Goal: Task Accomplishment & Management: Complete application form

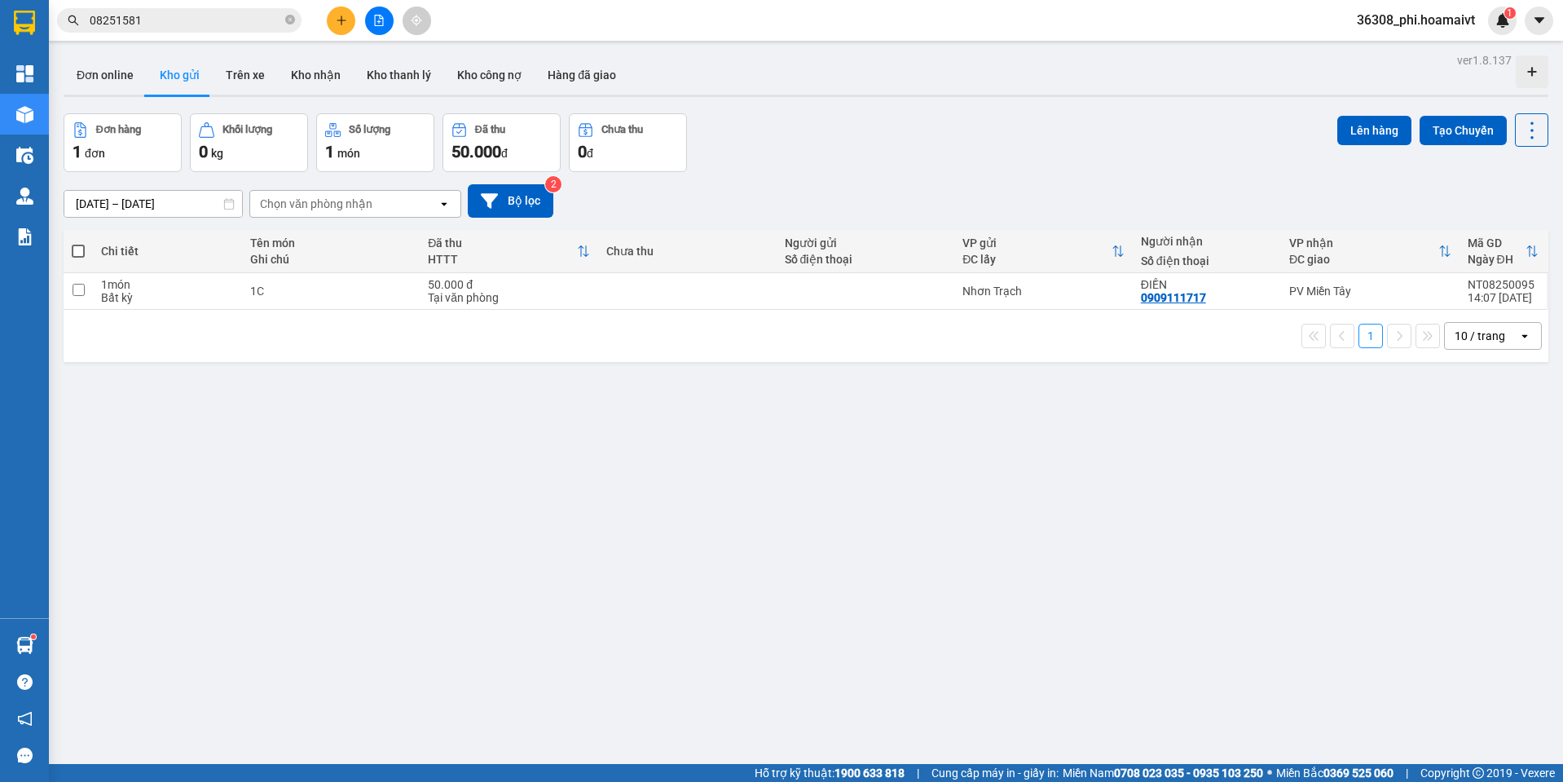
click at [1466, 140] on button "Tạo Chuyến" at bounding box center [1463, 130] width 87 height 29
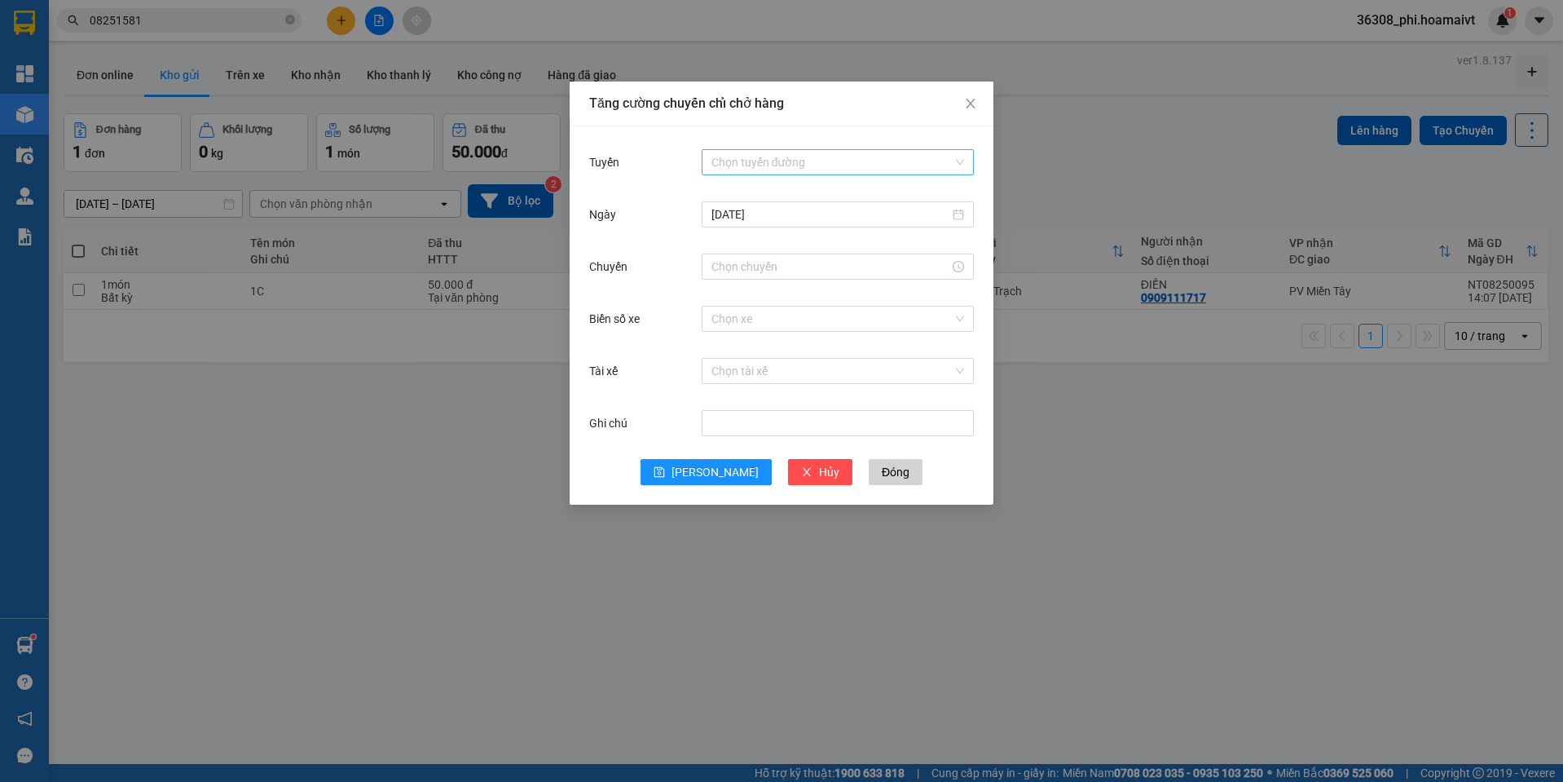
click at [811, 167] on input "Tuyến" at bounding box center [831, 162] width 241 height 24
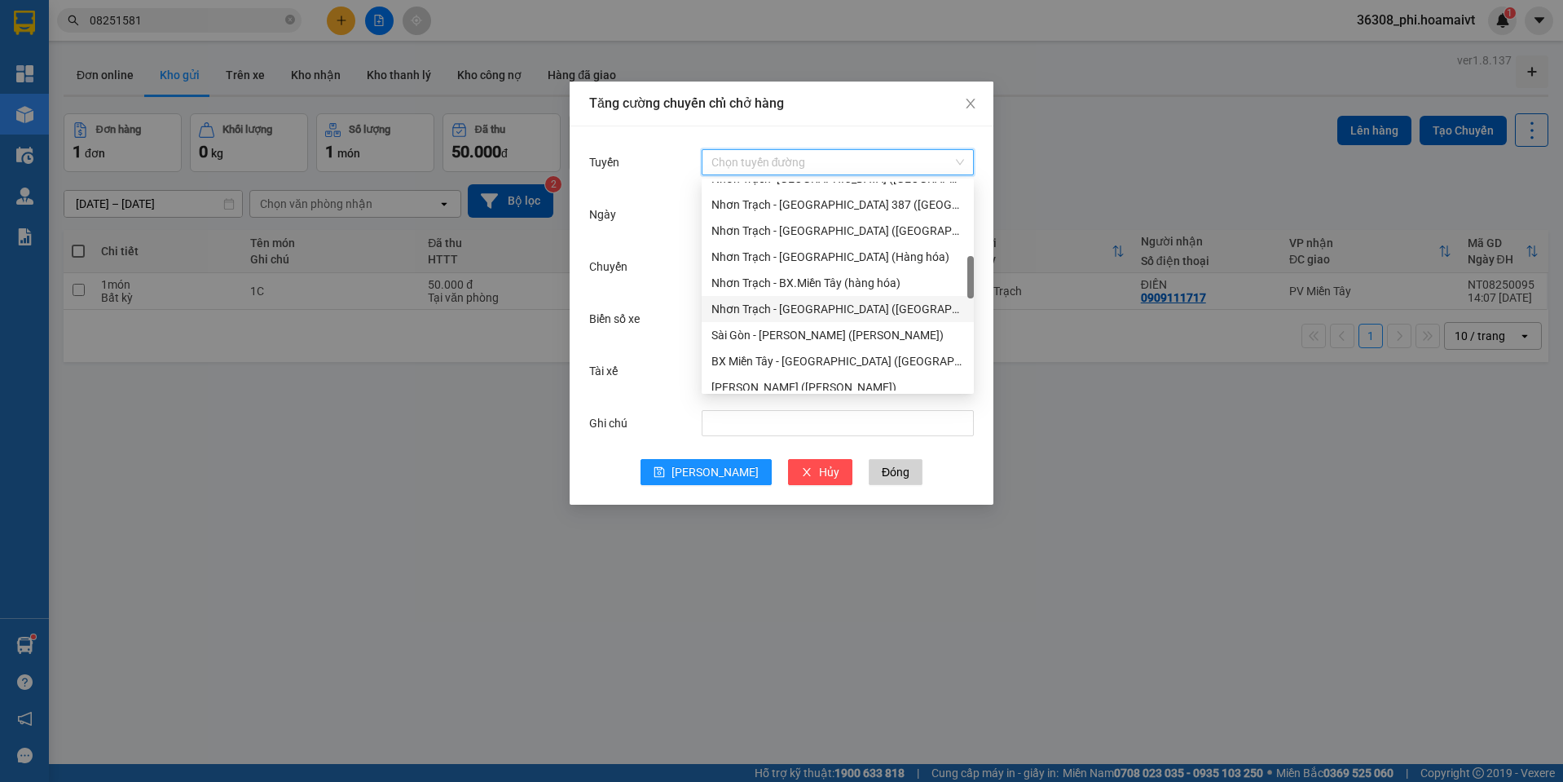
click at [818, 320] on div "Nhơn Trạch - [GEOGRAPHIC_DATA] ([GEOGRAPHIC_DATA])" at bounding box center [838, 309] width 272 height 26
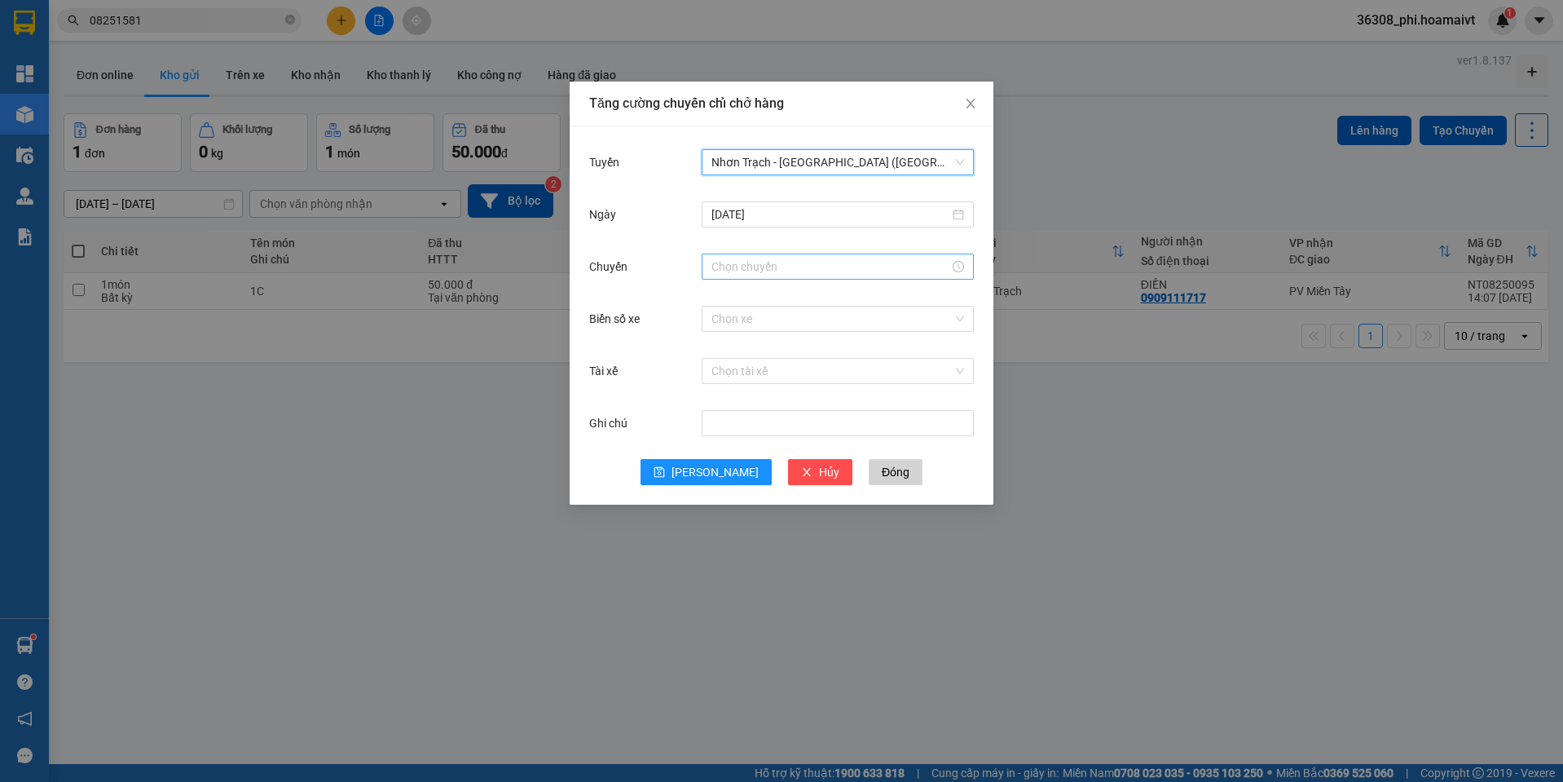
click at [747, 271] on input "Chuyến" at bounding box center [830, 267] width 238 height 18
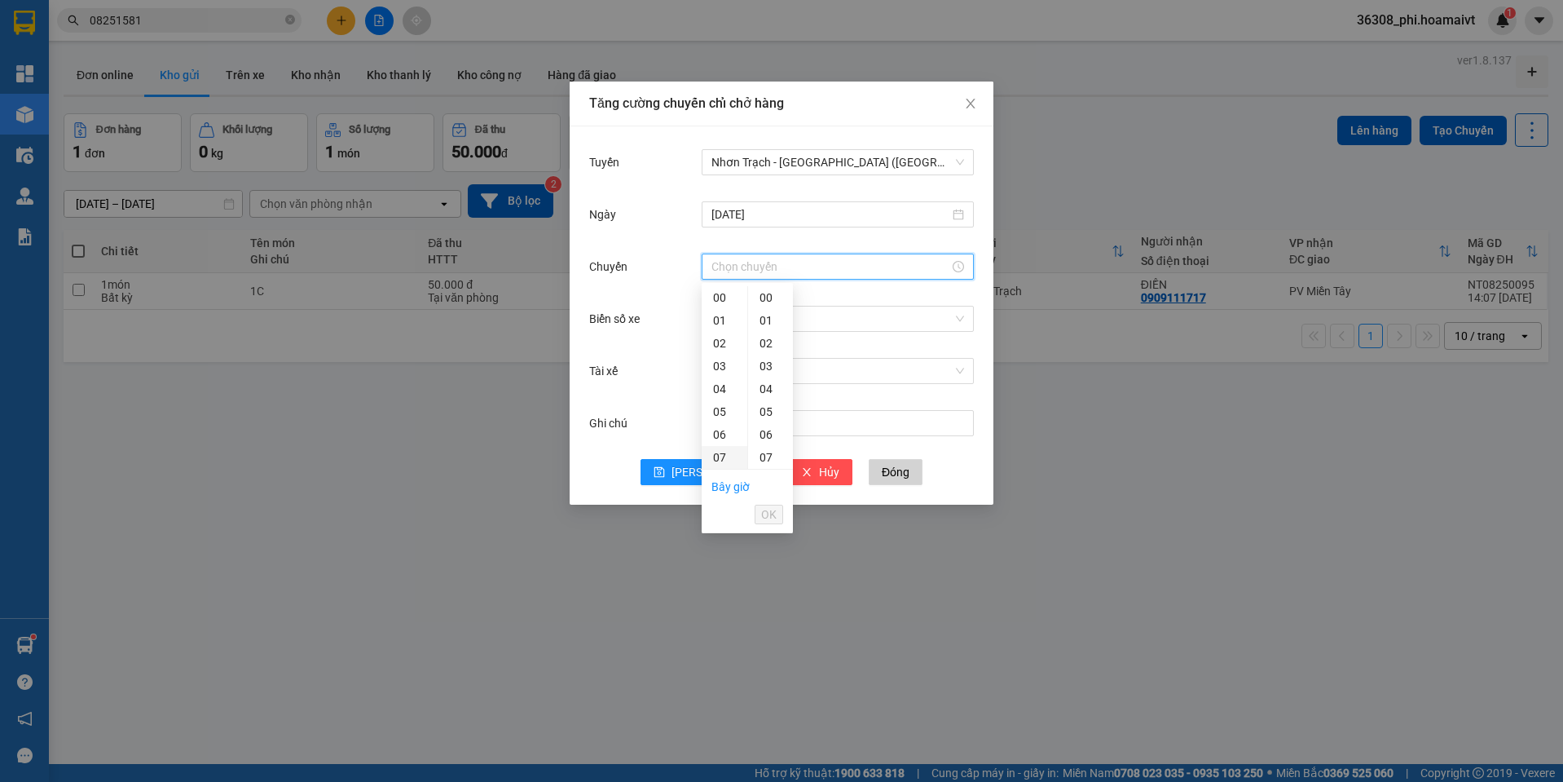
click at [723, 460] on div "07" at bounding box center [725, 457] width 46 height 23
type input "07:00"
click at [769, 301] on div "00" at bounding box center [770, 297] width 45 height 23
click at [768, 522] on span "OK" at bounding box center [768, 514] width 15 height 18
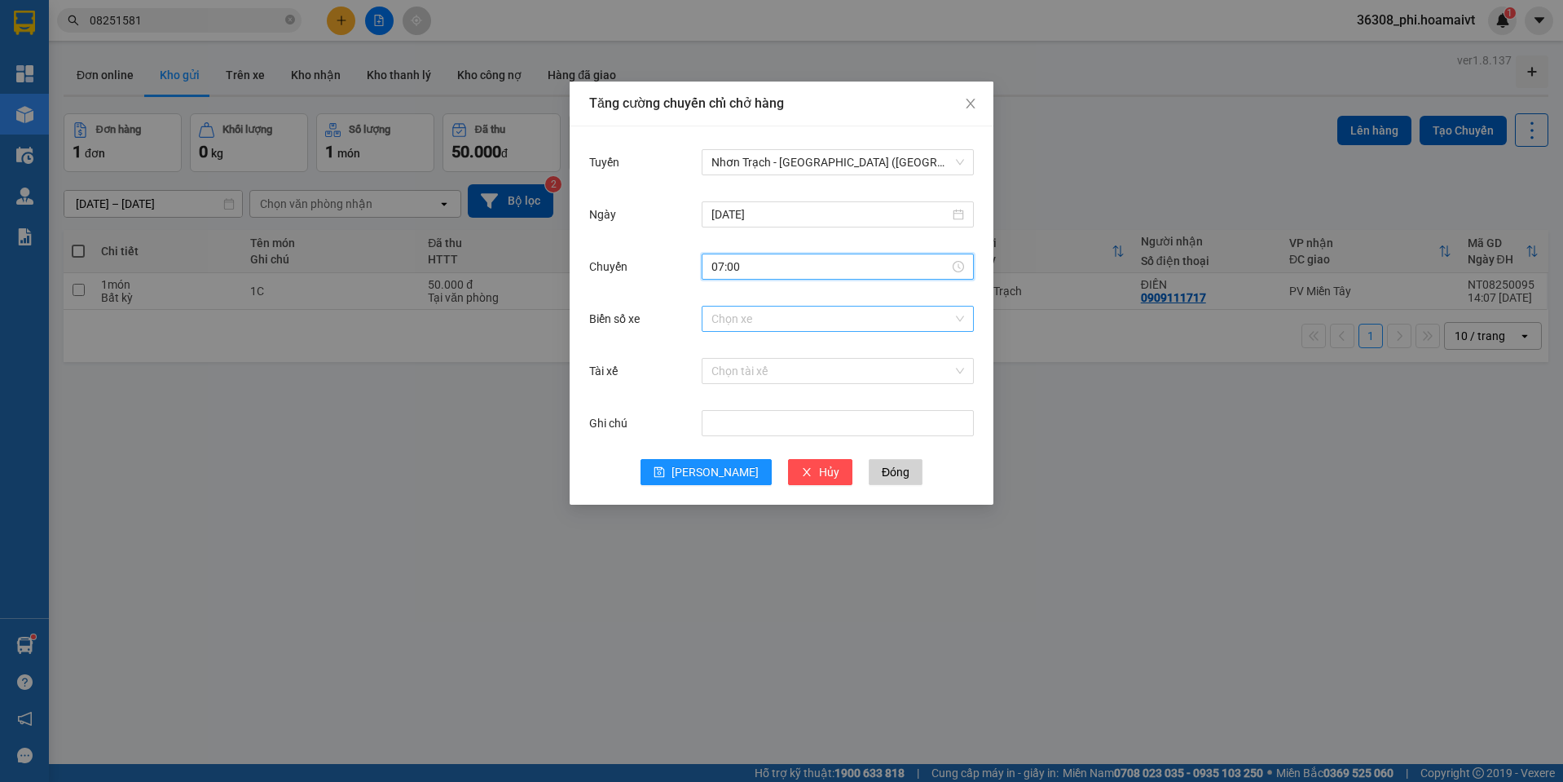
click at [738, 310] on input "Biển số xe" at bounding box center [831, 318] width 241 height 24
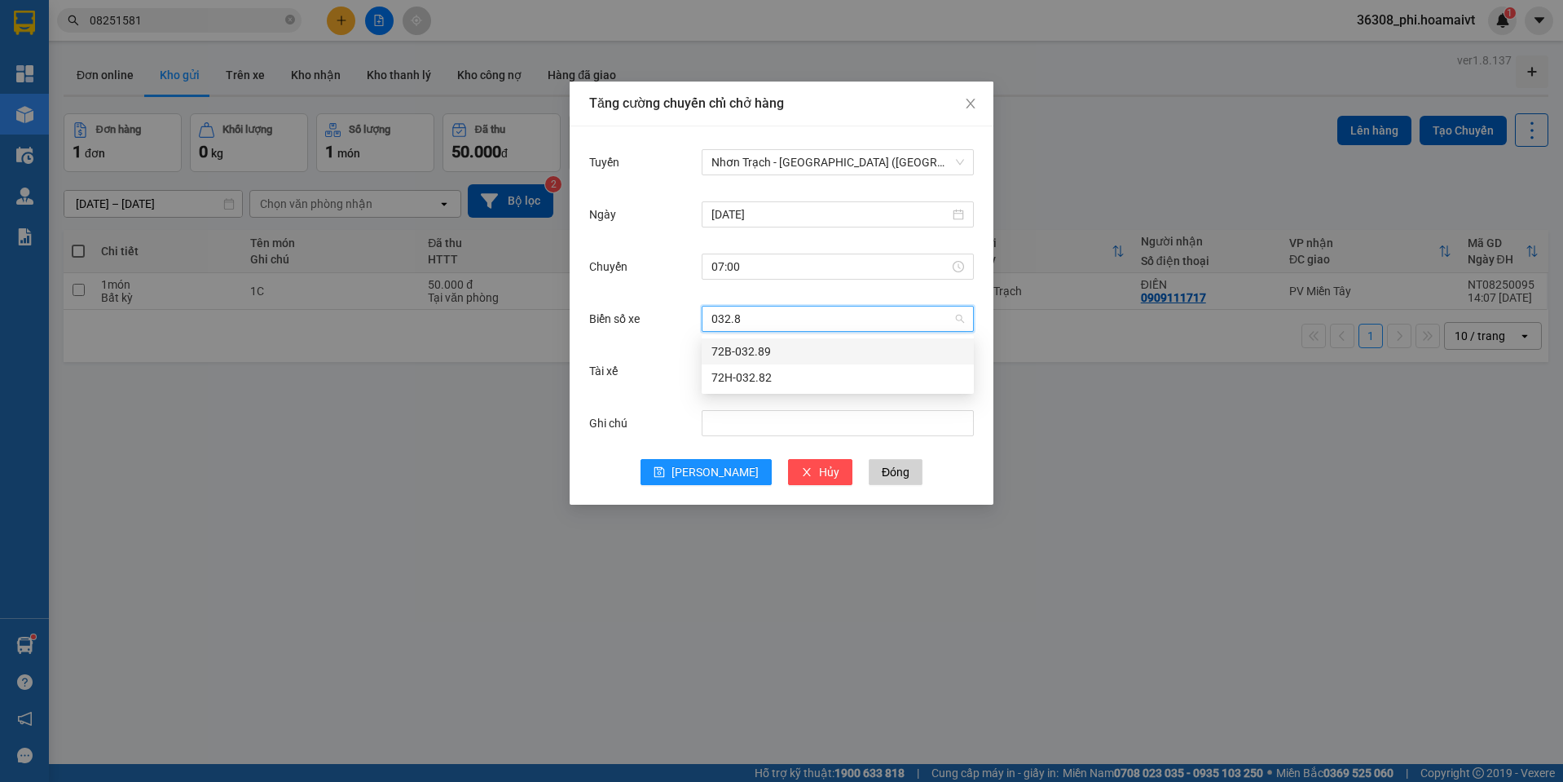
type input "032.82"
click at [732, 351] on div "72H-032.82" at bounding box center [837, 351] width 253 height 18
click at [695, 452] on div "Ghi chú" at bounding box center [781, 433] width 385 height 52
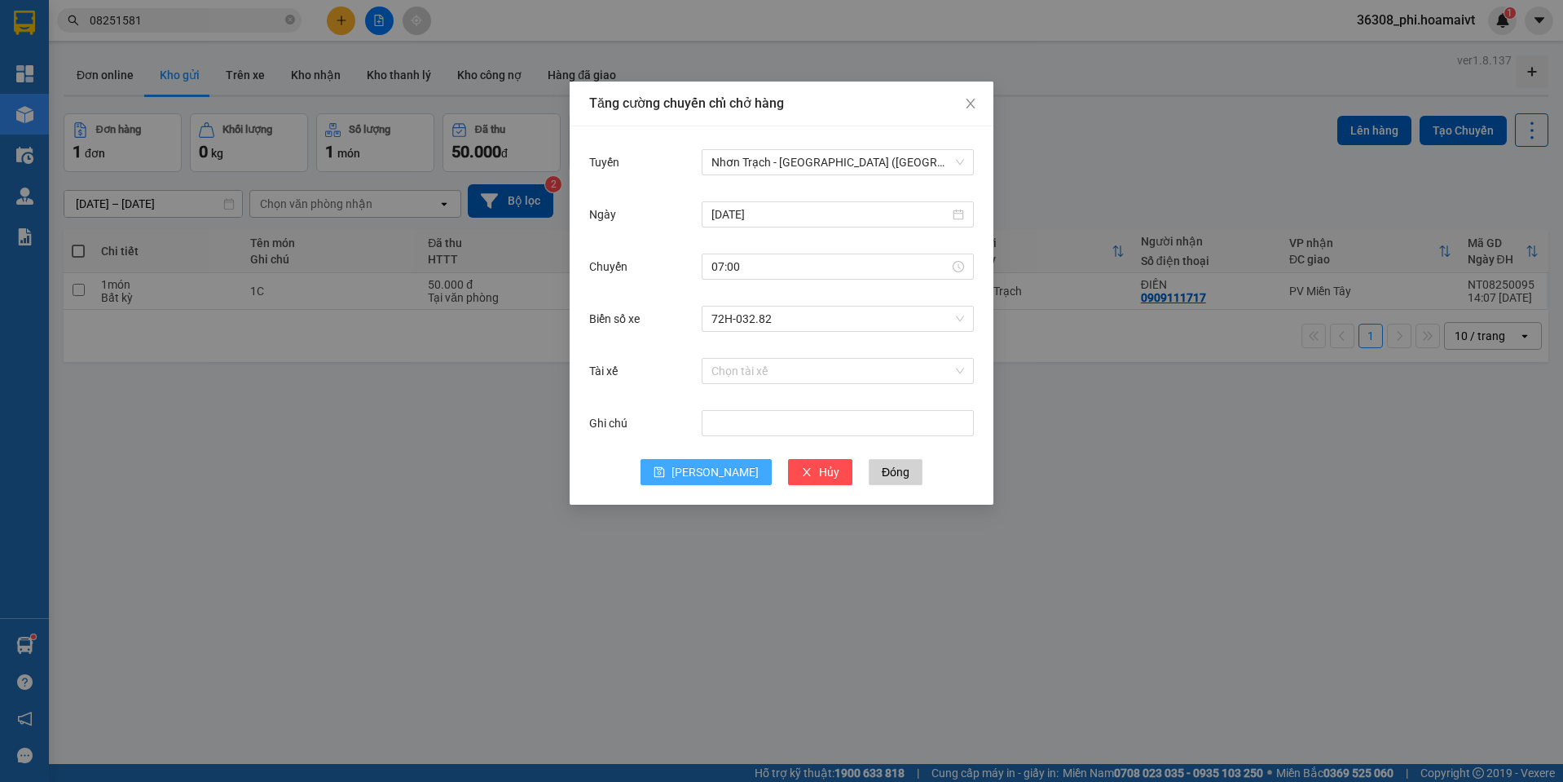
click at [665, 470] on icon "save" at bounding box center [659, 471] width 11 height 11
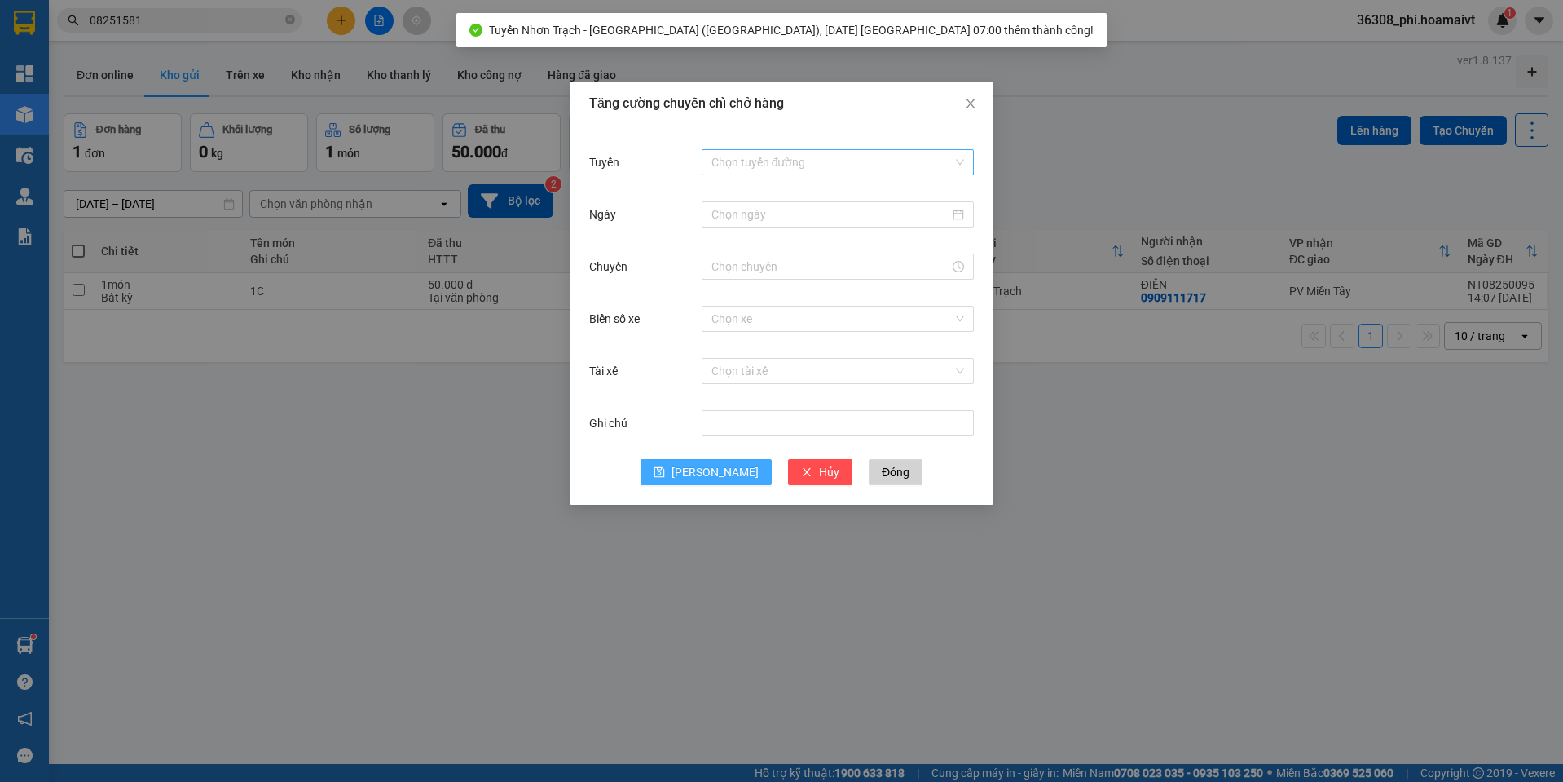
click at [800, 172] on input "Tuyến" at bounding box center [831, 162] width 241 height 24
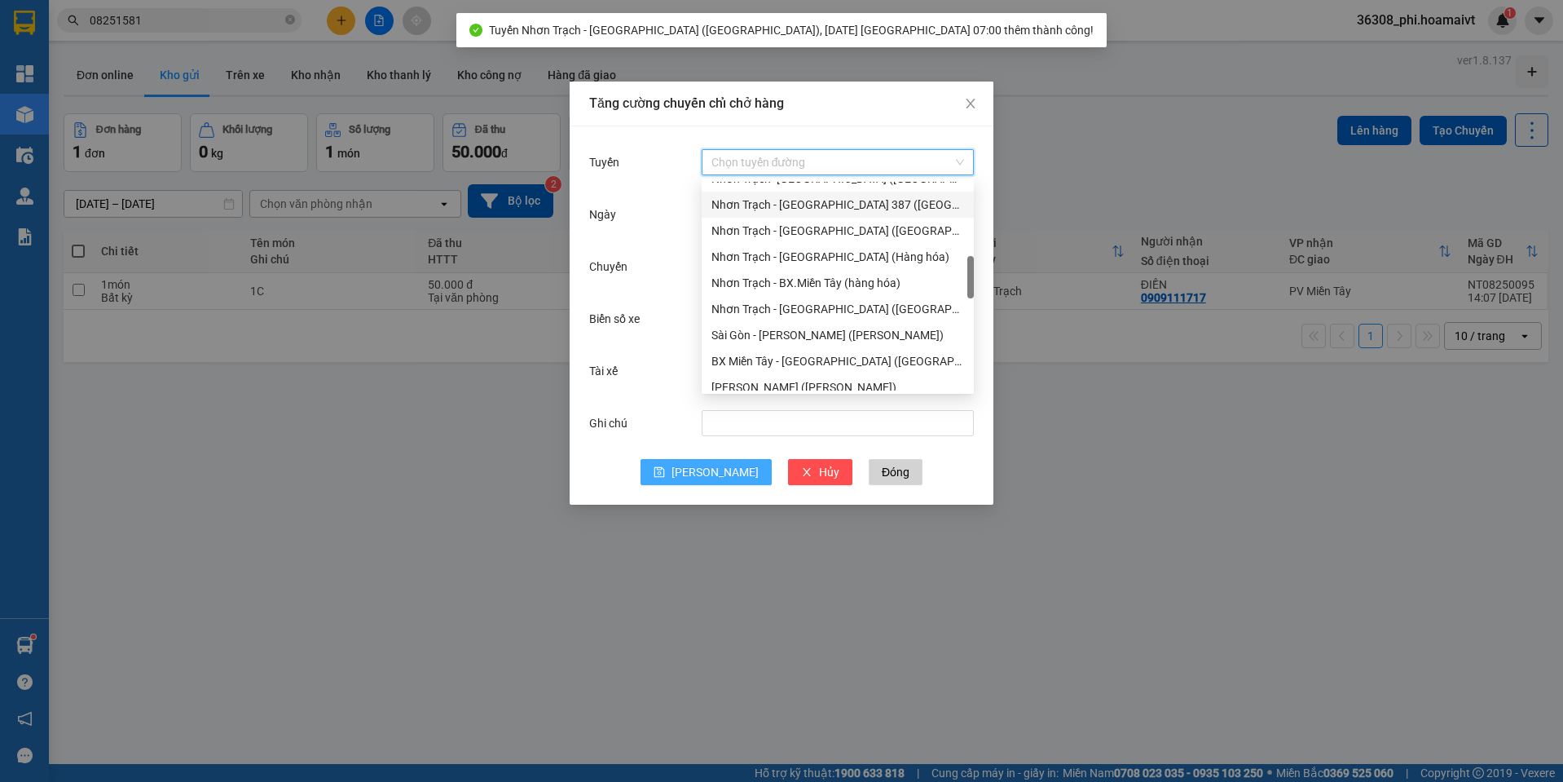
click at [876, 200] on div "Nhơn Trạch - [GEOGRAPHIC_DATA] 387 ([GEOGRAPHIC_DATA])" at bounding box center [837, 205] width 253 height 18
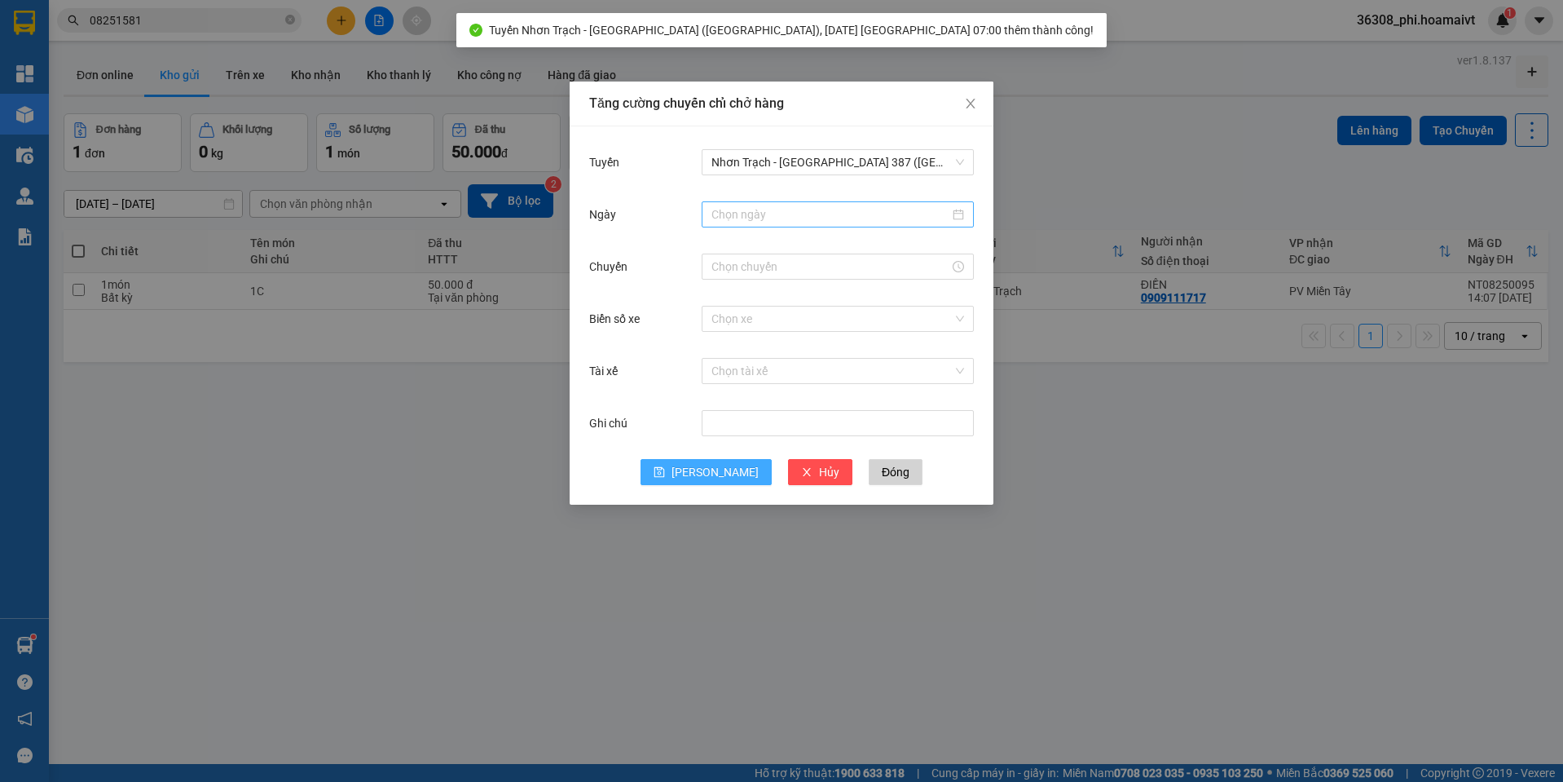
click at [777, 226] on div at bounding box center [838, 214] width 272 height 26
click at [777, 215] on input "Ngày" at bounding box center [830, 214] width 238 height 18
type input "[DATE]"
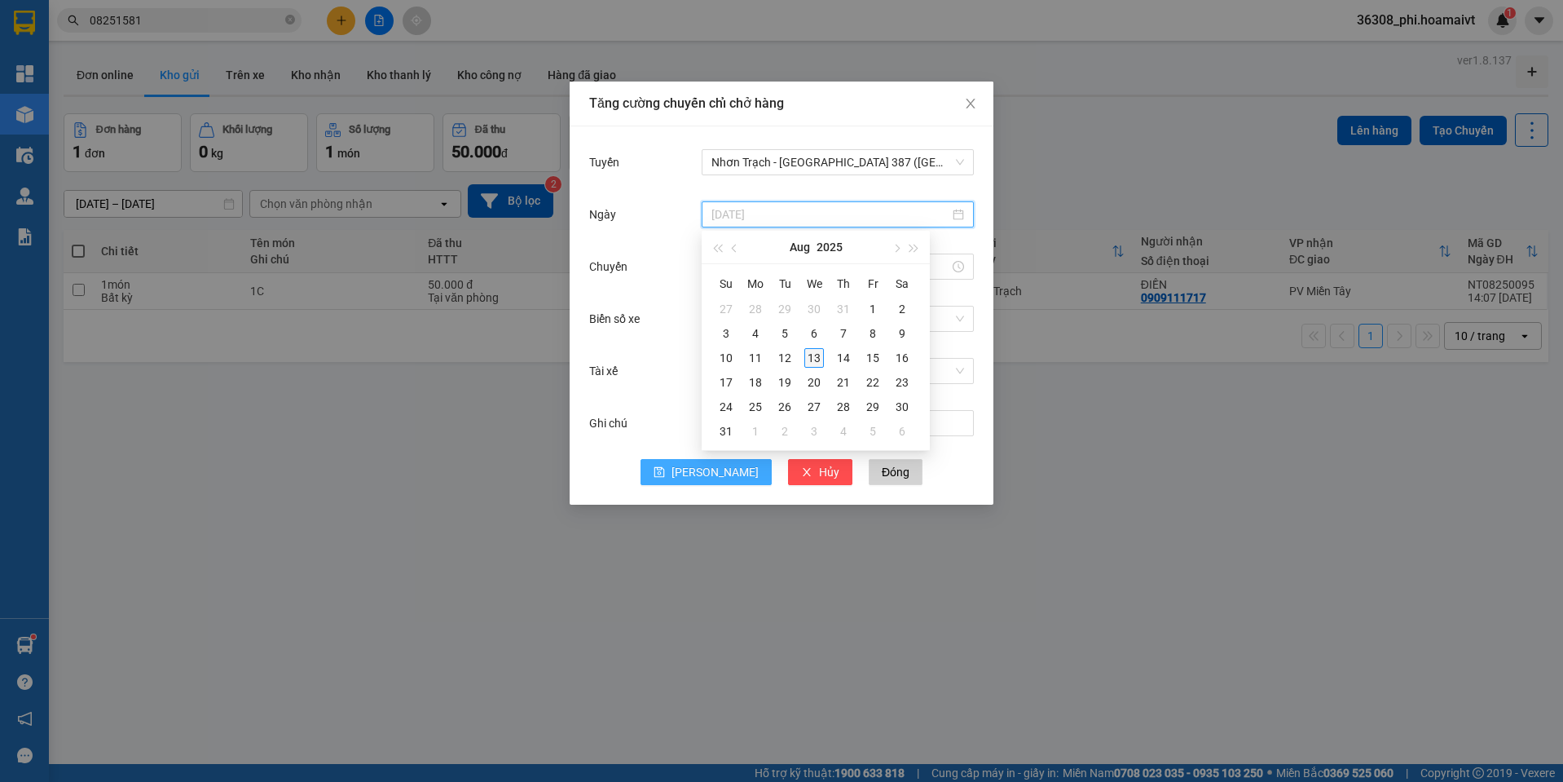
click at [817, 359] on div "13" at bounding box center [814, 358] width 20 height 20
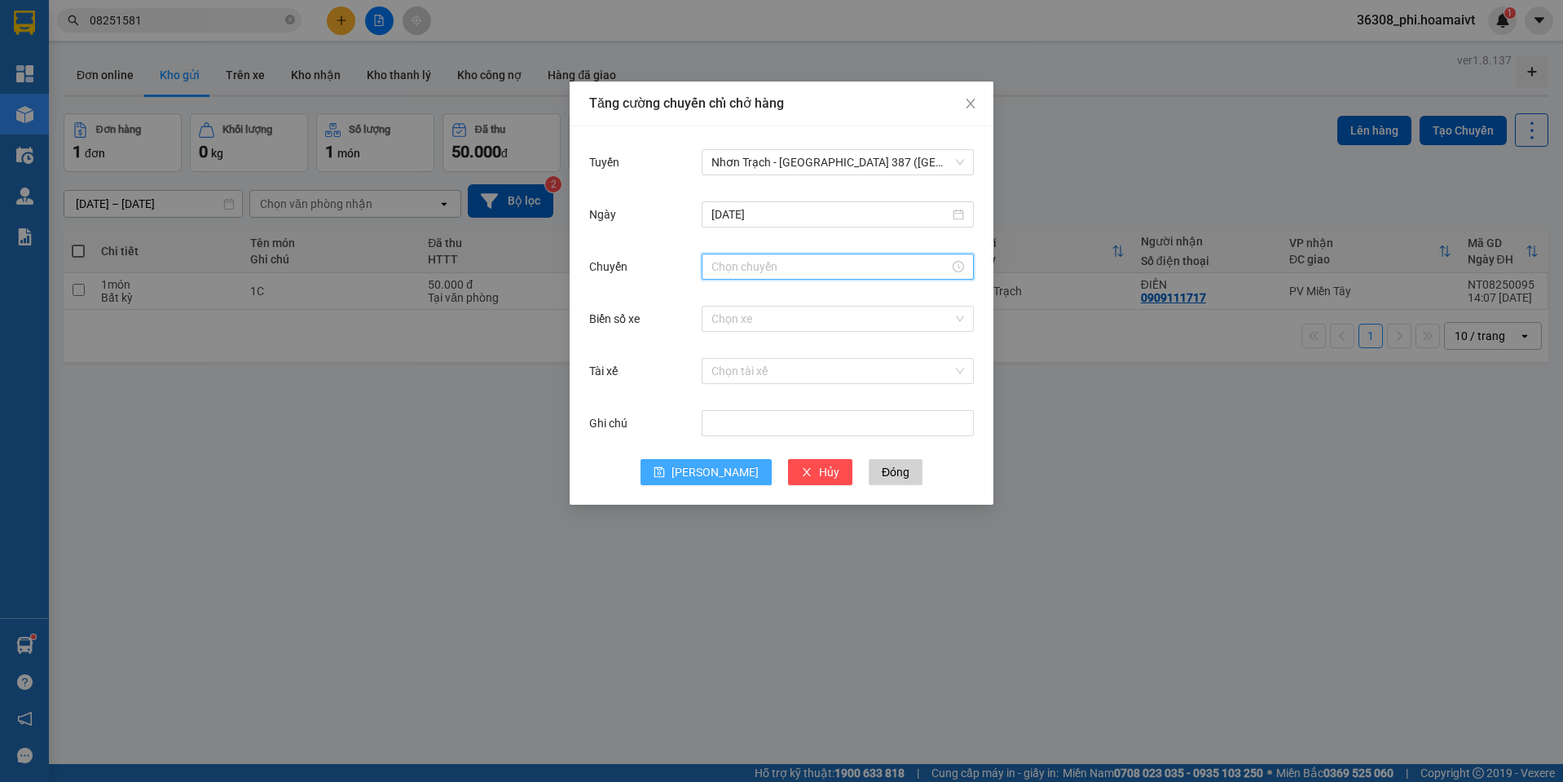
click at [729, 262] on input "Chuyến" at bounding box center [830, 267] width 238 height 18
click at [717, 317] on div "08" at bounding box center [725, 320] width 46 height 23
type input "08:00"
click at [751, 296] on div "00" at bounding box center [770, 297] width 45 height 23
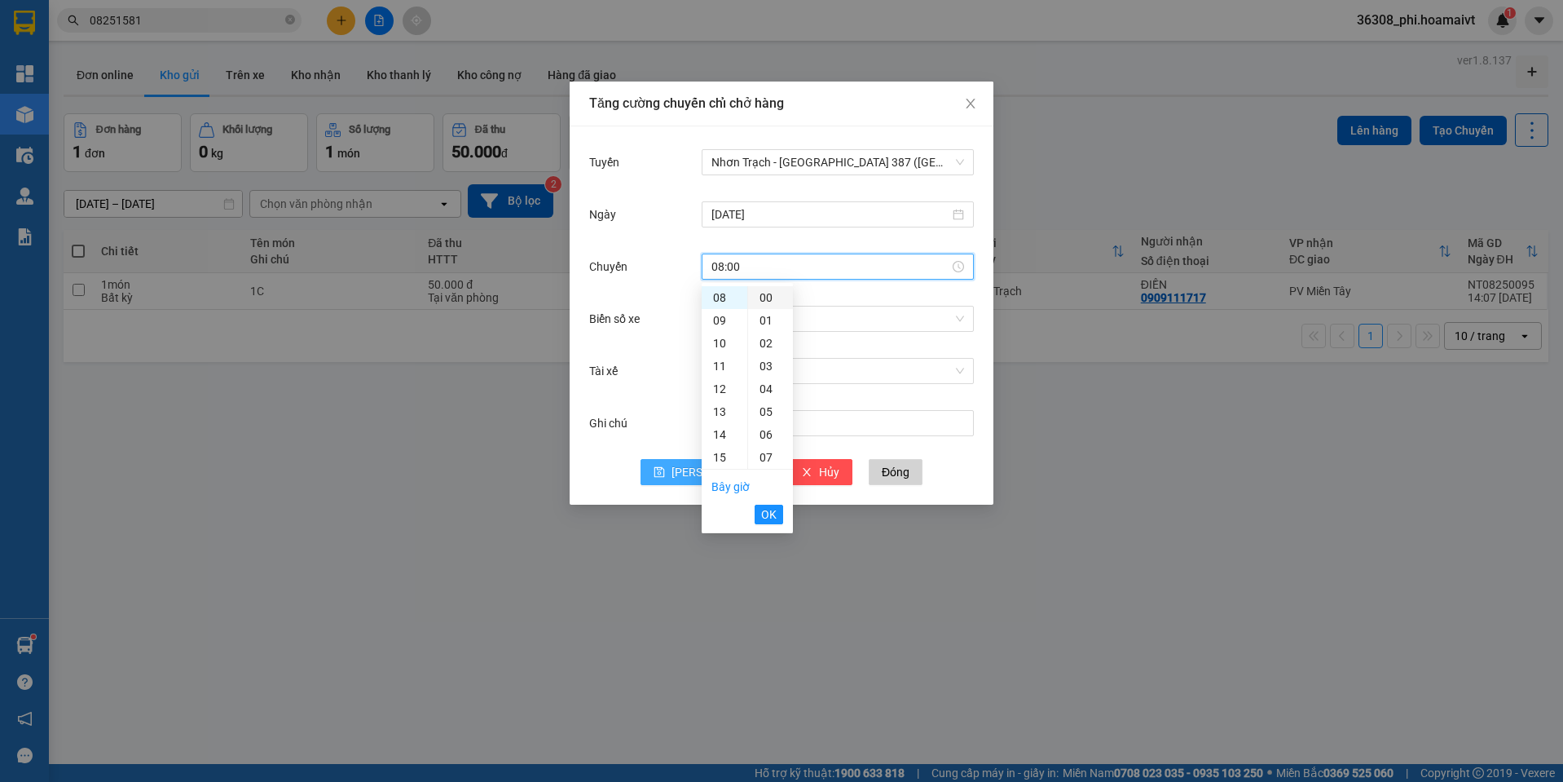
click at [762, 295] on div "00" at bounding box center [770, 297] width 45 height 23
click at [769, 510] on span "OK" at bounding box center [768, 514] width 15 height 18
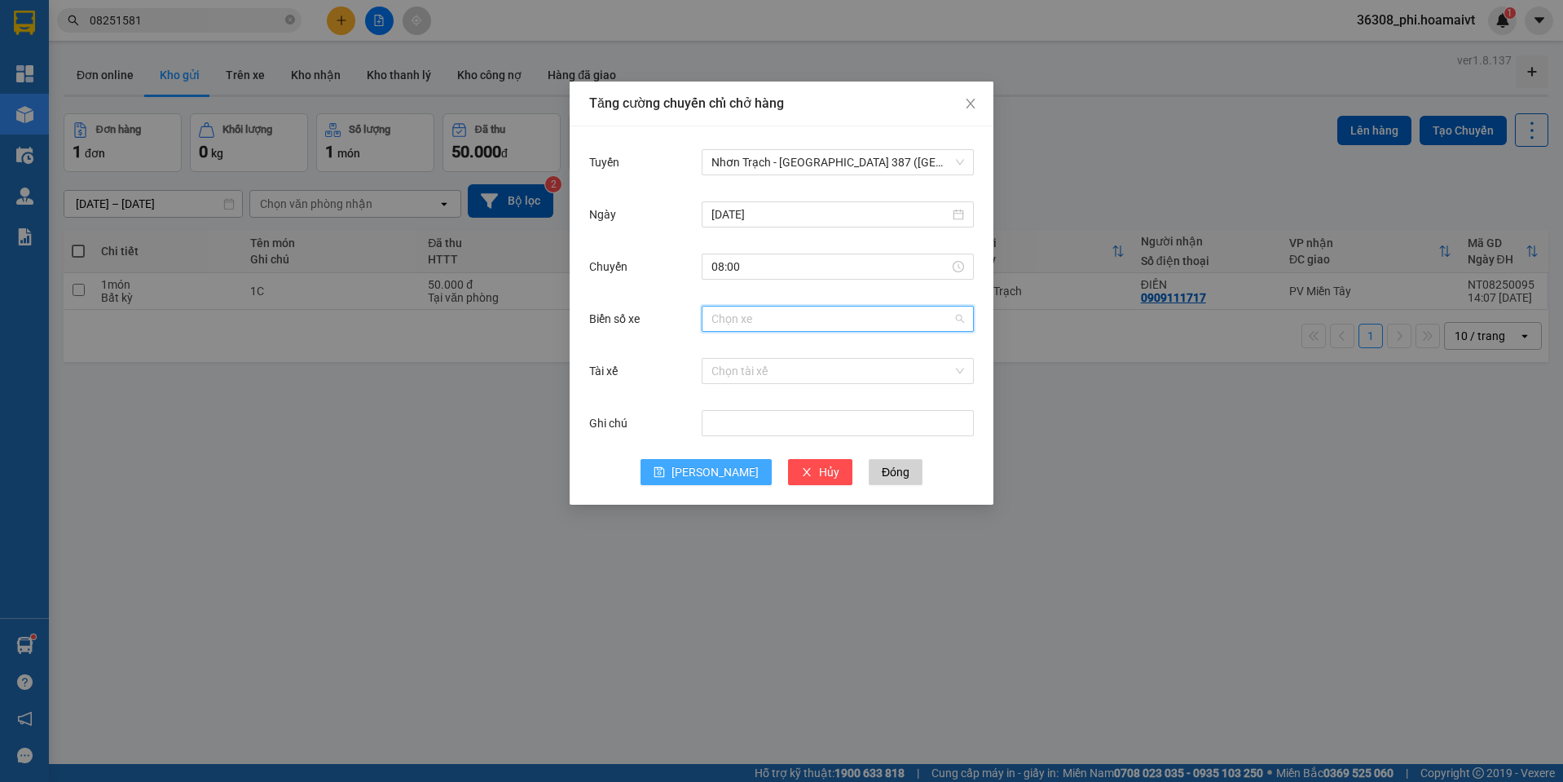
click at [720, 324] on input "Biển số xe" at bounding box center [831, 318] width 241 height 24
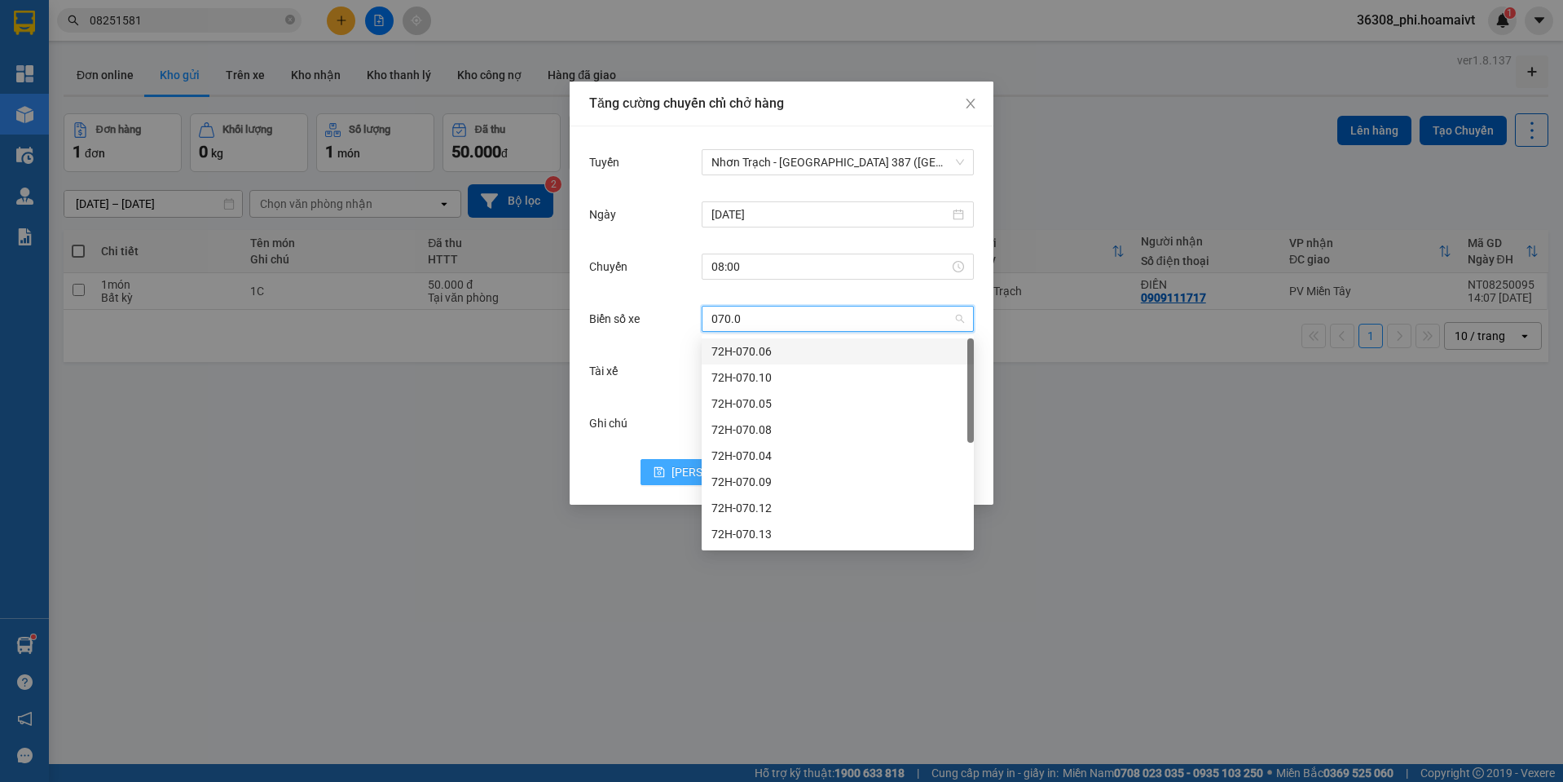
type input "070.09"
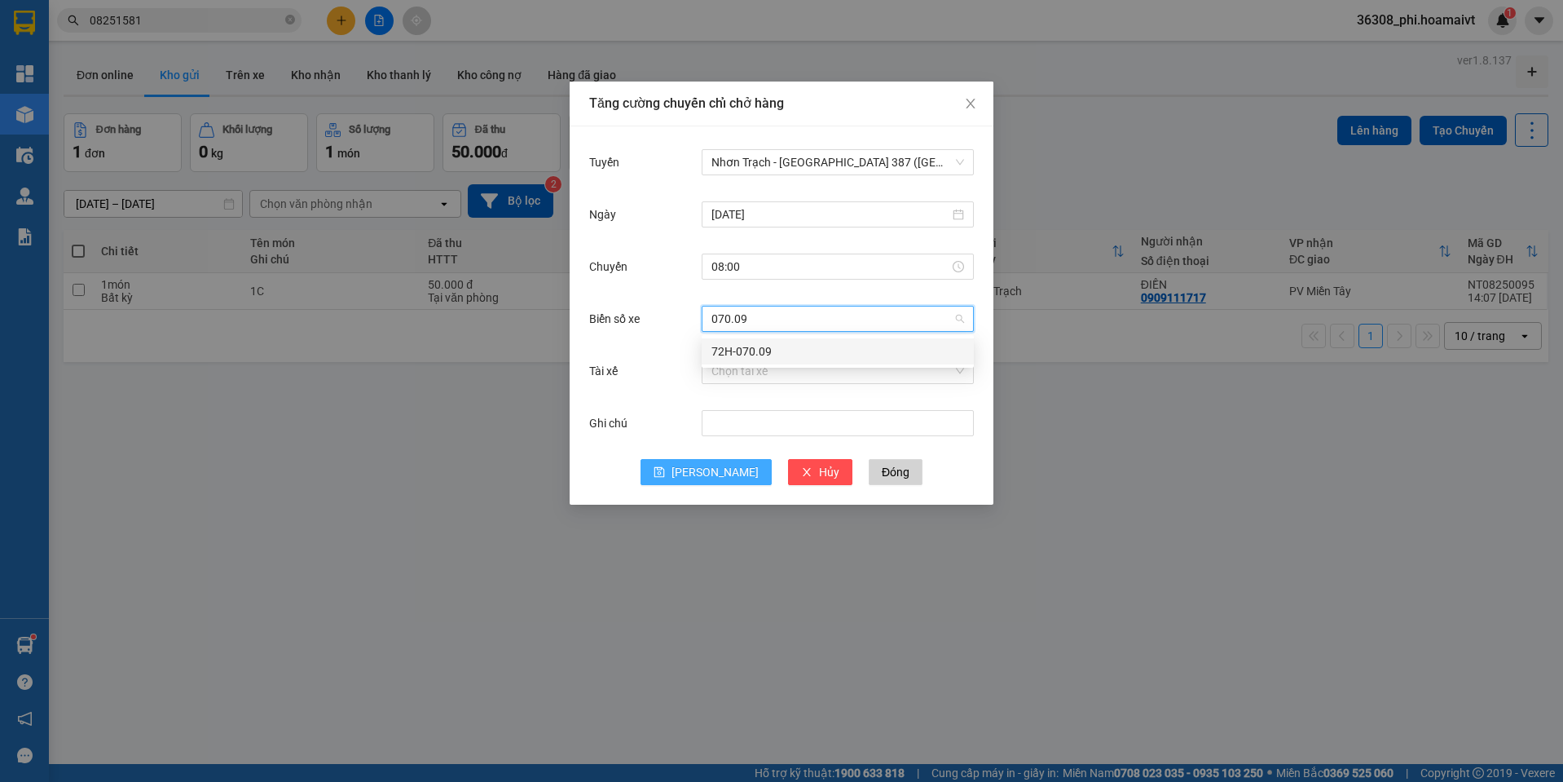
click at [726, 340] on div "72H-070.09" at bounding box center [838, 351] width 272 height 26
click at [716, 479] on span "[PERSON_NAME]" at bounding box center [715, 472] width 87 height 18
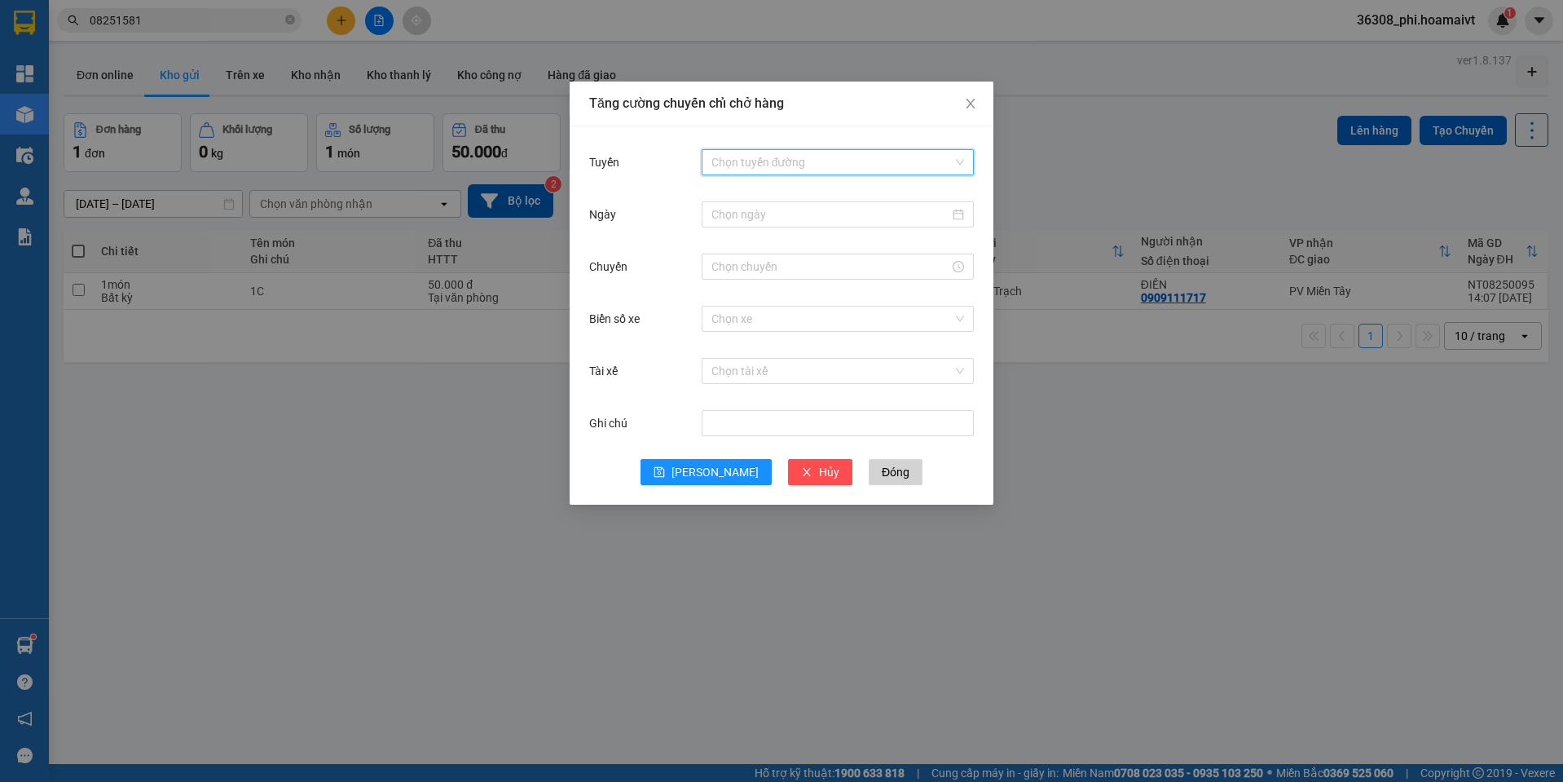
click at [777, 165] on input "Tuyến" at bounding box center [831, 162] width 241 height 24
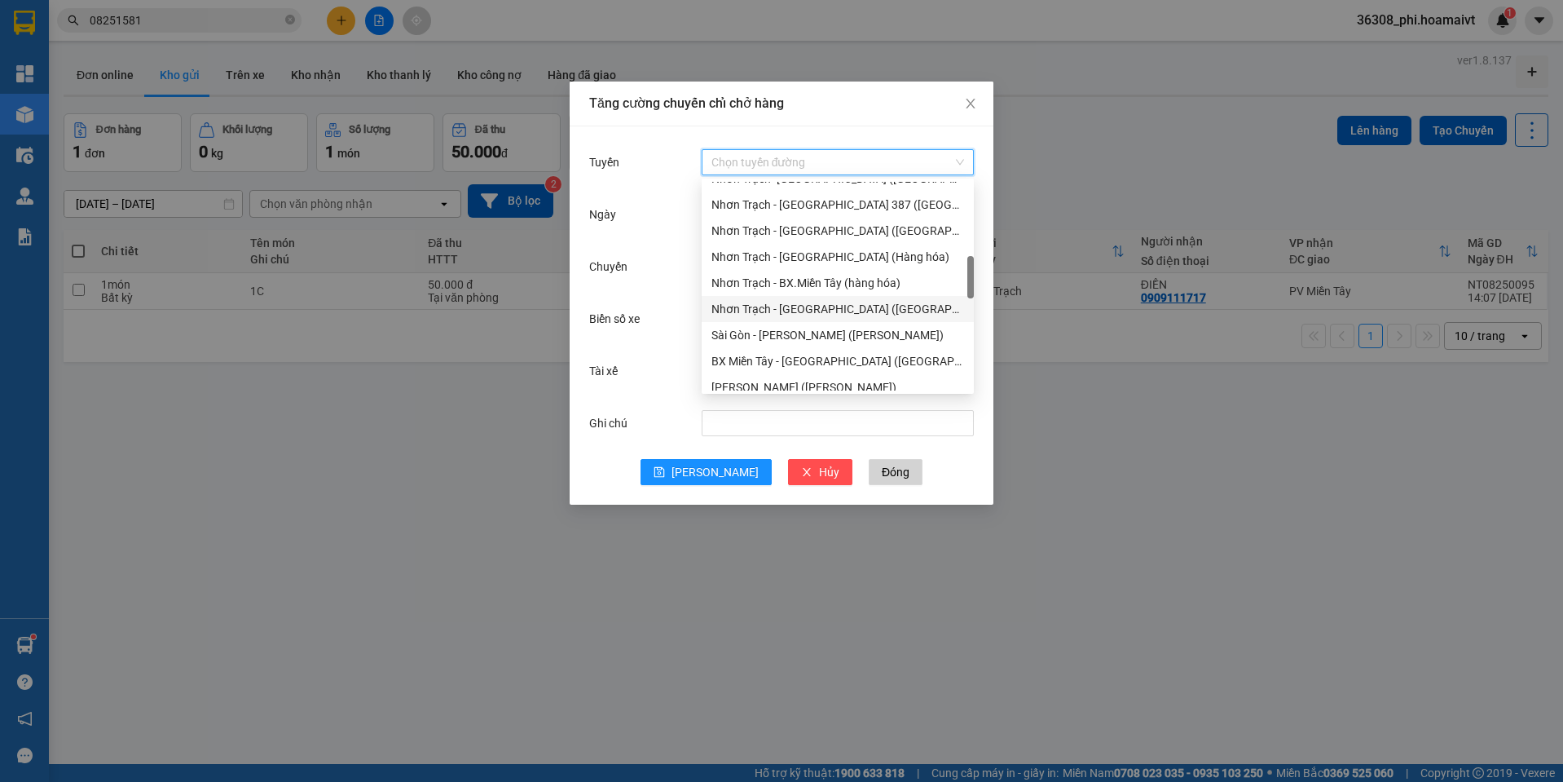
click at [802, 307] on div "Nhơn Trạch - [GEOGRAPHIC_DATA] ([GEOGRAPHIC_DATA])" at bounding box center [837, 309] width 253 height 18
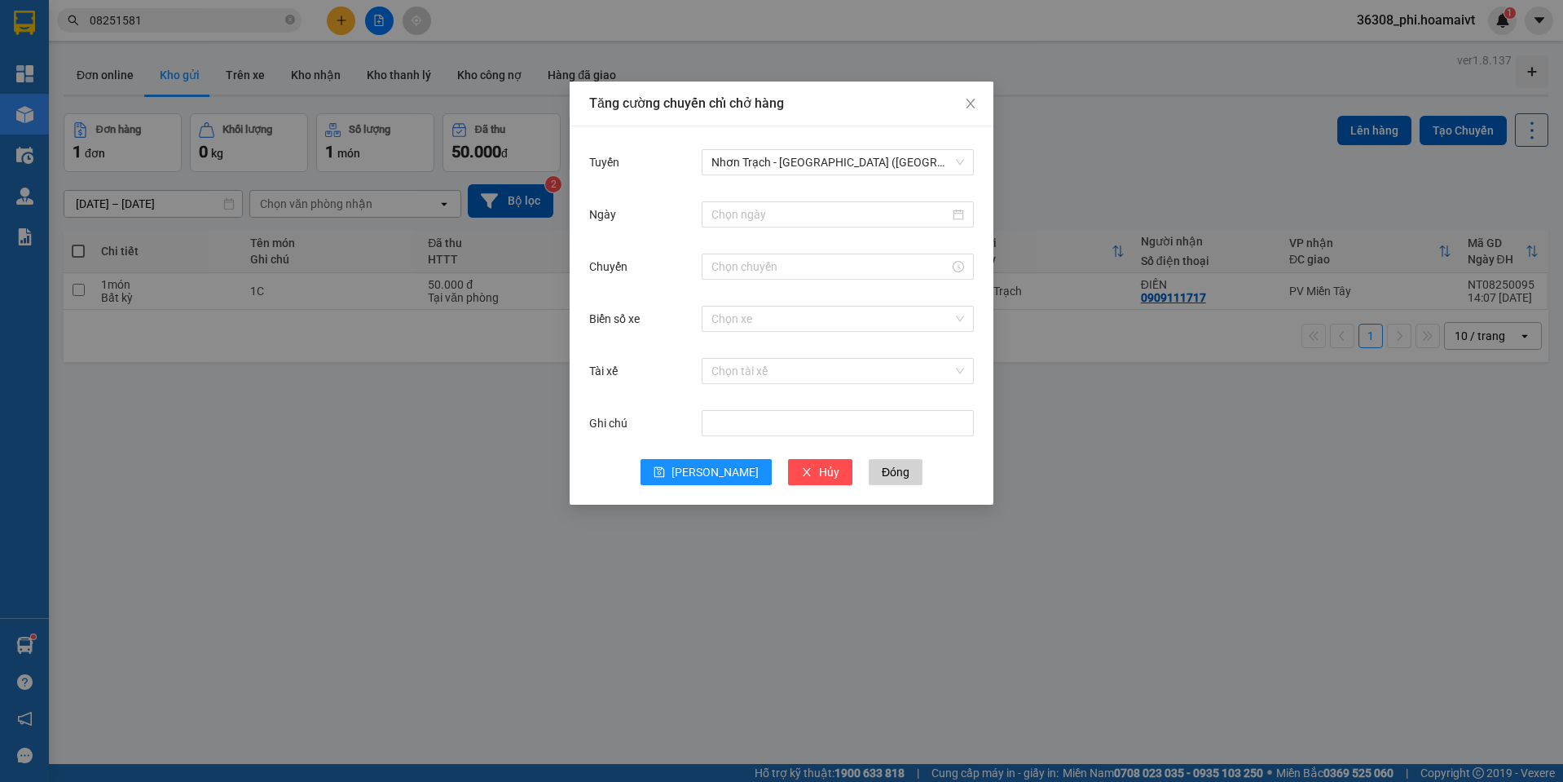
click at [746, 228] on div at bounding box center [838, 214] width 272 height 33
click at [746, 210] on input "Ngày" at bounding box center [830, 214] width 238 height 18
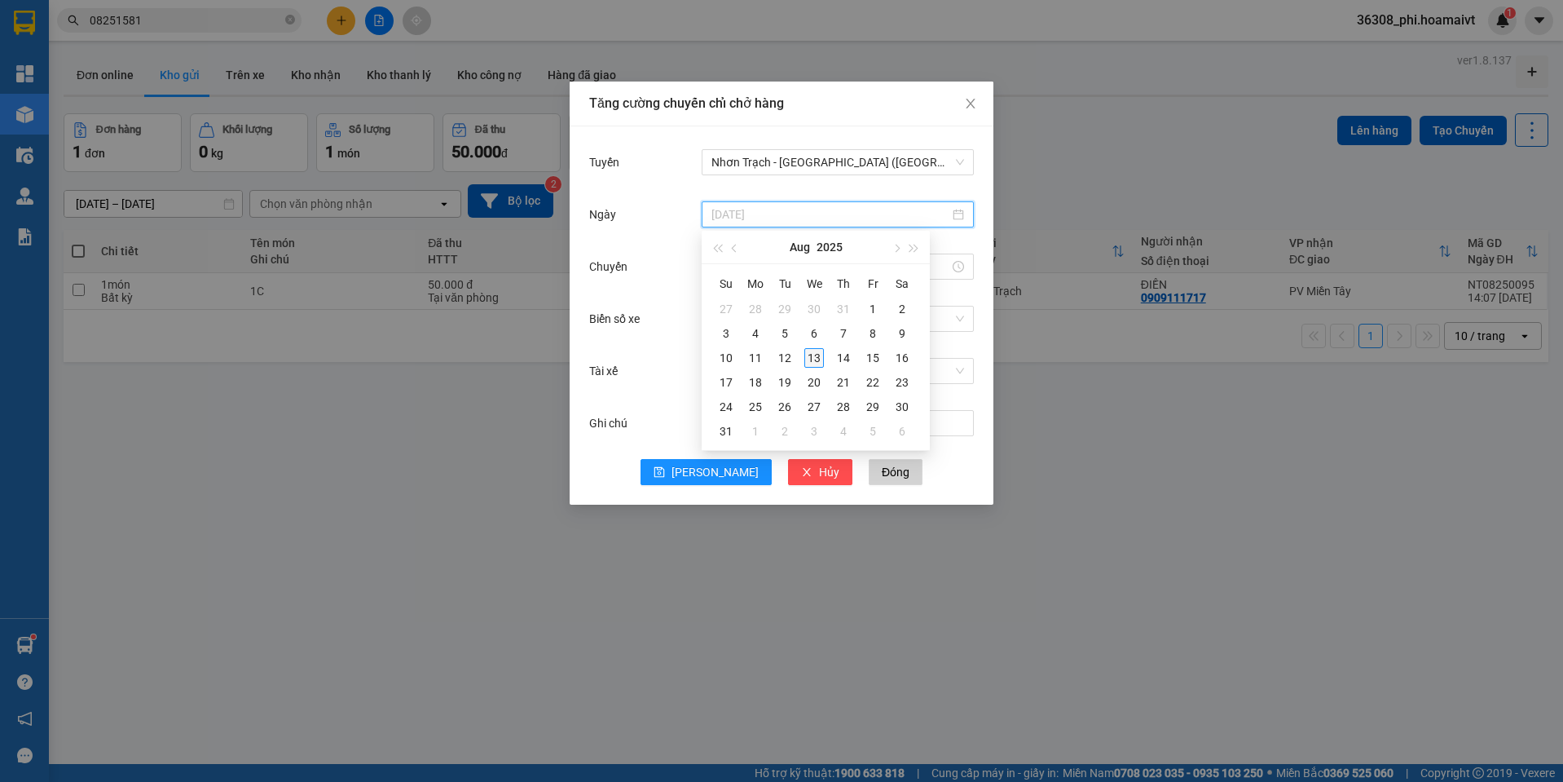
type input "[DATE]"
click at [814, 358] on div "13" at bounding box center [814, 358] width 20 height 20
click at [725, 261] on input "Chuyến" at bounding box center [830, 267] width 238 height 18
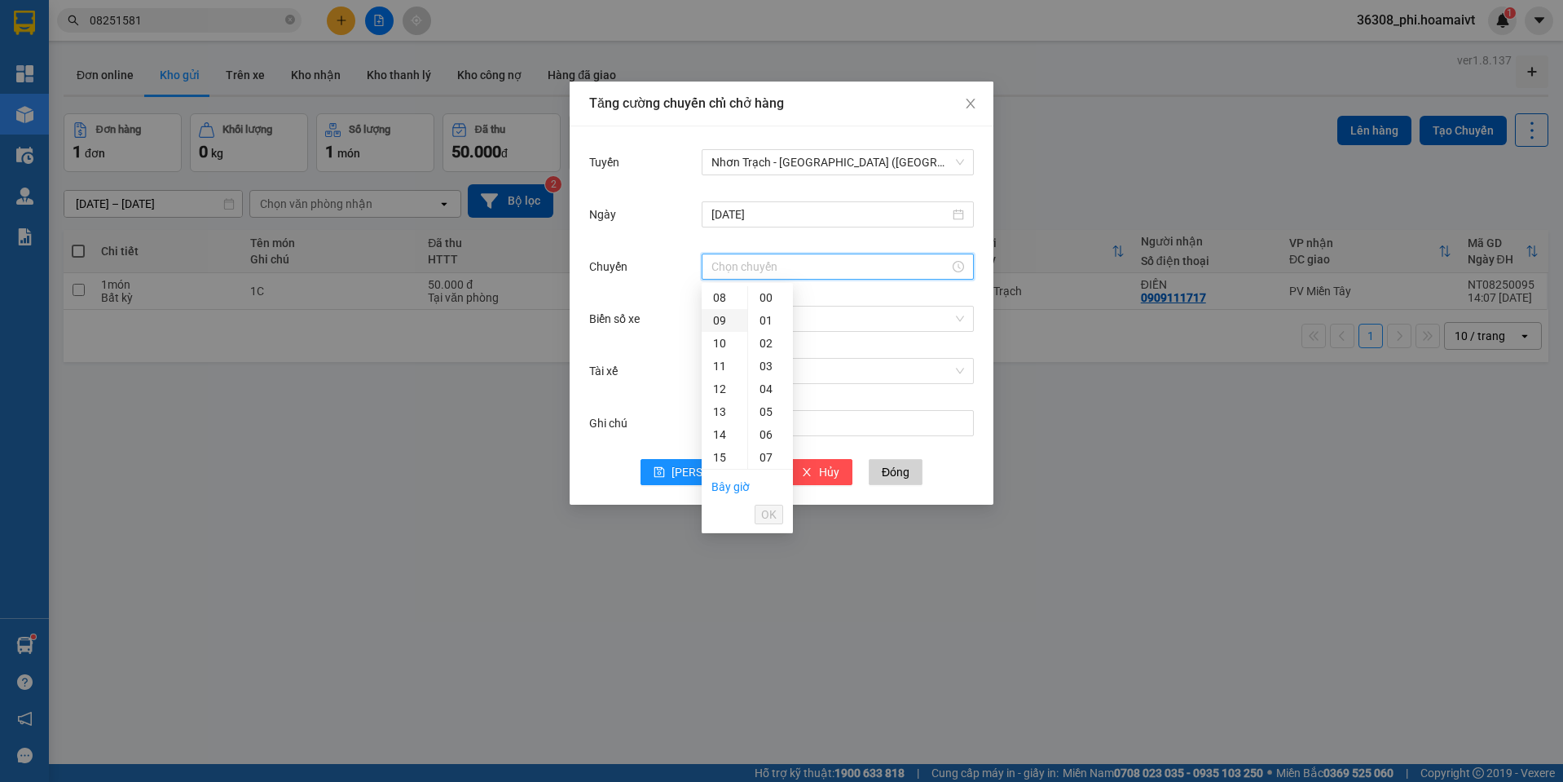
click at [724, 330] on div "09" at bounding box center [725, 320] width 46 height 23
click at [753, 294] on div "00" at bounding box center [770, 297] width 45 height 23
click at [721, 336] on div "11" at bounding box center [725, 343] width 46 height 23
type input "11:00"
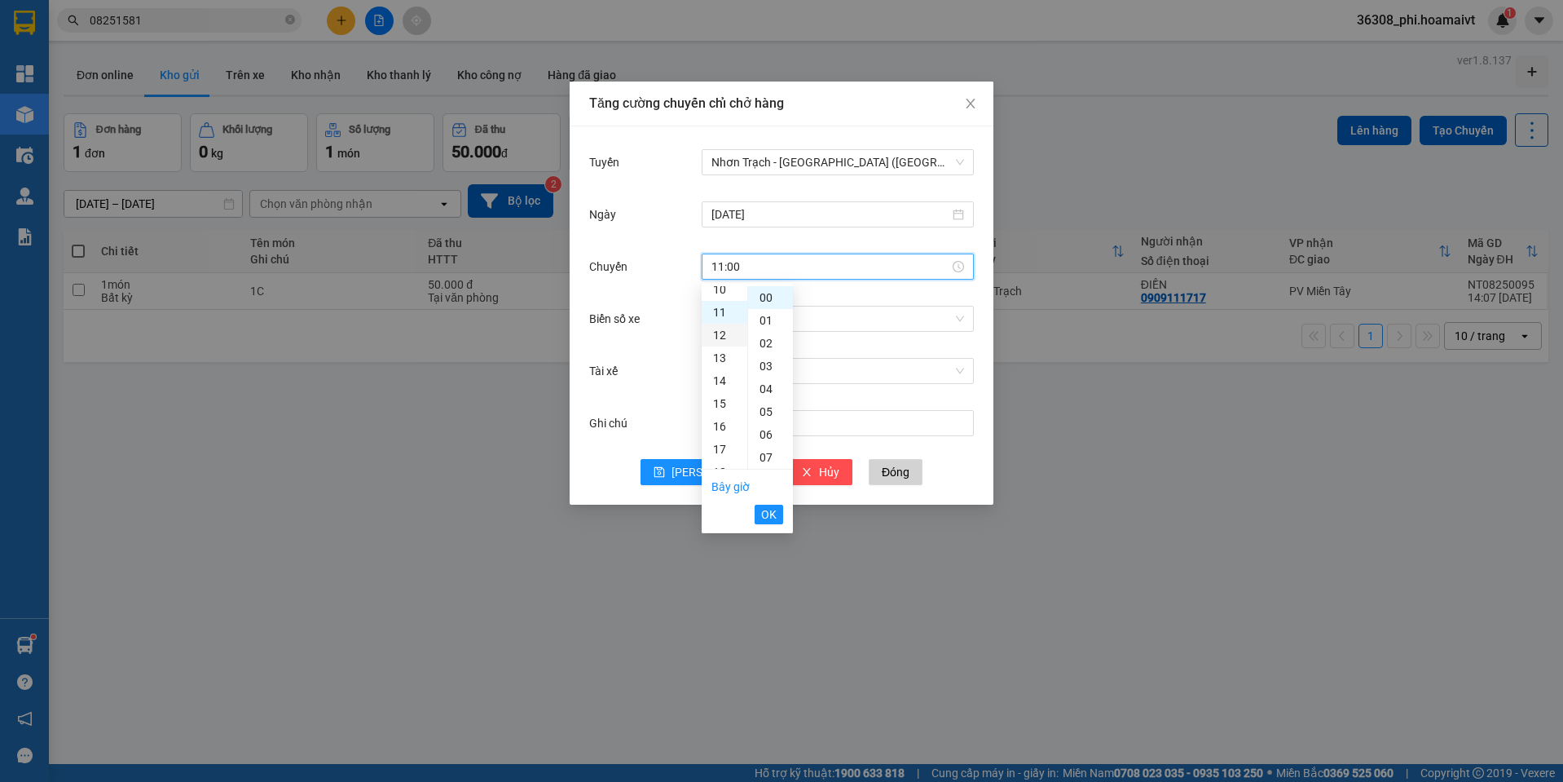
scroll to position [251, 0]
click at [721, 300] on div "11" at bounding box center [725, 297] width 46 height 23
click at [766, 298] on div "00" at bounding box center [770, 297] width 45 height 23
click at [768, 508] on span "OK" at bounding box center [768, 514] width 15 height 18
click at [739, 314] on input "Biển số xe" at bounding box center [831, 318] width 241 height 24
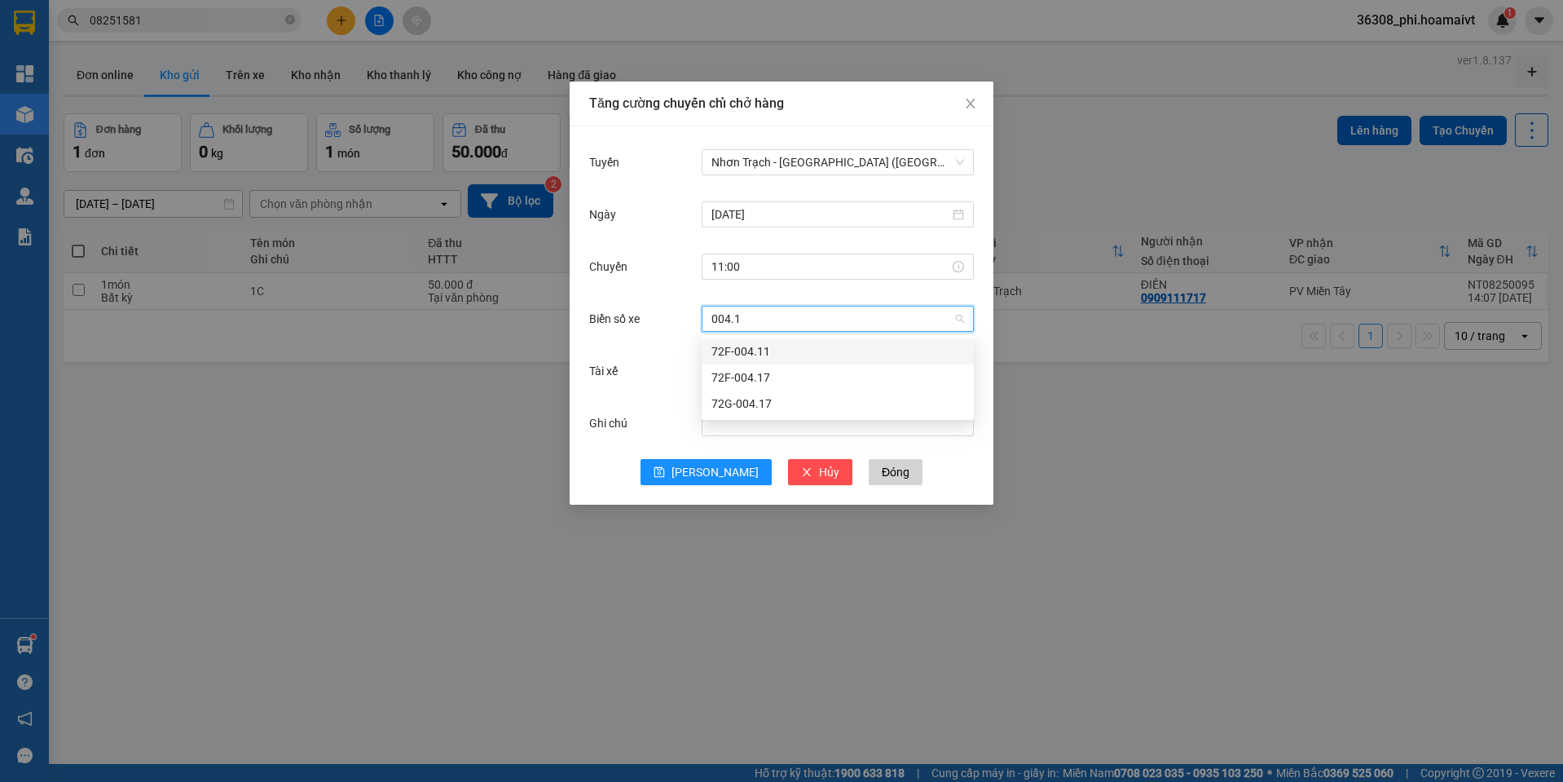
type input "004.17"
click at [742, 347] on div "72F-004.17" at bounding box center [837, 351] width 253 height 18
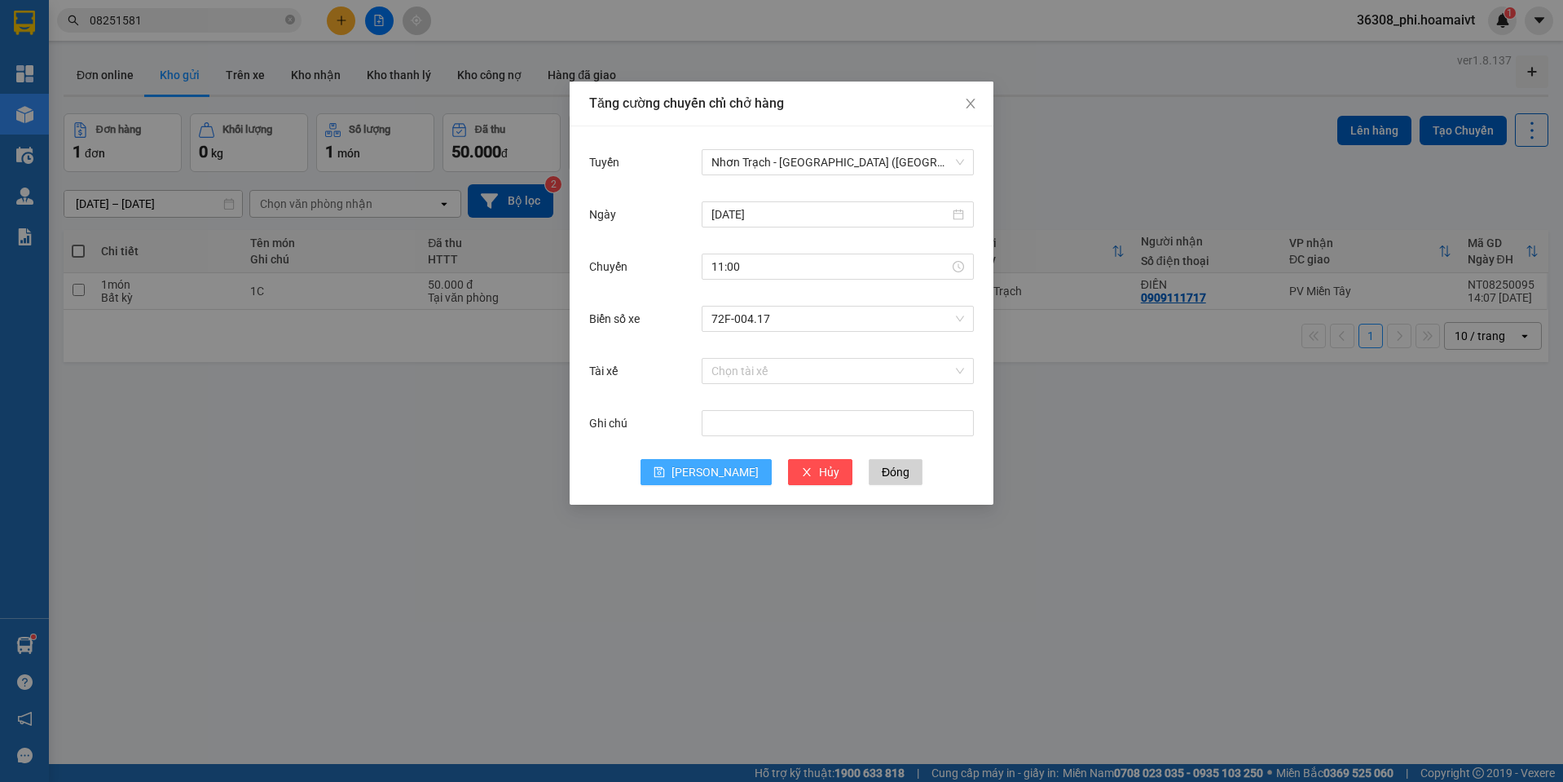
click at [711, 472] on span "[PERSON_NAME]" at bounding box center [715, 472] width 87 height 18
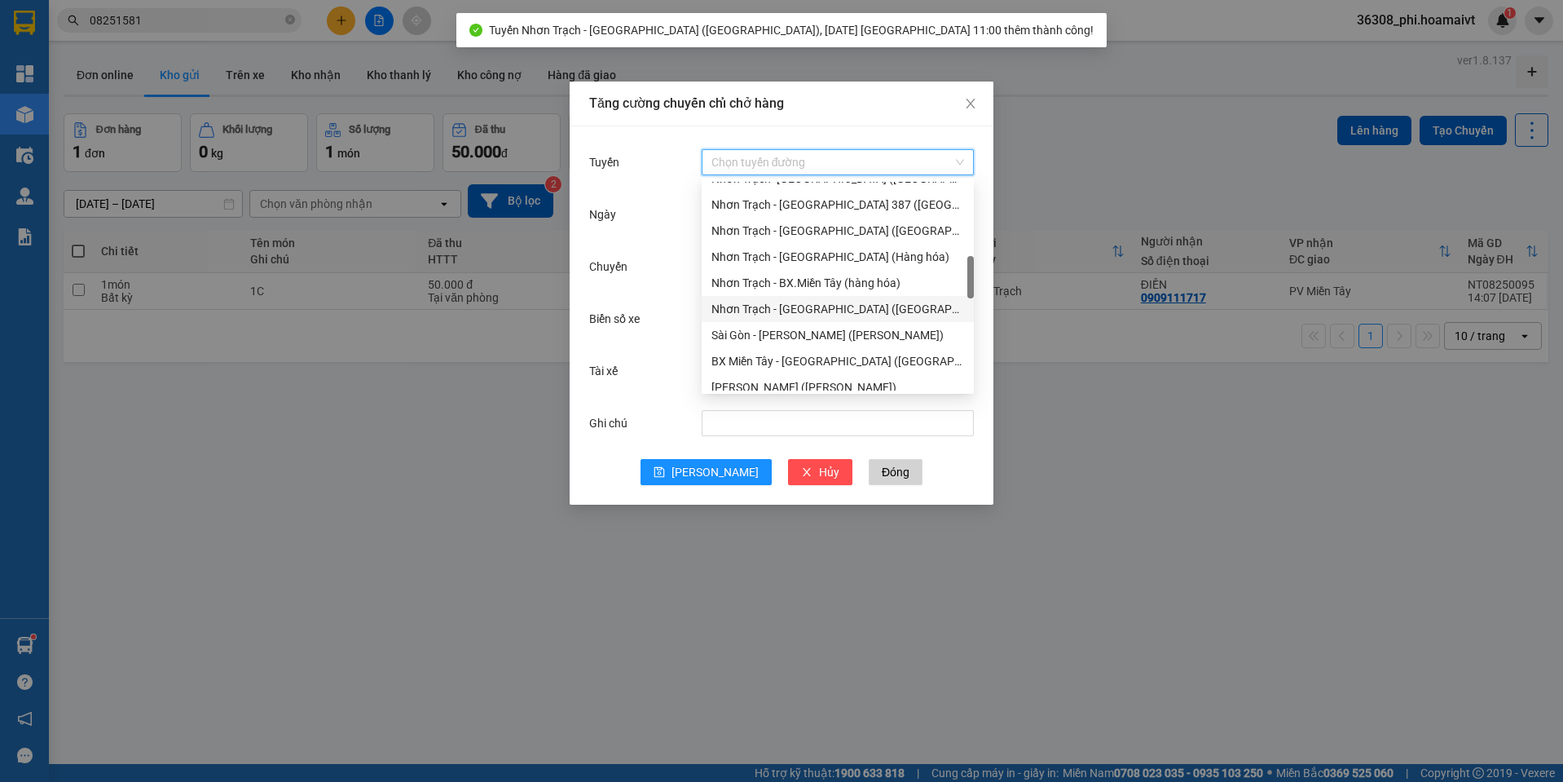
click at [806, 158] on input "Tuyến" at bounding box center [831, 162] width 241 height 24
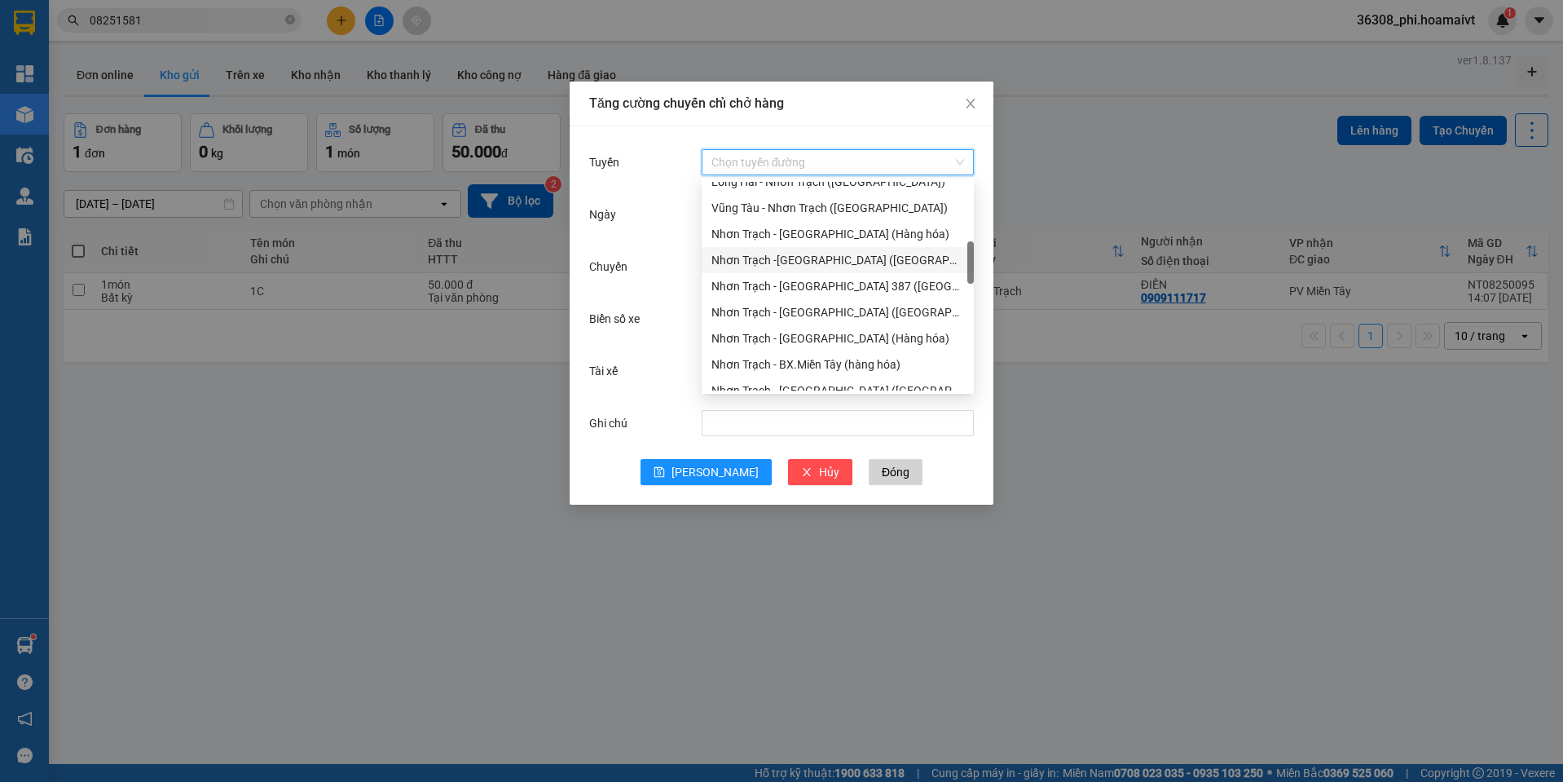
click at [804, 265] on div "Nhơn Trạch -[GEOGRAPHIC_DATA] ([GEOGRAPHIC_DATA])" at bounding box center [837, 260] width 253 height 18
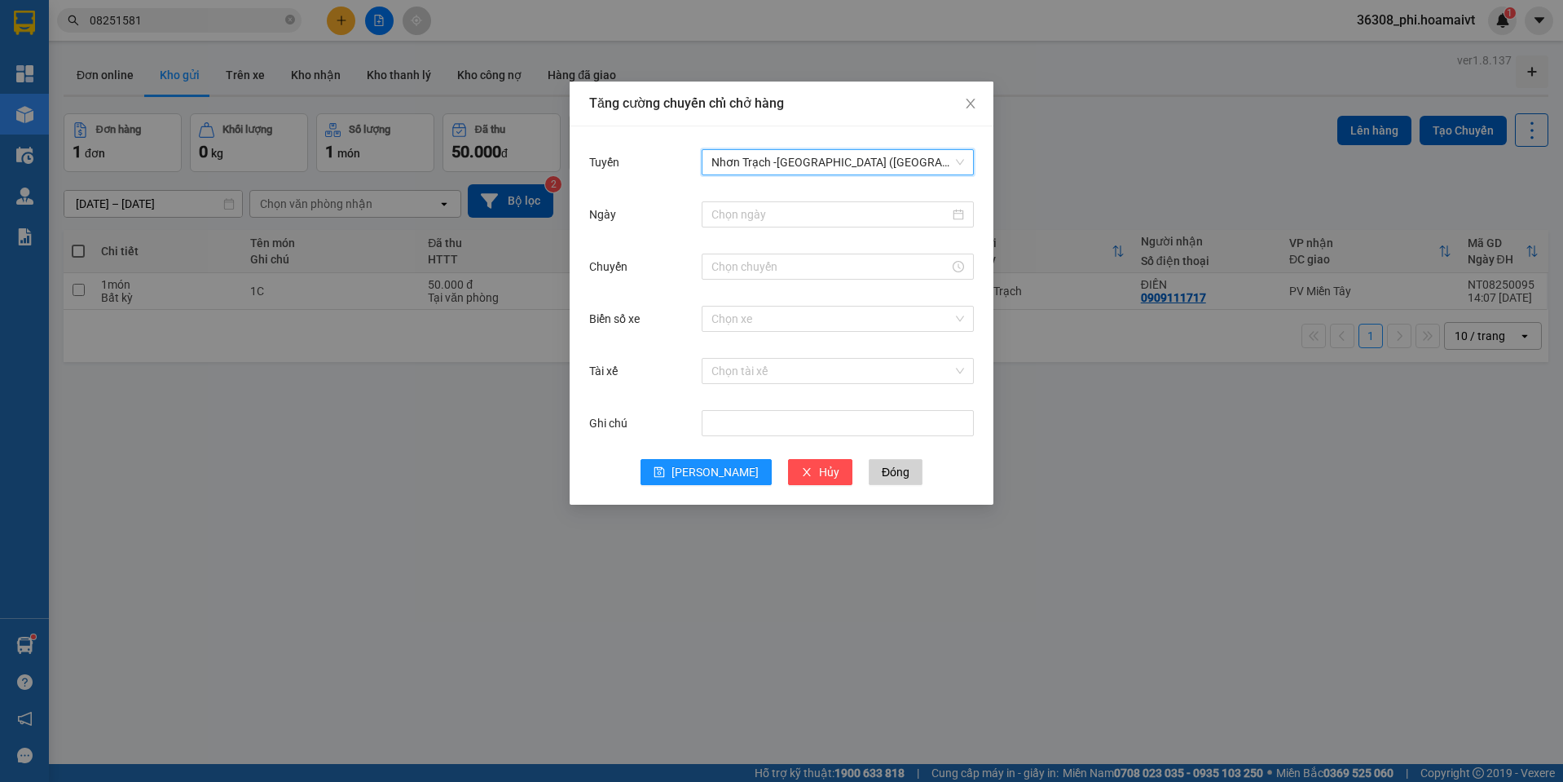
click at [774, 227] on div at bounding box center [838, 214] width 272 height 33
click at [772, 217] on input "Ngày" at bounding box center [830, 214] width 238 height 18
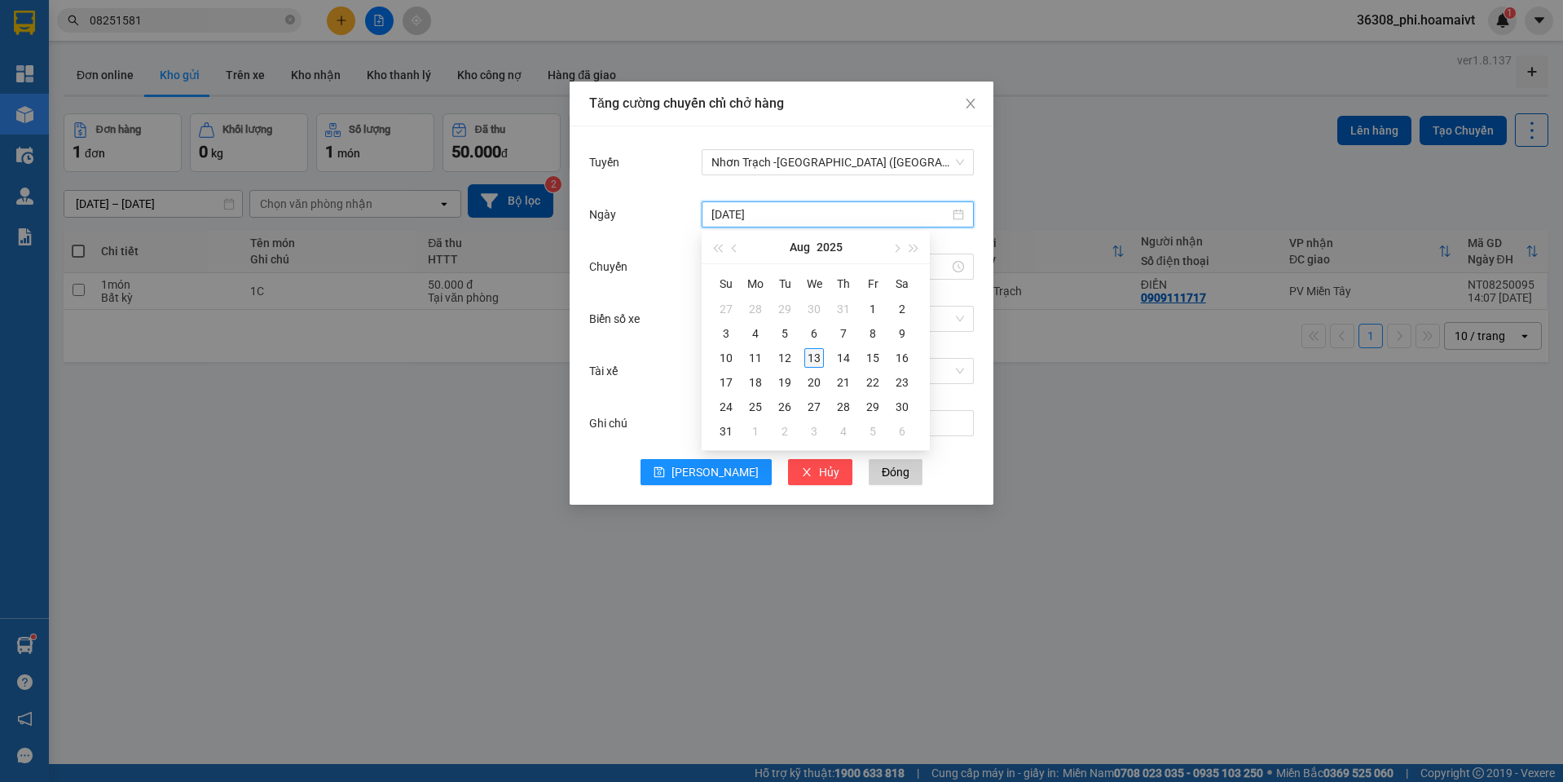
type input "[DATE]"
click at [816, 359] on div "13" at bounding box center [814, 358] width 20 height 20
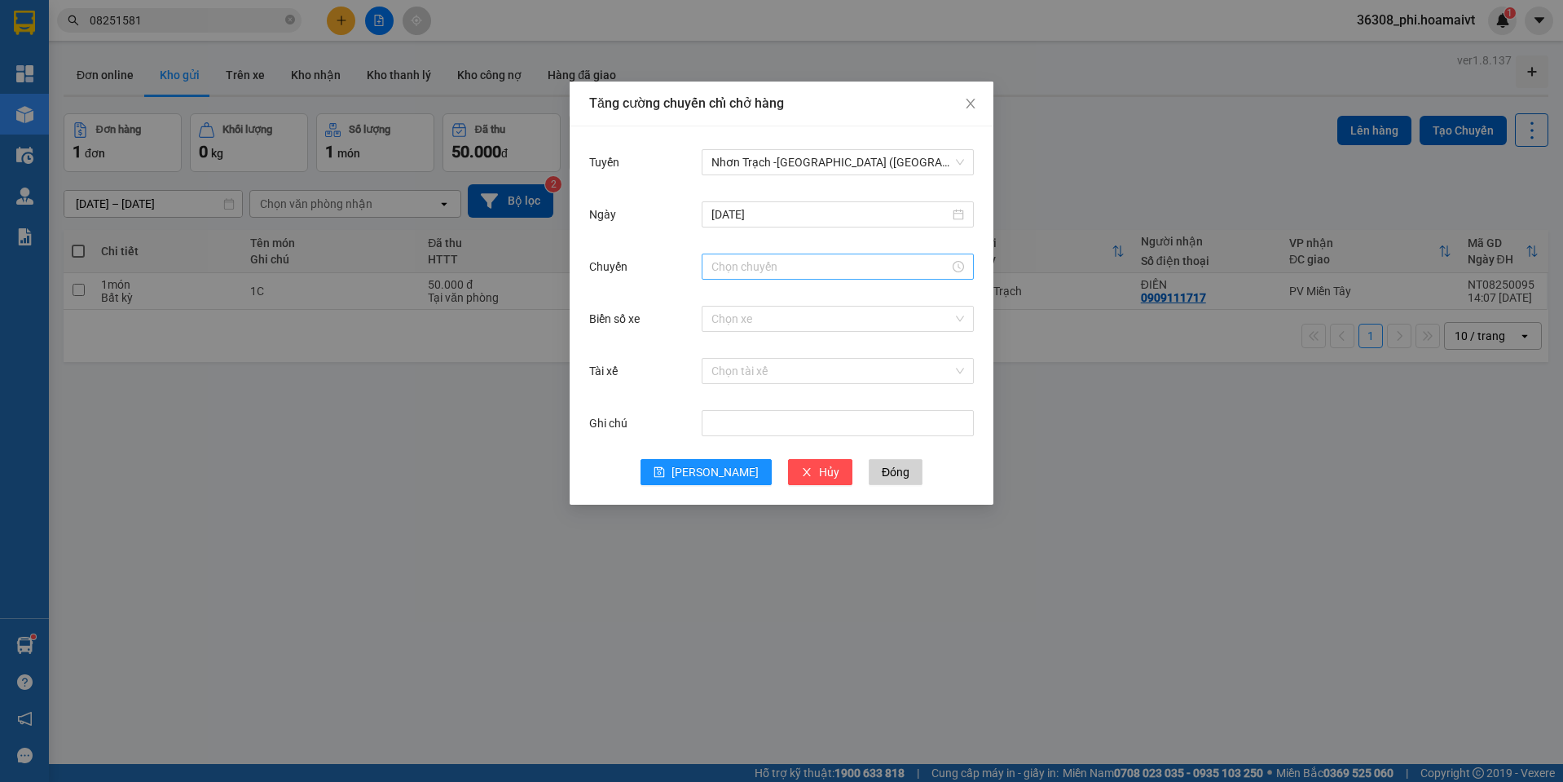
click at [738, 276] on div at bounding box center [838, 266] width 272 height 26
drag, startPoint x: 720, startPoint y: 298, endPoint x: 754, endPoint y: 294, distance: 33.7
click at [720, 297] on div "11" at bounding box center [725, 297] width 46 height 23
type input "11:00"
click at [764, 293] on div "00" at bounding box center [770, 297] width 45 height 23
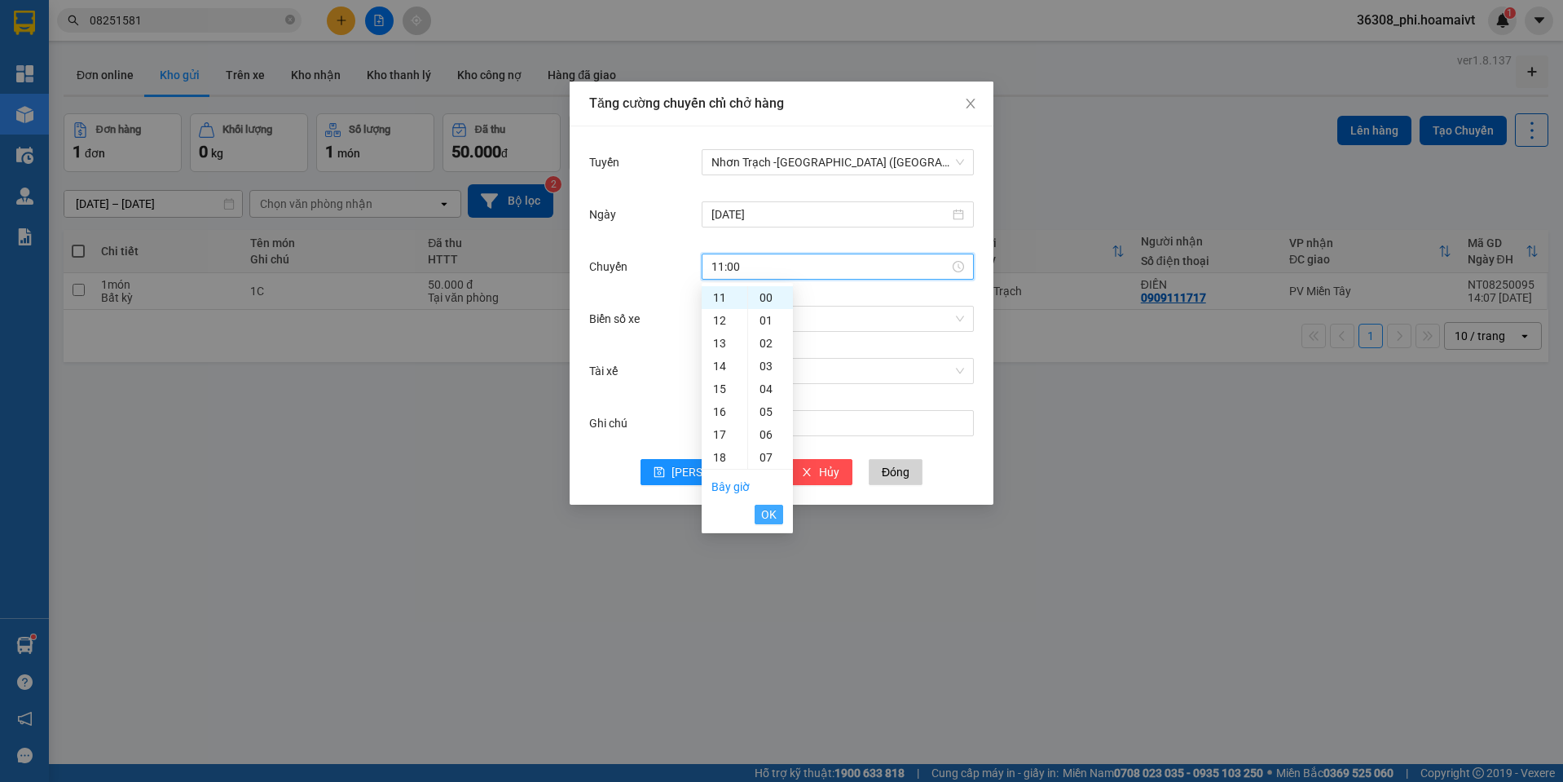
click at [771, 508] on span "OK" at bounding box center [768, 514] width 15 height 18
click at [729, 326] on input "Biển số xe" at bounding box center [831, 318] width 241 height 24
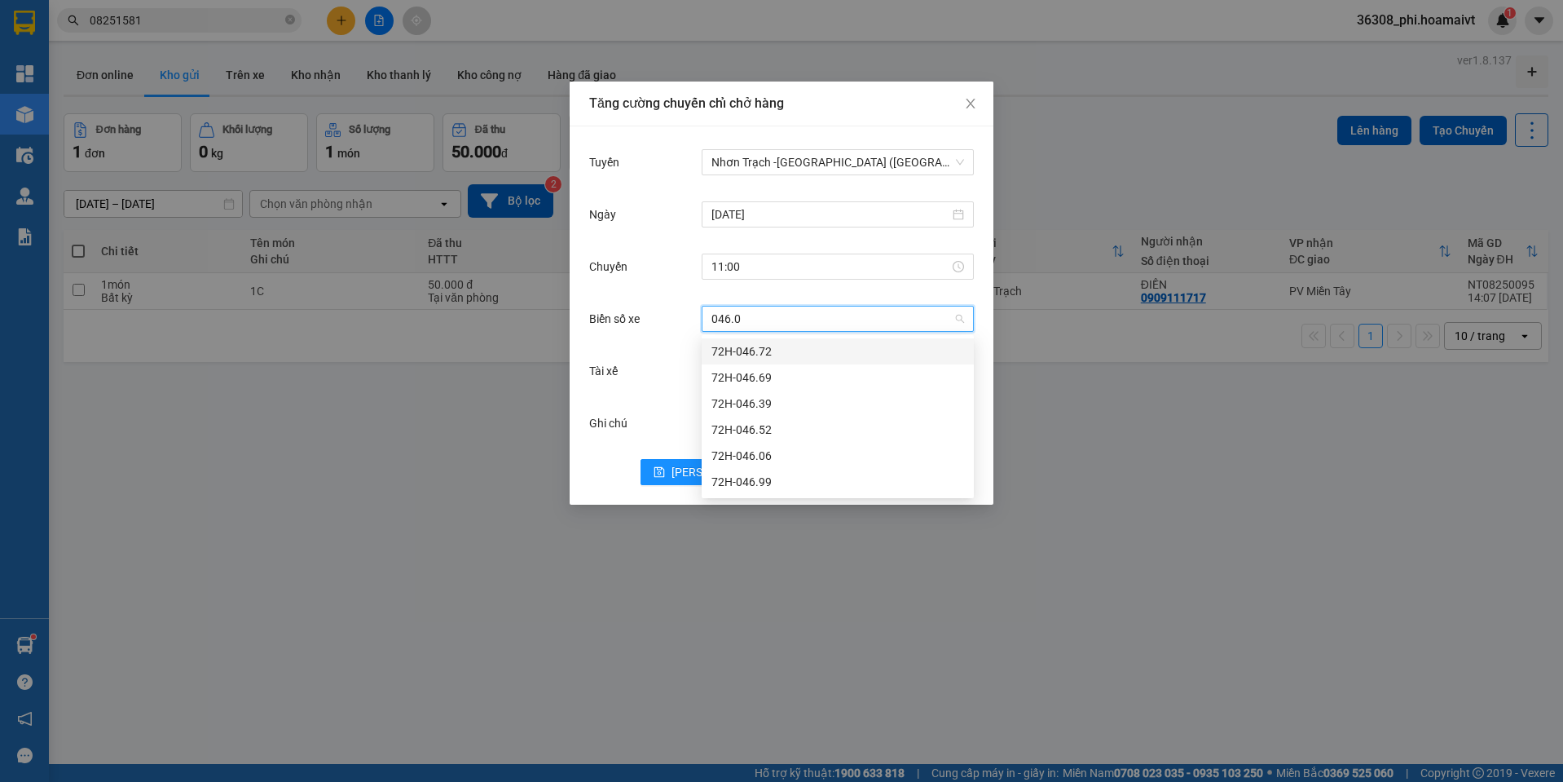
type input "046.06"
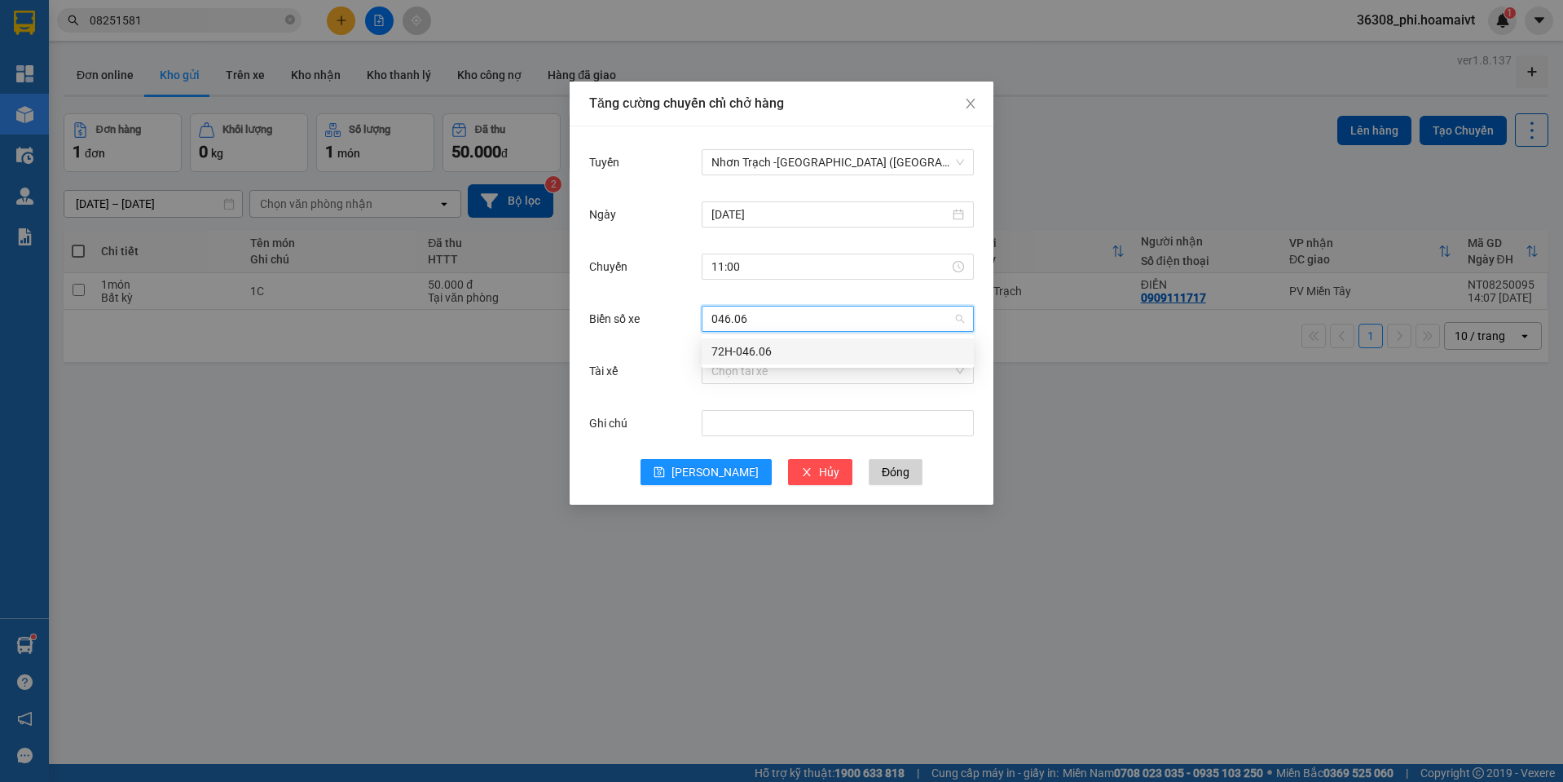
click at [743, 345] on div "72H-046.06" at bounding box center [837, 351] width 253 height 18
click at [729, 478] on button "[PERSON_NAME]" at bounding box center [706, 472] width 131 height 26
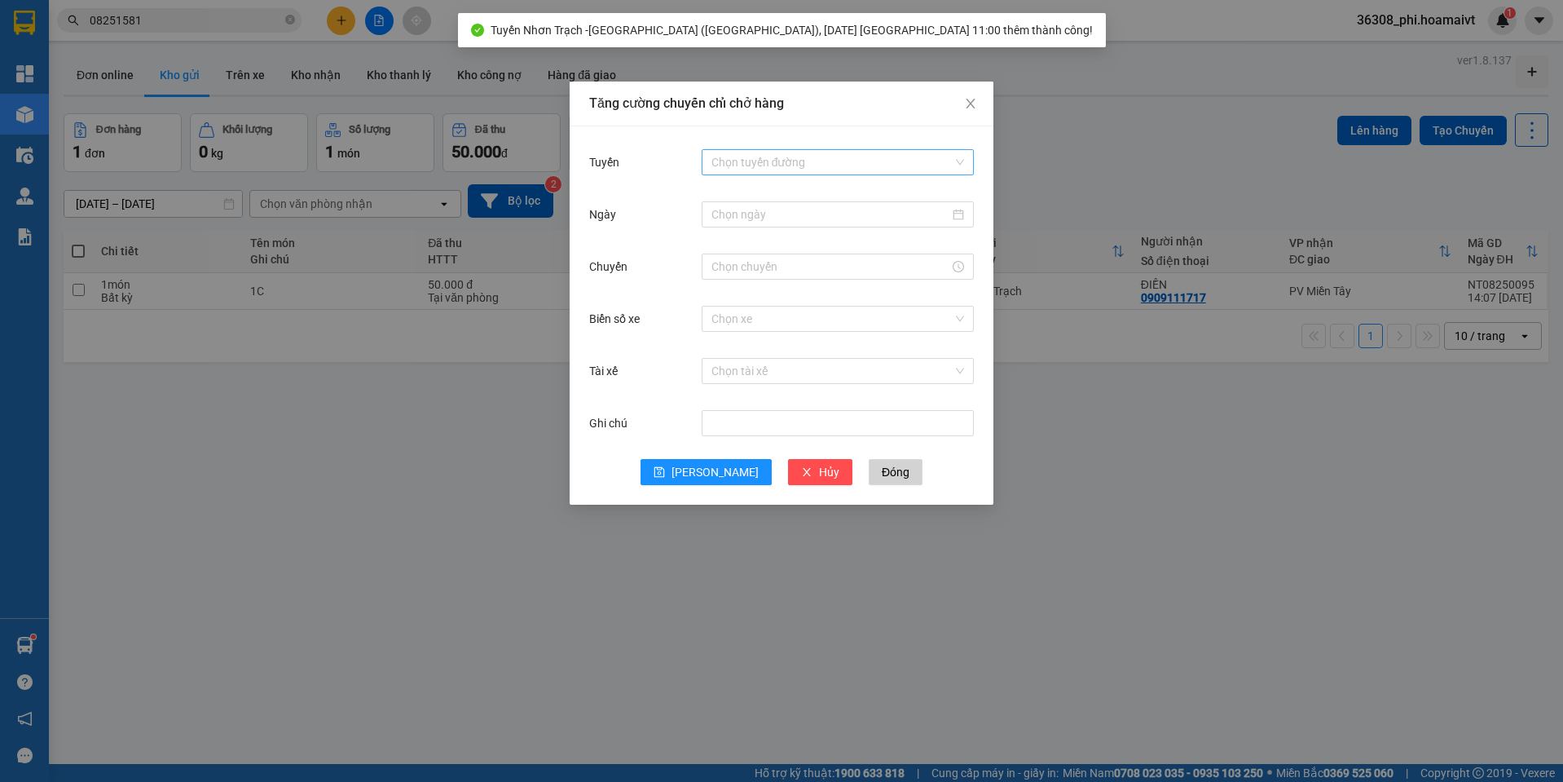
click at [800, 154] on input "Tuyến" at bounding box center [831, 162] width 241 height 24
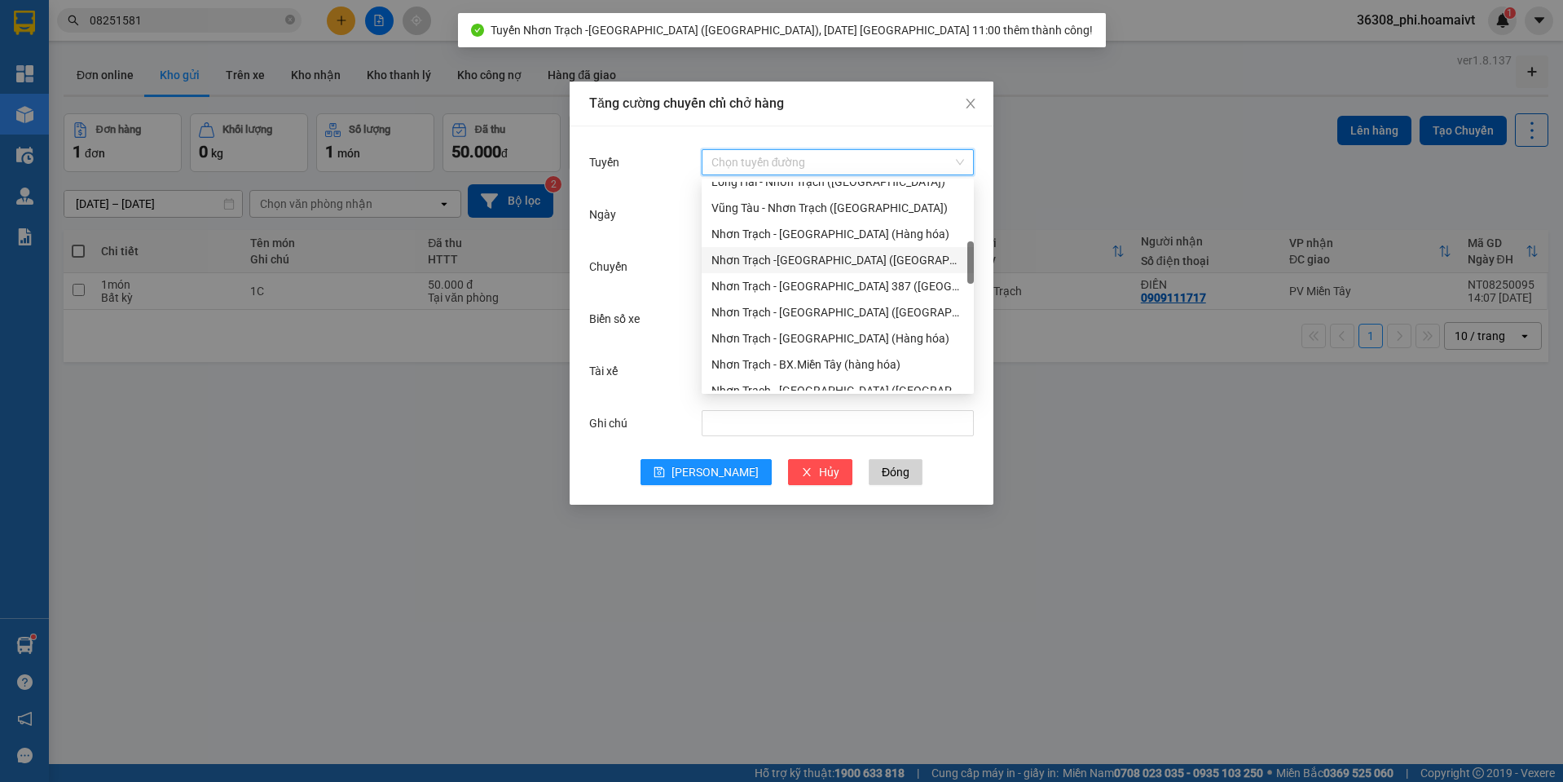
click at [815, 266] on div "Nhơn Trạch -[GEOGRAPHIC_DATA] ([GEOGRAPHIC_DATA])" at bounding box center [837, 260] width 253 height 18
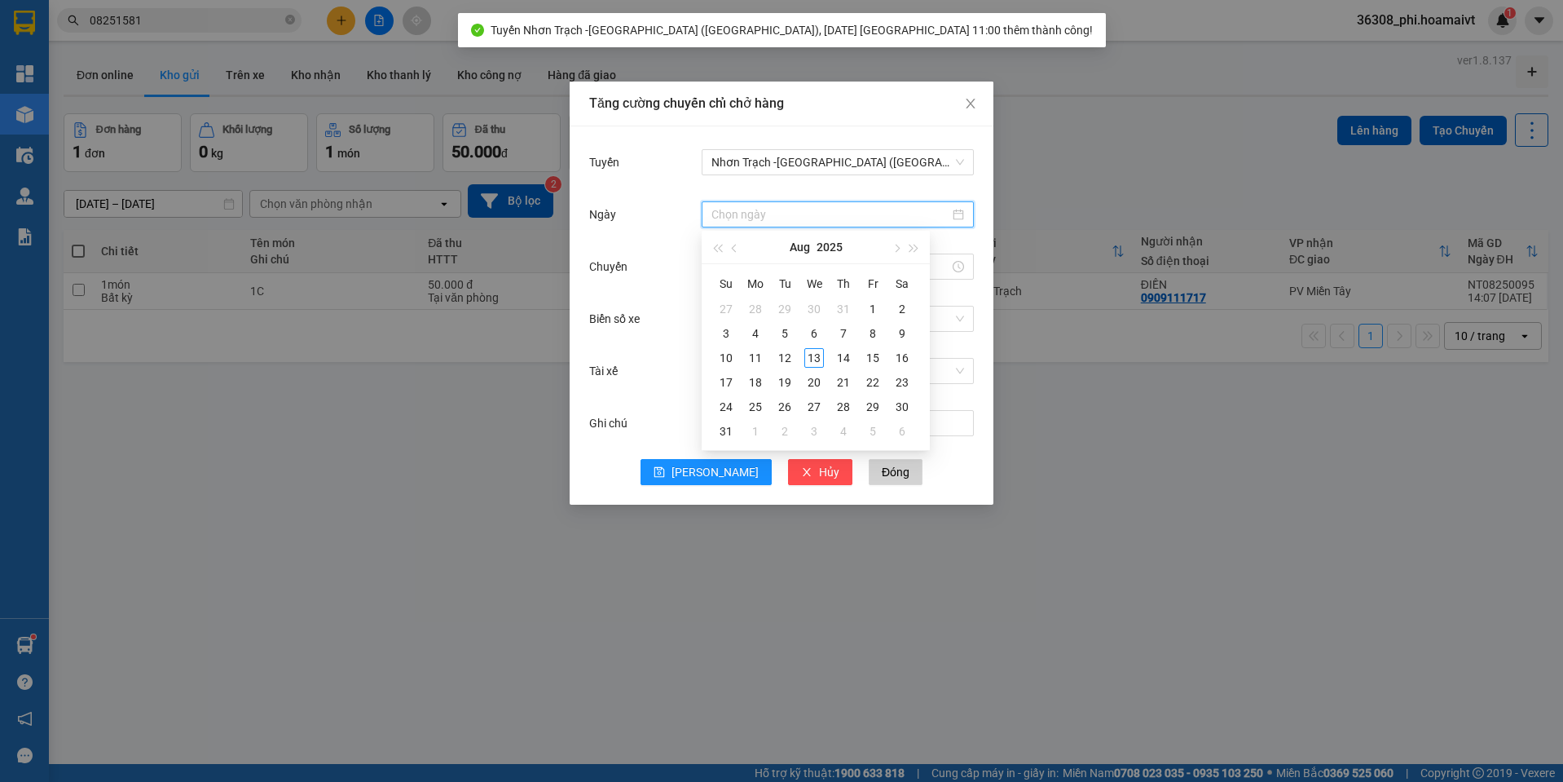
click at [769, 219] on input "Ngày" at bounding box center [830, 214] width 238 height 18
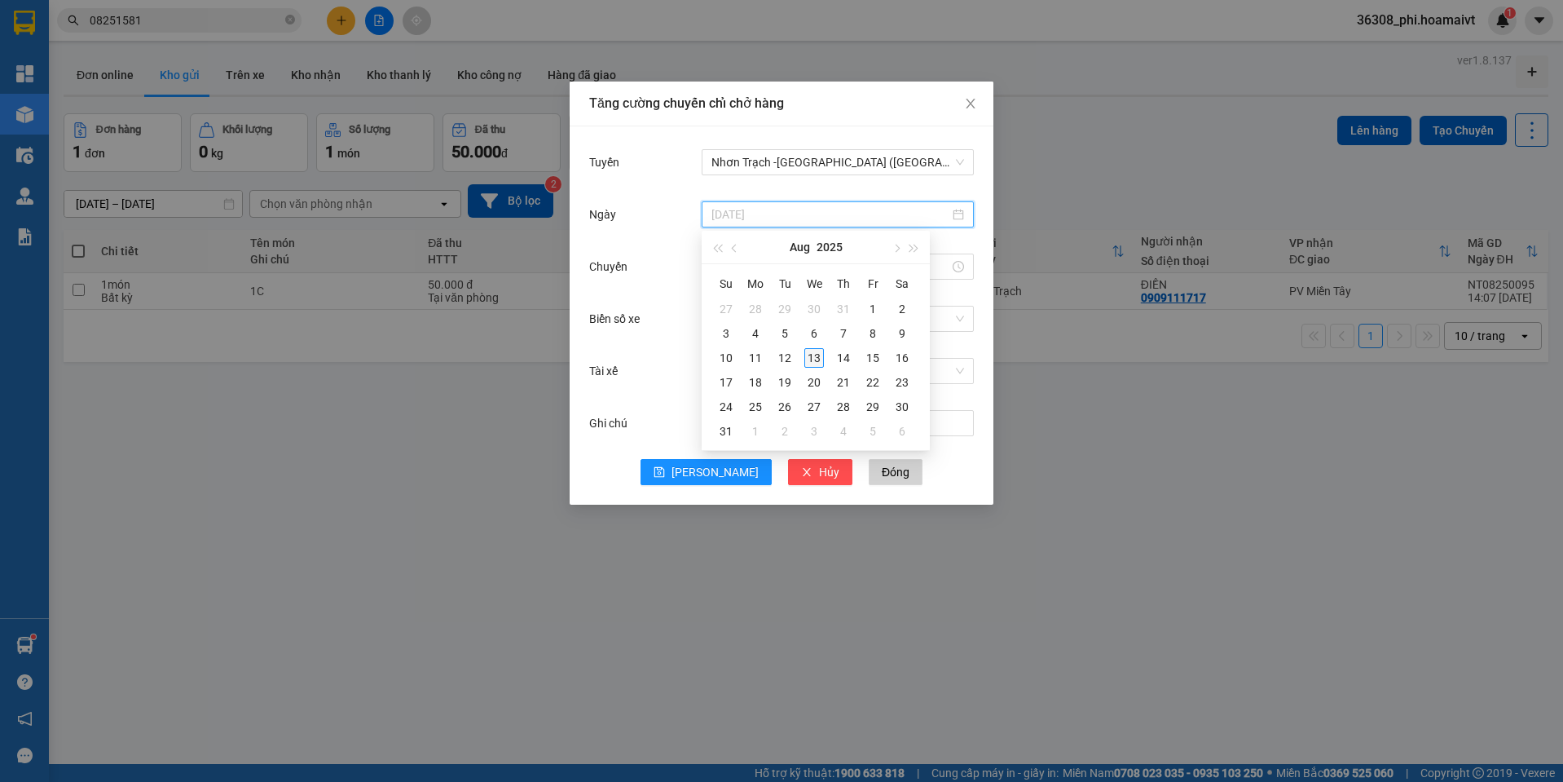
type input "[DATE]"
click at [821, 357] on div "13" at bounding box center [814, 358] width 20 height 20
click at [755, 280] on div at bounding box center [838, 266] width 272 height 33
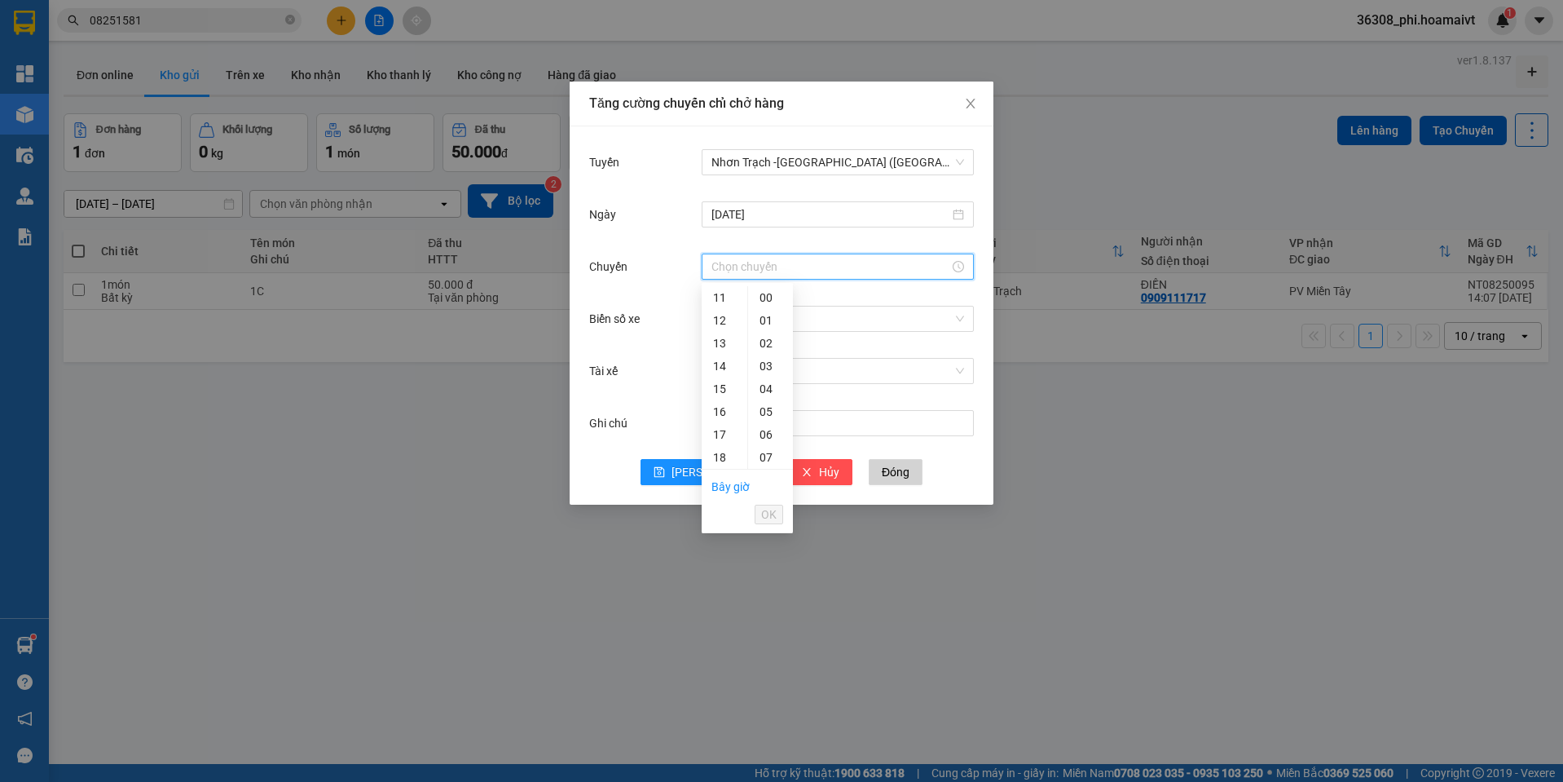
click at [755, 271] on input "Chuyến" at bounding box center [830, 267] width 238 height 18
click at [727, 328] on div "12" at bounding box center [725, 320] width 46 height 23
type input "12:00"
click at [761, 304] on div "00" at bounding box center [770, 297] width 45 height 23
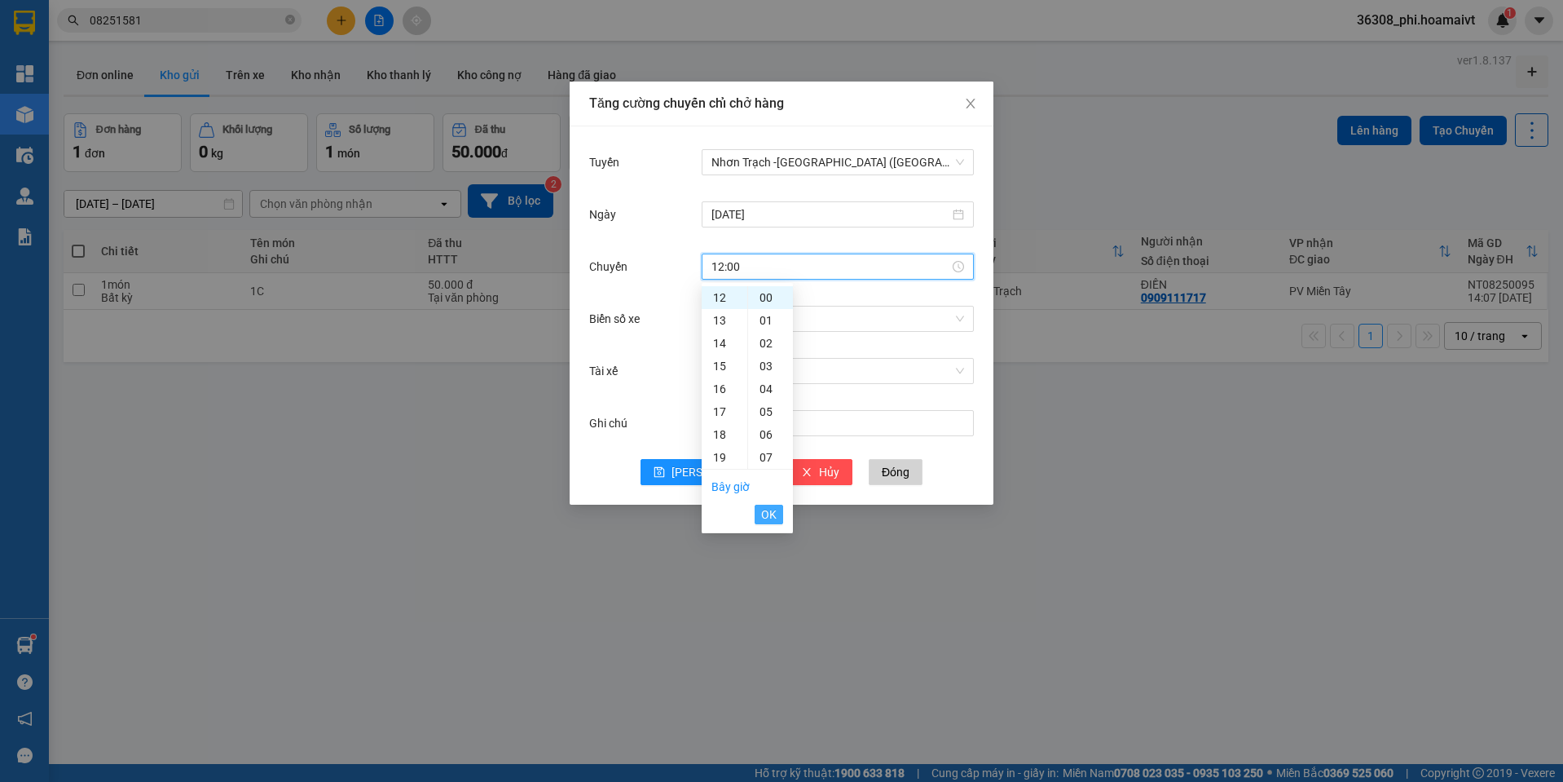
click at [769, 507] on span "OK" at bounding box center [768, 514] width 15 height 18
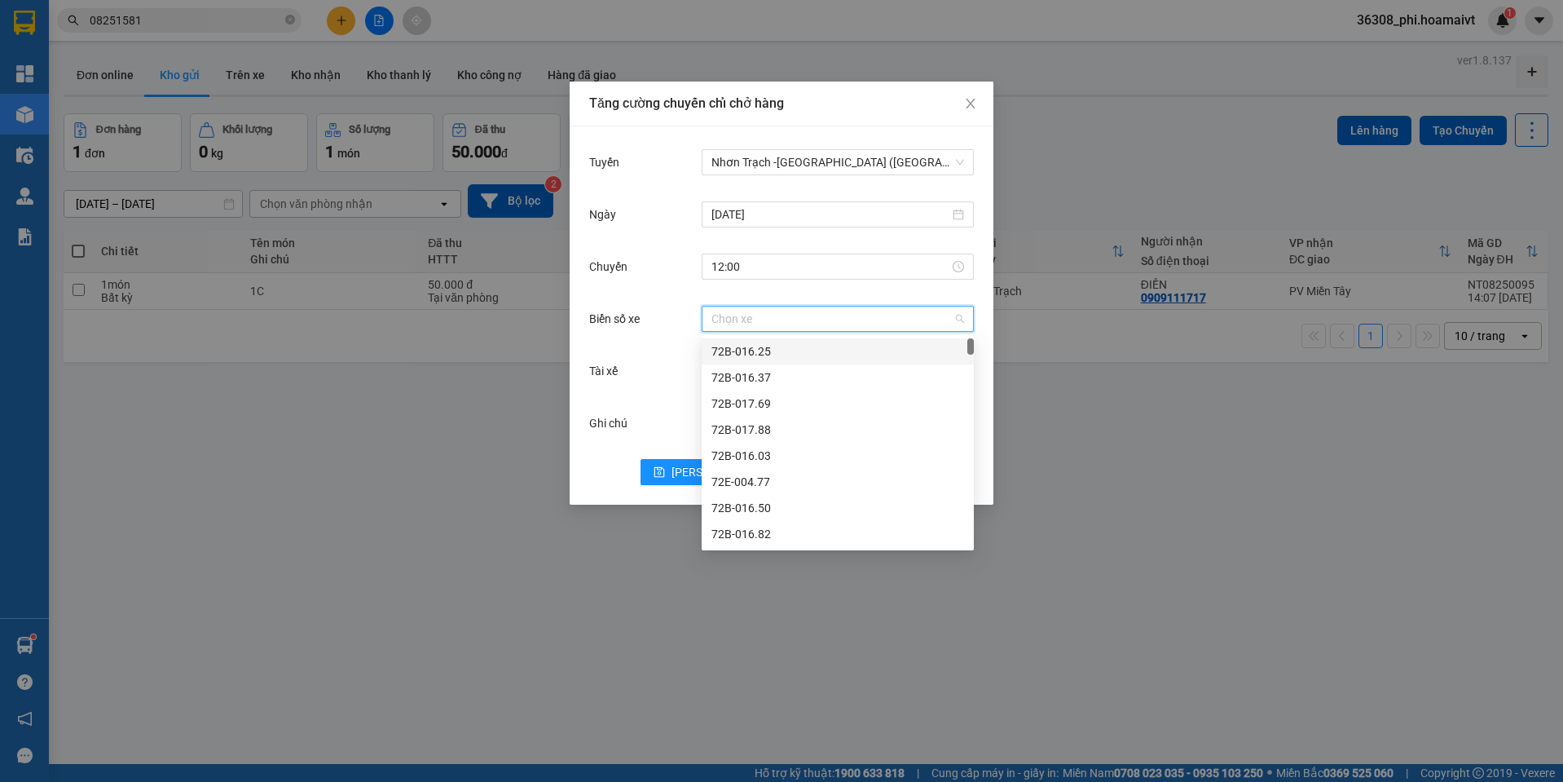
click at [738, 314] on input "Biển số xe" at bounding box center [831, 318] width 241 height 24
type input "033.80"
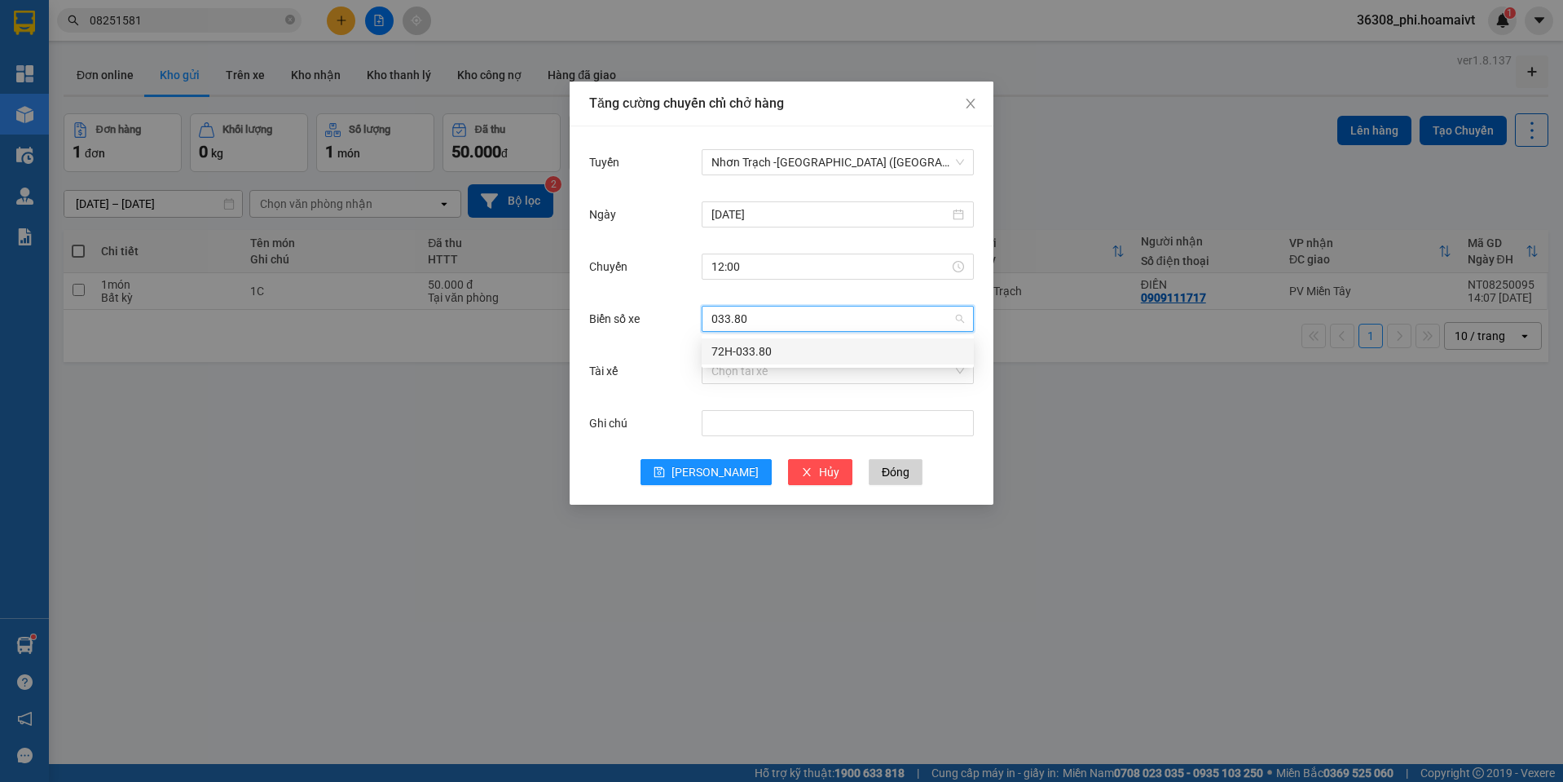
click at [735, 346] on div "72H-033.80" at bounding box center [837, 351] width 253 height 18
click at [728, 470] on button "[PERSON_NAME]" at bounding box center [706, 472] width 131 height 26
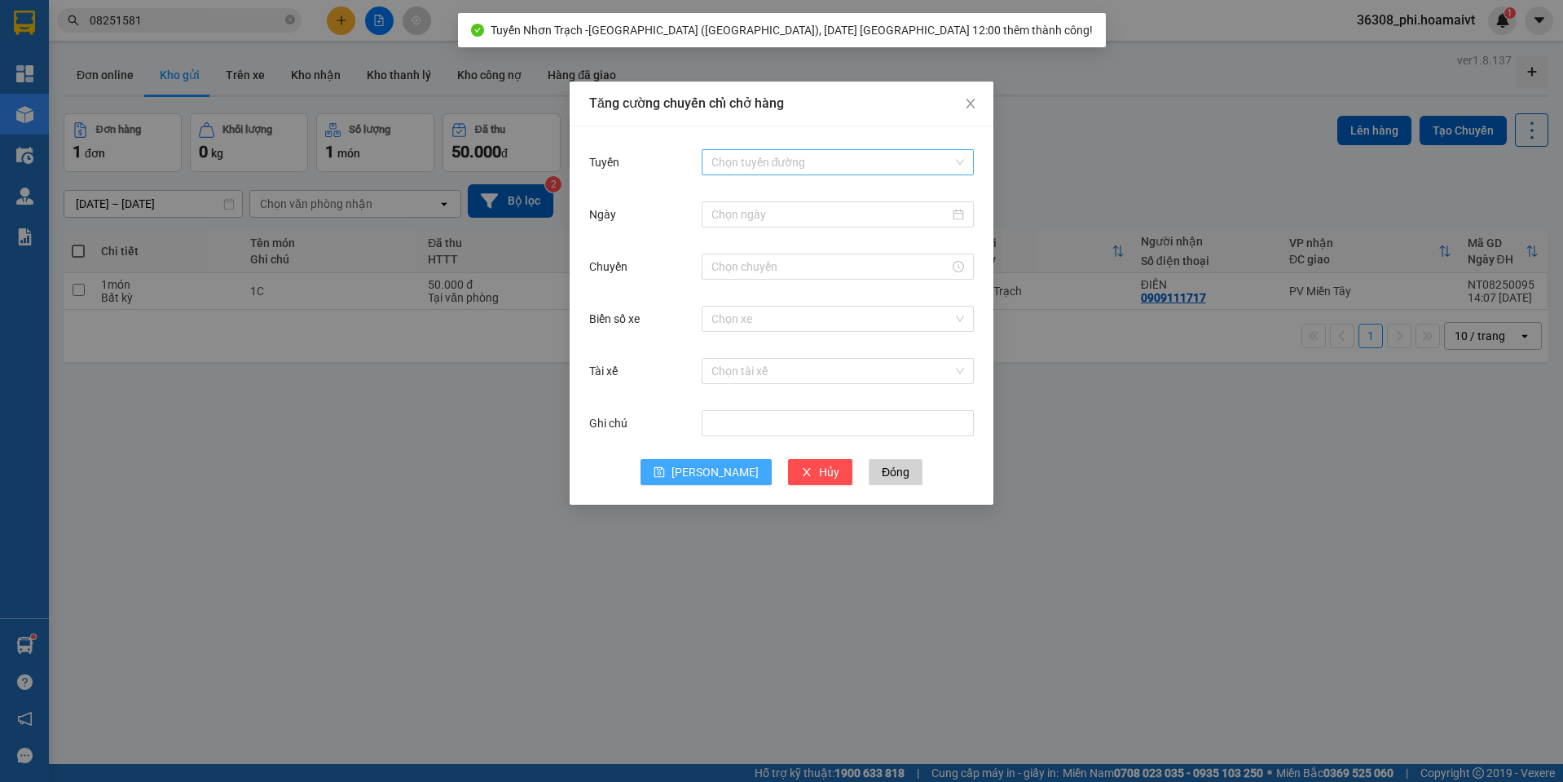
click at [896, 174] on div "Chọn tuyến đường" at bounding box center [838, 162] width 272 height 26
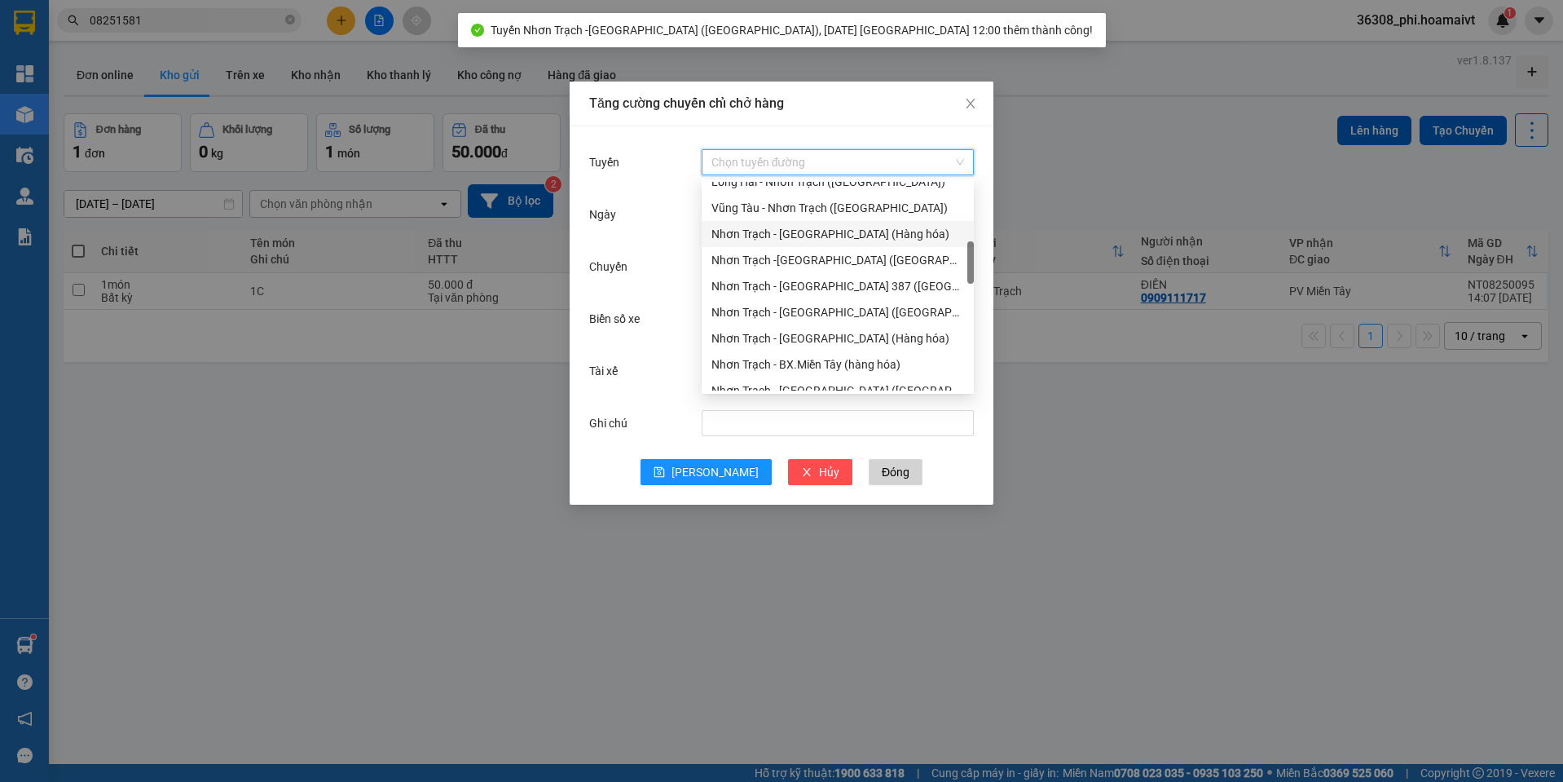
click at [812, 242] on div "Nhơn Trạch - [GEOGRAPHIC_DATA] (Hàng hóa)" at bounding box center [837, 234] width 253 height 18
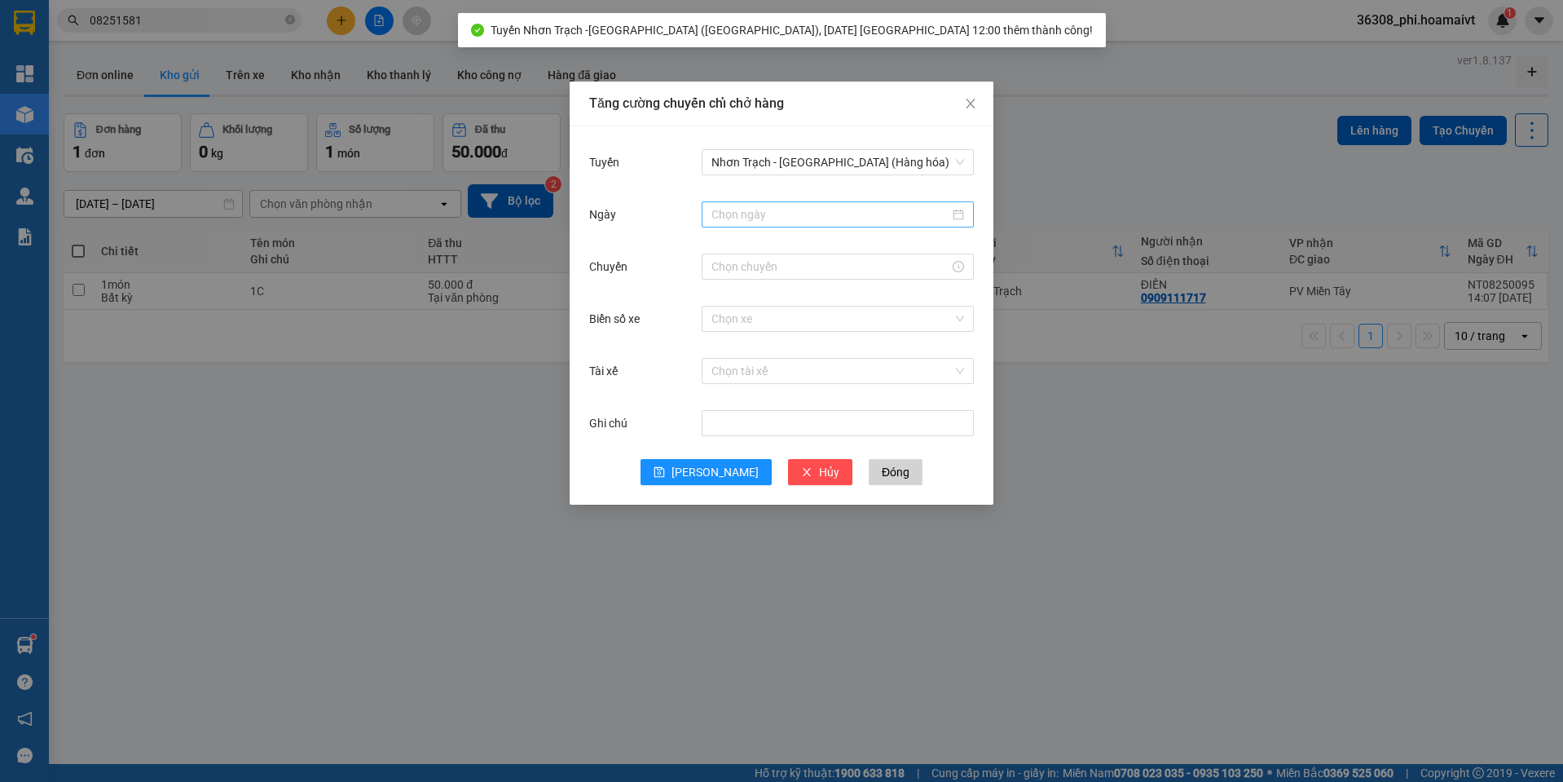
click at [776, 201] on div at bounding box center [838, 214] width 272 height 26
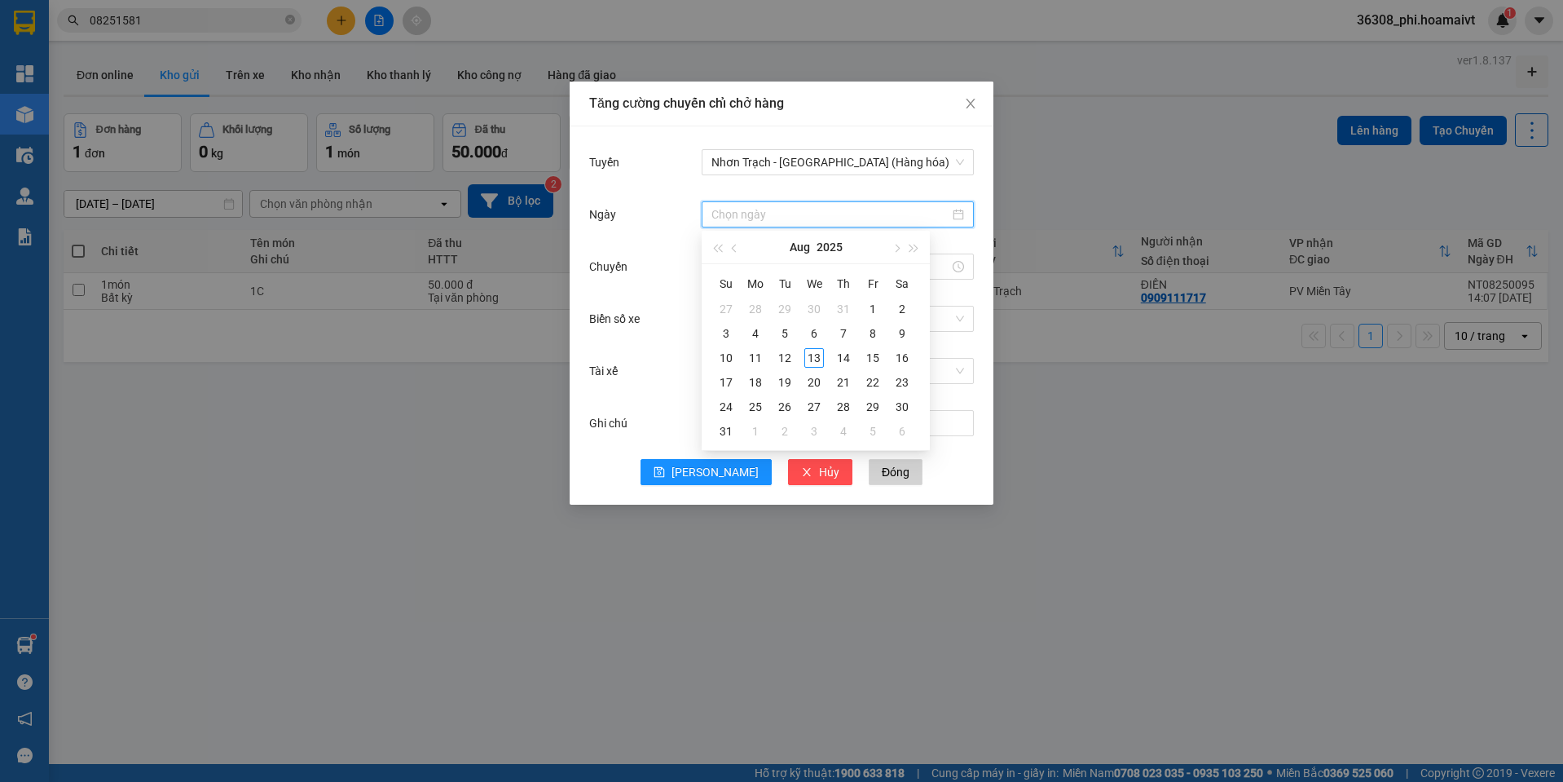
click at [775, 209] on input "Ngày" at bounding box center [830, 214] width 238 height 18
type input "[DATE]"
click at [815, 353] on div "13" at bounding box center [814, 358] width 20 height 20
click at [711, 255] on div at bounding box center [838, 266] width 272 height 26
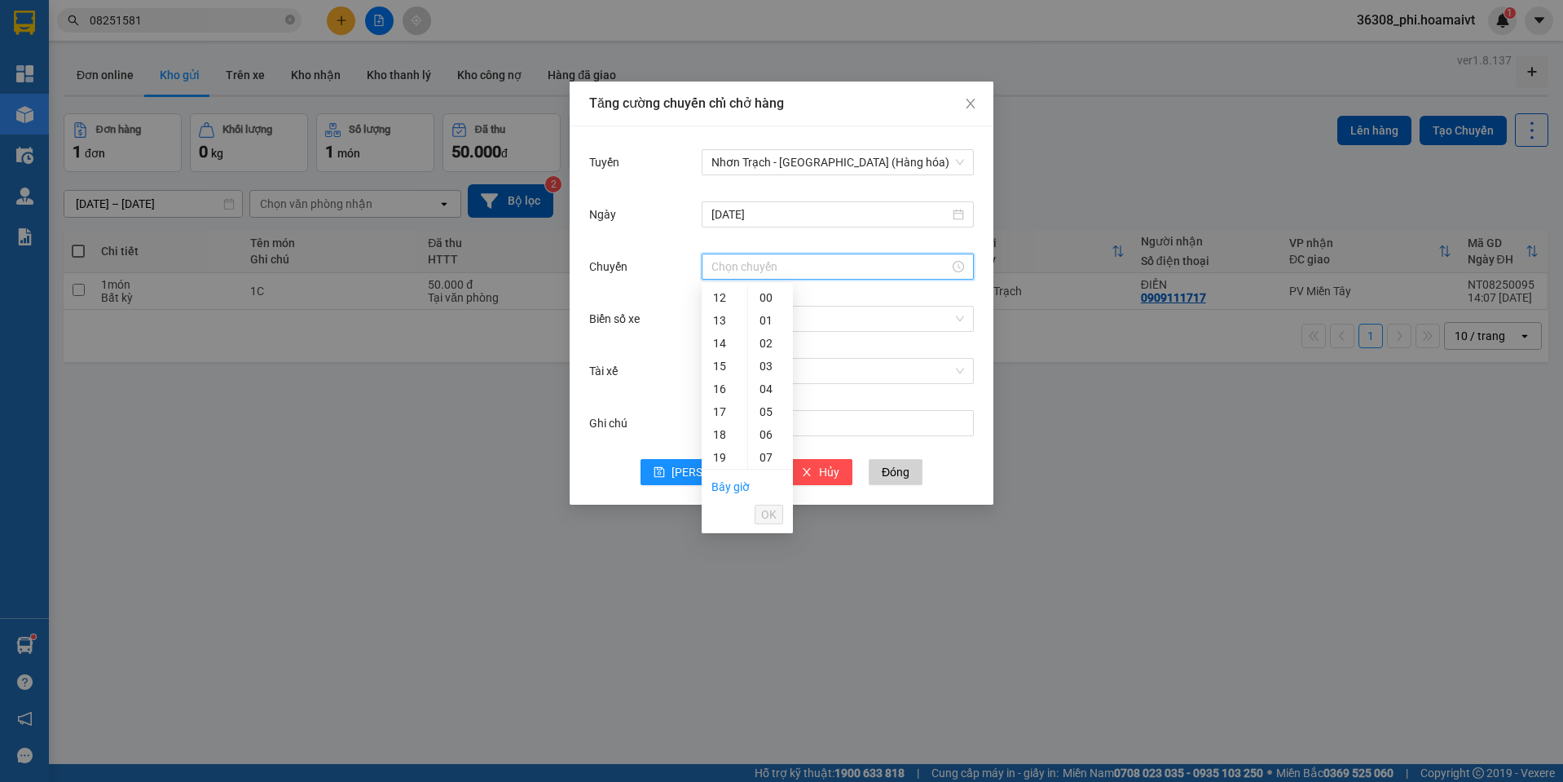
click at [718, 276] on div at bounding box center [838, 266] width 272 height 26
click at [721, 331] on div "10" at bounding box center [725, 333] width 46 height 23
type input "10:00"
click at [762, 299] on div "00" at bounding box center [770, 297] width 45 height 23
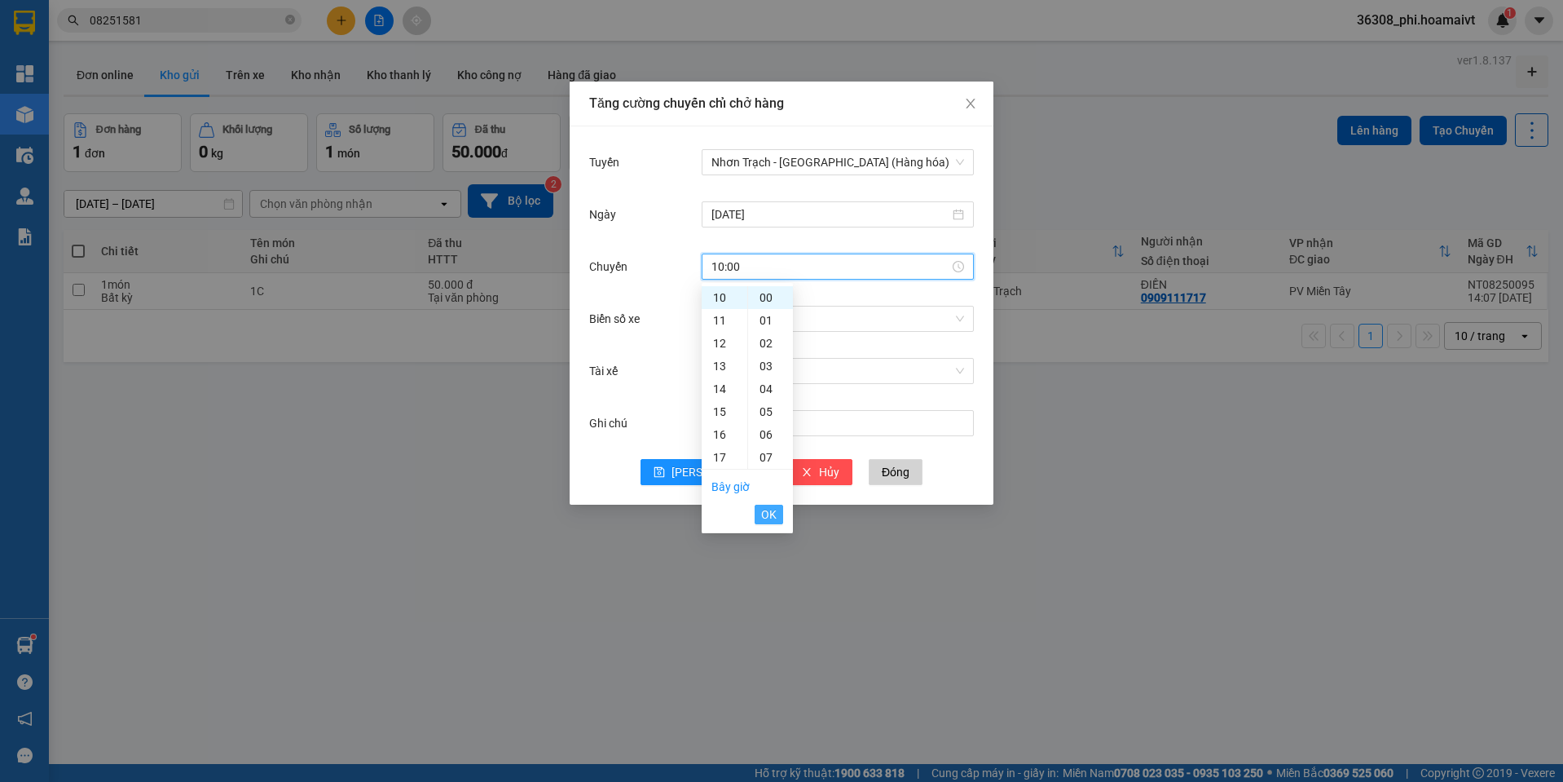
click at [766, 509] on span "OK" at bounding box center [768, 514] width 15 height 18
click at [739, 324] on input "Biển số xe" at bounding box center [831, 318] width 241 height 24
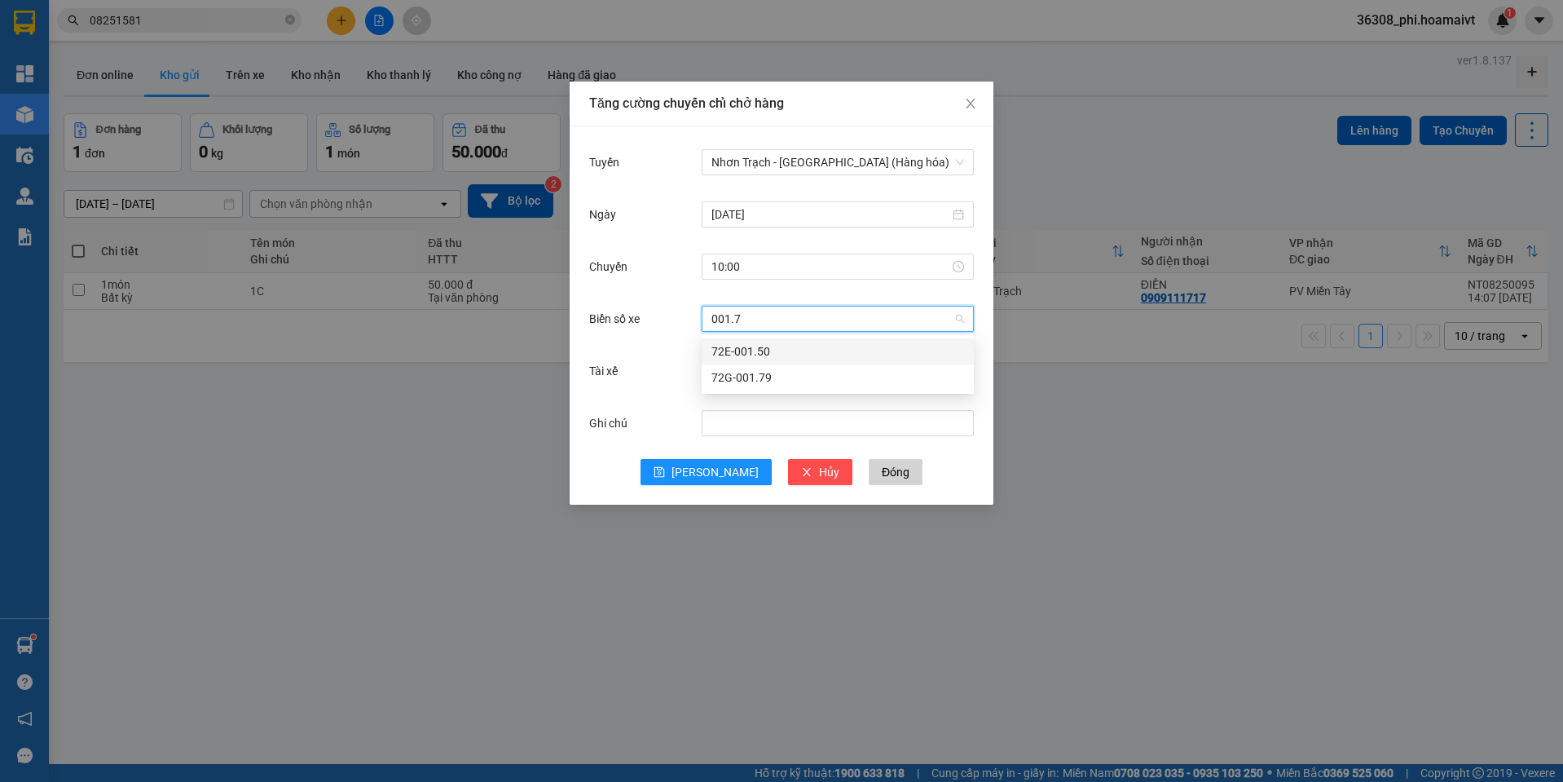
type input "001.79"
click at [772, 356] on div "72G-001.79" at bounding box center [837, 351] width 253 height 18
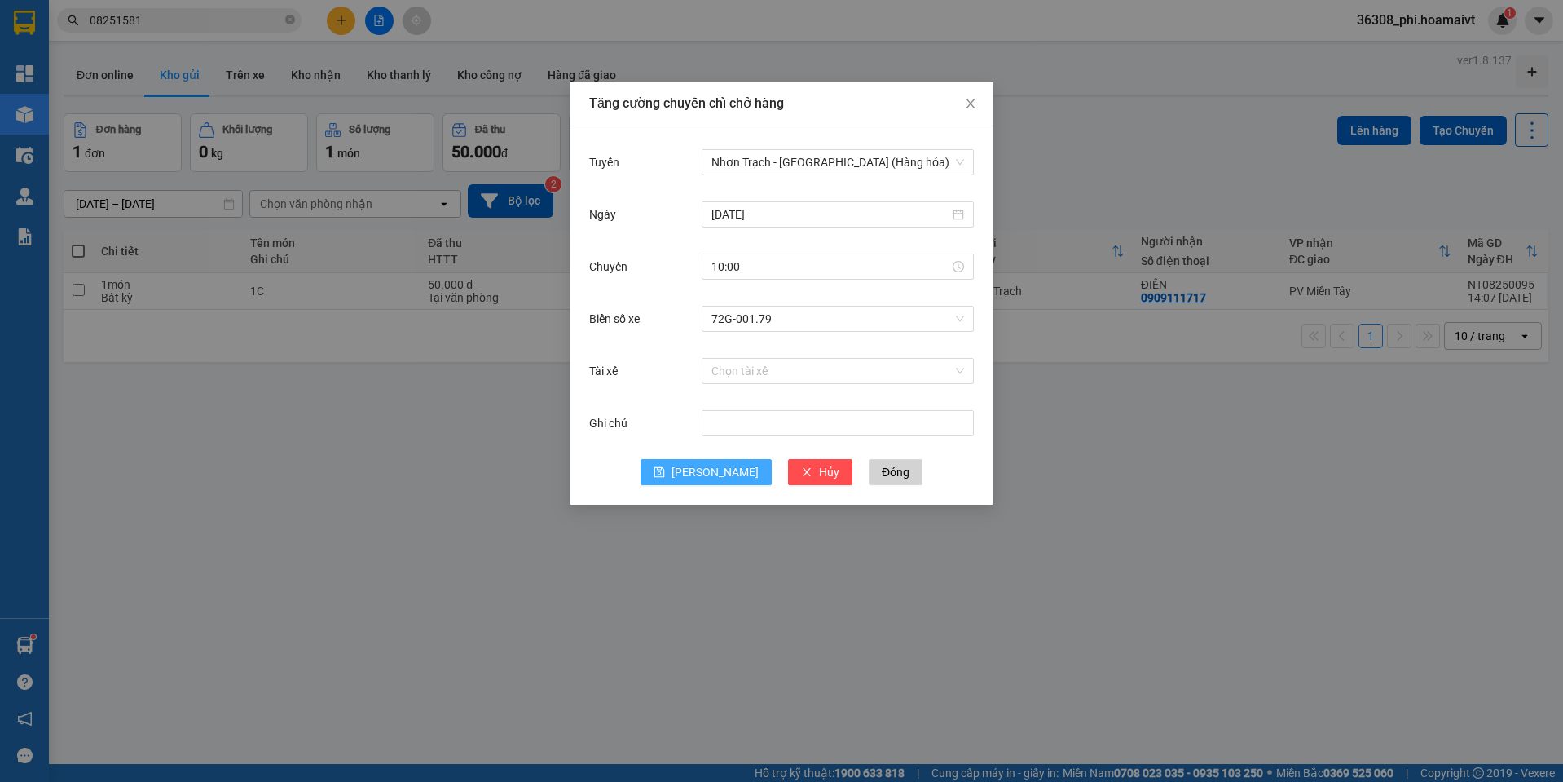
click at [713, 470] on span "[PERSON_NAME]" at bounding box center [715, 472] width 87 height 18
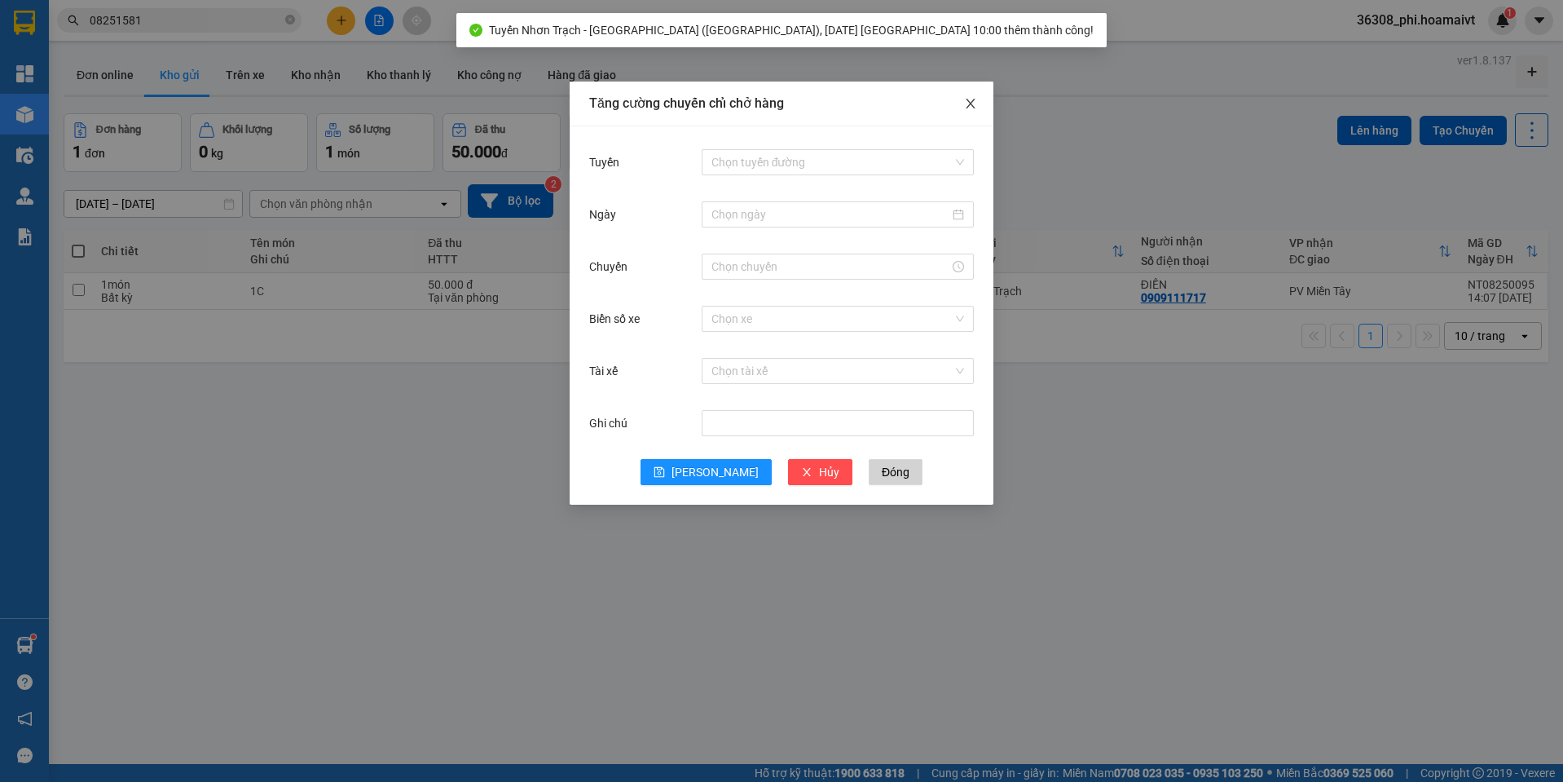
click at [969, 101] on icon "close" at bounding box center [970, 103] width 13 height 13
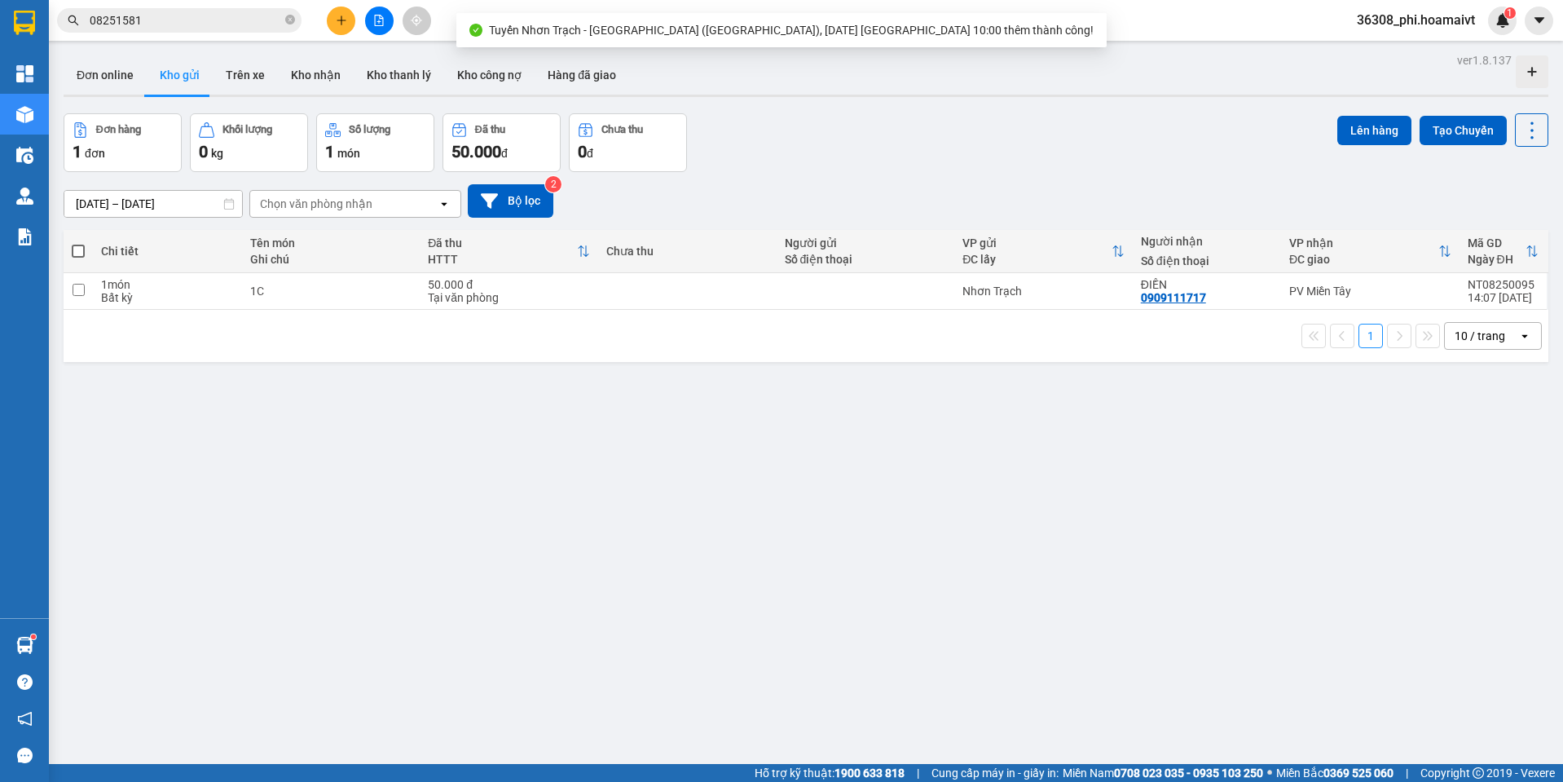
click at [337, 26] on button at bounding box center [341, 21] width 29 height 29
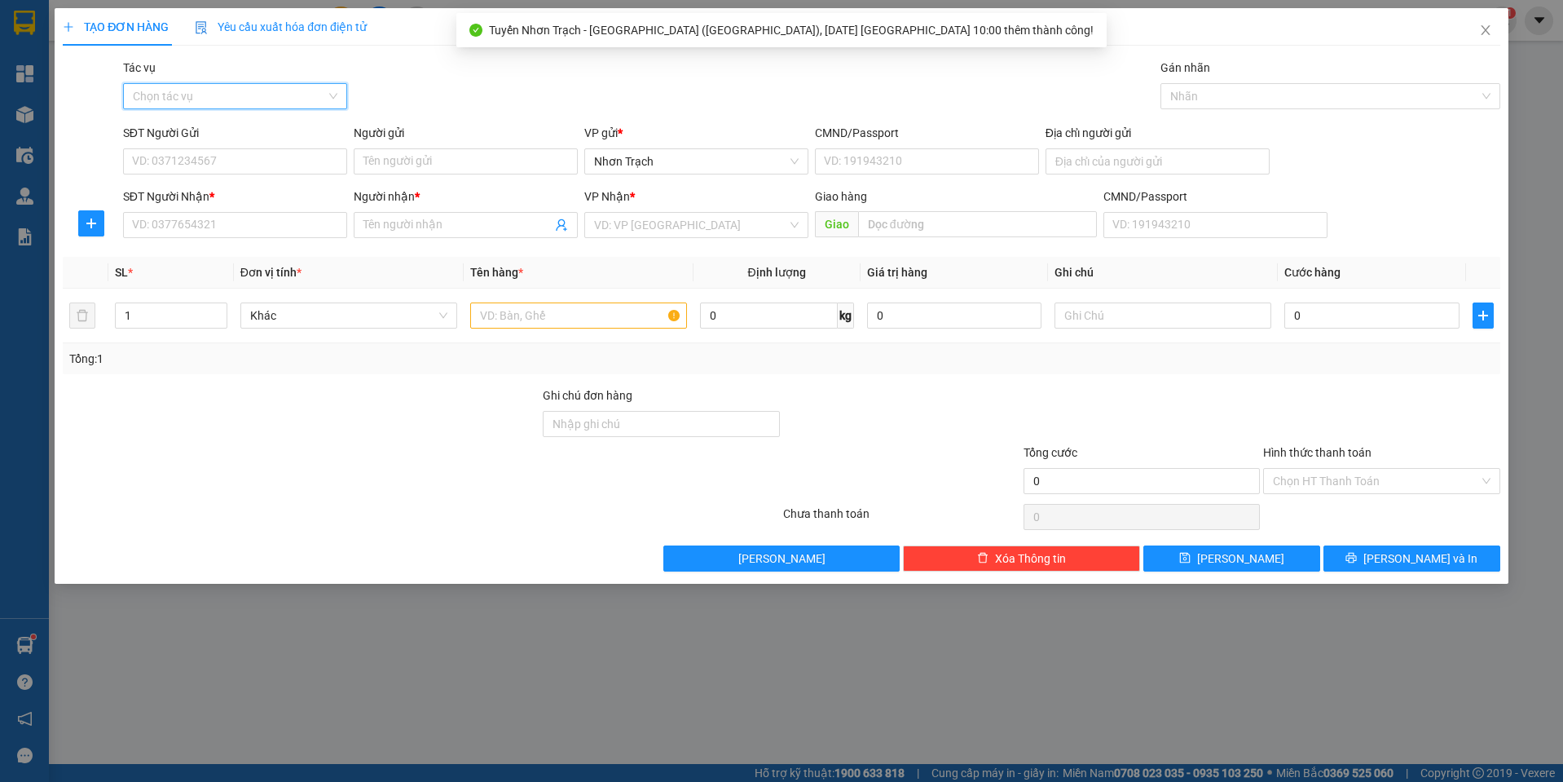
click at [243, 97] on input "Tác vụ" at bounding box center [229, 96] width 193 height 24
click at [229, 121] on div "Nhập hàng lên xe" at bounding box center [235, 129] width 205 height 18
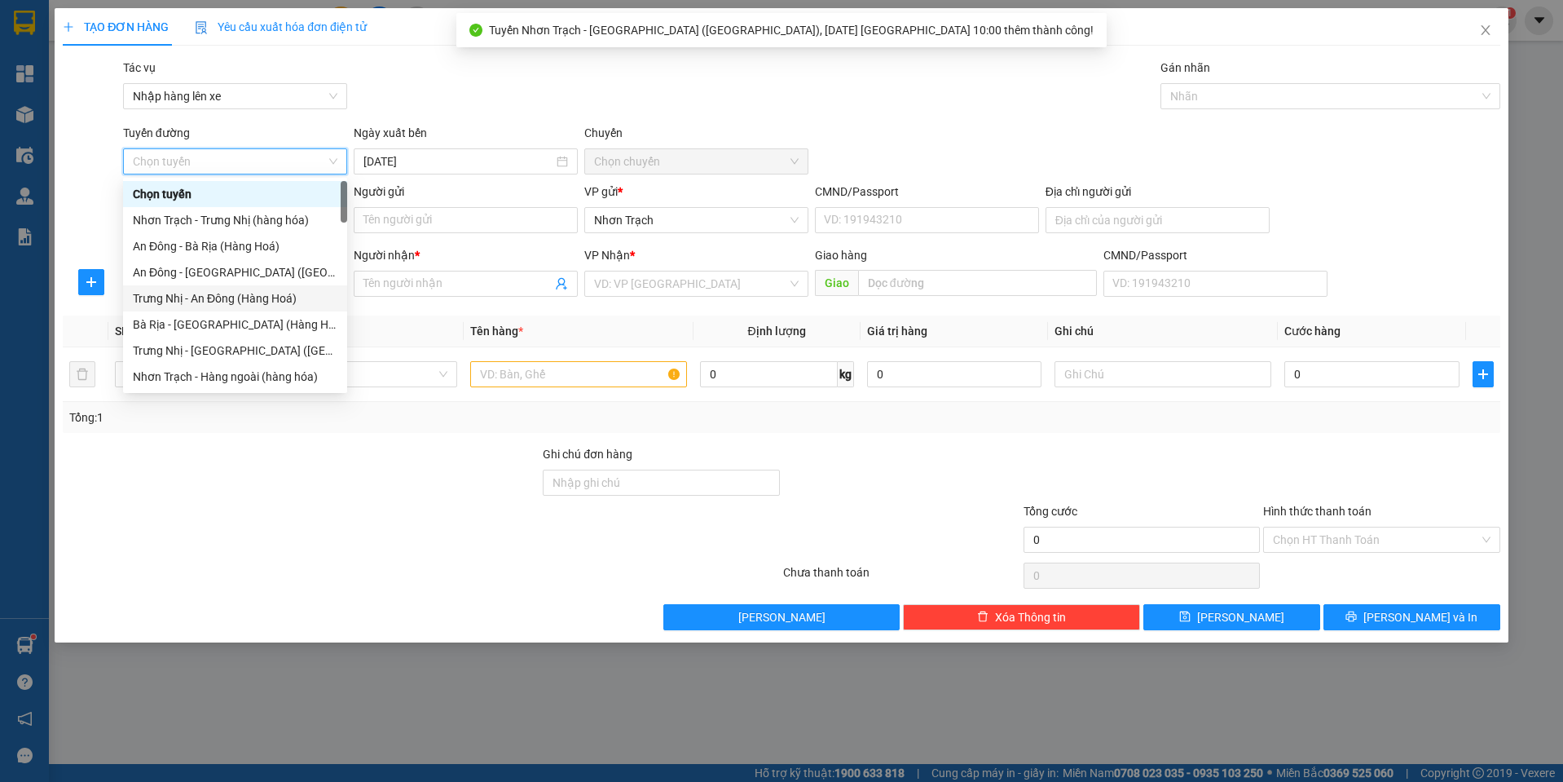
scroll to position [407, 0]
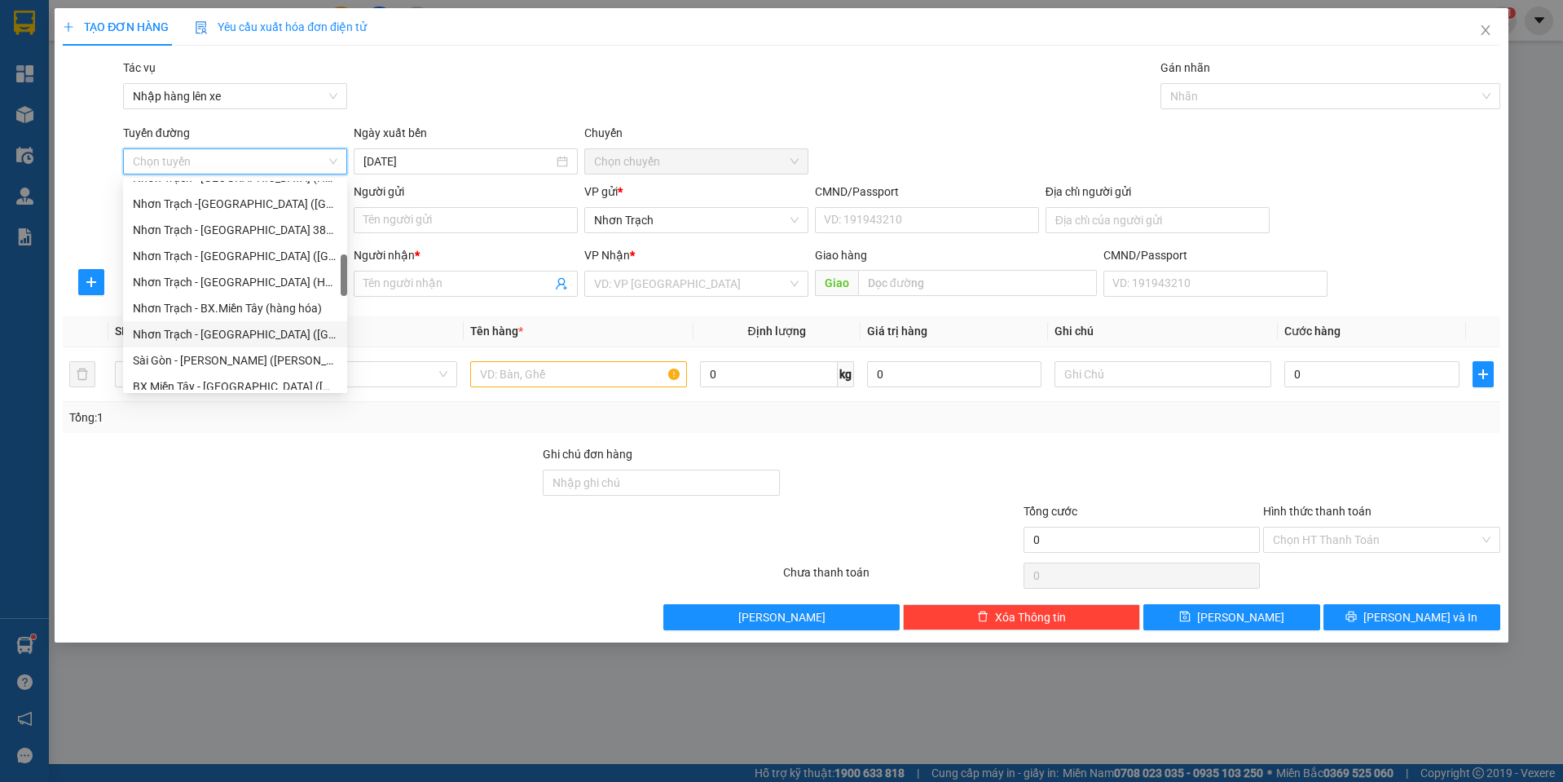
click at [240, 328] on div "Nhơn Trạch - [GEOGRAPHIC_DATA] ([GEOGRAPHIC_DATA])" at bounding box center [235, 334] width 205 height 18
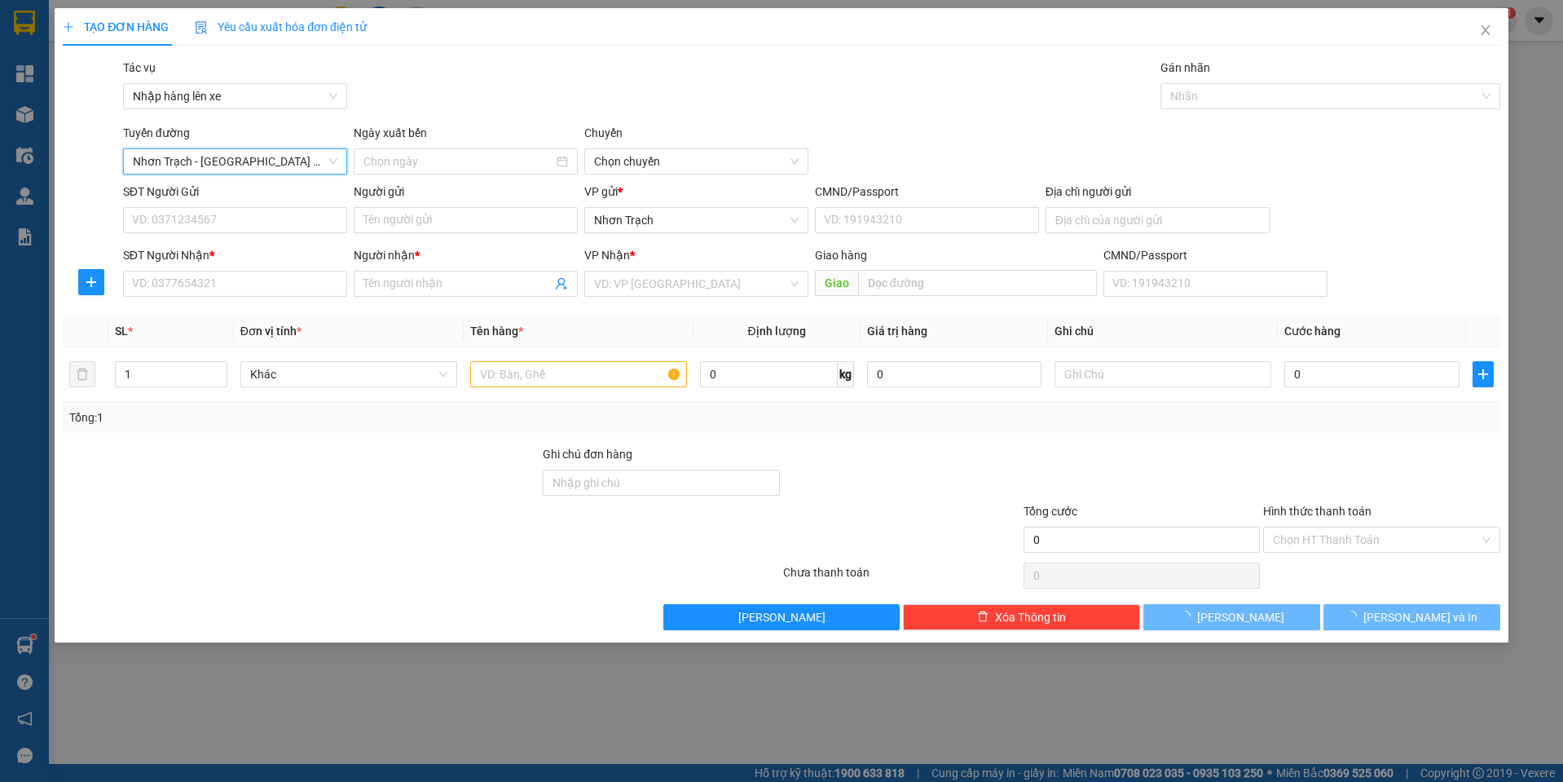
type input "[DATE]"
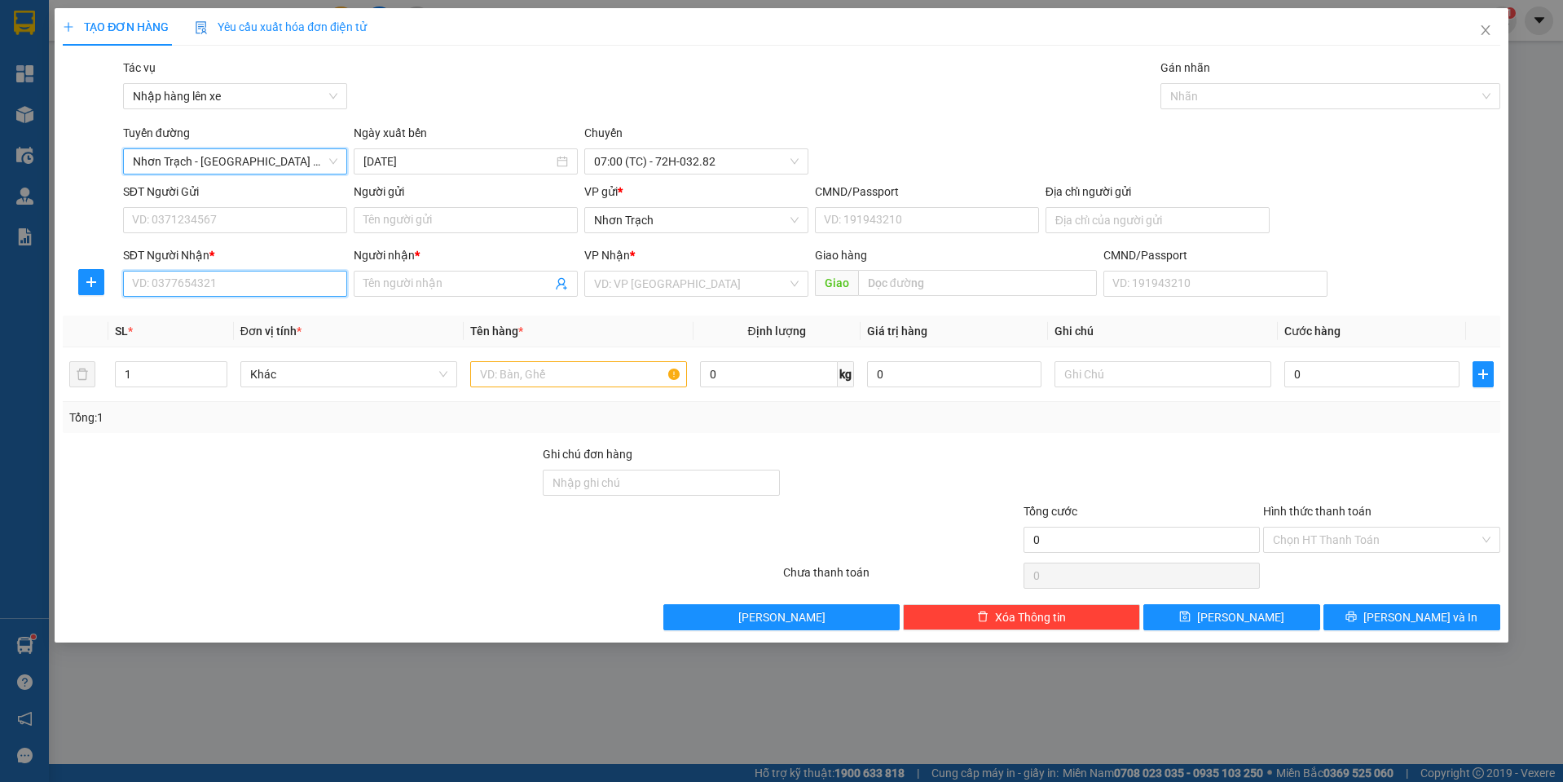
click at [155, 290] on input "SĐT Người Nhận *" at bounding box center [235, 284] width 224 height 26
type input "0344773060"
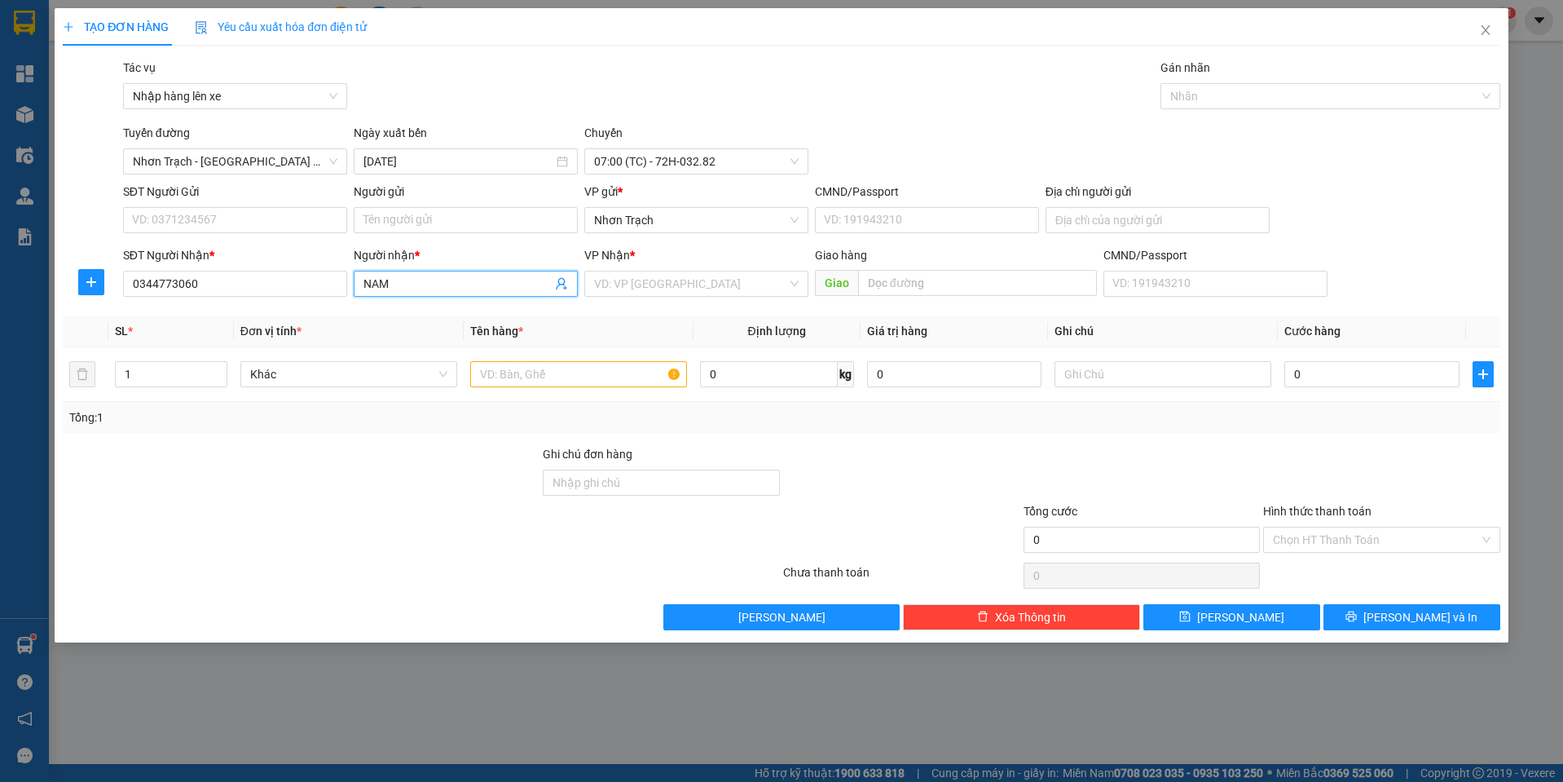
type input "NAM"
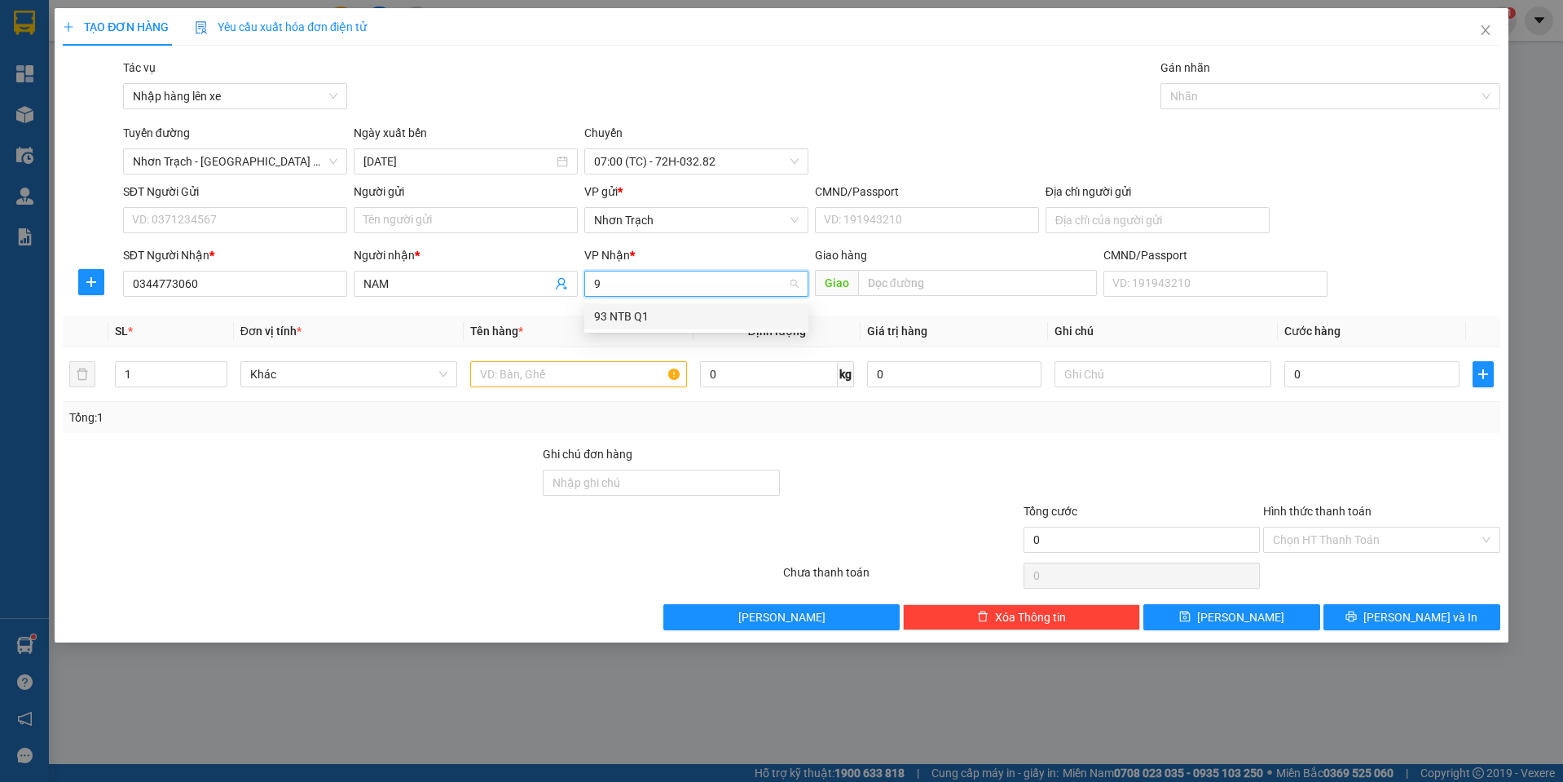
type input "93"
click at [600, 324] on div "93 NTB Q1" at bounding box center [696, 316] width 205 height 18
click at [542, 394] on td at bounding box center [579, 374] width 230 height 55
click at [542, 389] on div at bounding box center [578, 374] width 217 height 33
click at [543, 381] on input "text" at bounding box center [578, 374] width 217 height 26
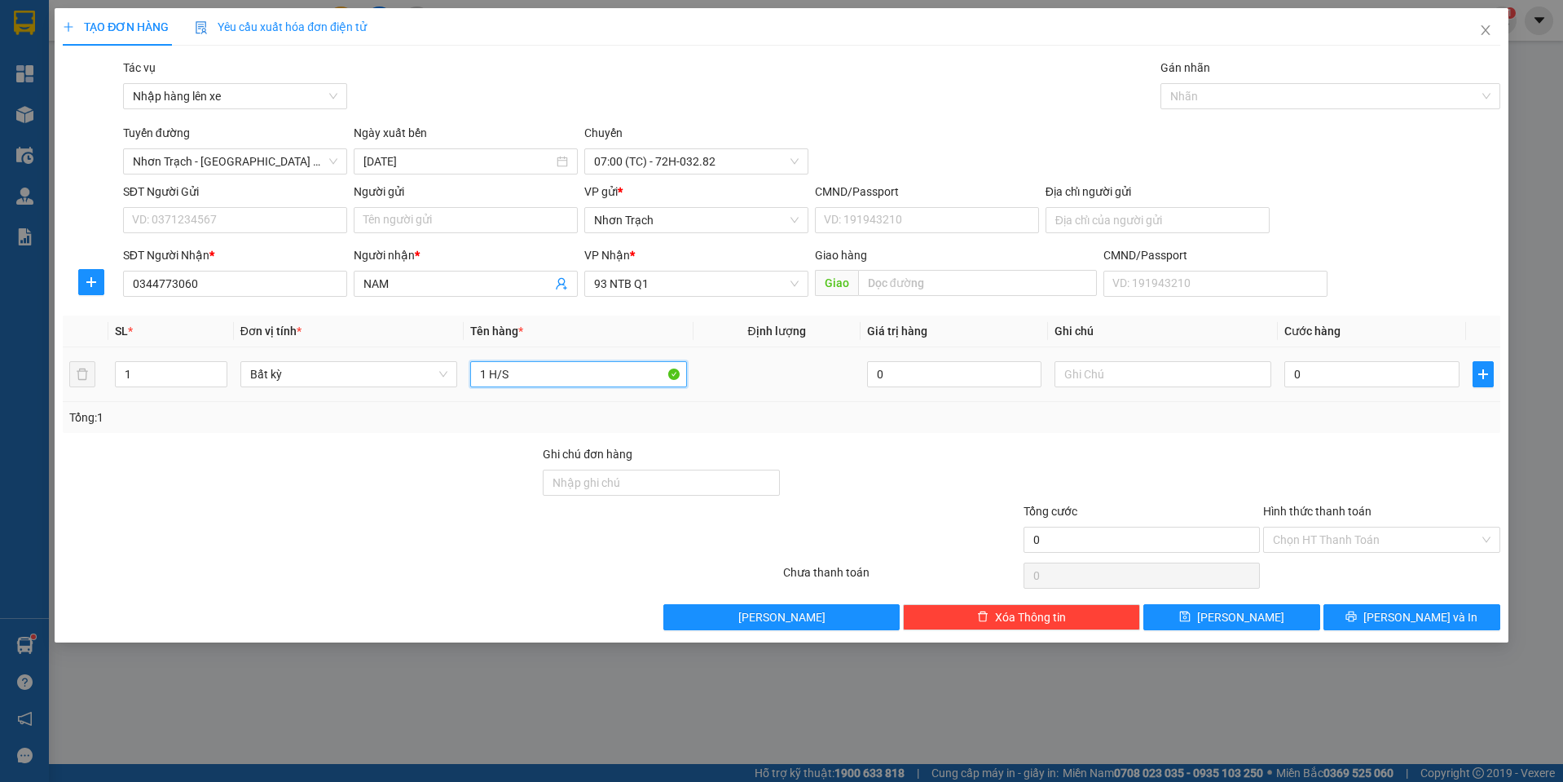
type input "1 H/S"
click at [1360, 389] on div "0" at bounding box center [1371, 374] width 175 height 33
click at [1357, 377] on input "0" at bounding box center [1371, 374] width 175 height 26
type input "3"
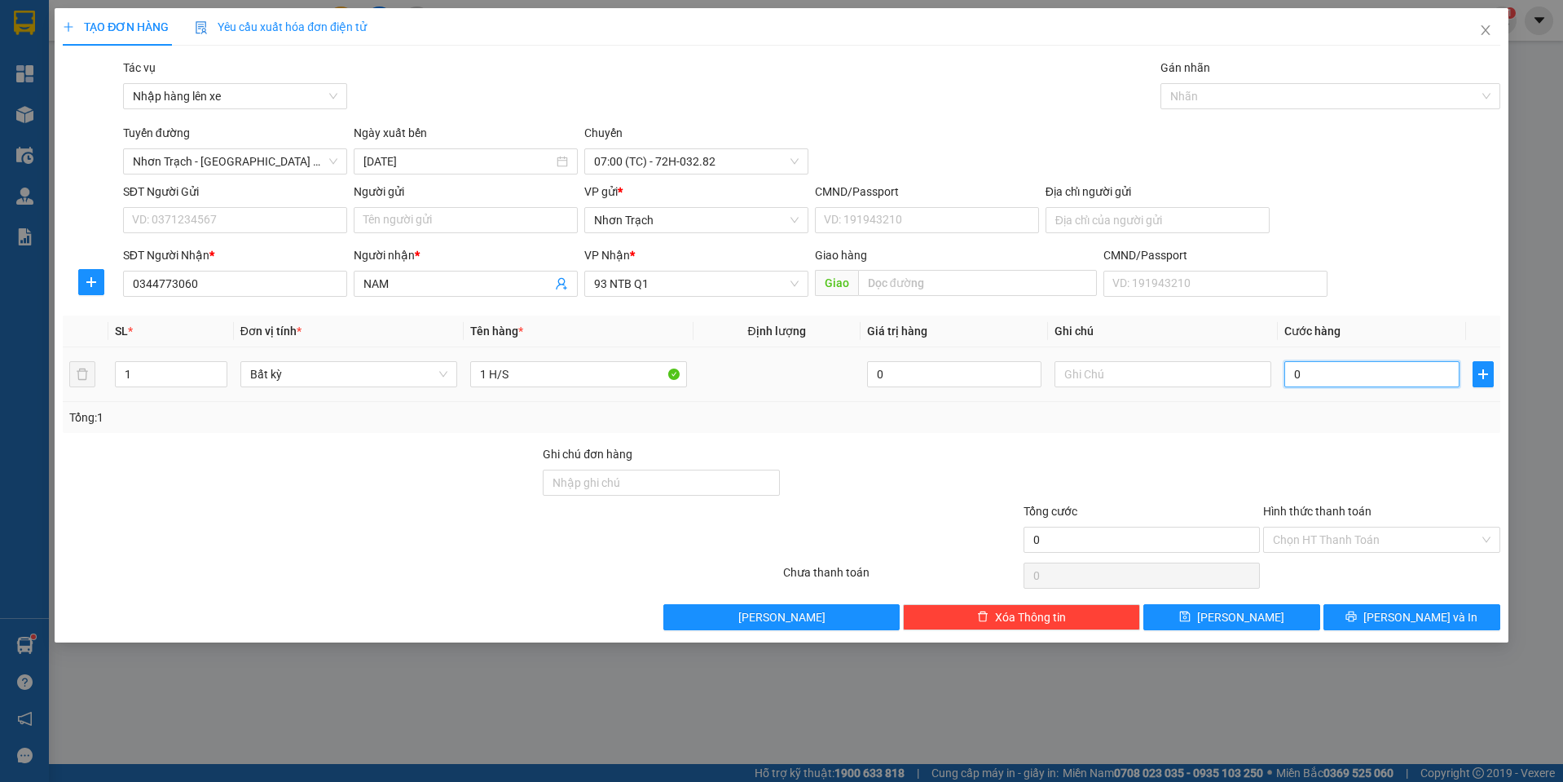
type input "3"
type input "30"
type input "300"
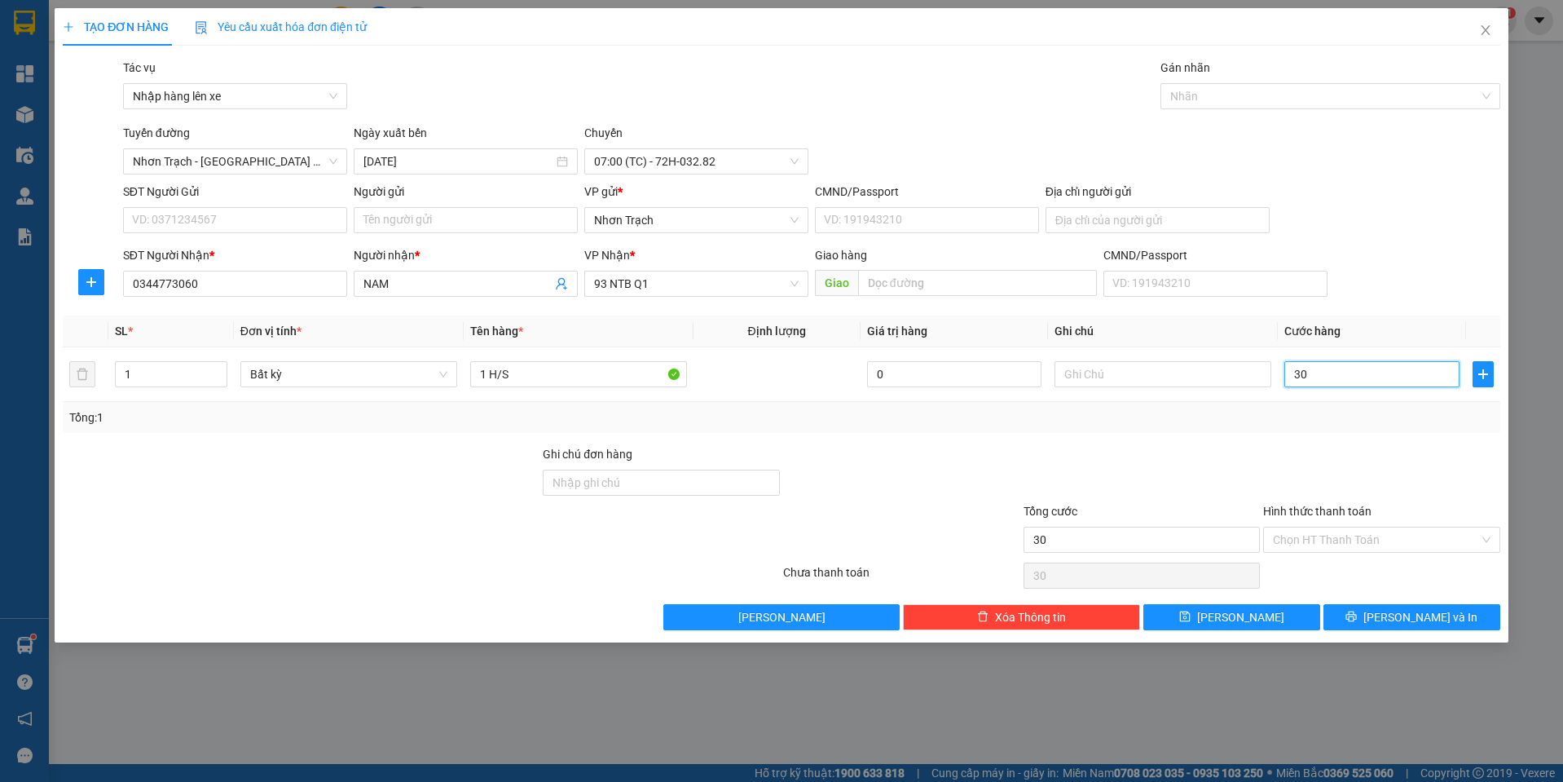
type input "300"
type input "3.000"
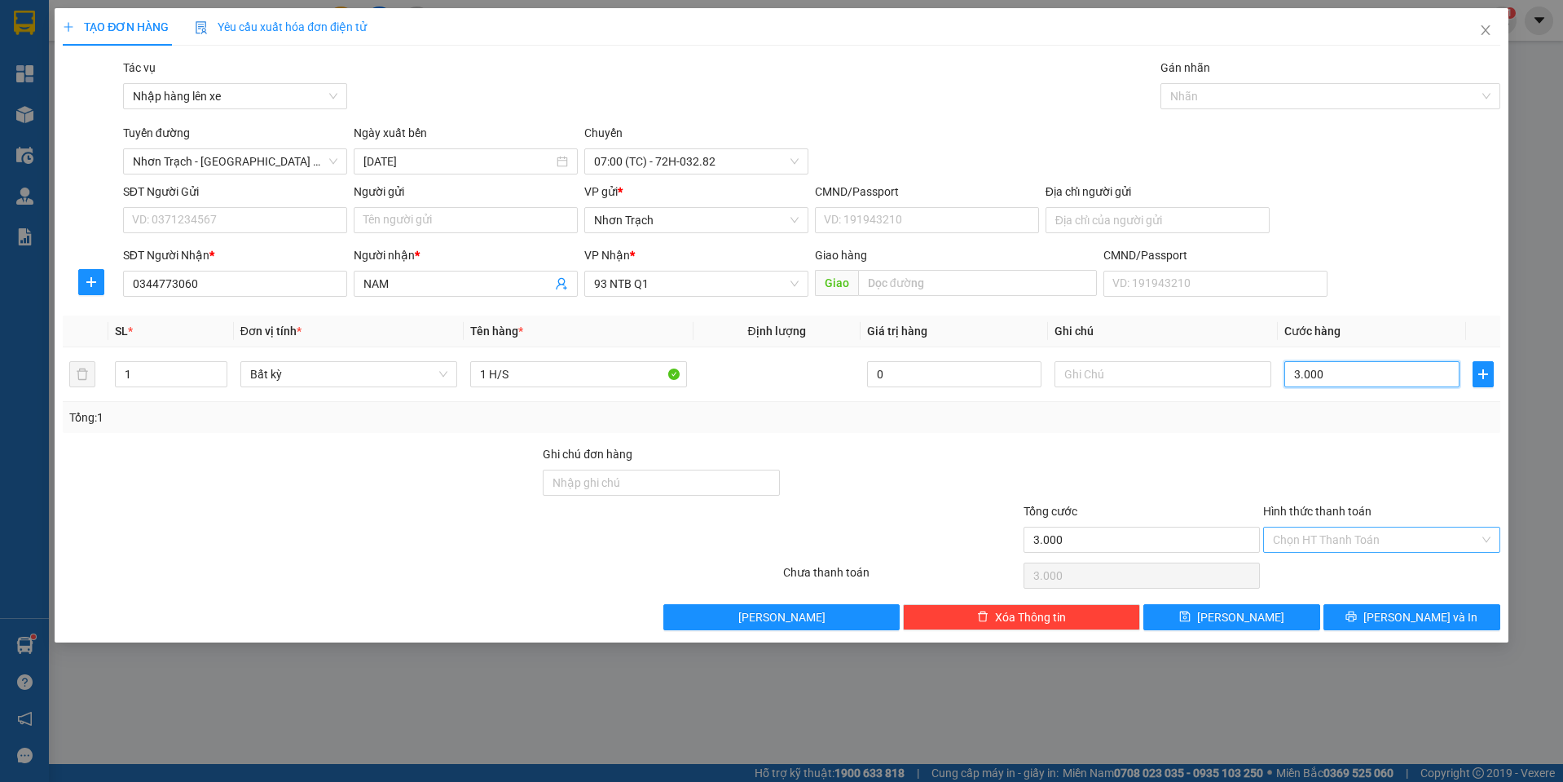
type input "30.000"
click at [1331, 550] on input "Hình thức thanh toán" at bounding box center [1376, 539] width 206 height 24
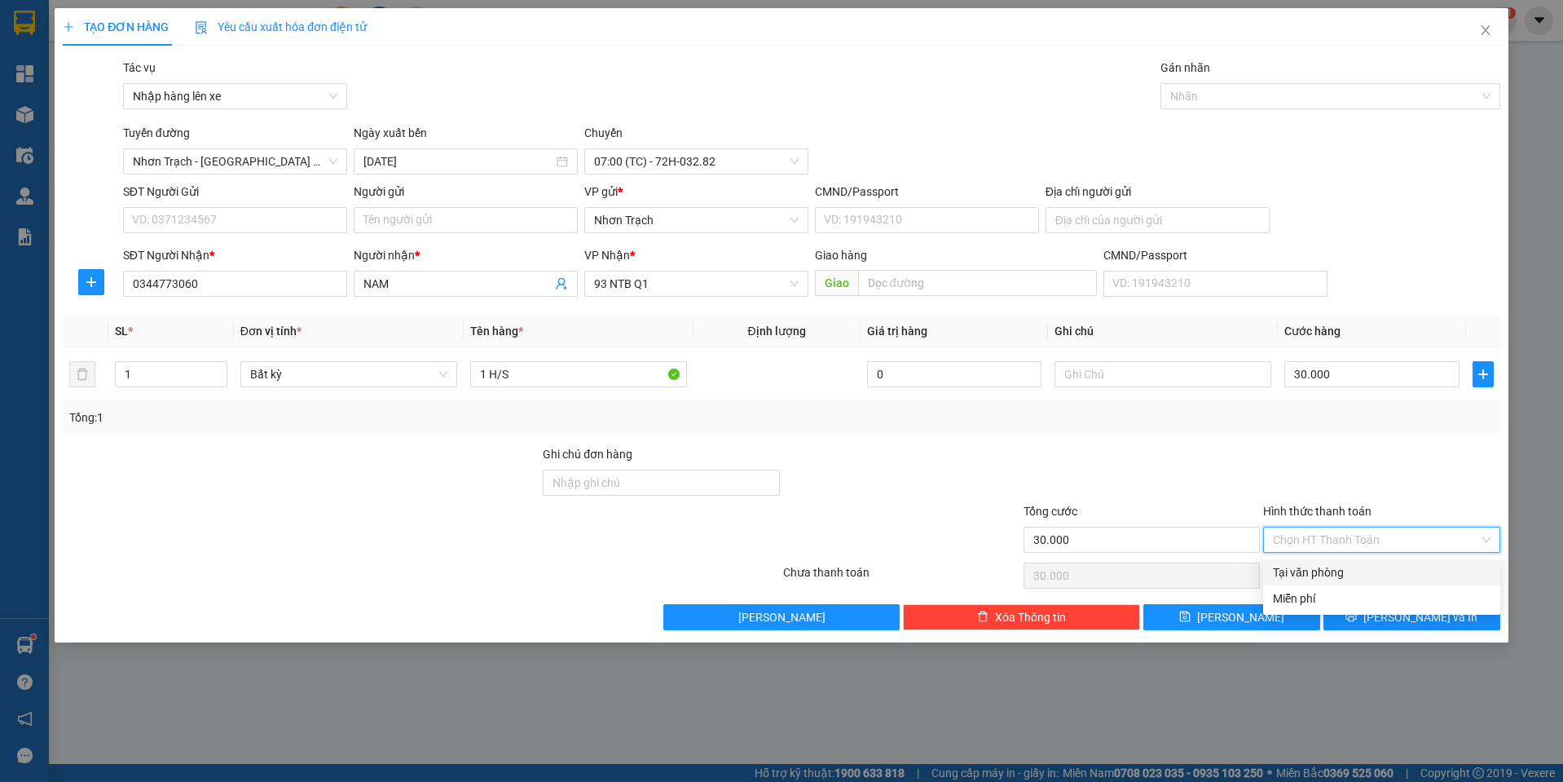
click at [1322, 571] on div "Tại văn phòng" at bounding box center [1382, 572] width 218 height 18
type input "0"
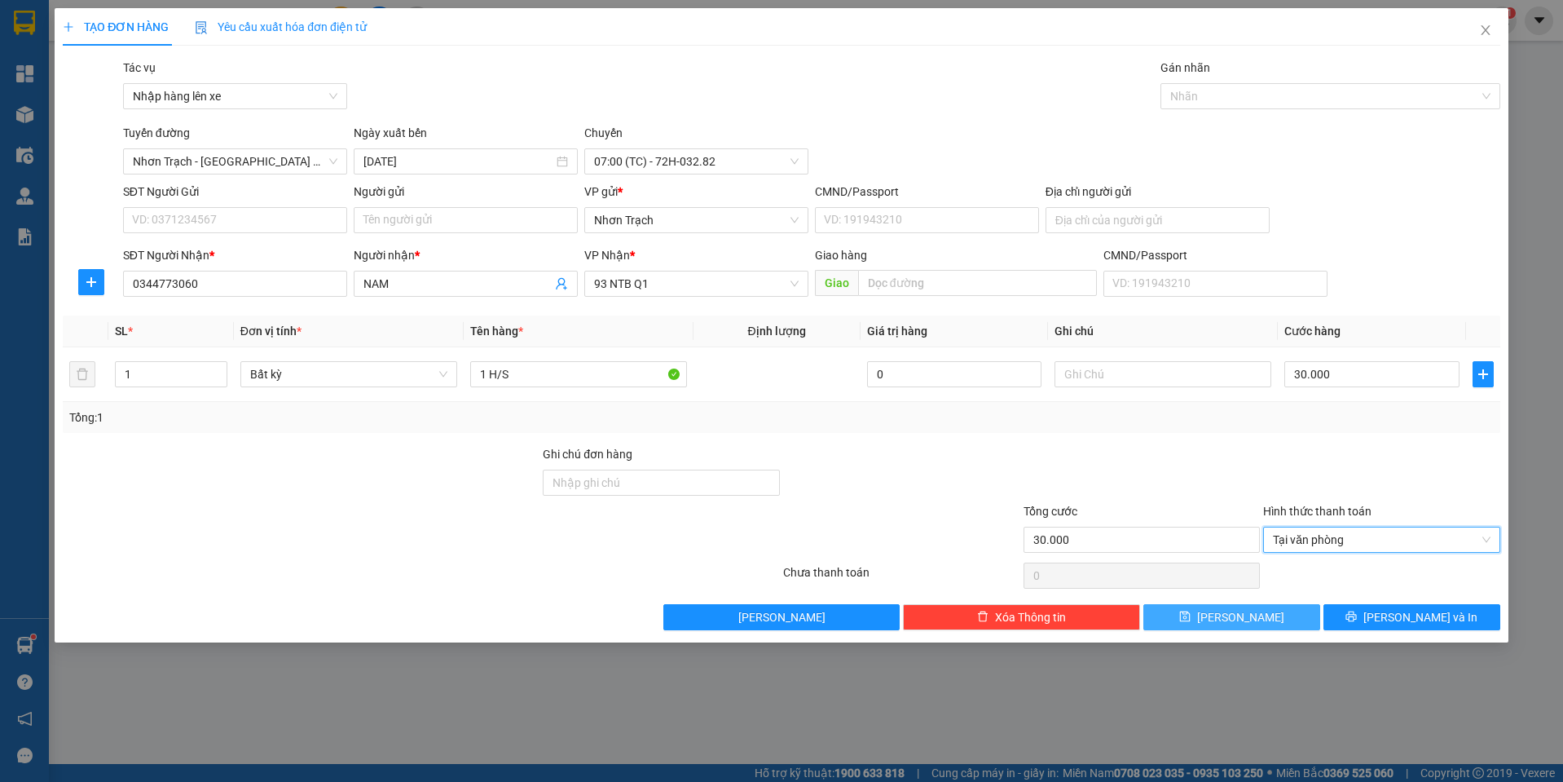
click at [1259, 611] on button "[PERSON_NAME]" at bounding box center [1231, 617] width 177 height 26
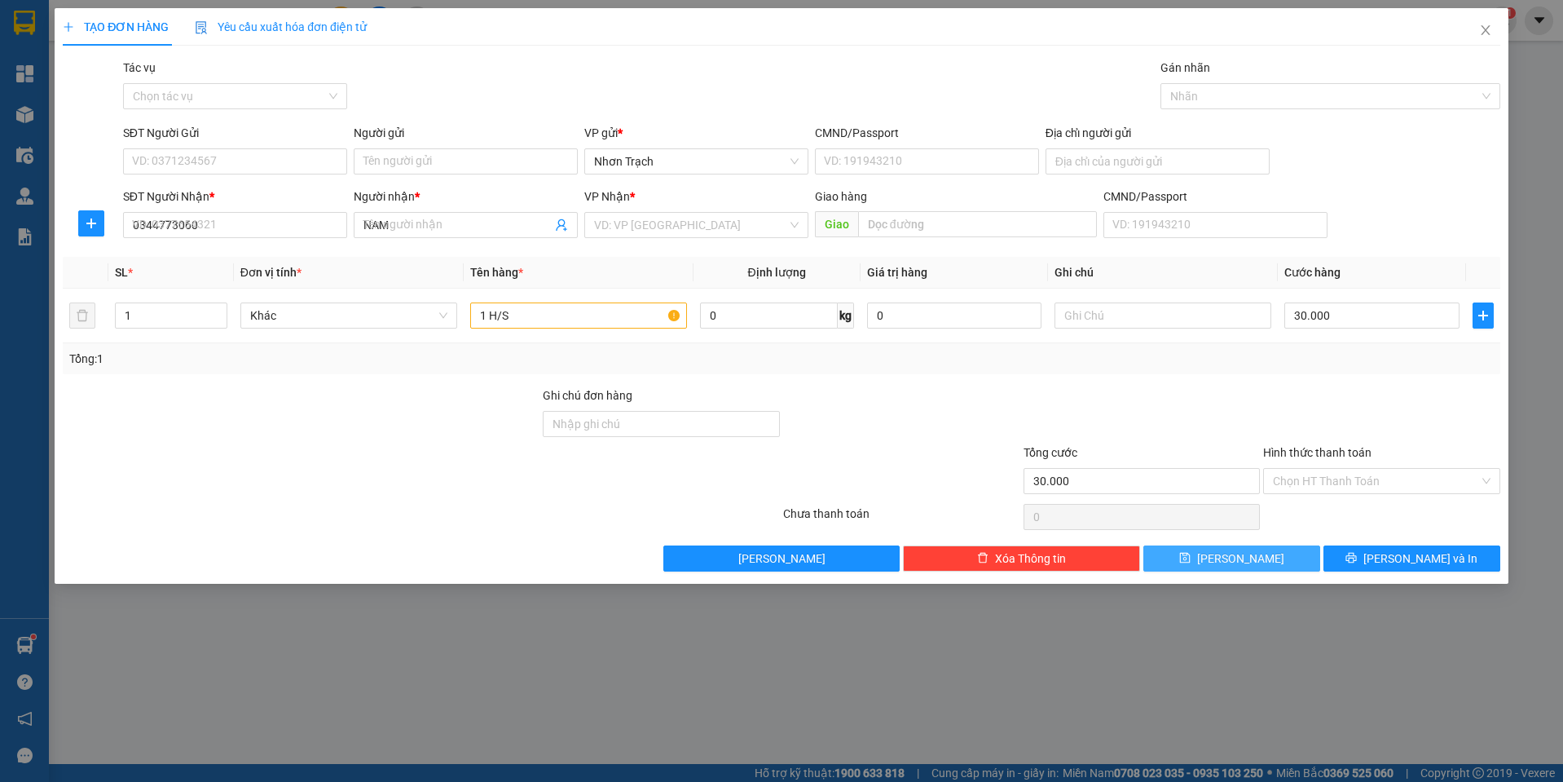
type input "0"
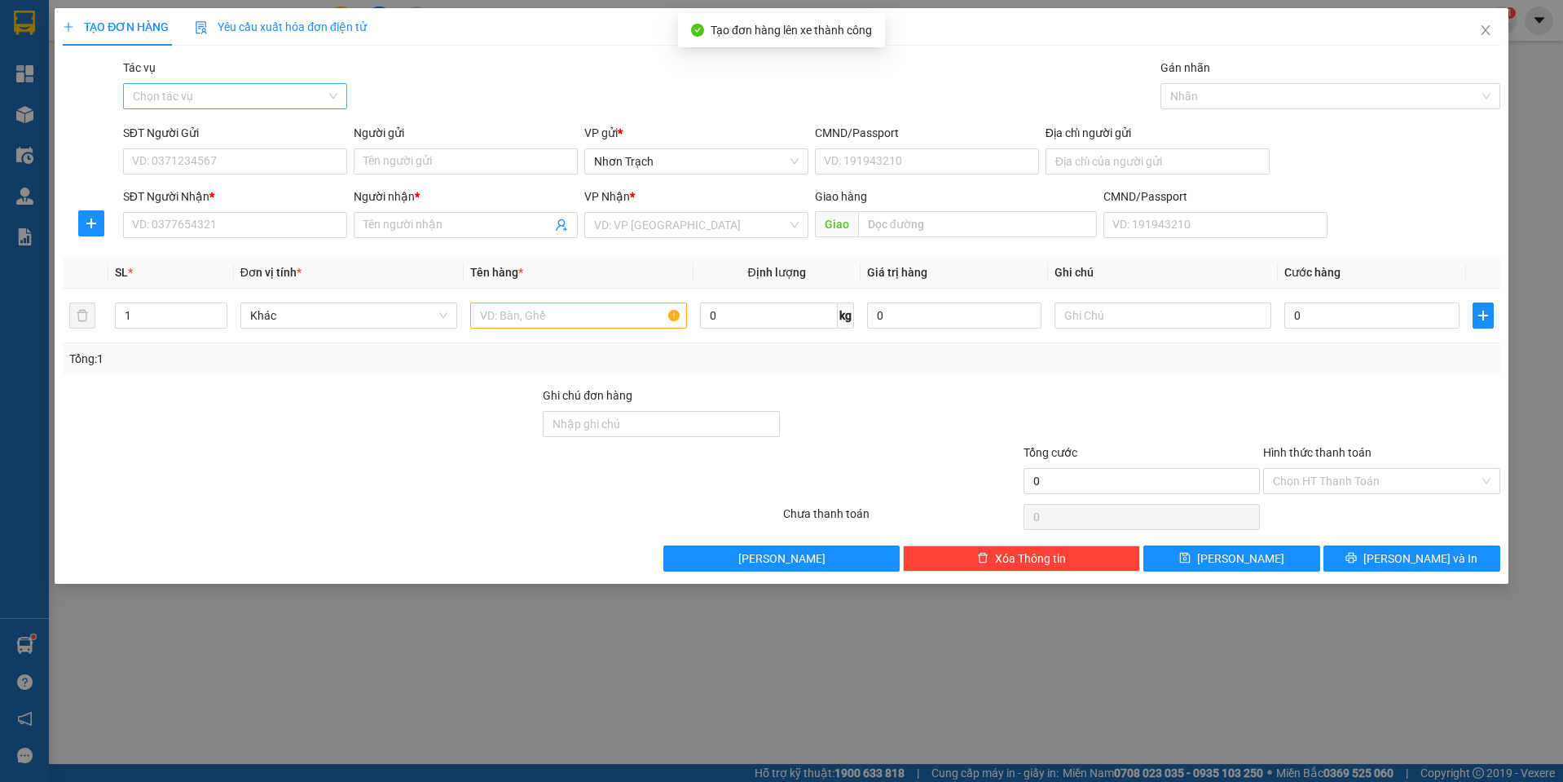
click at [196, 97] on input "Tác vụ" at bounding box center [229, 96] width 193 height 24
click at [193, 121] on div "Nhập hàng lên xe" at bounding box center [235, 129] width 205 height 18
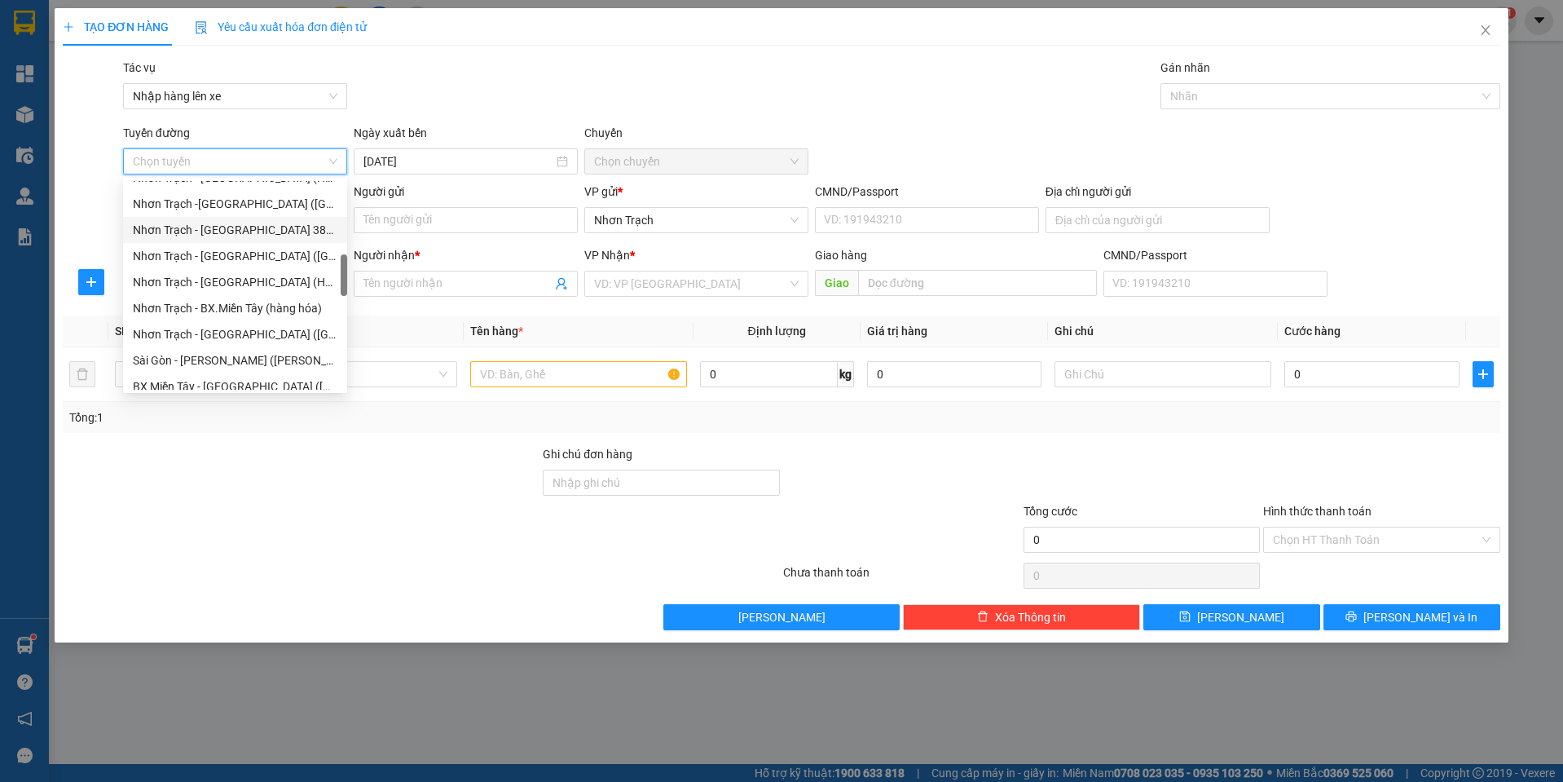
click at [274, 230] on div "Nhơn Trạch - [GEOGRAPHIC_DATA] 387 ([GEOGRAPHIC_DATA])" at bounding box center [235, 230] width 205 height 18
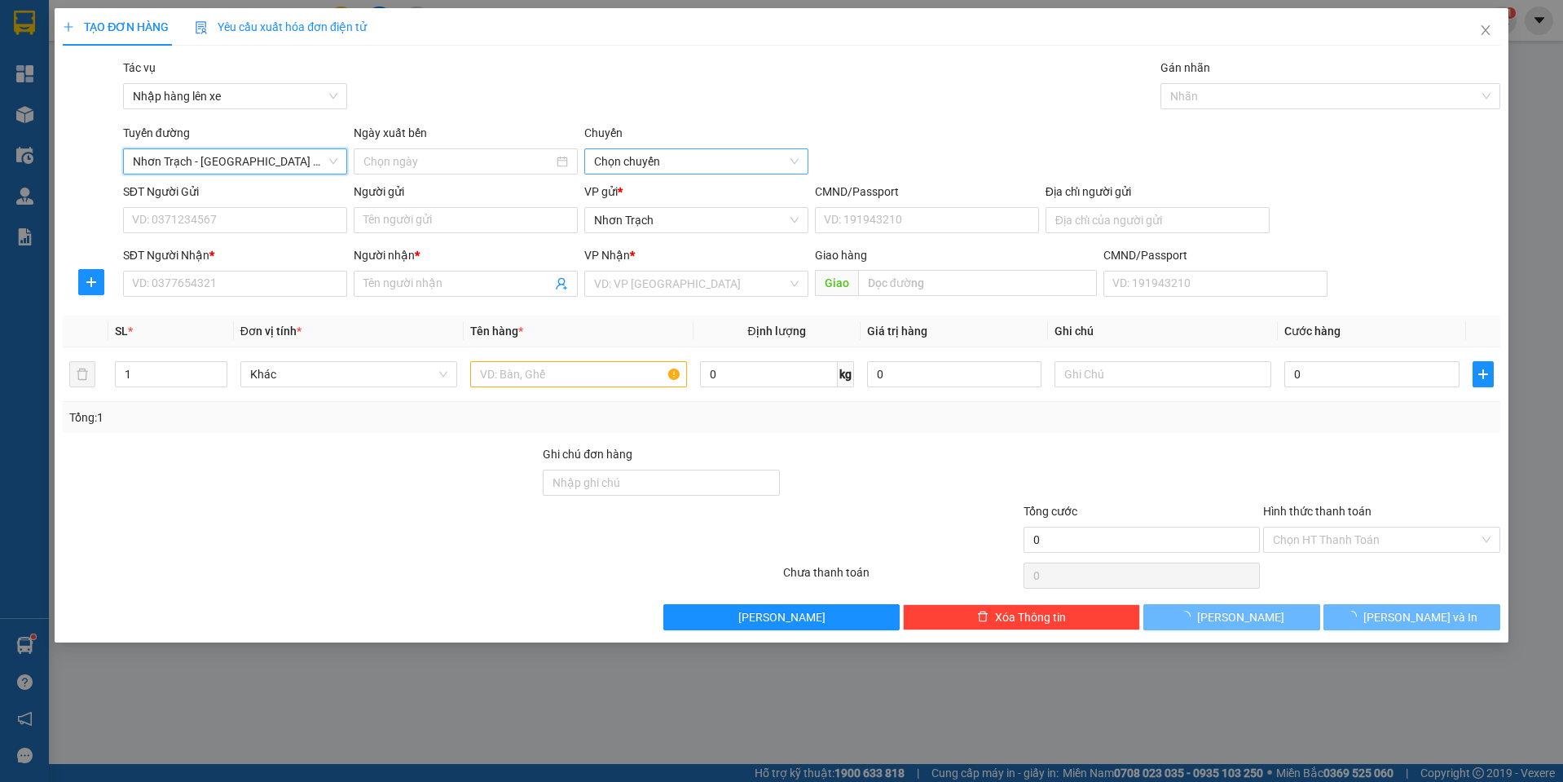
type input "[DATE]"
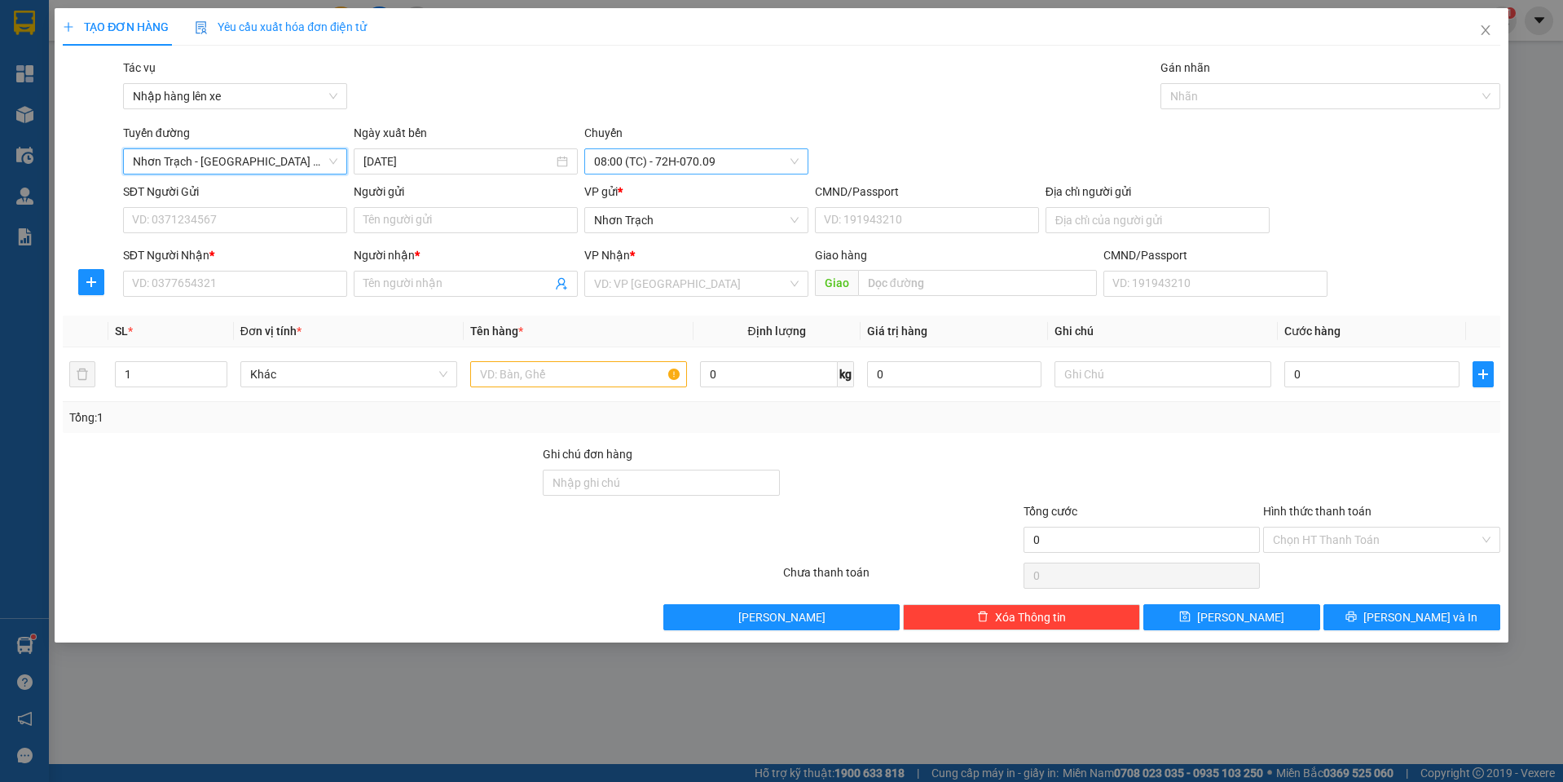
click at [669, 159] on span "08:00 (TC) - 72H-070.09" at bounding box center [696, 161] width 205 height 24
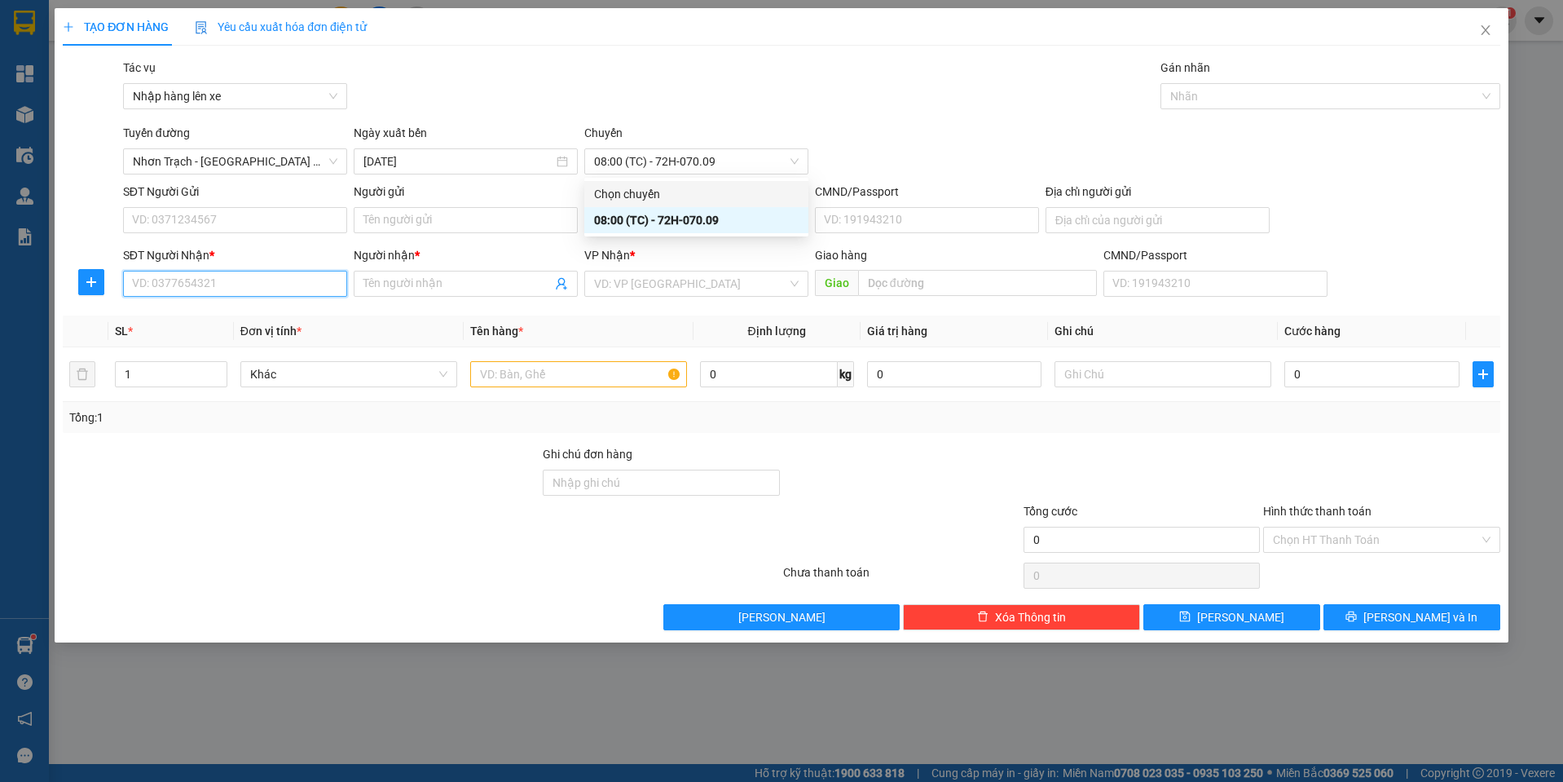
click at [183, 288] on input "SĐT Người Nhận *" at bounding box center [235, 284] width 224 height 26
type input "0389882910"
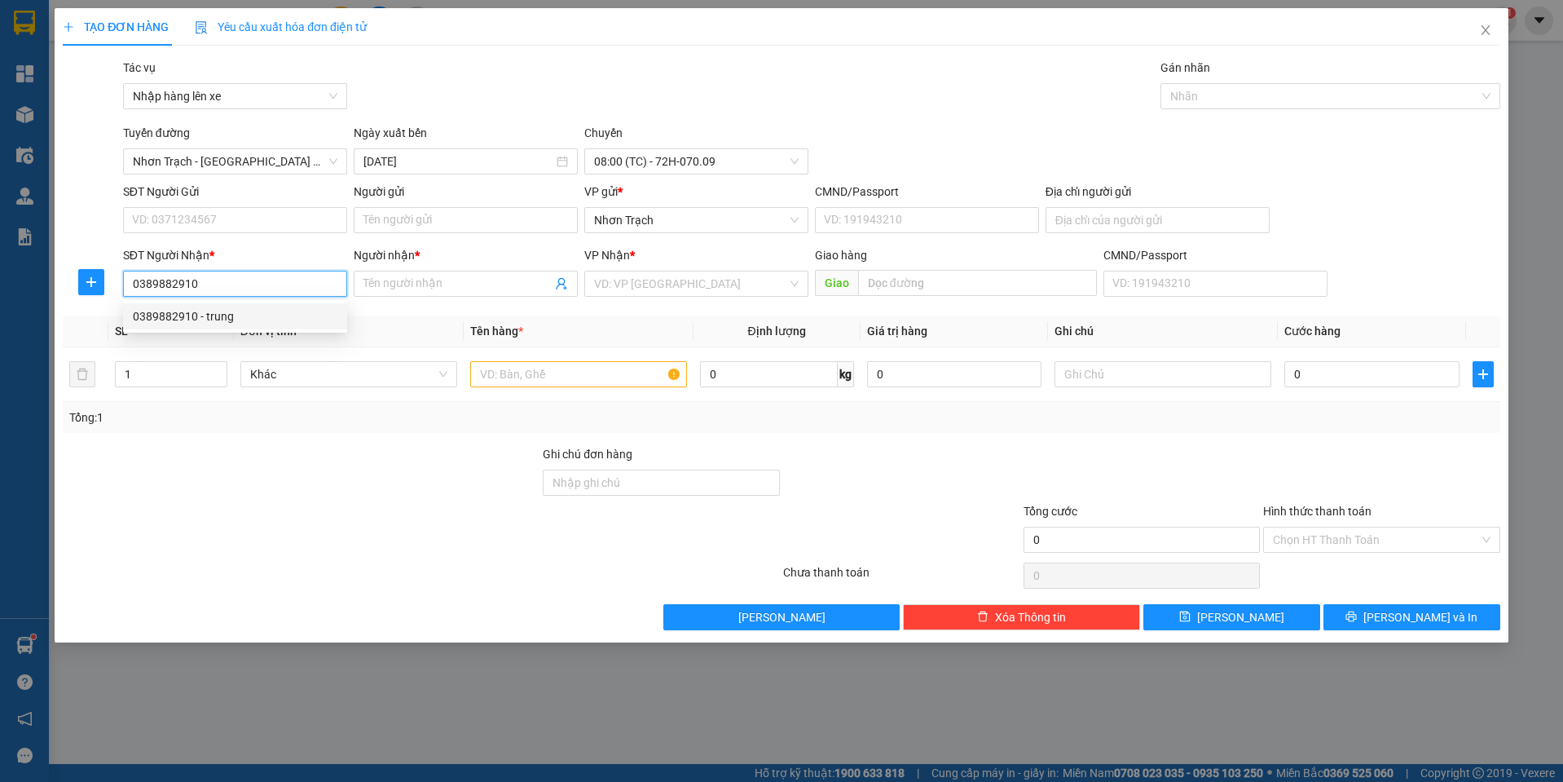
click at [212, 305] on div "0389882910 - trung" at bounding box center [235, 316] width 224 height 26
type input "trung"
type input "0389882910"
click at [584, 373] on input "text" at bounding box center [578, 374] width 217 height 26
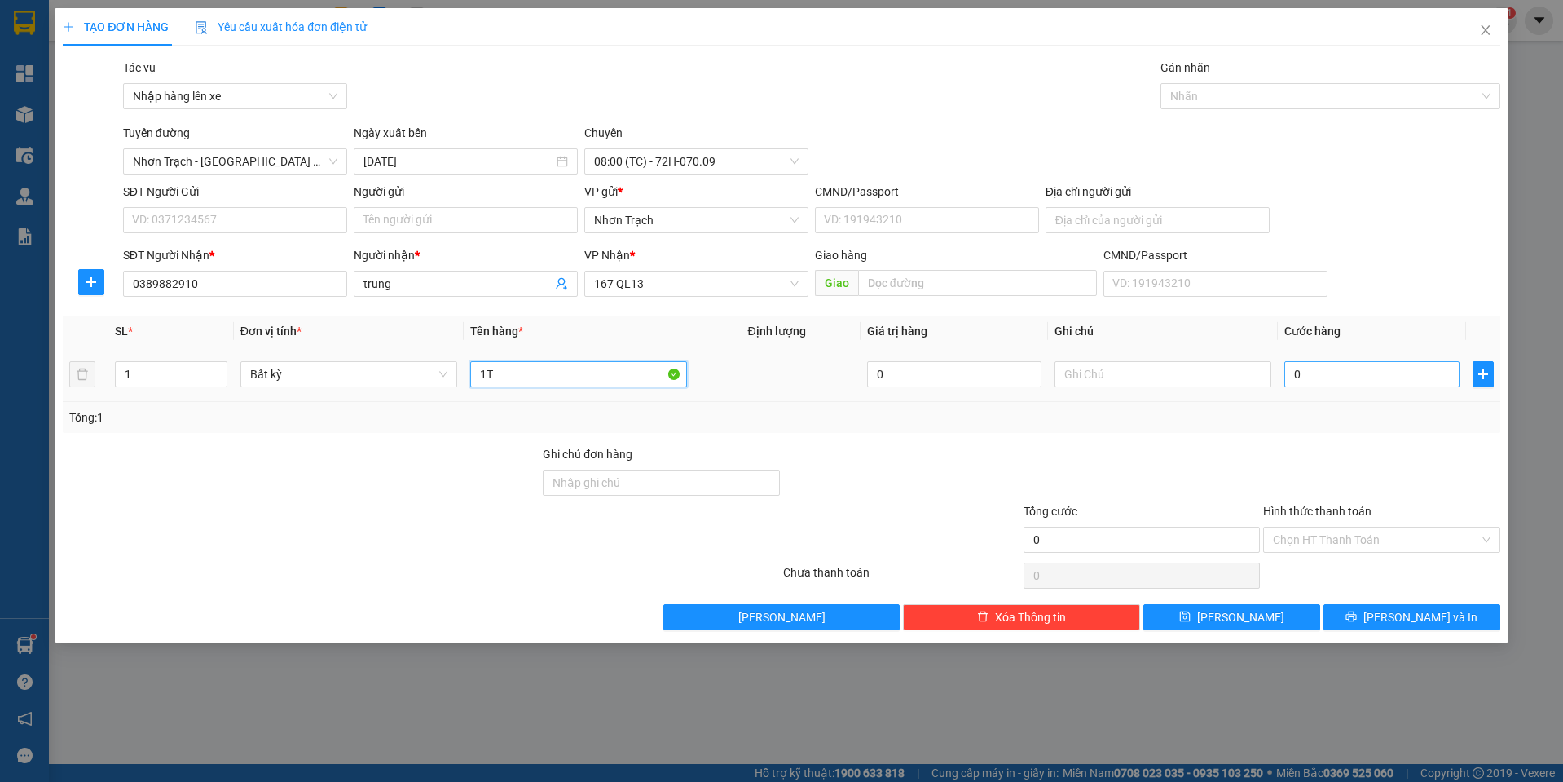
type input "1T"
click at [1354, 382] on input "0" at bounding box center [1371, 374] width 175 height 26
type input "5"
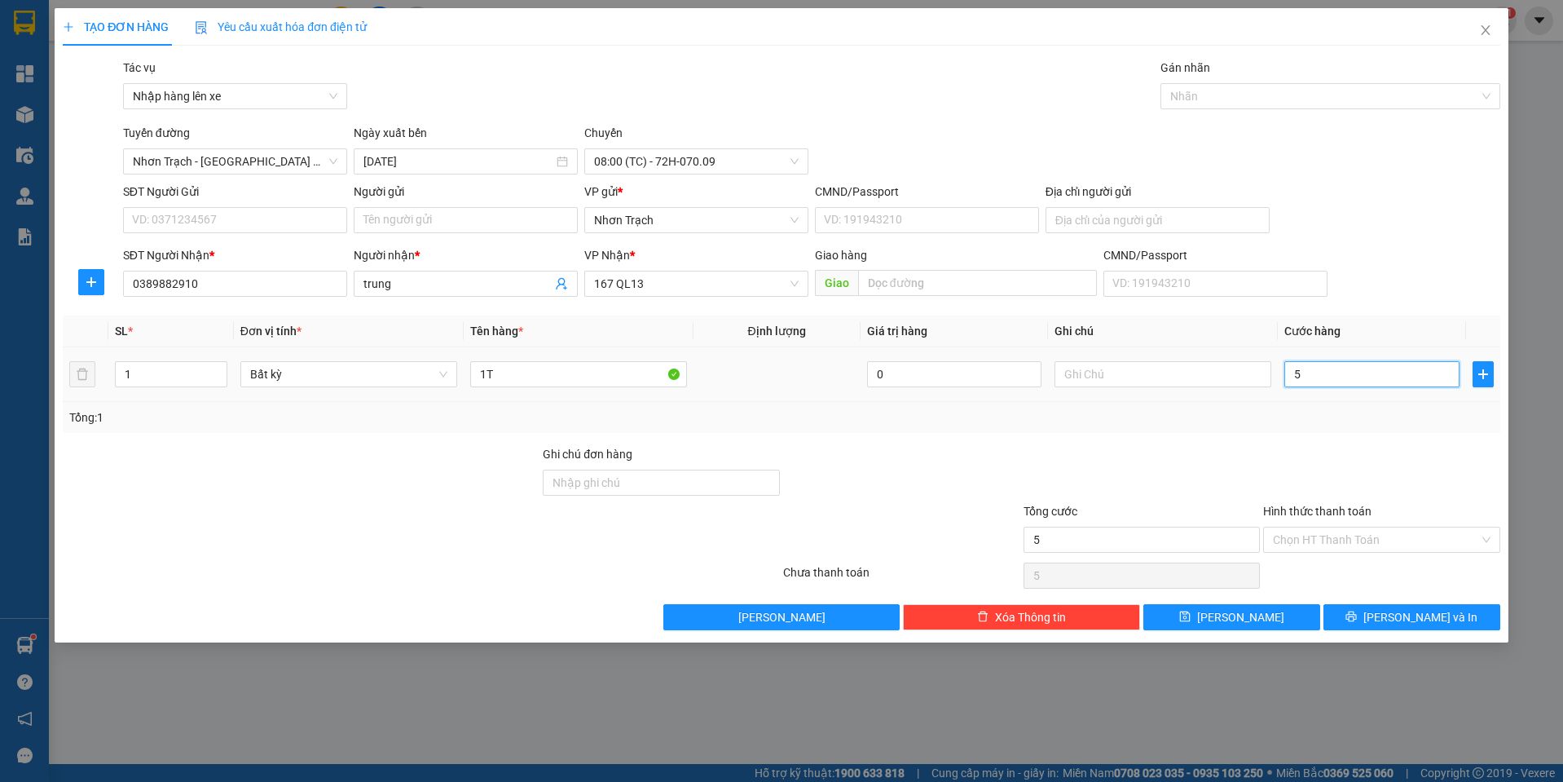
type input "50"
type input "500"
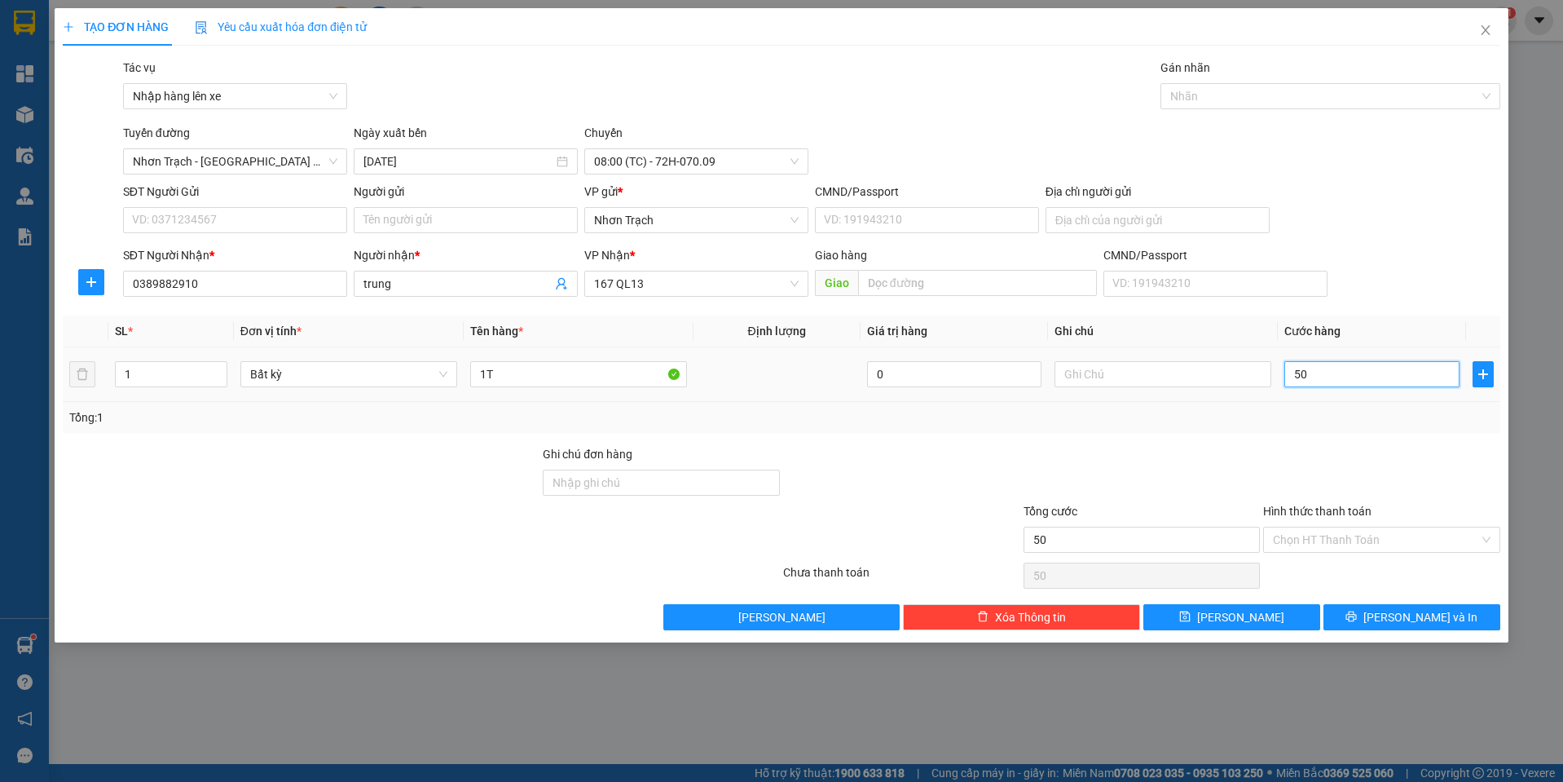
type input "500"
type input "5.000"
type input "50.000"
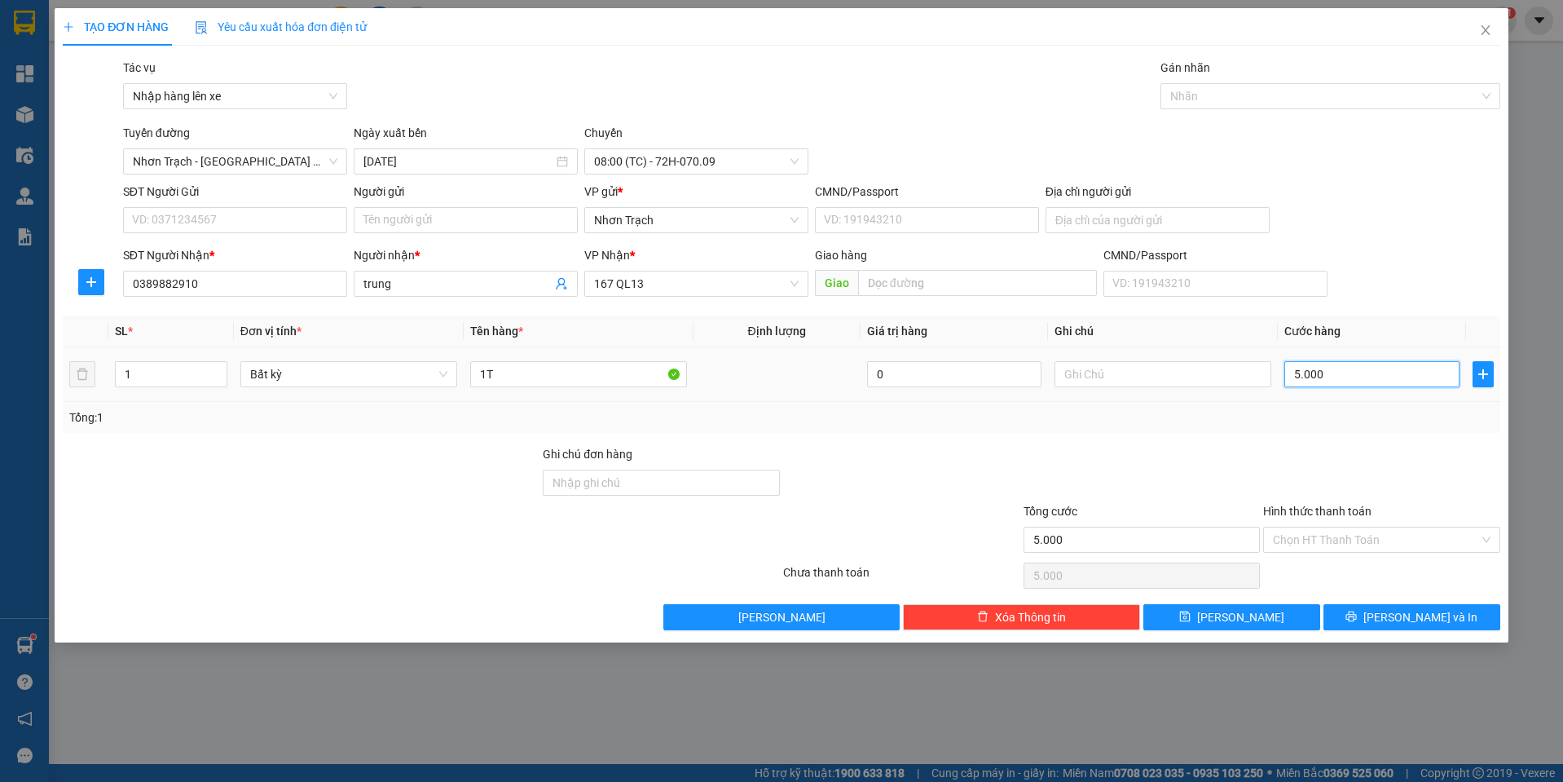
type input "50.000"
click at [1238, 612] on span "[PERSON_NAME]" at bounding box center [1240, 617] width 87 height 18
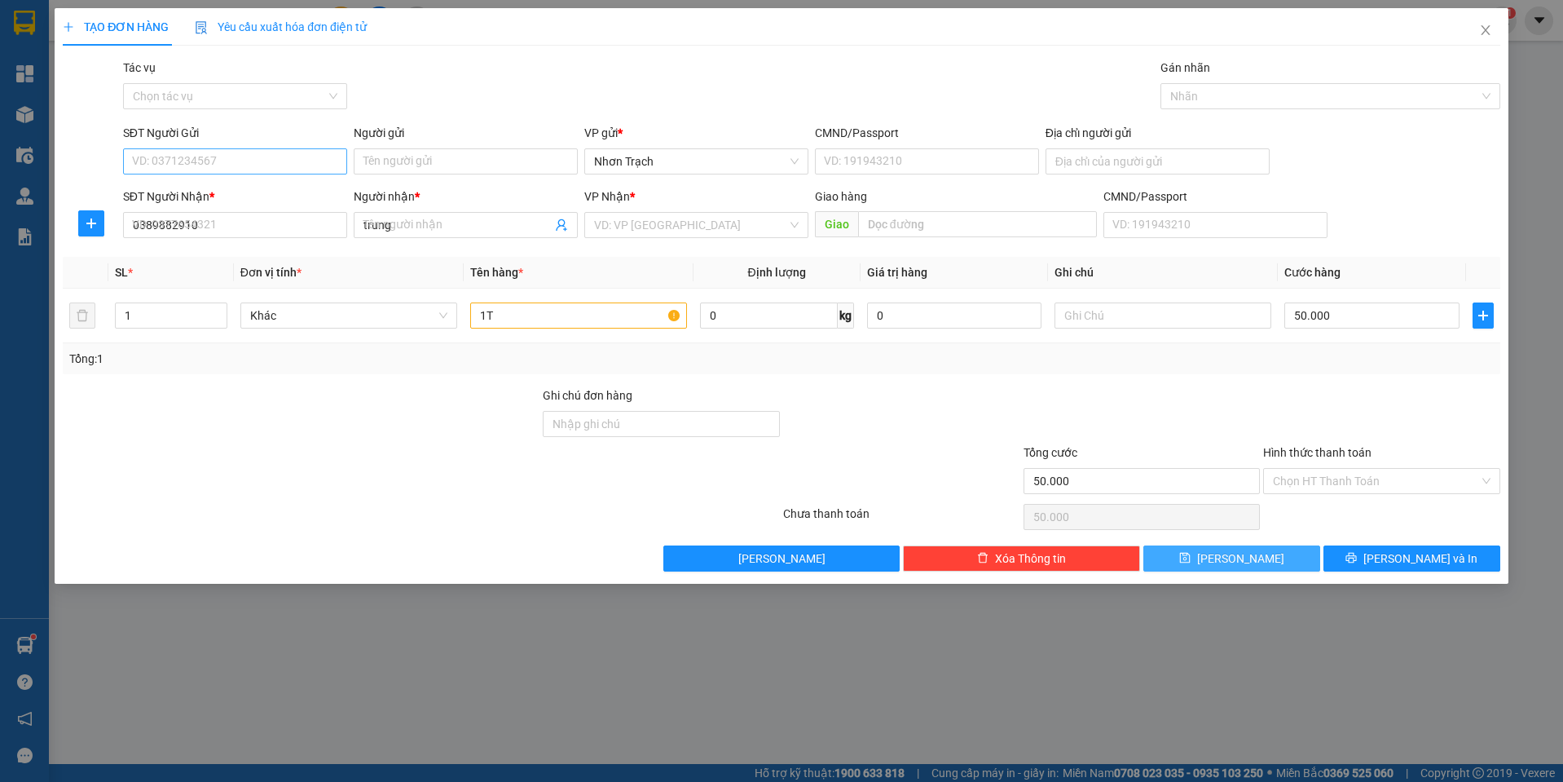
type input "0"
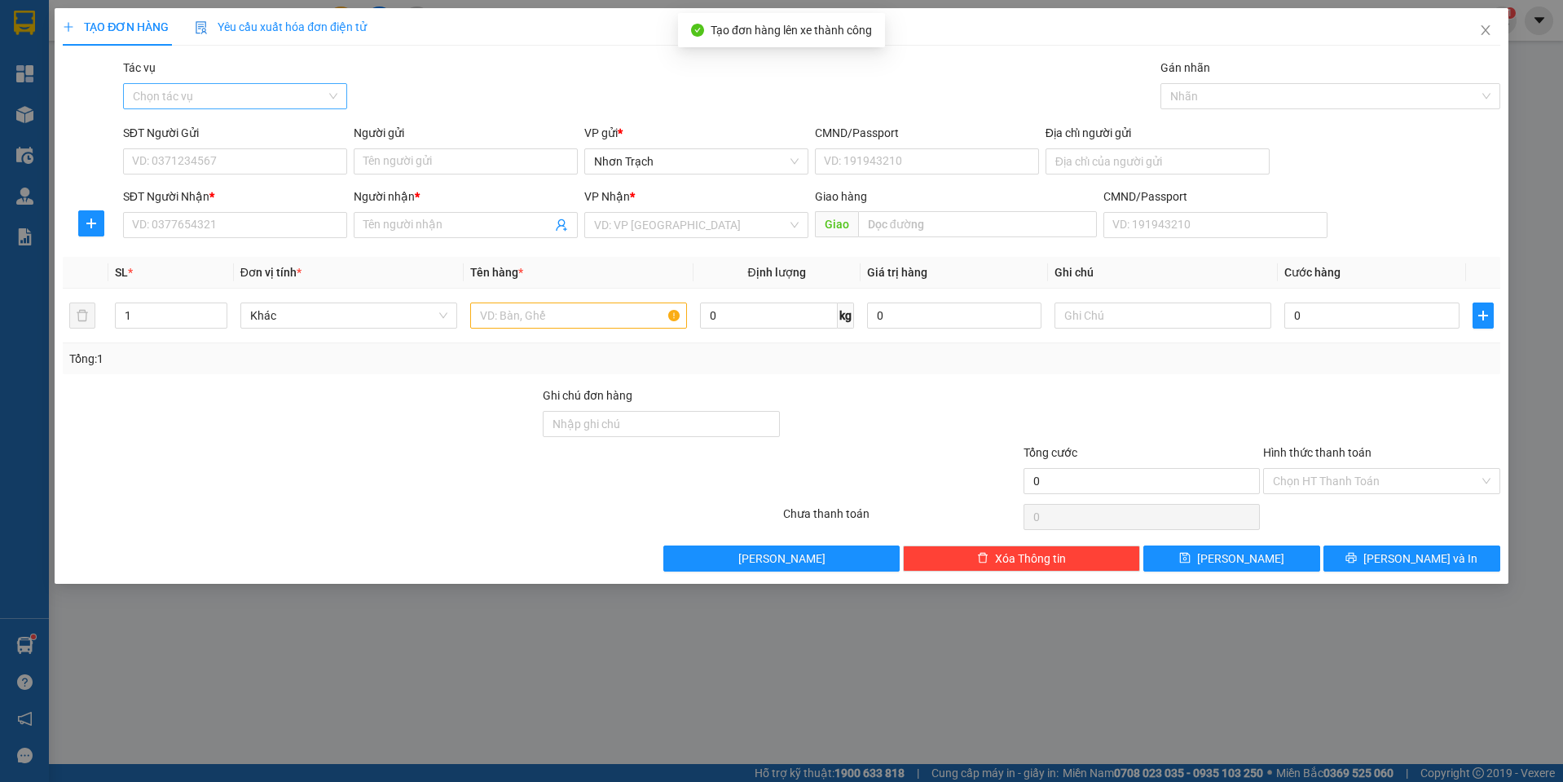
click at [224, 103] on input "Tác vụ" at bounding box center [229, 96] width 193 height 24
click at [219, 131] on div "Nhập hàng lên xe" at bounding box center [235, 129] width 205 height 18
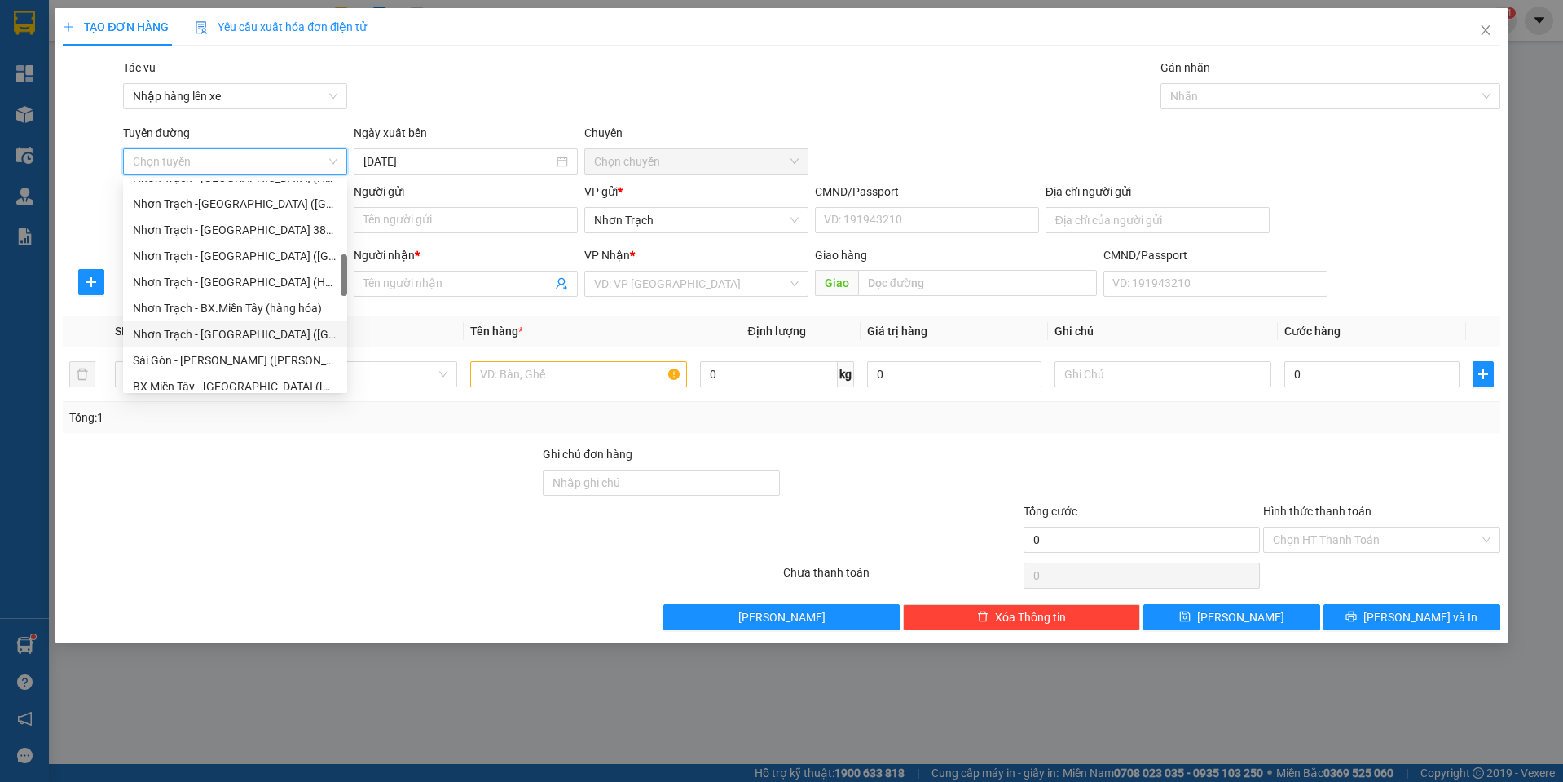
click at [231, 337] on div "Nhơn Trạch - [GEOGRAPHIC_DATA] ([GEOGRAPHIC_DATA])" at bounding box center [235, 334] width 205 height 18
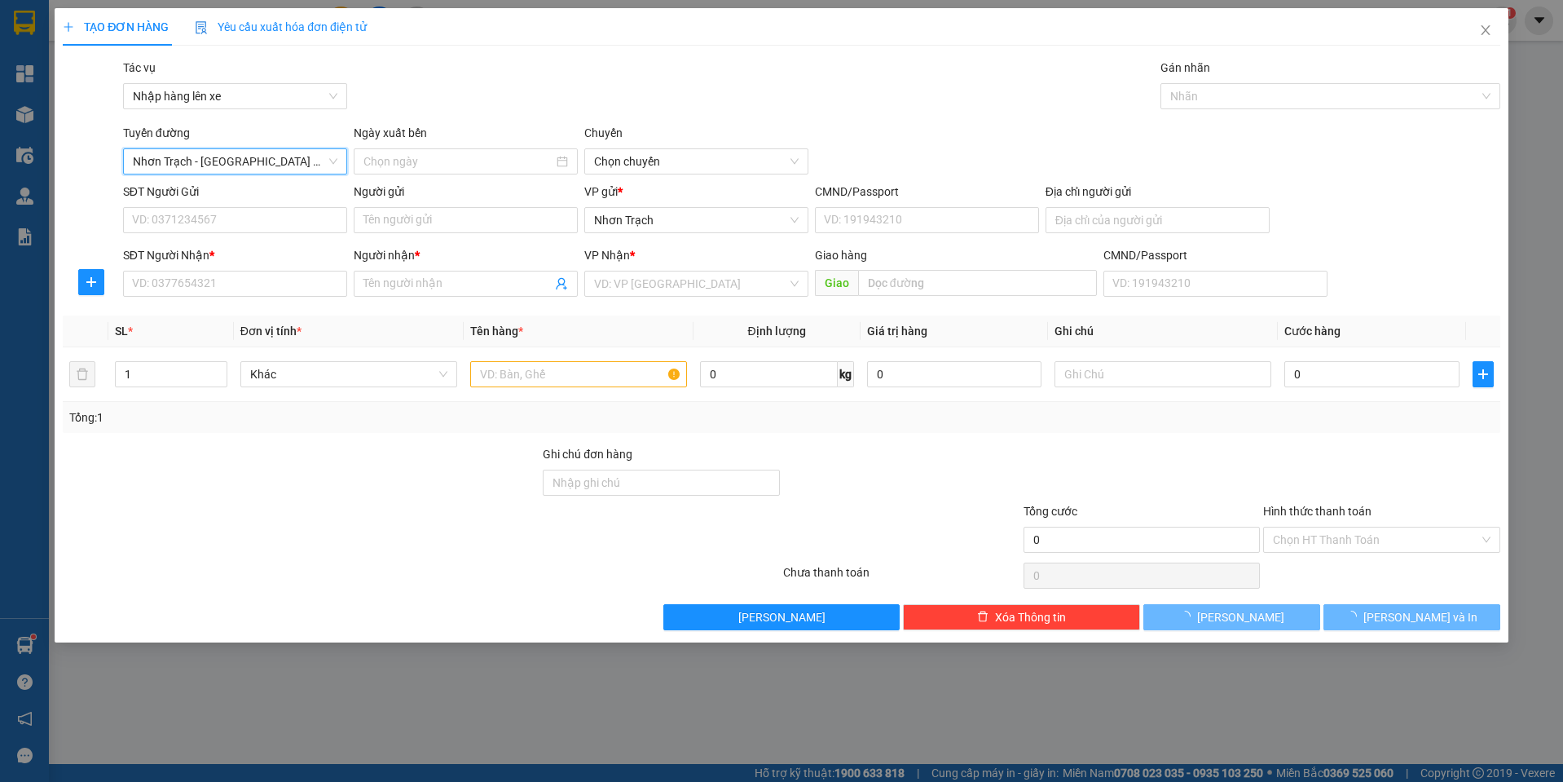
type input "[DATE]"
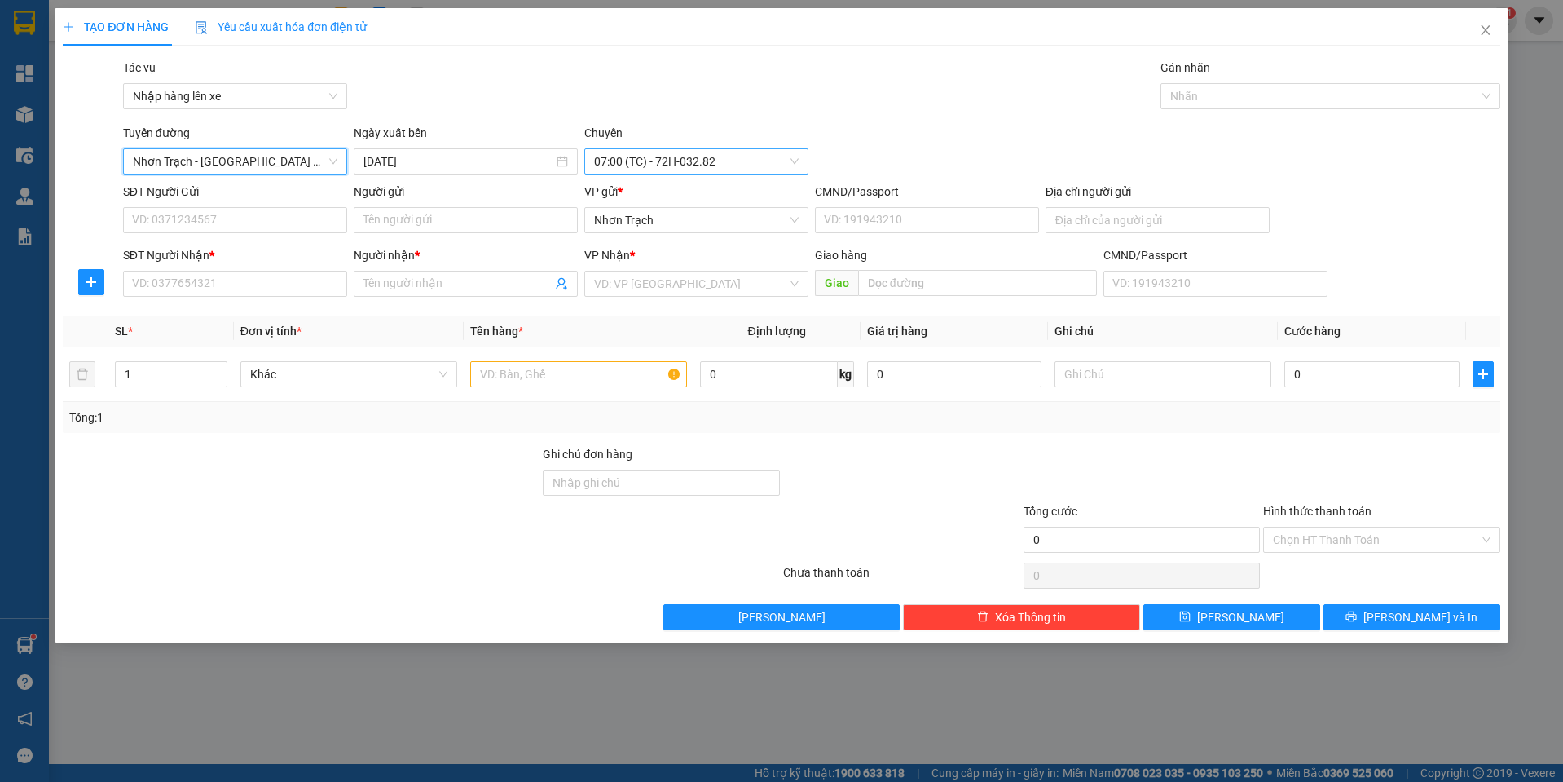
click at [651, 165] on span "07:00 (TC) - 72H-032.82" at bounding box center [696, 161] width 205 height 24
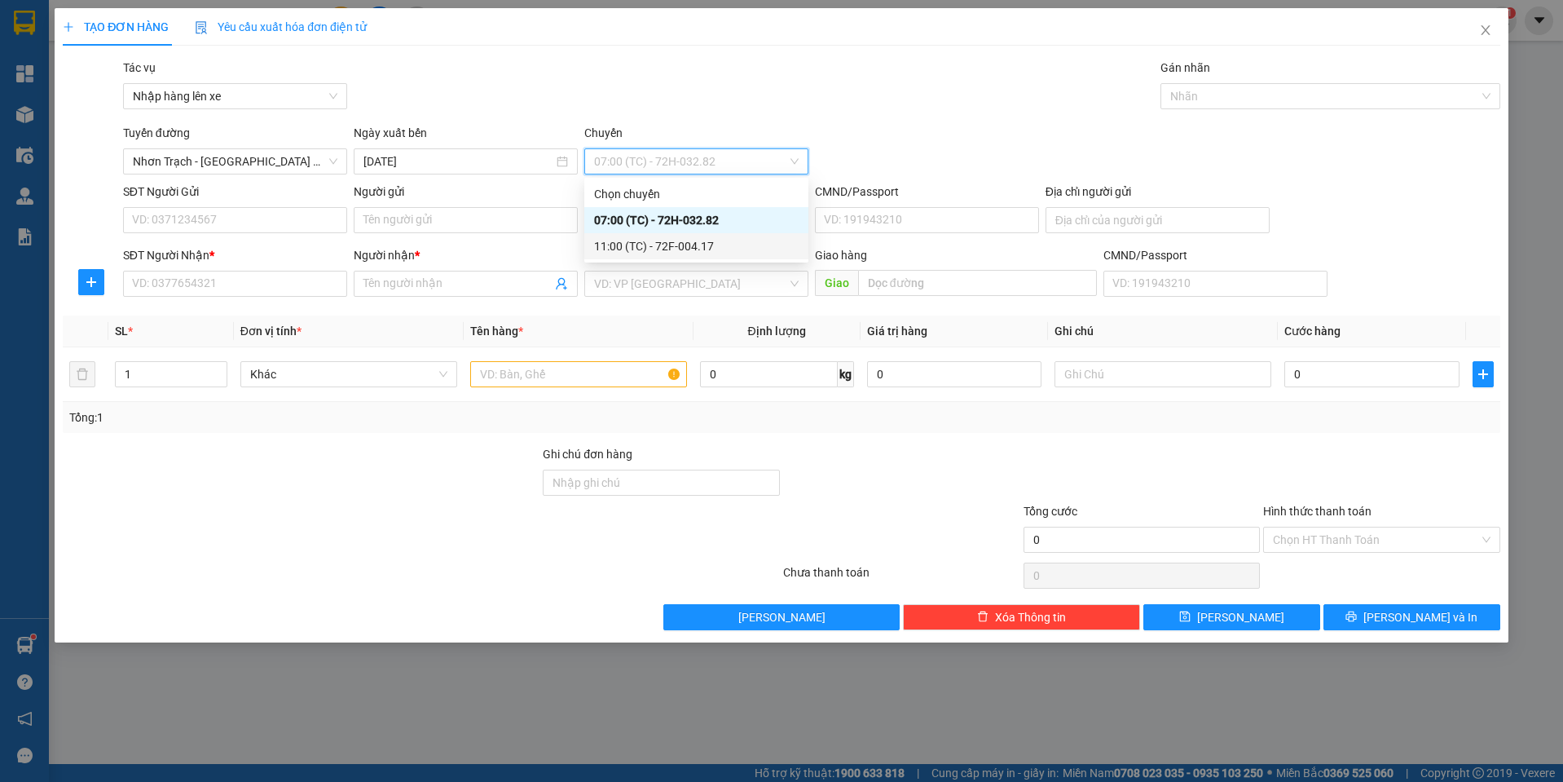
click at [675, 258] on div "11:00 (TC) - 72F-004.17" at bounding box center [696, 246] width 224 height 26
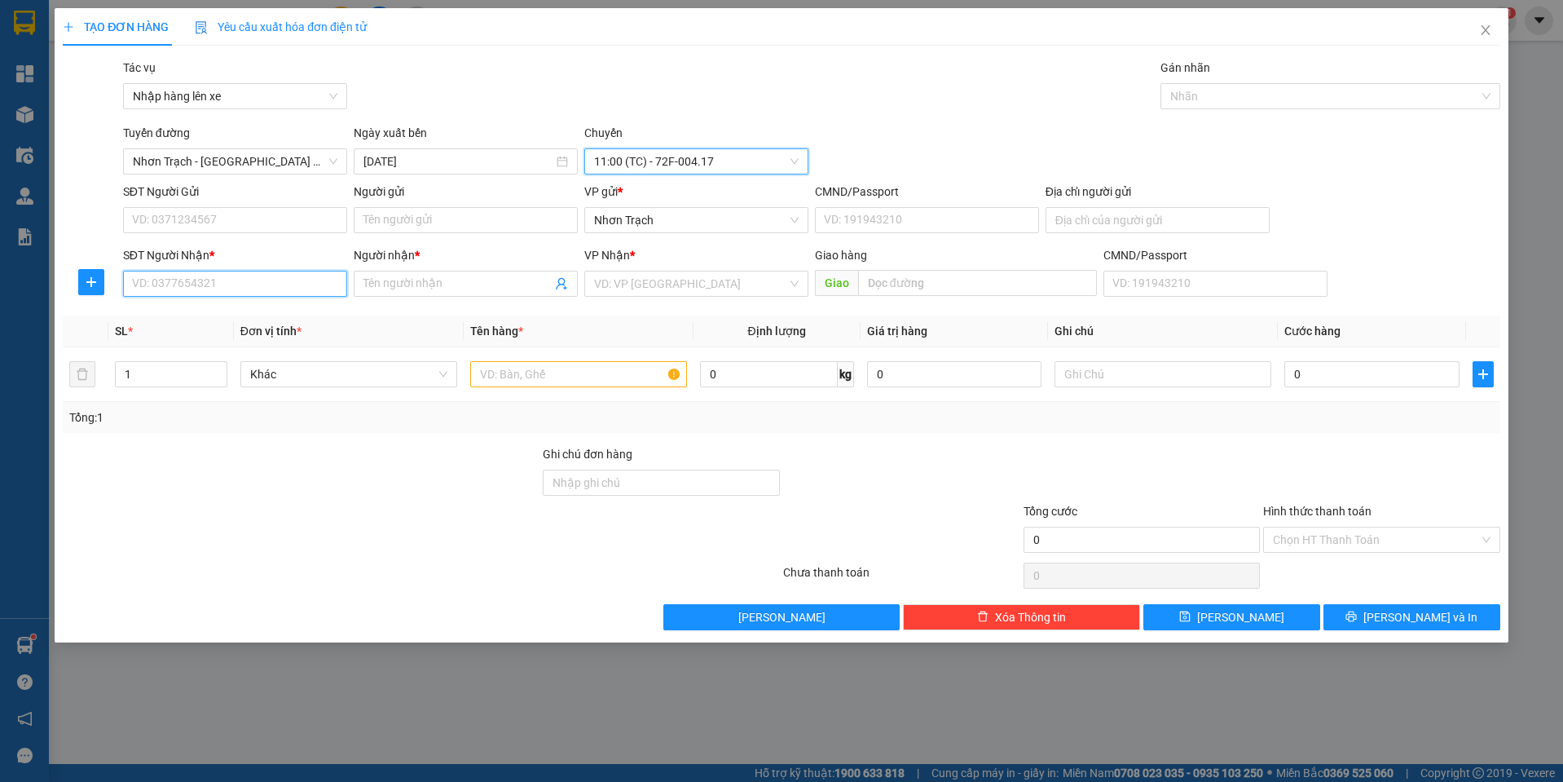
click at [178, 282] on input "SĐT Người Nhận *" at bounding box center [235, 284] width 224 height 26
type input "0938605813"
click at [223, 313] on div "0938605813 - Chúc" at bounding box center [235, 316] width 205 height 18
type input "Chúc"
type input "0938605813"
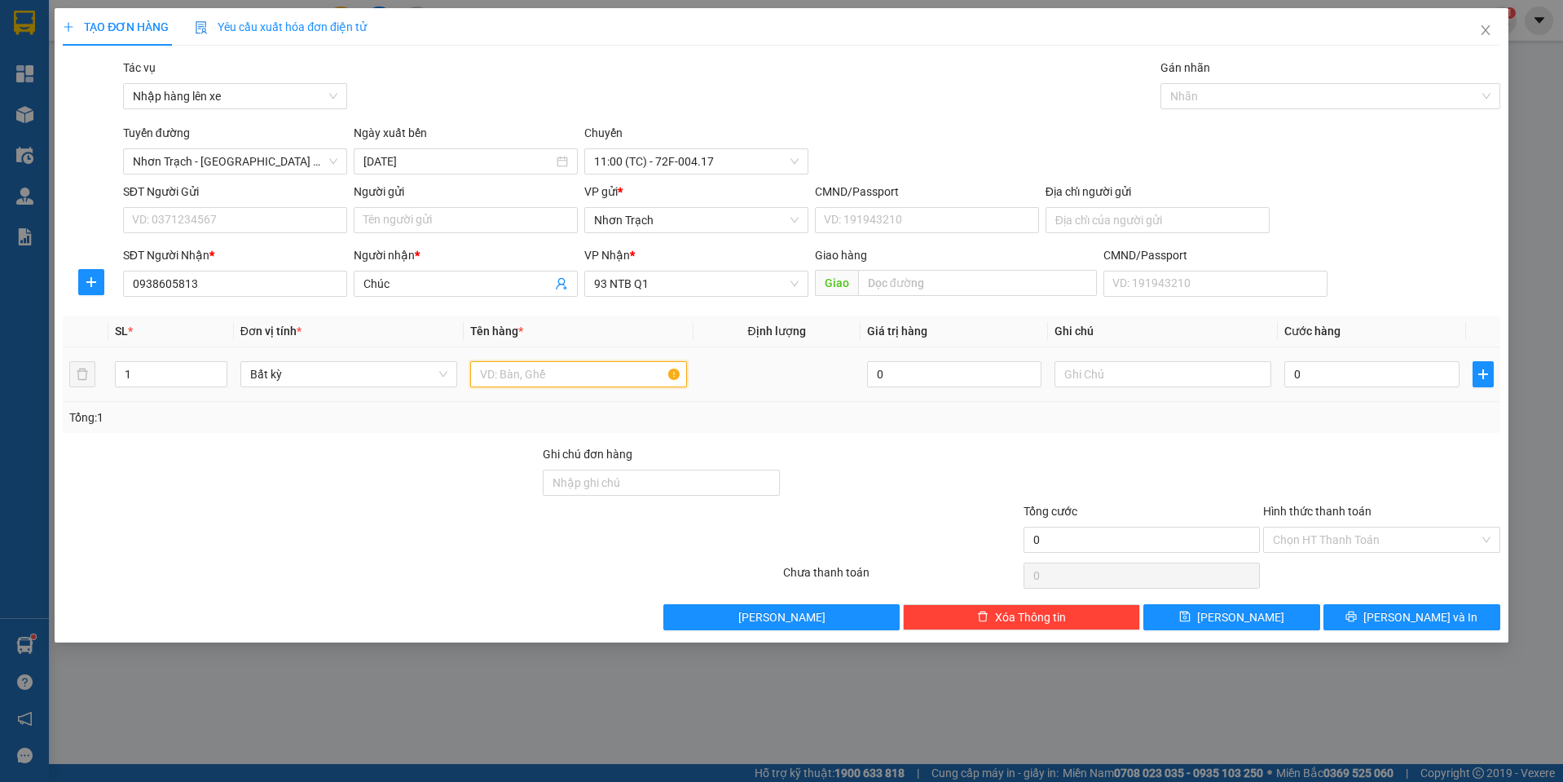
click at [566, 371] on input "text" at bounding box center [578, 374] width 217 height 26
type input "1 H/S"
click at [1341, 366] on input "0" at bounding box center [1371, 374] width 175 height 26
type input "4"
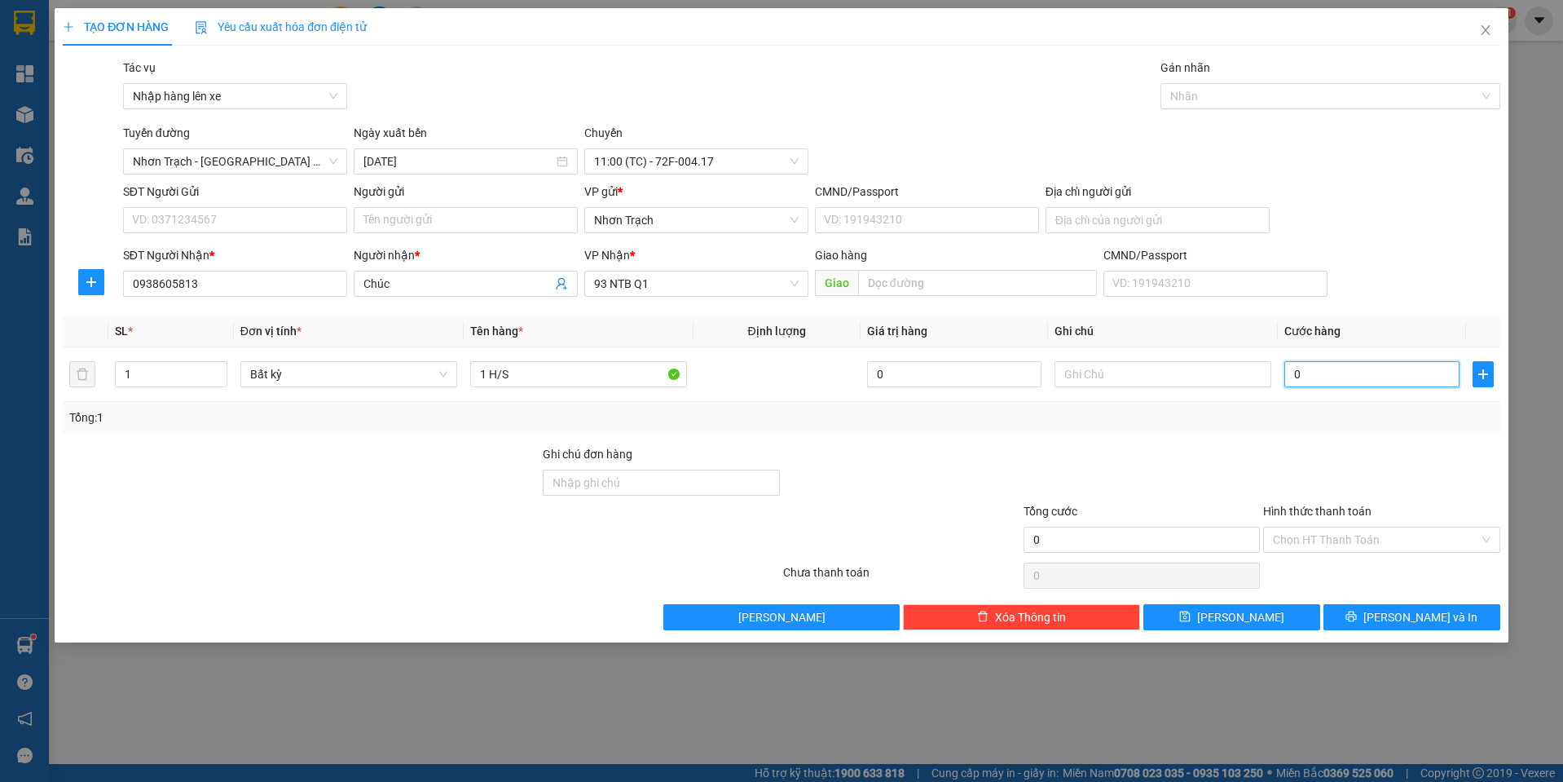
type input "4"
type input "40"
type input "400"
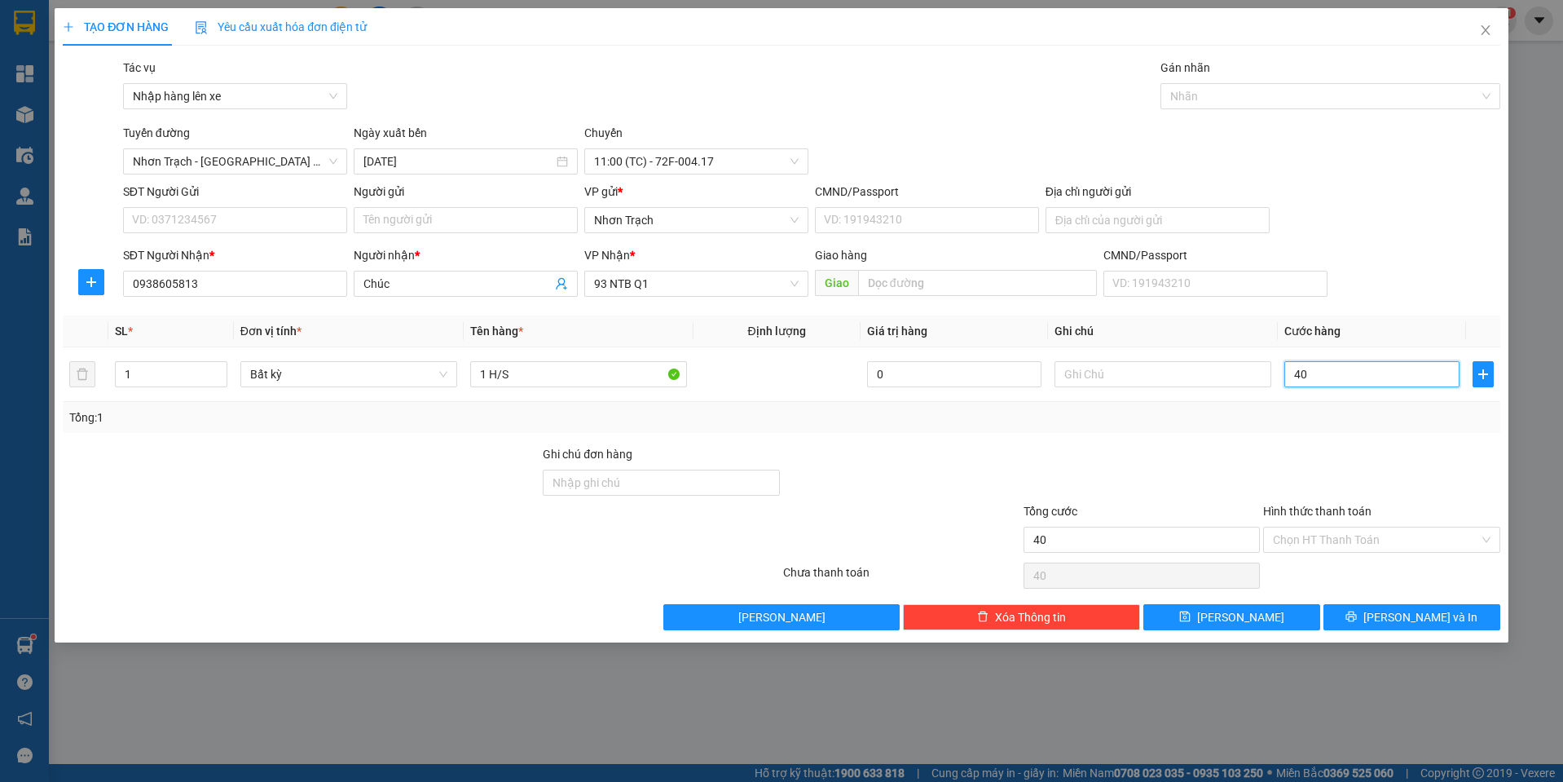
type input "400"
type input "4.000"
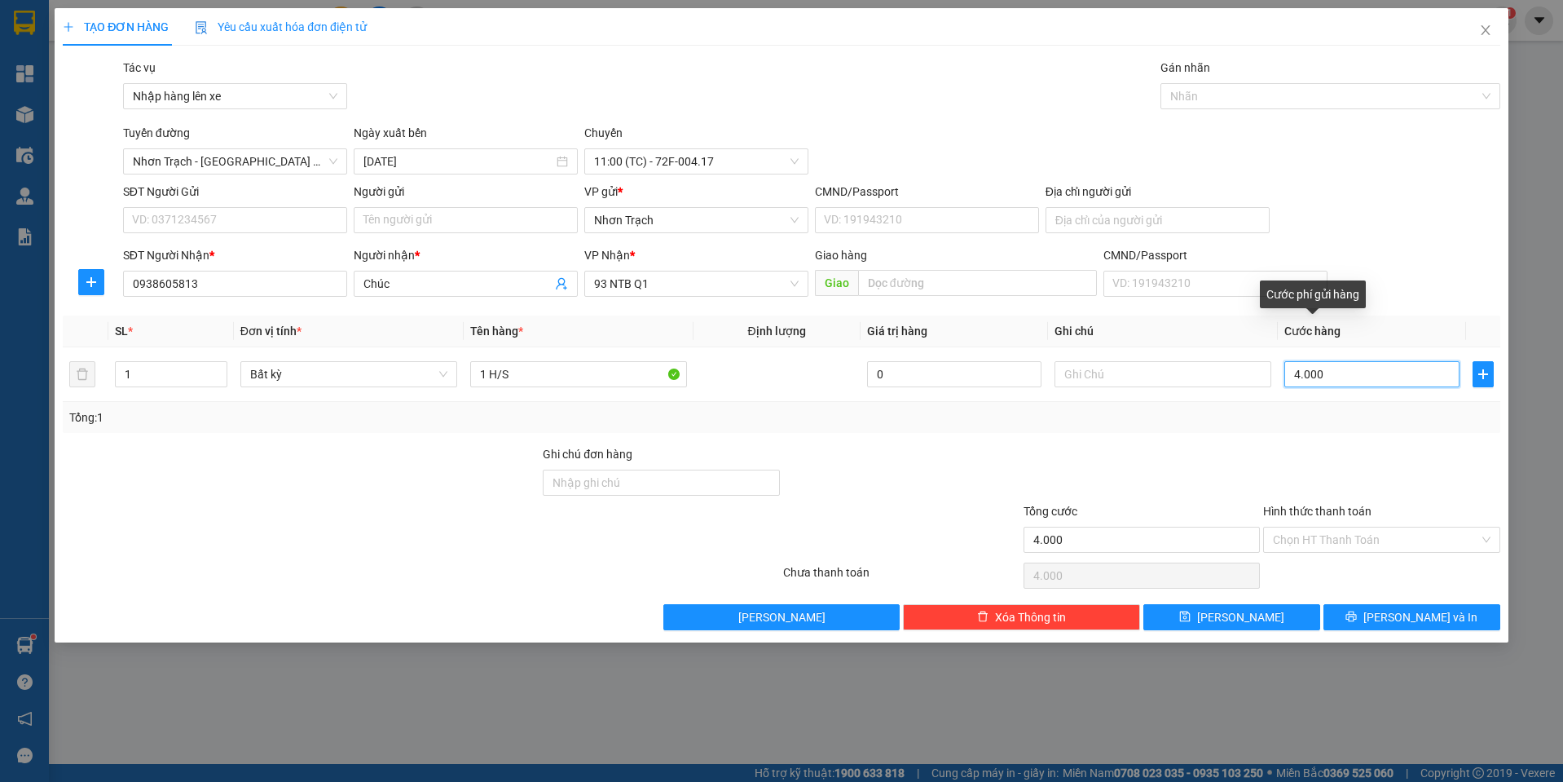
type input "40.000"
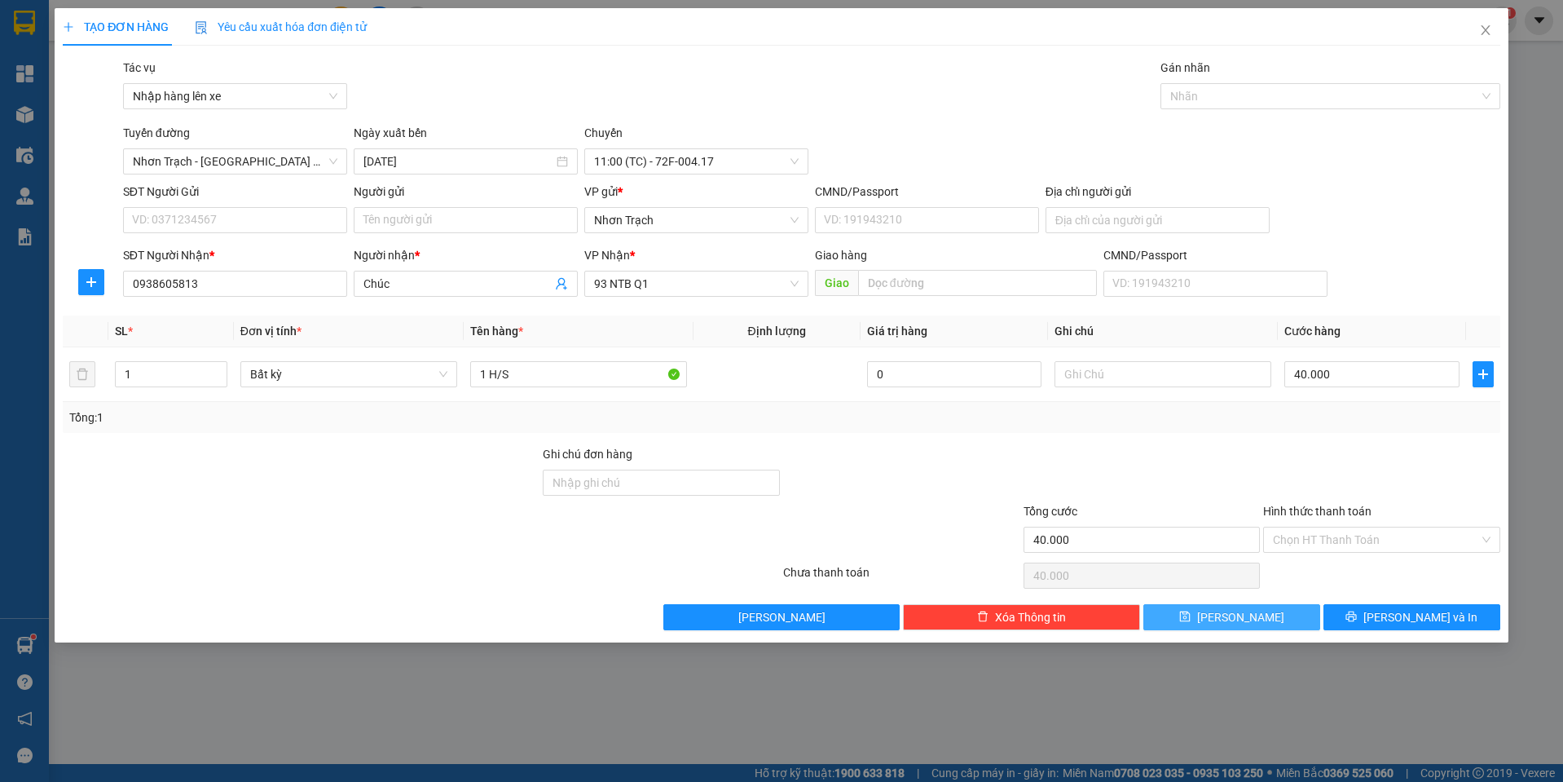
click at [1222, 629] on button "[PERSON_NAME]" at bounding box center [1231, 617] width 177 height 26
type input "0"
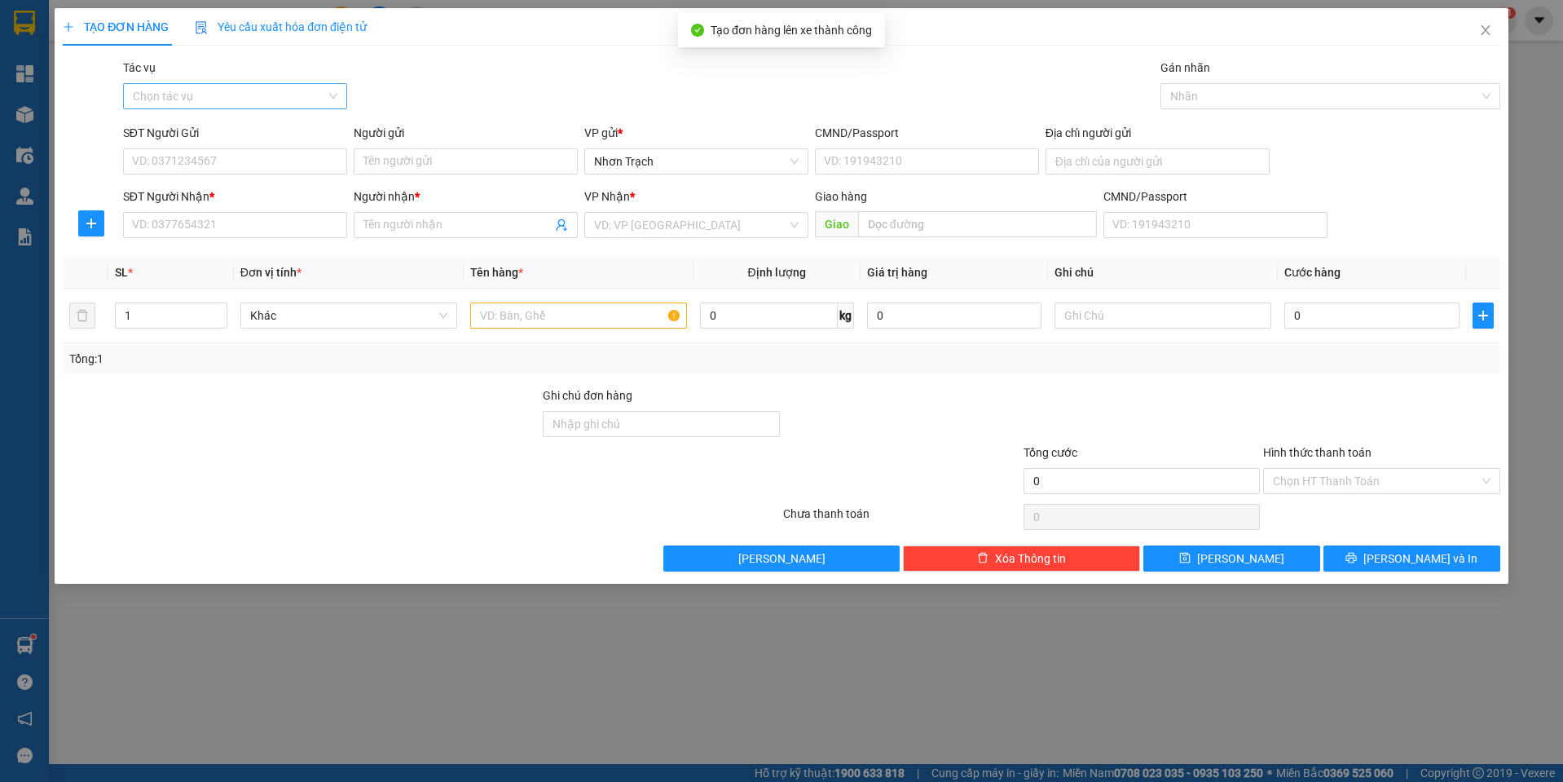
click at [271, 95] on input "Tác vụ" at bounding box center [229, 96] width 193 height 24
click at [260, 135] on div "Nhập hàng lên xe" at bounding box center [235, 129] width 205 height 18
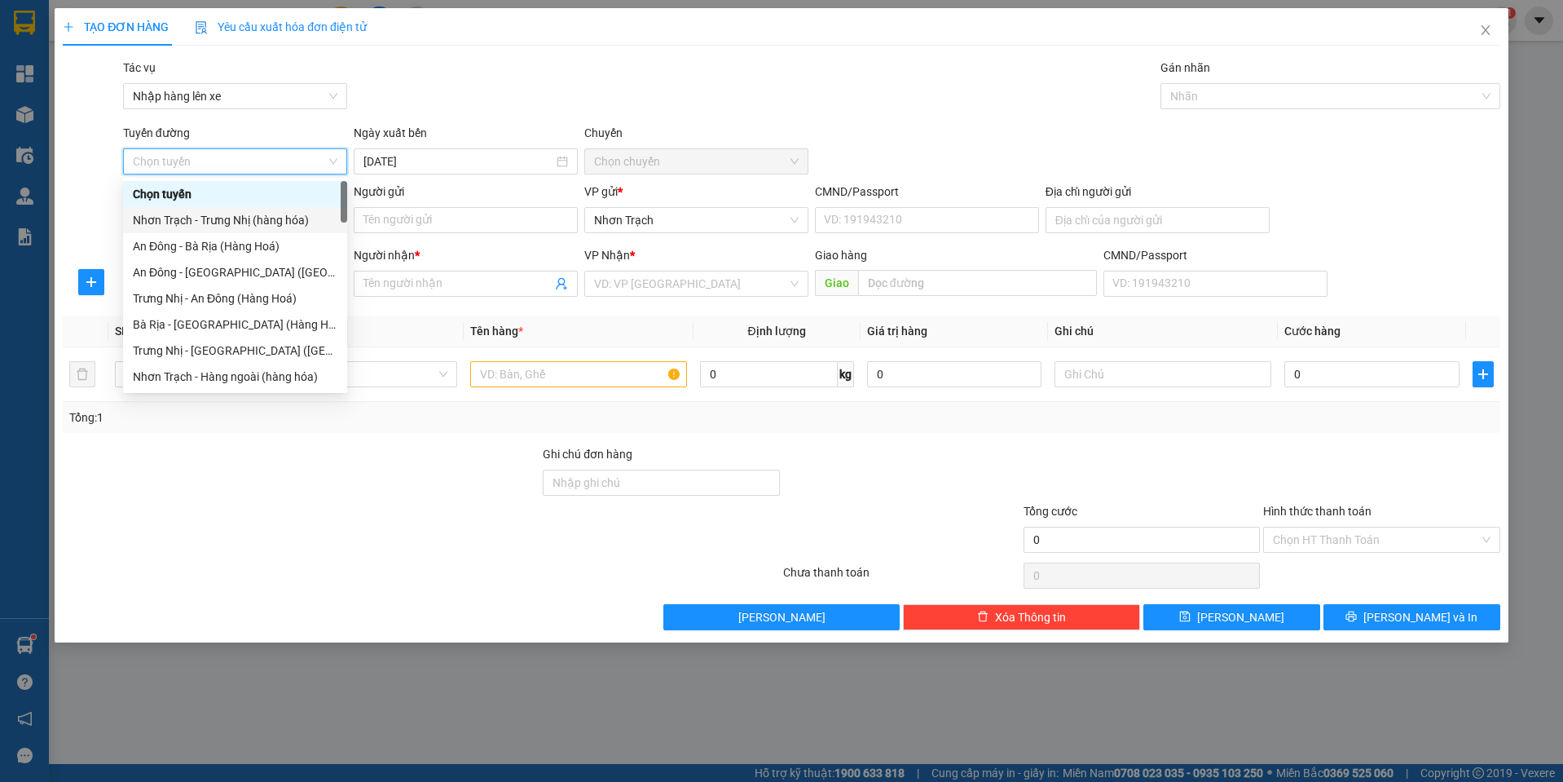
scroll to position [326, 0]
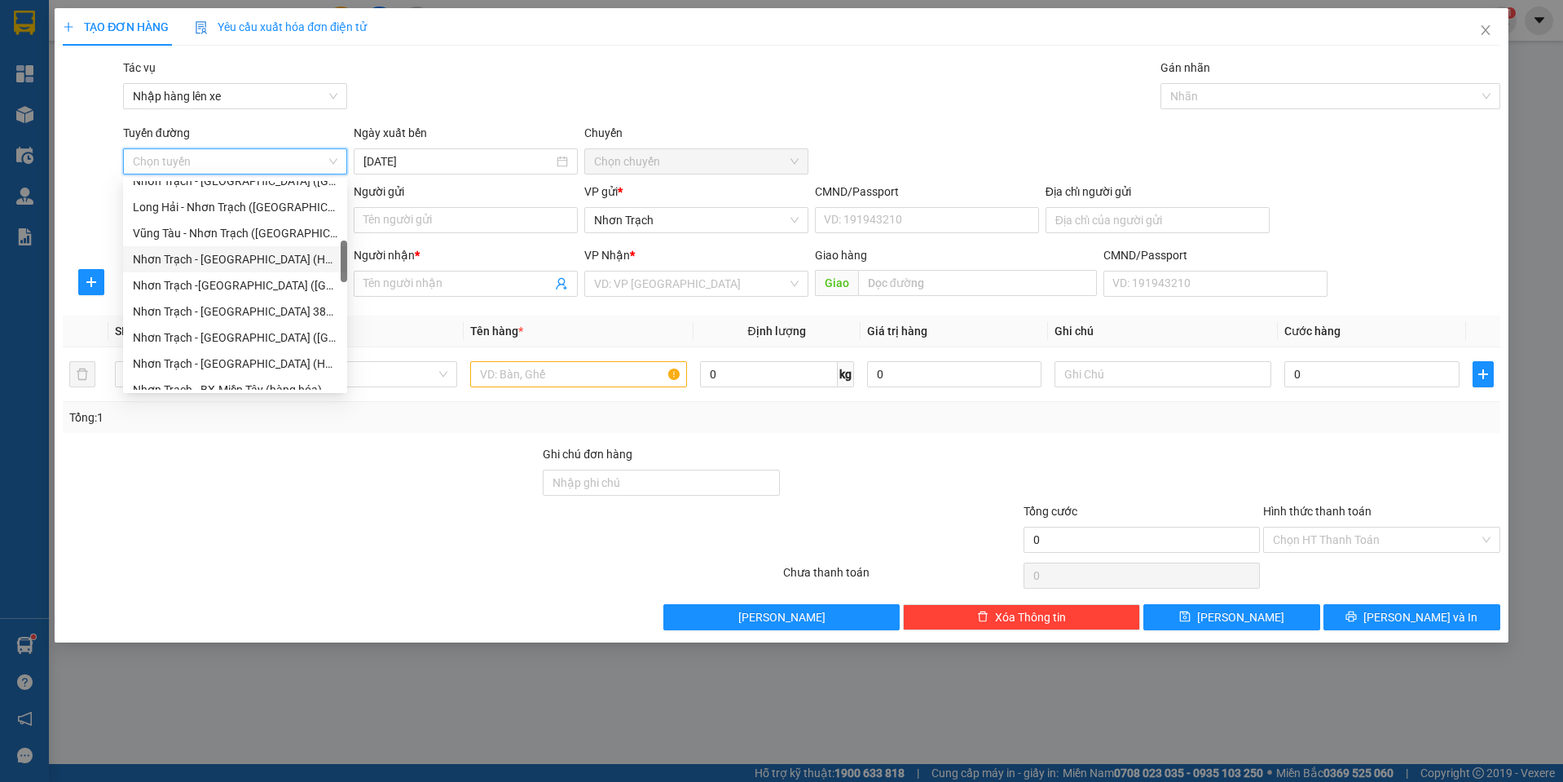
click at [228, 265] on div "Nhơn Trạch - [GEOGRAPHIC_DATA] (Hàng hóa)" at bounding box center [235, 259] width 205 height 18
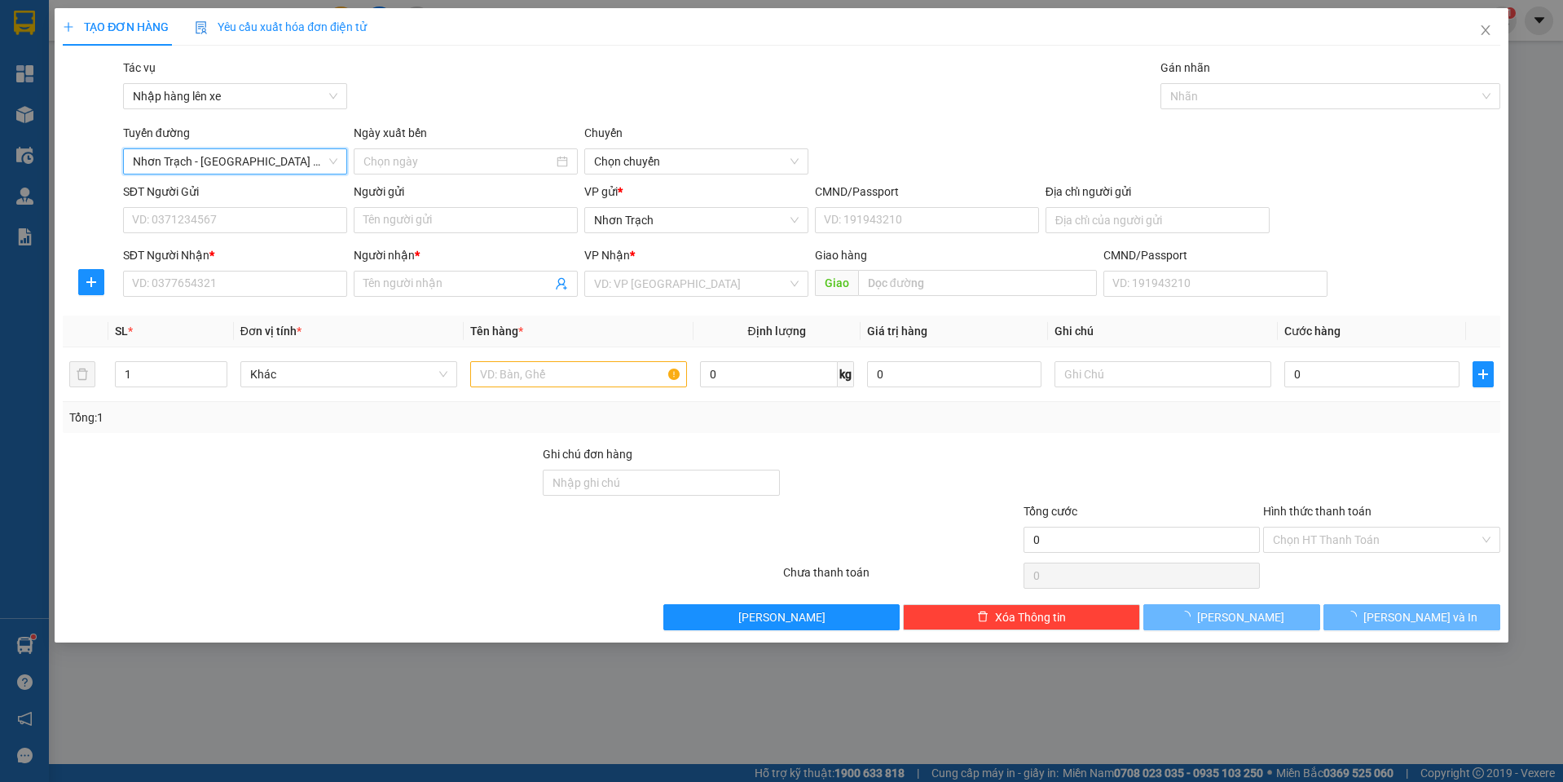
type input "[DATE]"
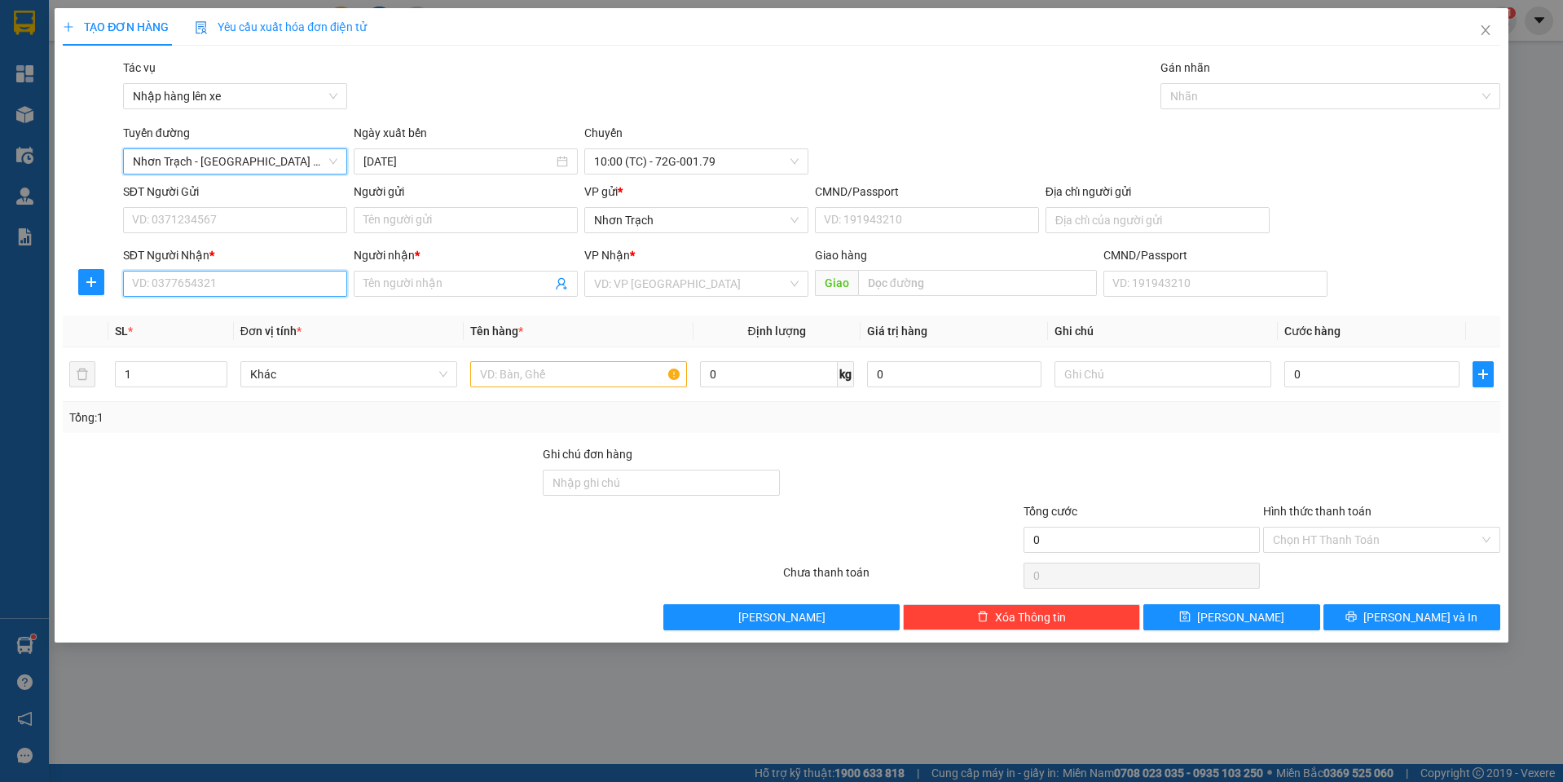
click at [192, 285] on input "SĐT Người Nhận *" at bounding box center [235, 284] width 224 height 26
click at [234, 108] on div "Nhập hàng lên xe" at bounding box center [235, 96] width 224 height 26
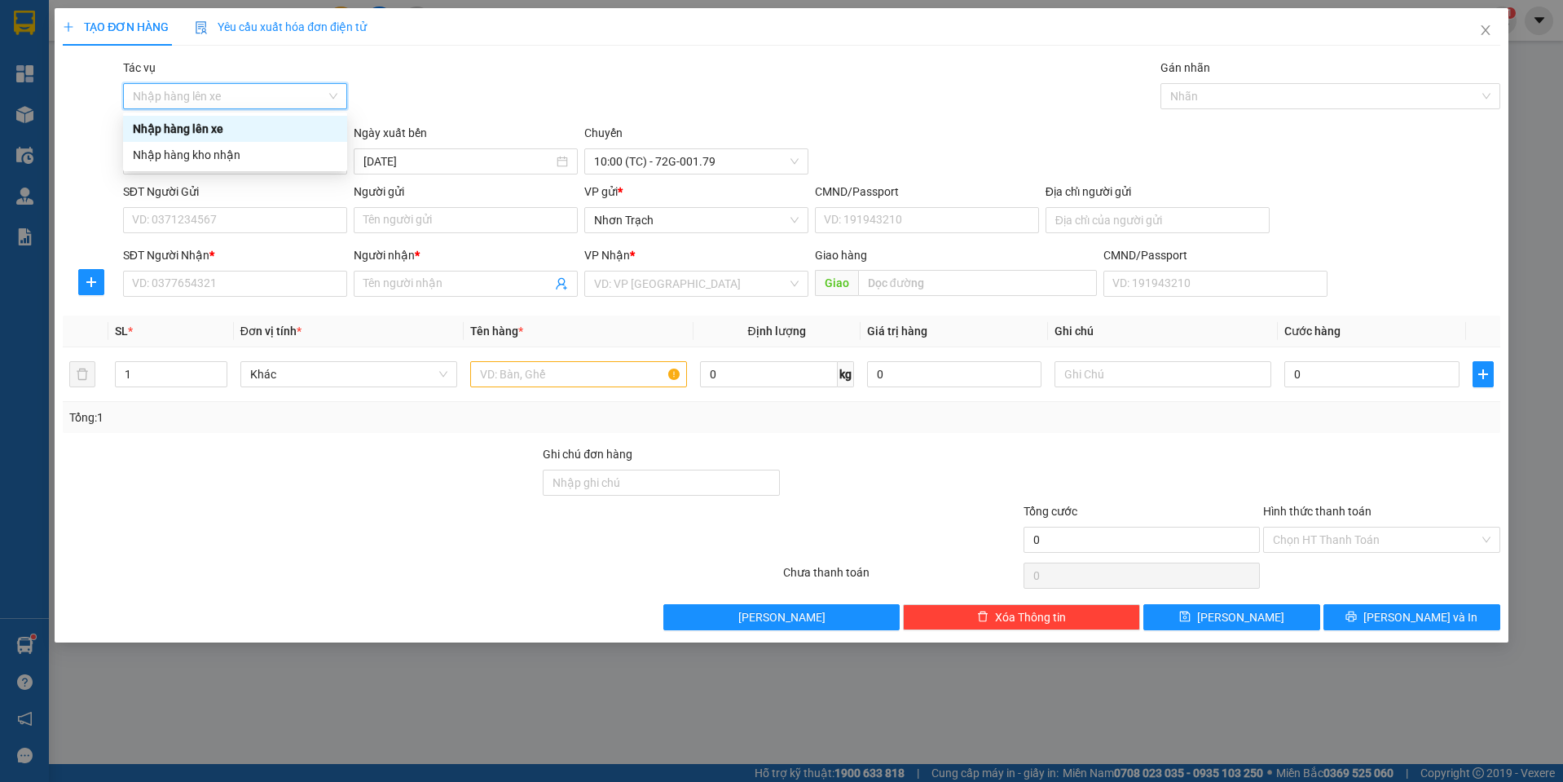
click at [234, 123] on div "Nhập hàng lên xe" at bounding box center [235, 129] width 205 height 18
click at [245, 146] on div "Tuyến đường" at bounding box center [235, 136] width 224 height 24
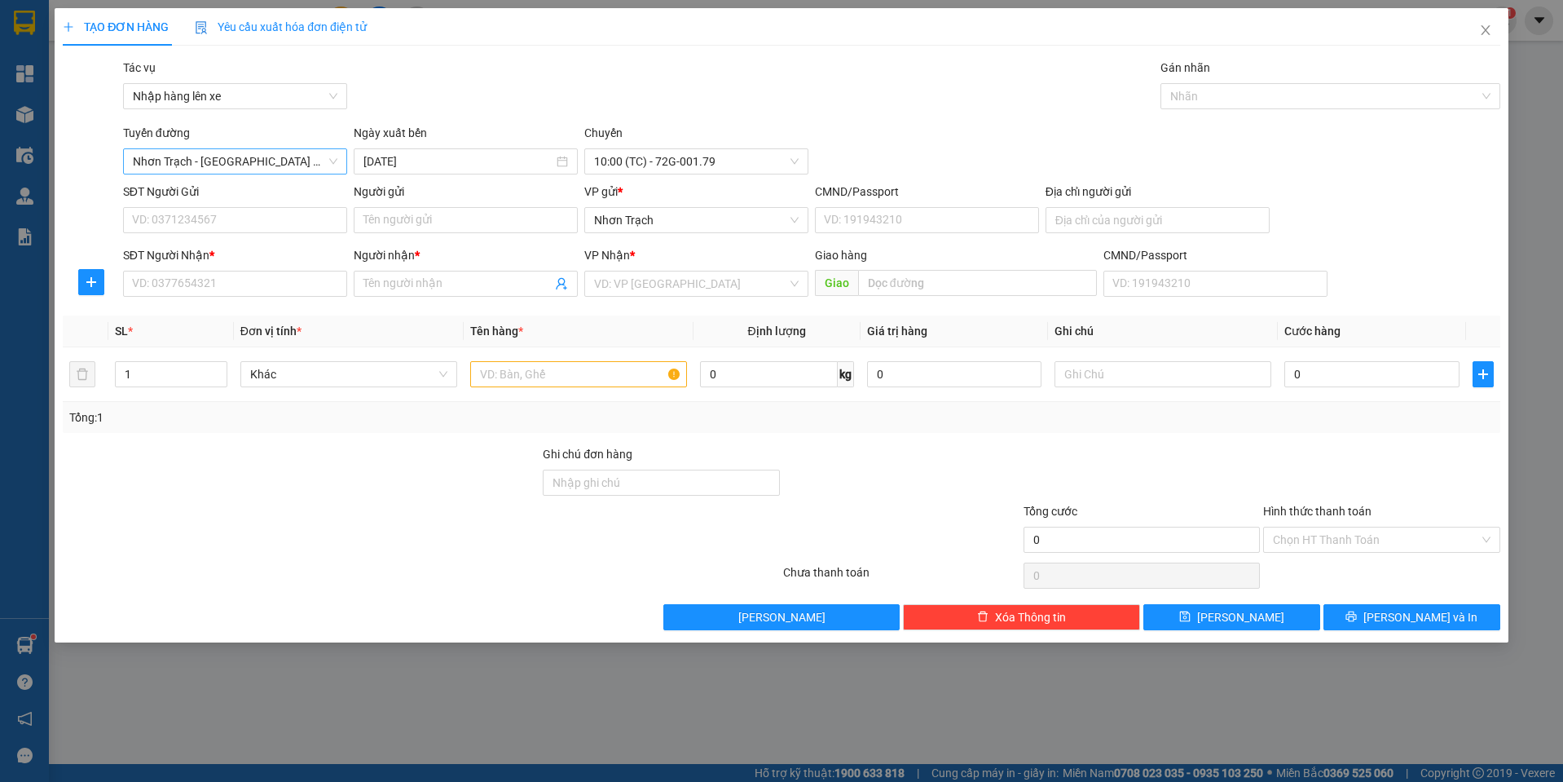
click at [240, 169] on span "Nhơn Trạch - [GEOGRAPHIC_DATA] (Hàng hóa)" at bounding box center [235, 161] width 205 height 24
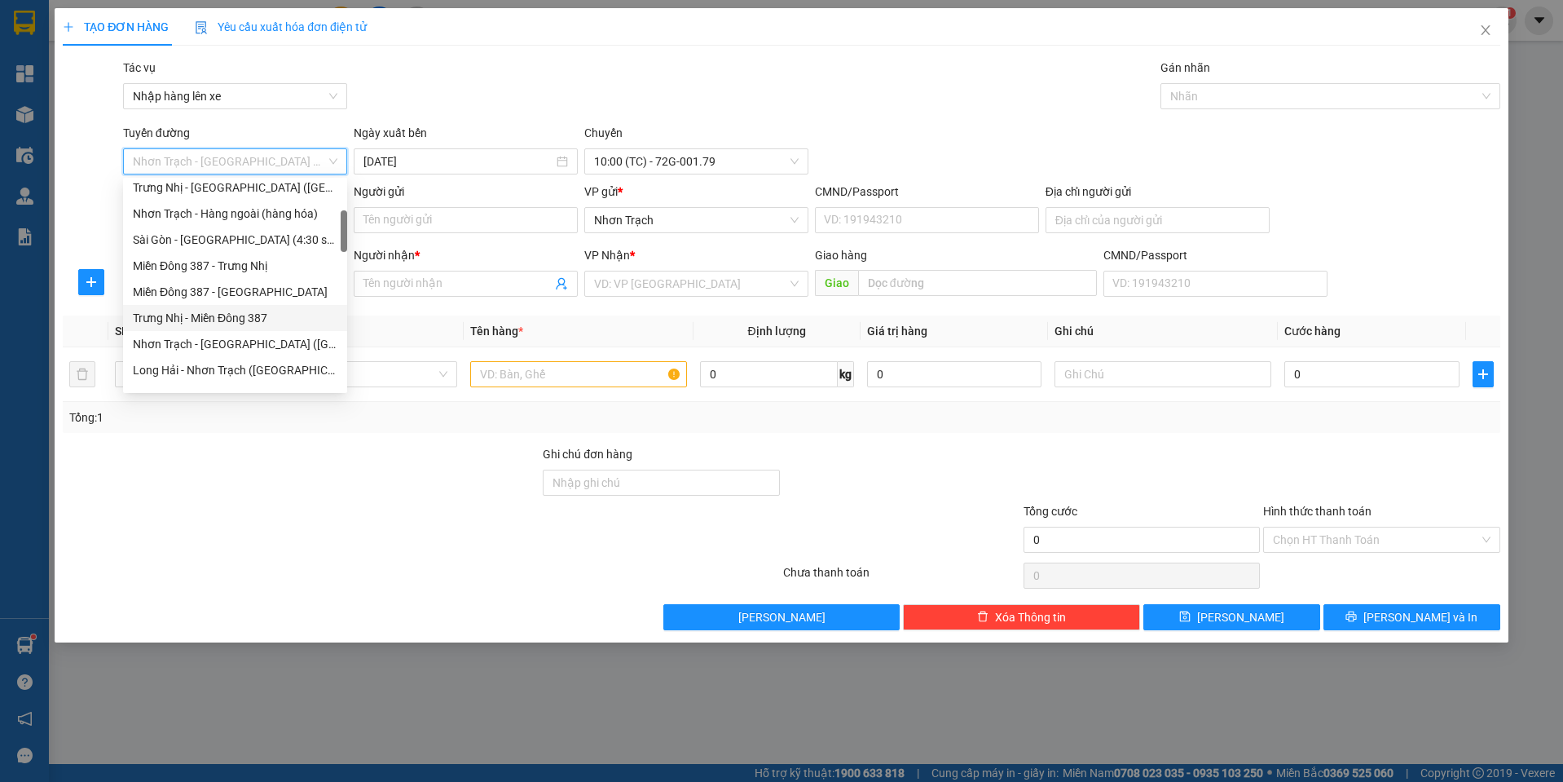
scroll to position [407, 0]
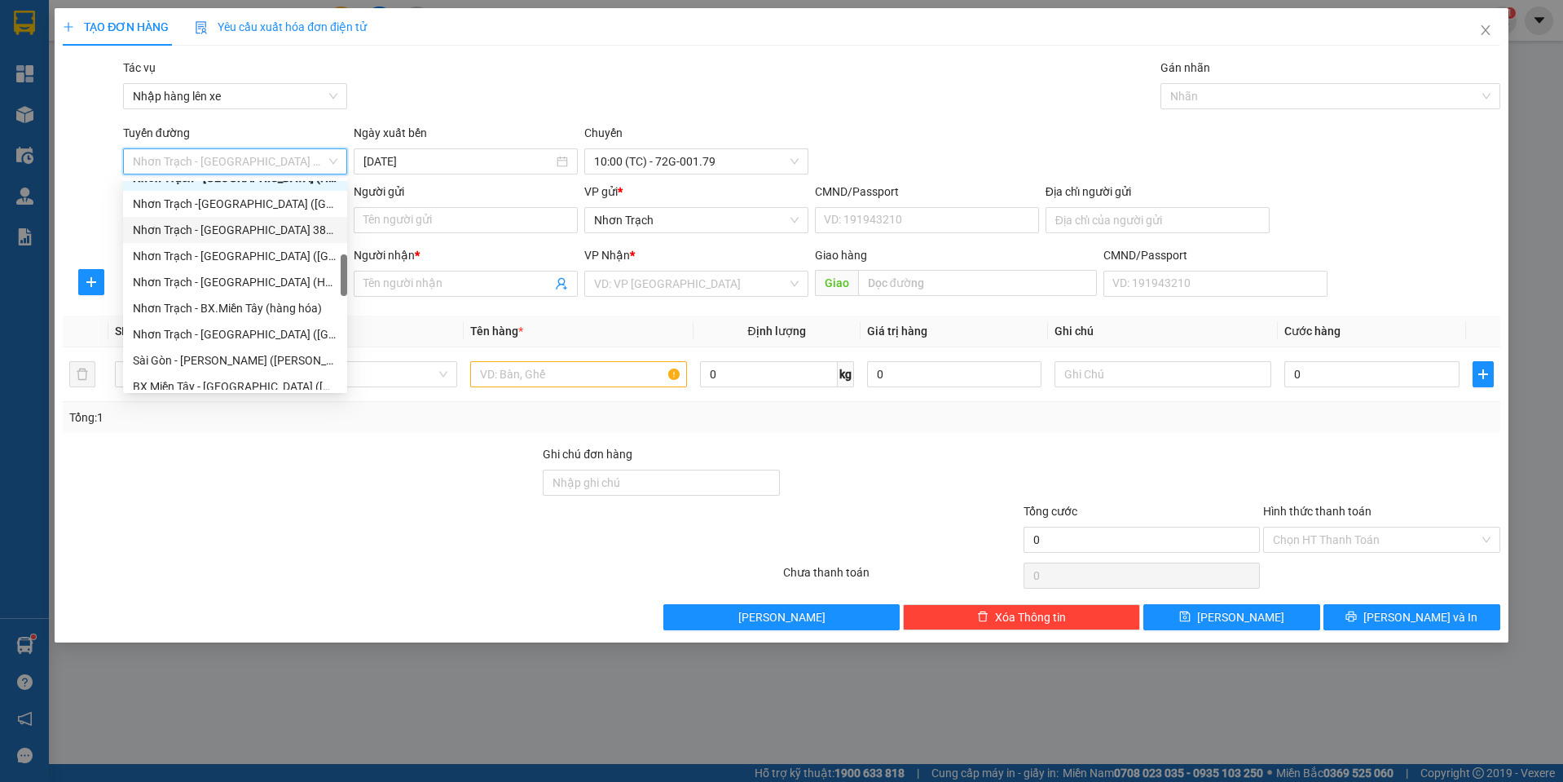
click at [228, 217] on div "Nhơn Trạch - [GEOGRAPHIC_DATA] 387 ([GEOGRAPHIC_DATA])" at bounding box center [235, 230] width 224 height 26
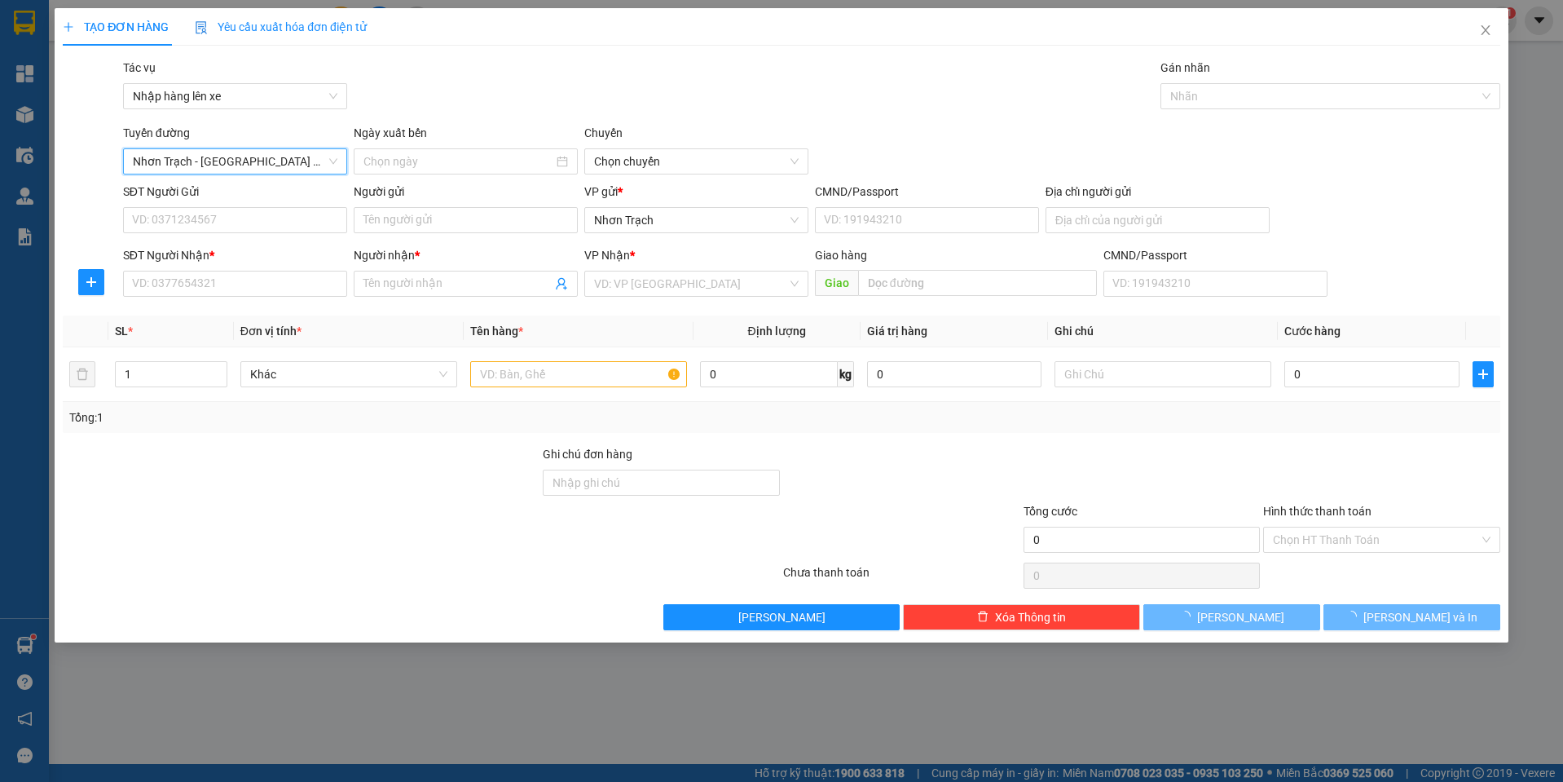
type input "[DATE]"
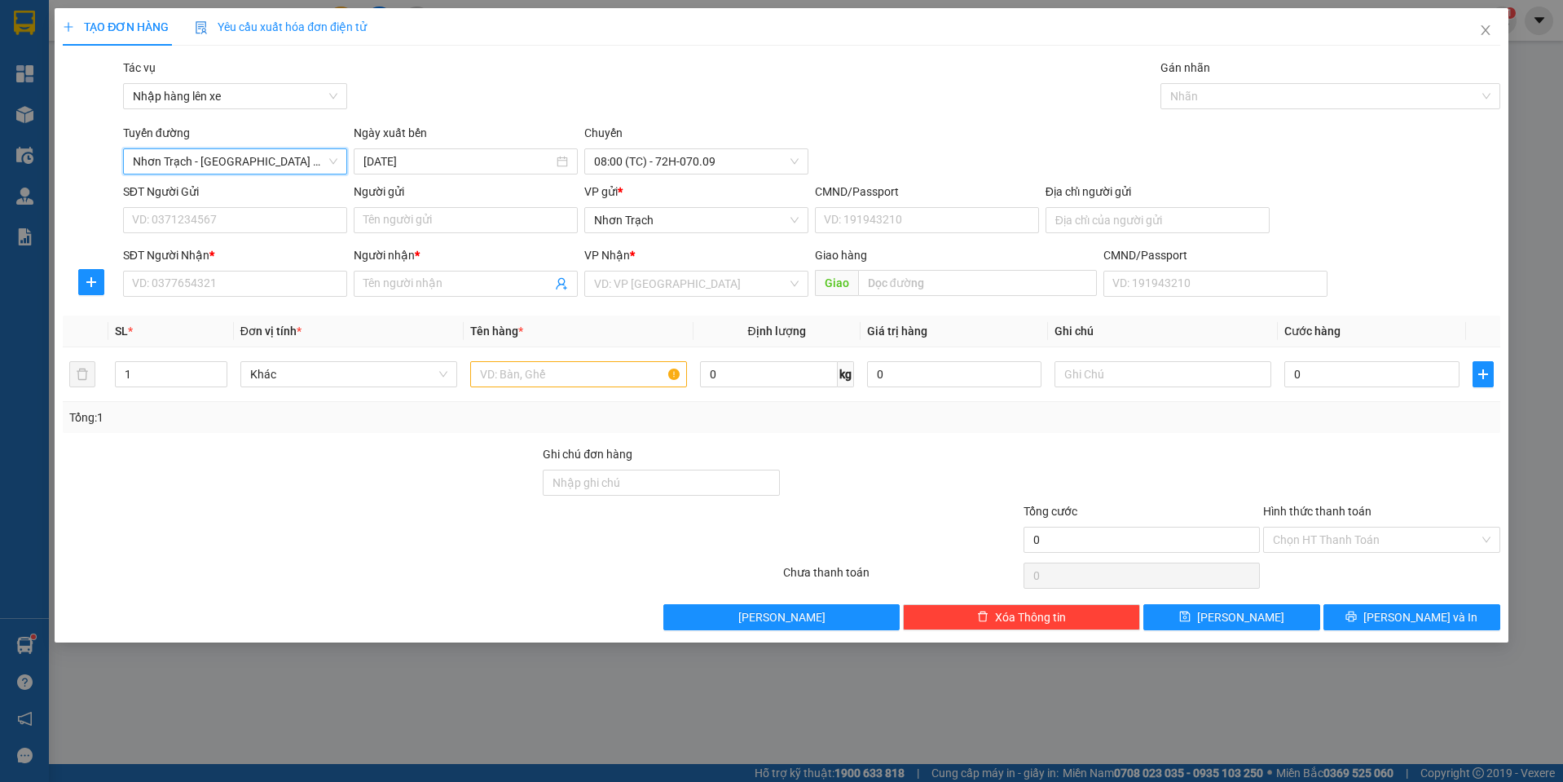
click at [217, 164] on span "Nhơn Trạch - [GEOGRAPHIC_DATA] 387 ([GEOGRAPHIC_DATA])" at bounding box center [235, 161] width 205 height 24
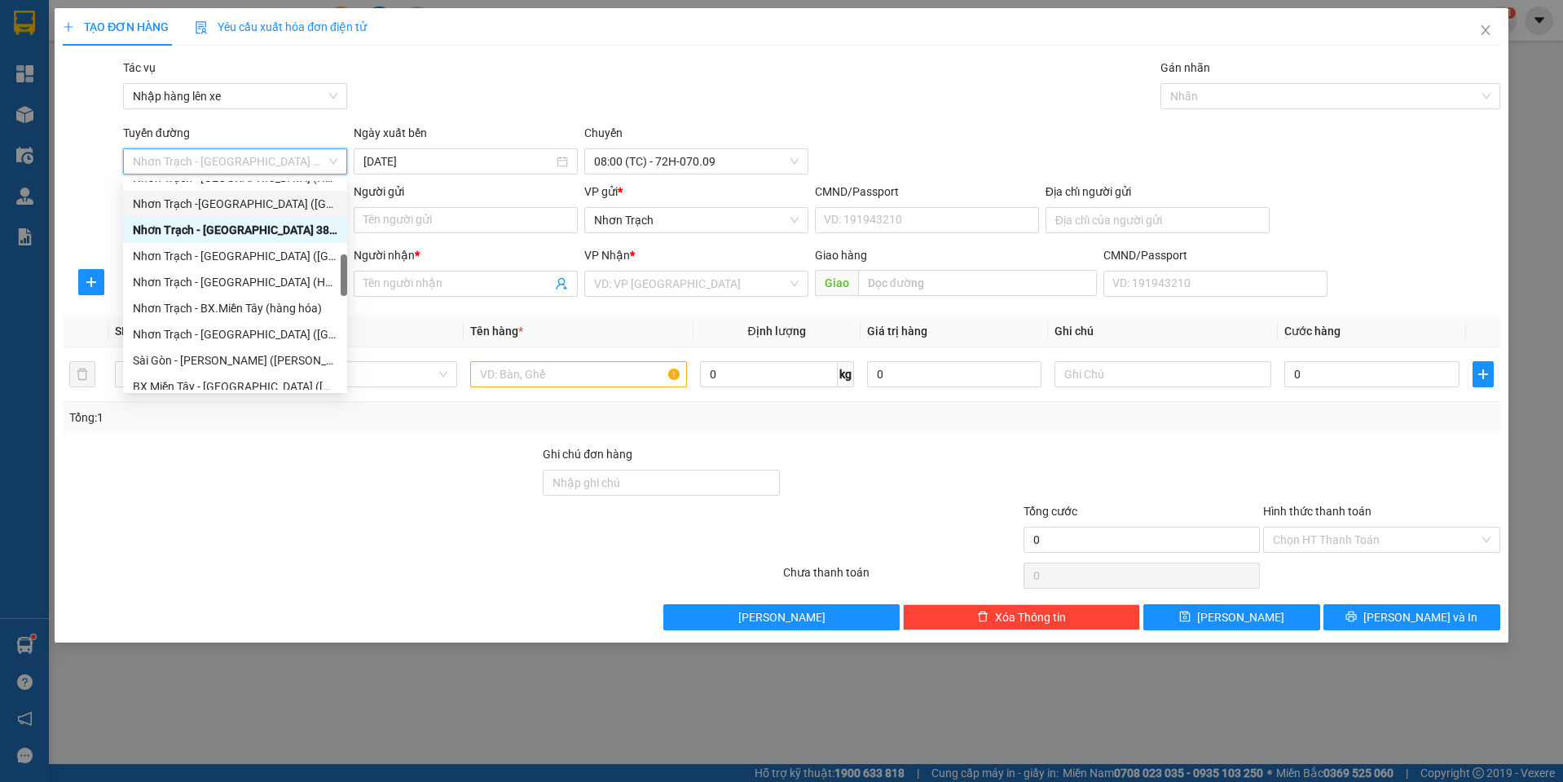
click at [226, 201] on div "Nhơn Trạch -[GEOGRAPHIC_DATA] ([GEOGRAPHIC_DATA])" at bounding box center [235, 204] width 205 height 18
type input "[DATE]"
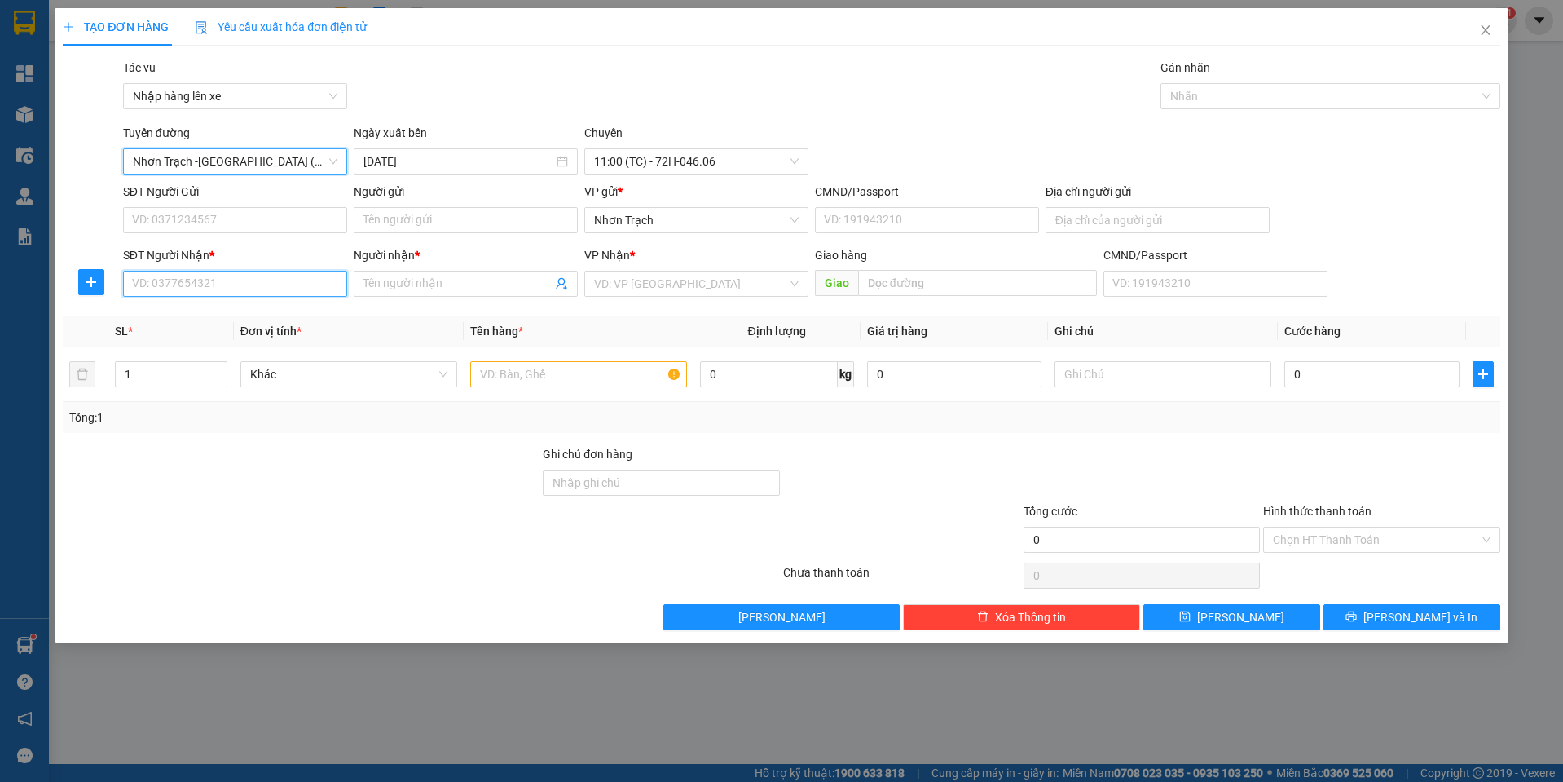
click at [247, 283] on input "SĐT Người Nhận *" at bounding box center [235, 284] width 224 height 26
type input "0966972872"
click at [248, 308] on div "0966972872 - HẢI" at bounding box center [235, 316] width 205 height 18
type input "HẢI"
type input "0966972872"
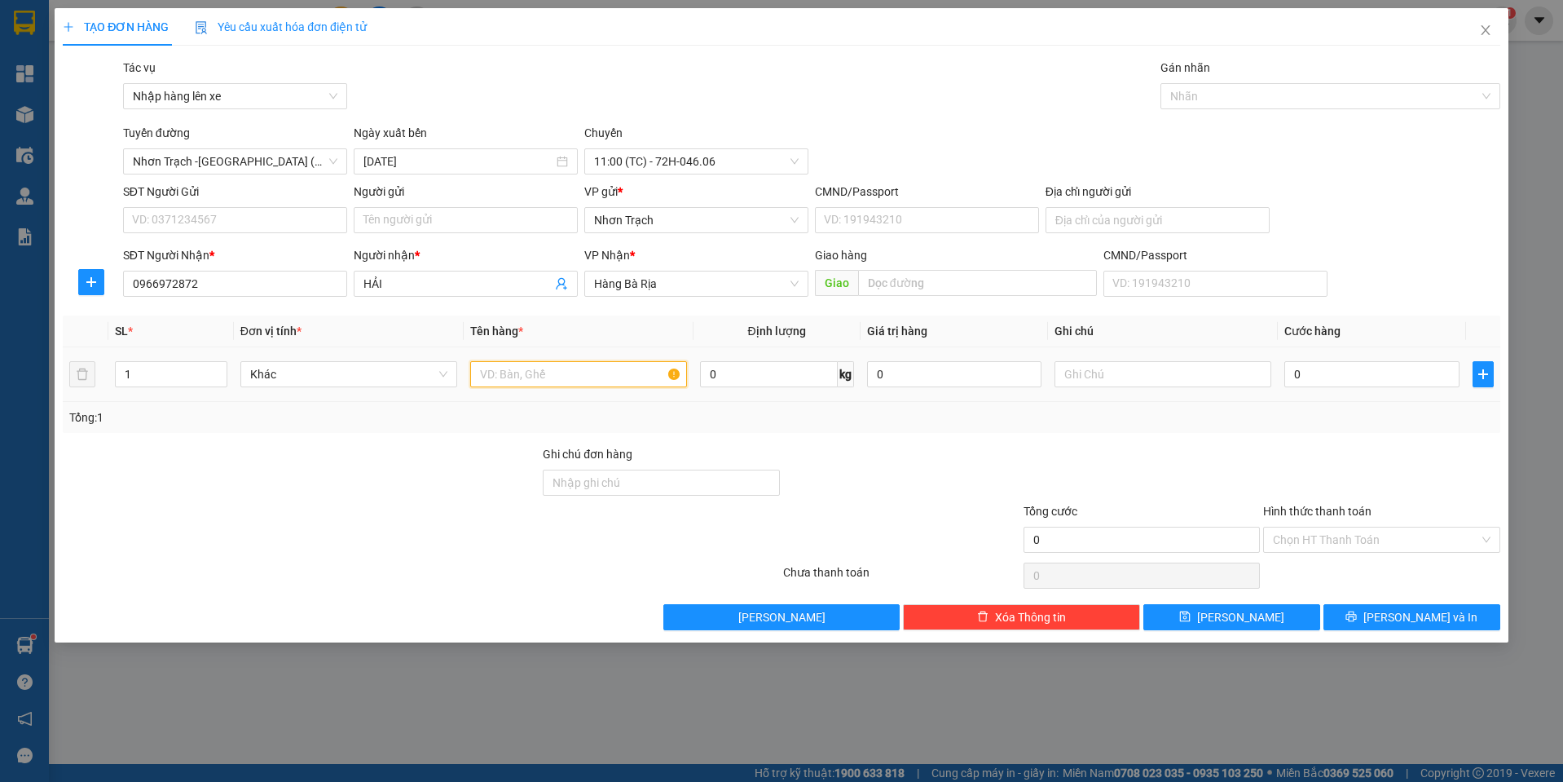
click at [530, 372] on input "text" at bounding box center [578, 374] width 217 height 26
type input "1 H/S"
click at [1326, 381] on input "0" at bounding box center [1371, 374] width 175 height 26
type input "3"
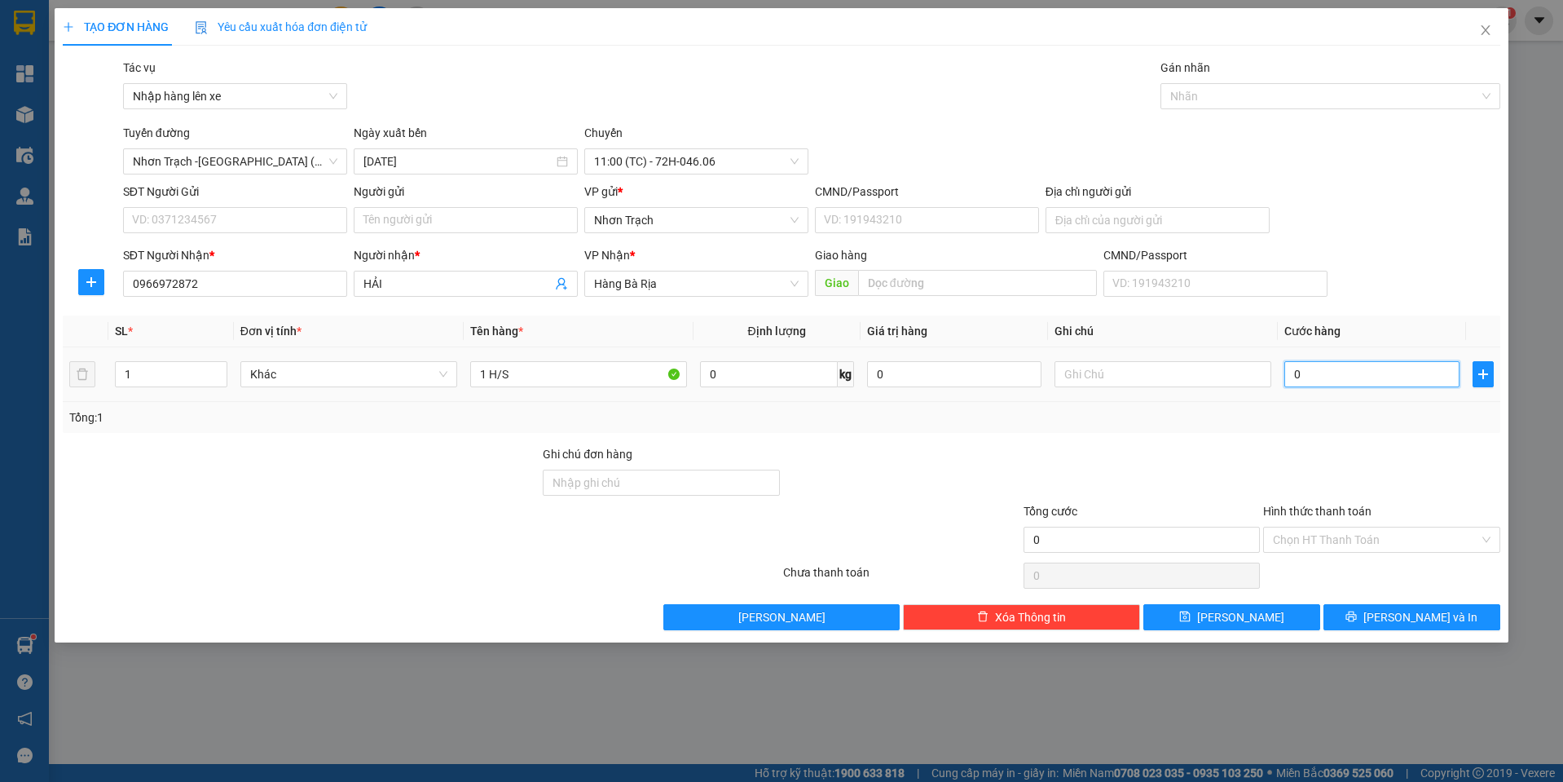
type input "3"
type input "30"
type input "300"
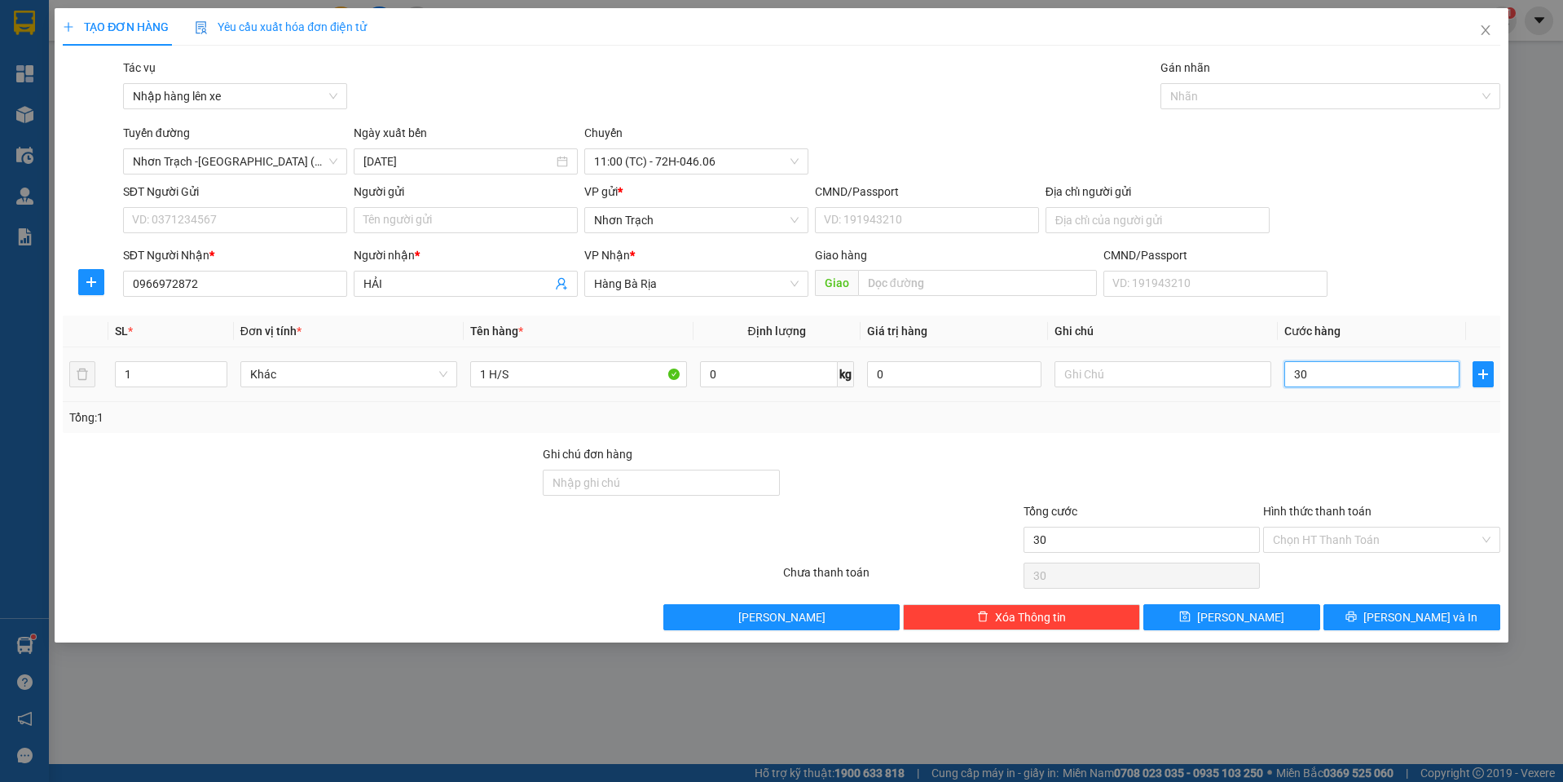
type input "300"
type input "3.000"
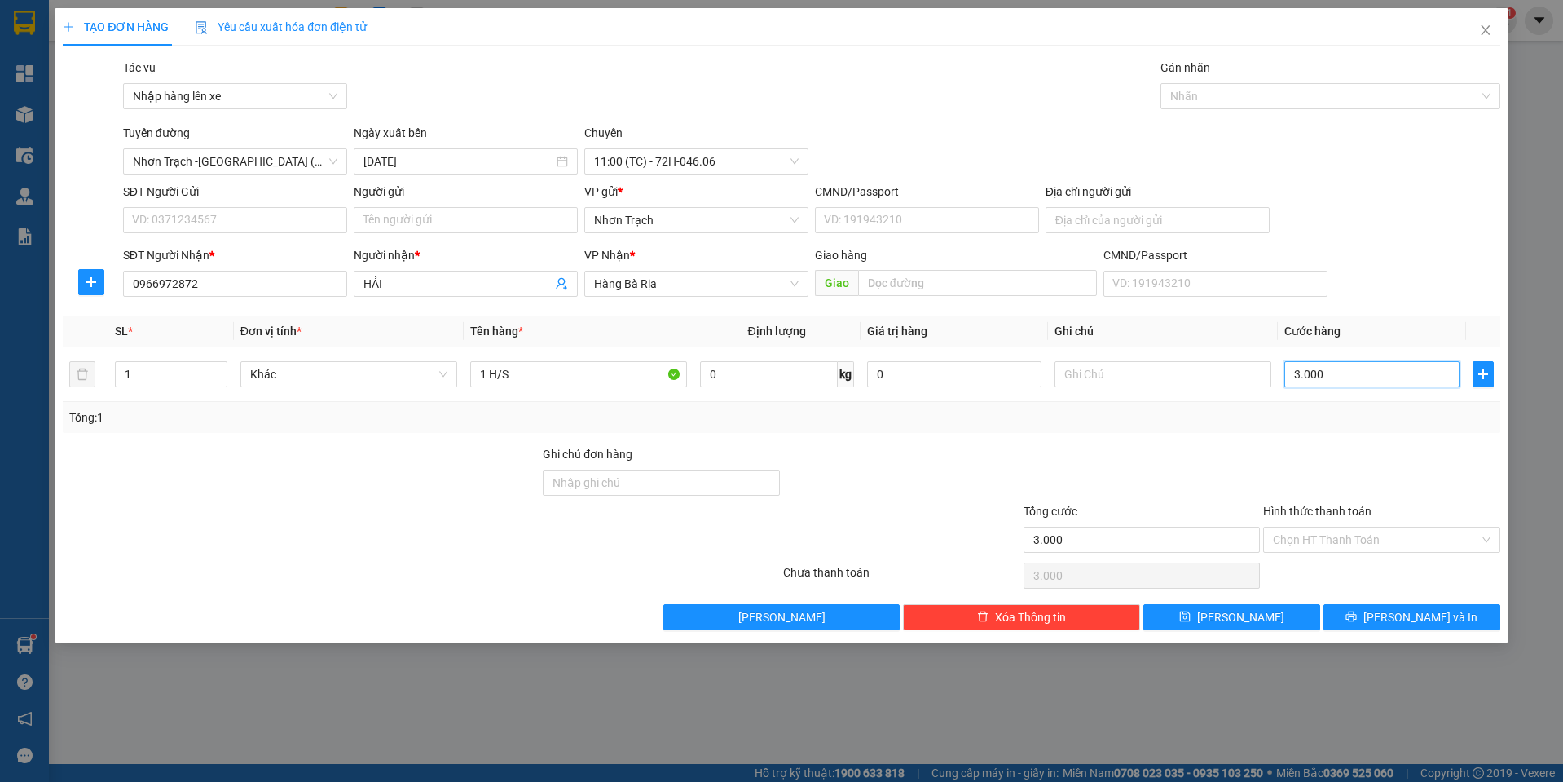
type input "30.000"
click at [1319, 542] on input "Hình thức thanh toán" at bounding box center [1376, 539] width 206 height 24
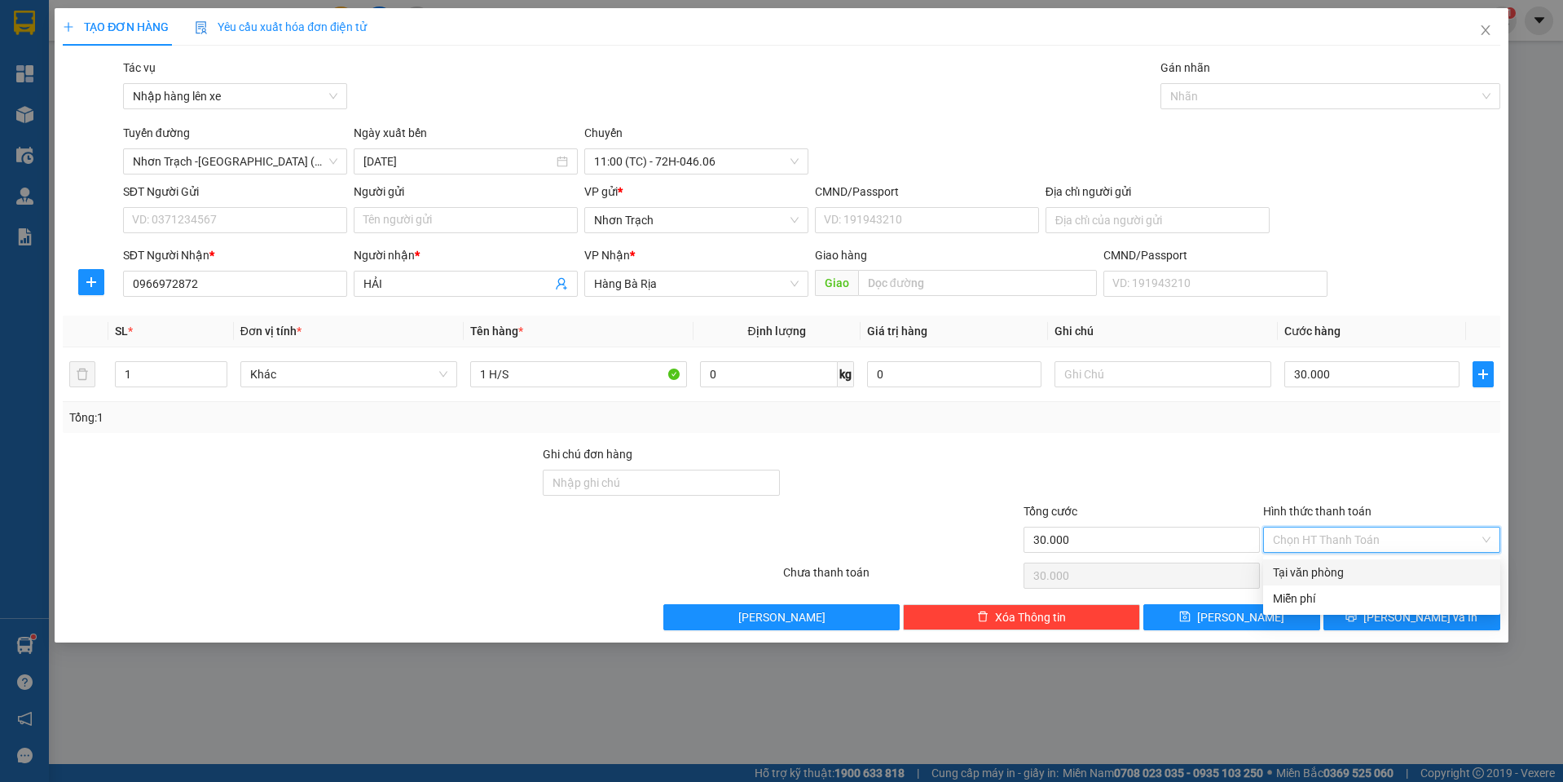
click at [1313, 562] on div "Tại văn phòng" at bounding box center [1381, 572] width 237 height 26
type input "0"
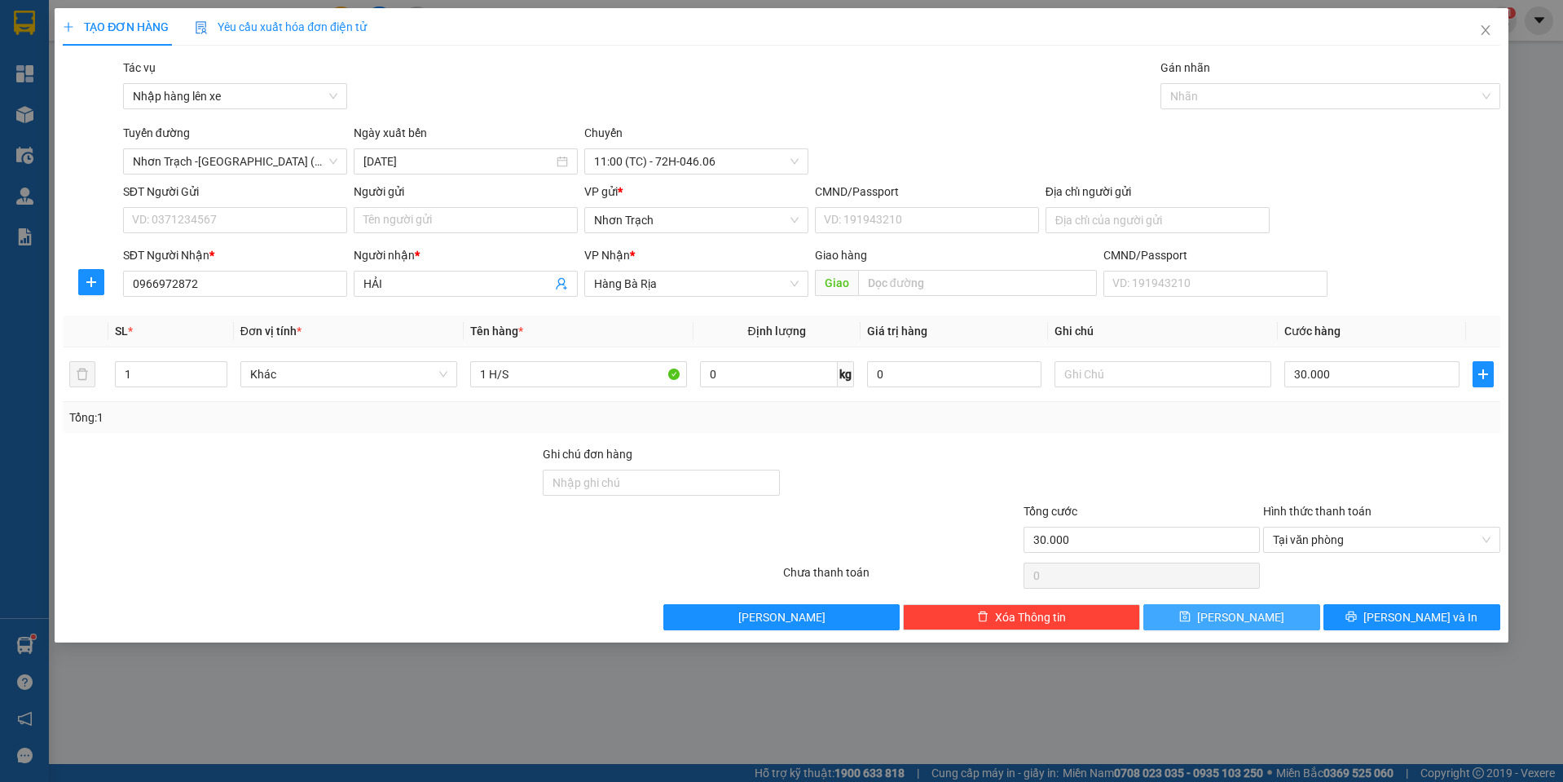
click at [1282, 616] on button "[PERSON_NAME]" at bounding box center [1231, 617] width 177 height 26
type input "0"
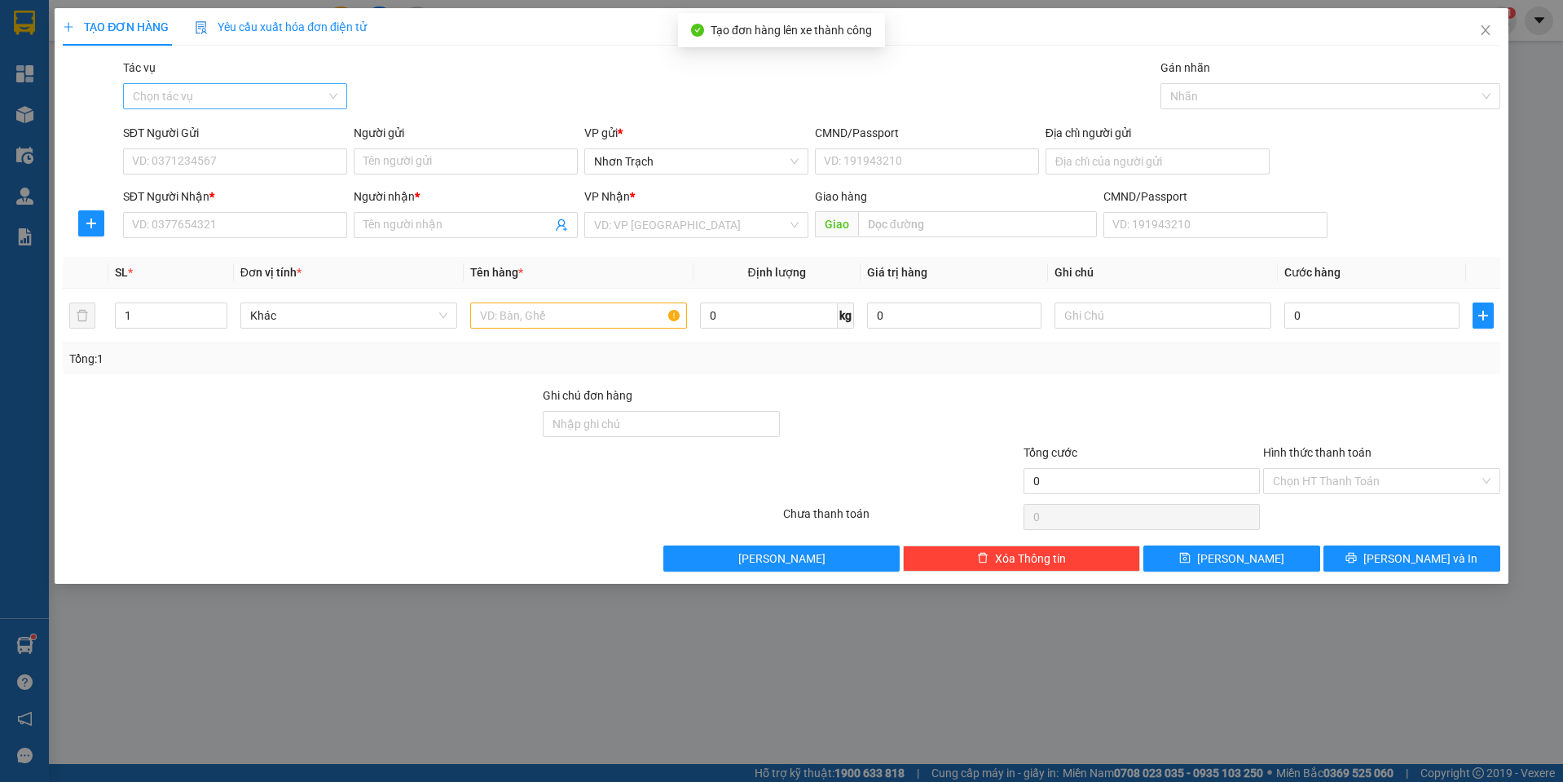
click at [179, 99] on input "Tác vụ" at bounding box center [229, 96] width 193 height 24
click at [193, 139] on div "Nhập hàng lên xe" at bounding box center [235, 129] width 224 height 26
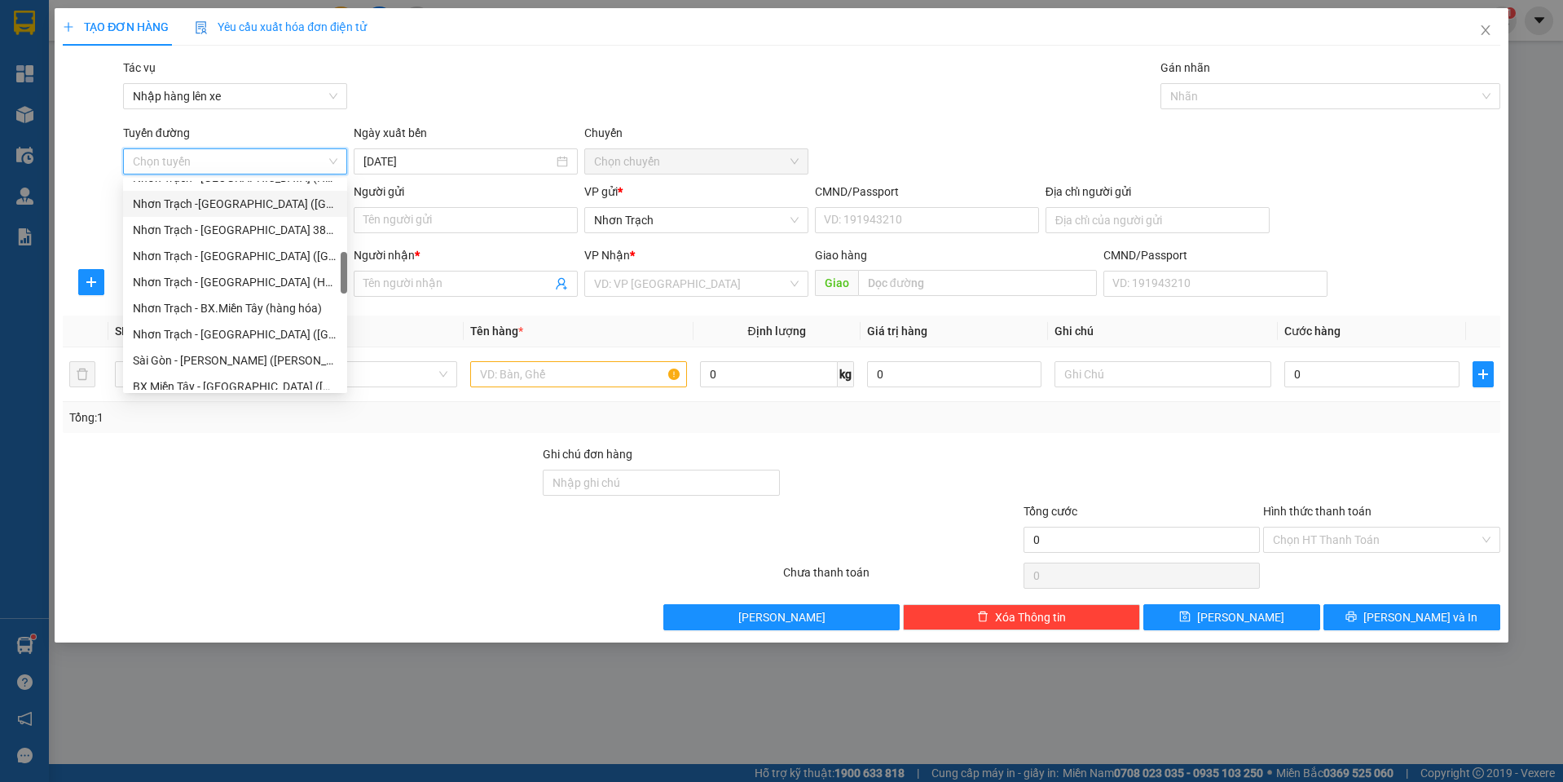
click at [223, 205] on div "Nhơn Trạch -[GEOGRAPHIC_DATA] ([GEOGRAPHIC_DATA])" at bounding box center [235, 204] width 205 height 18
type input "[DATE]"
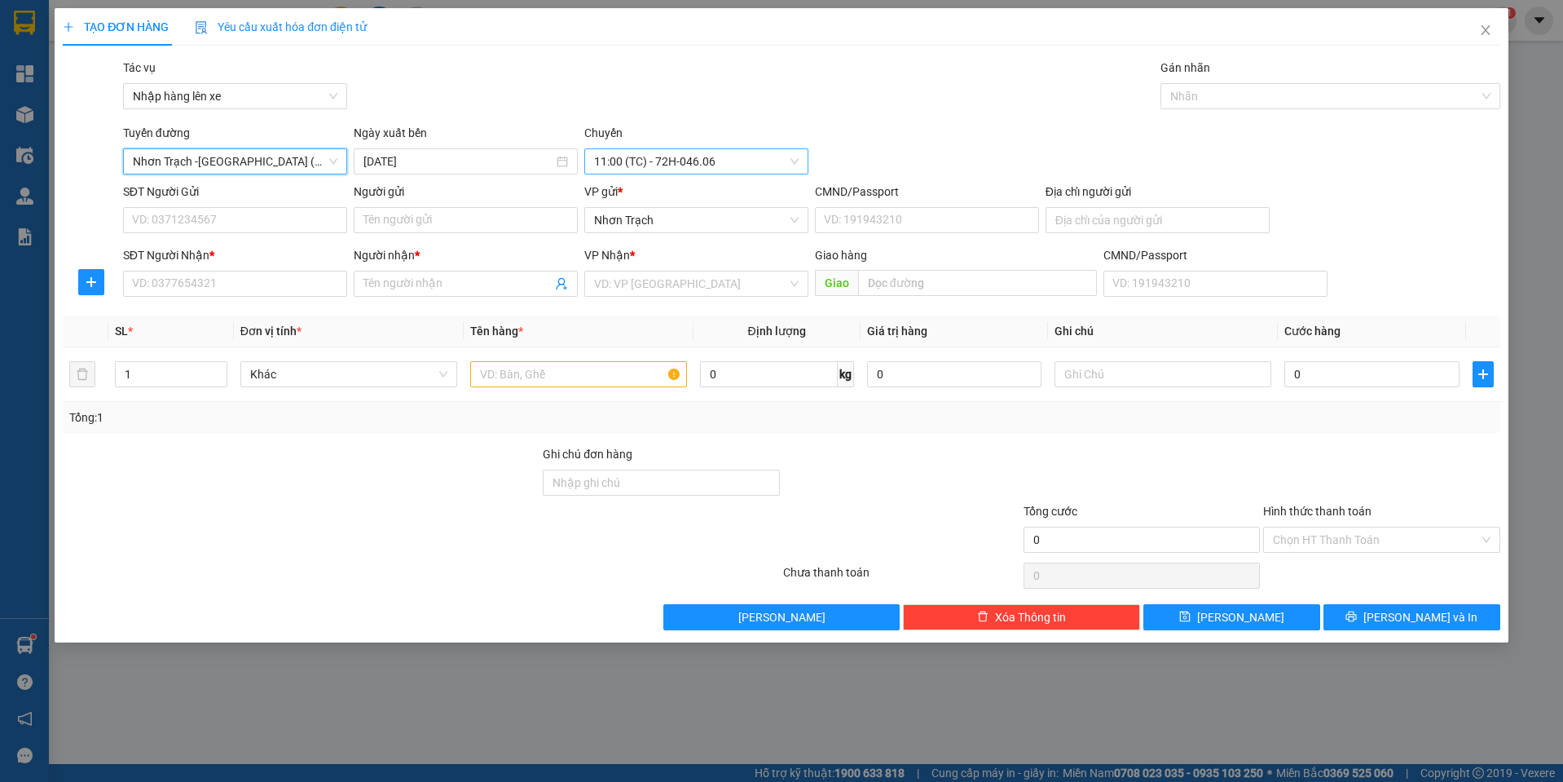
click at [631, 165] on span "11:00 (TC) - 72H-046.06" at bounding box center [696, 161] width 205 height 24
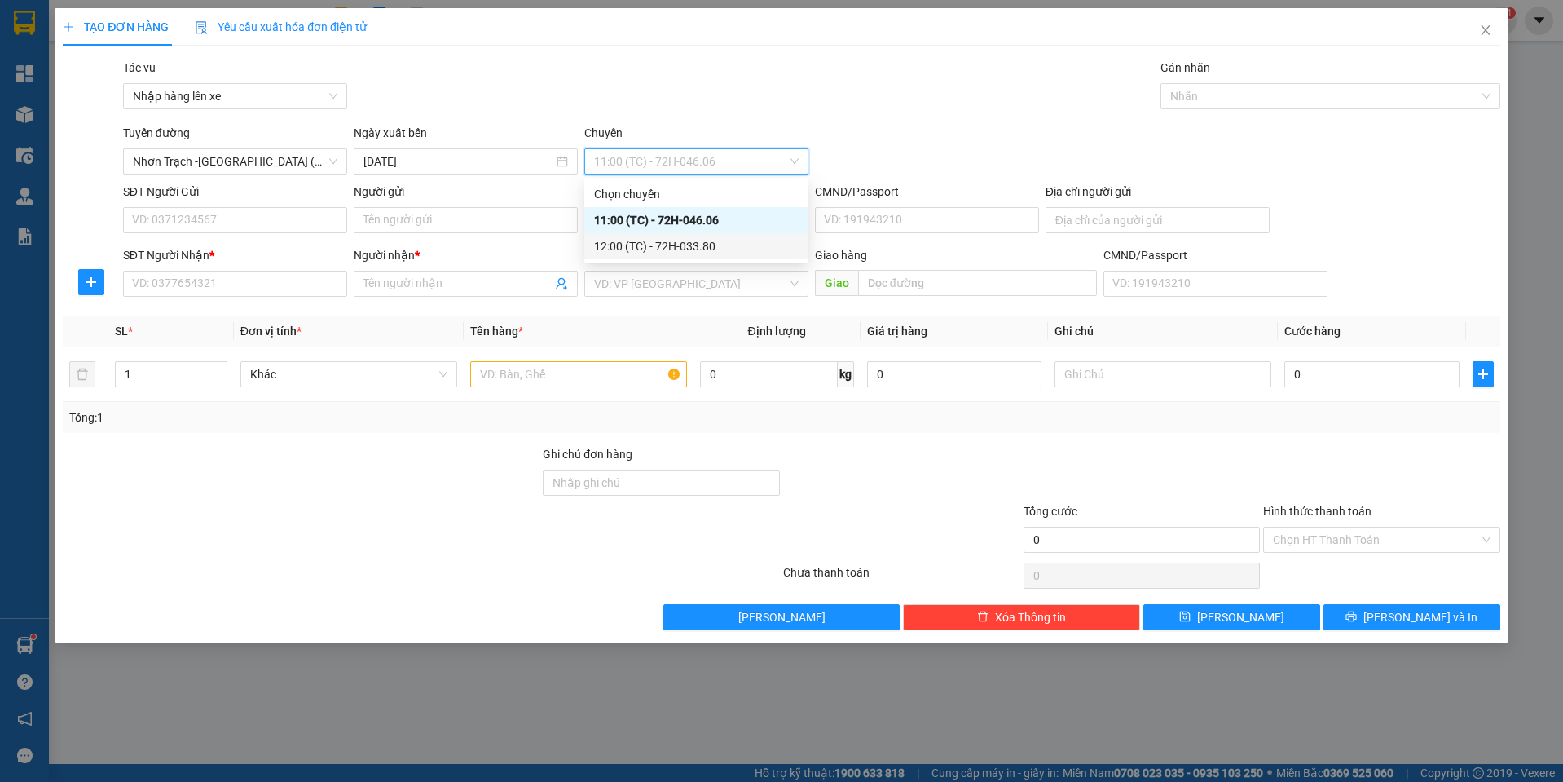
click at [658, 250] on div "12:00 (TC) - 72H-033.80" at bounding box center [696, 246] width 205 height 18
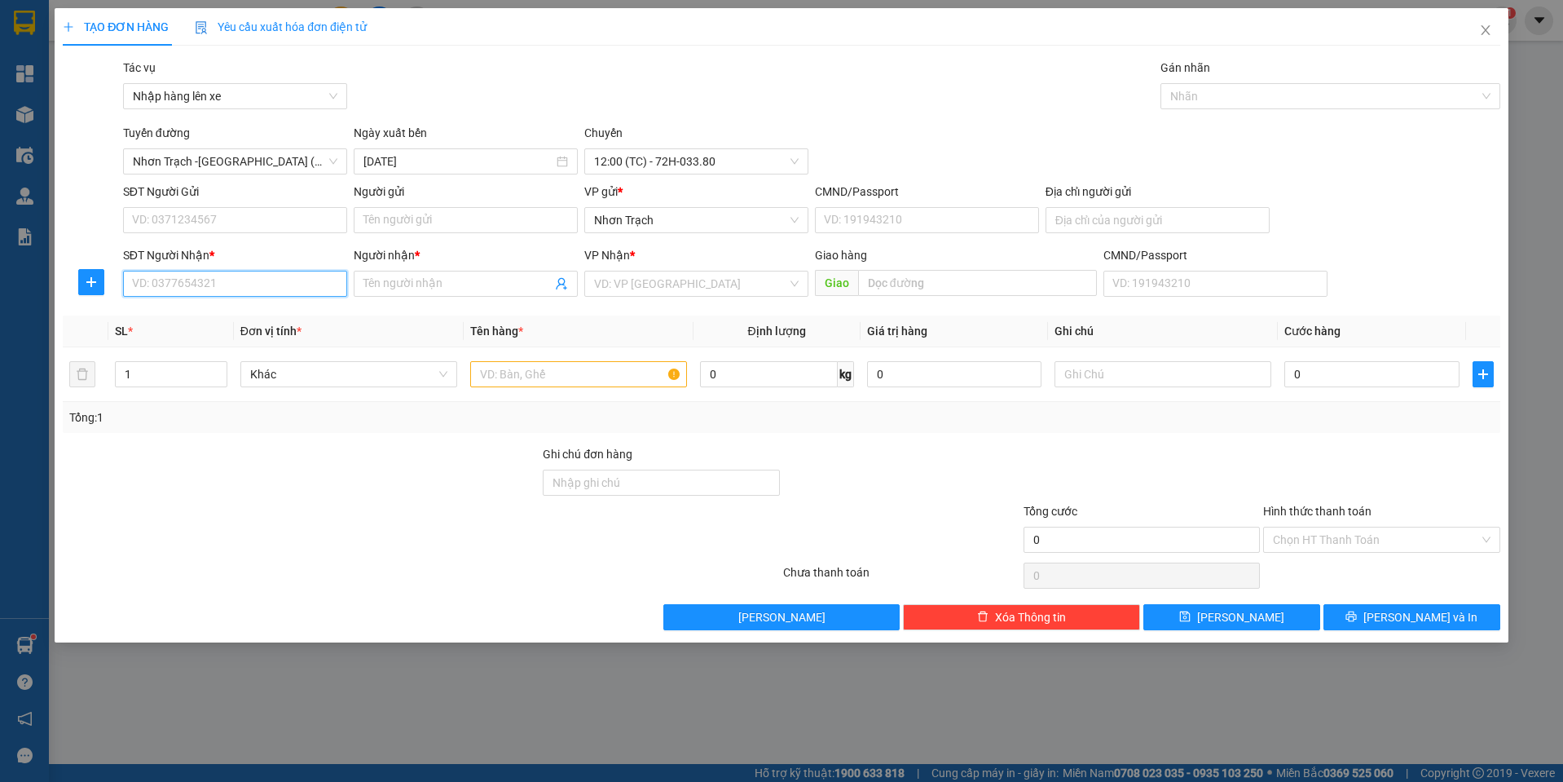
click at [187, 291] on input "SĐT Người Nhận *" at bounding box center [235, 284] width 224 height 26
type input "0906879818"
type input "MANH5"
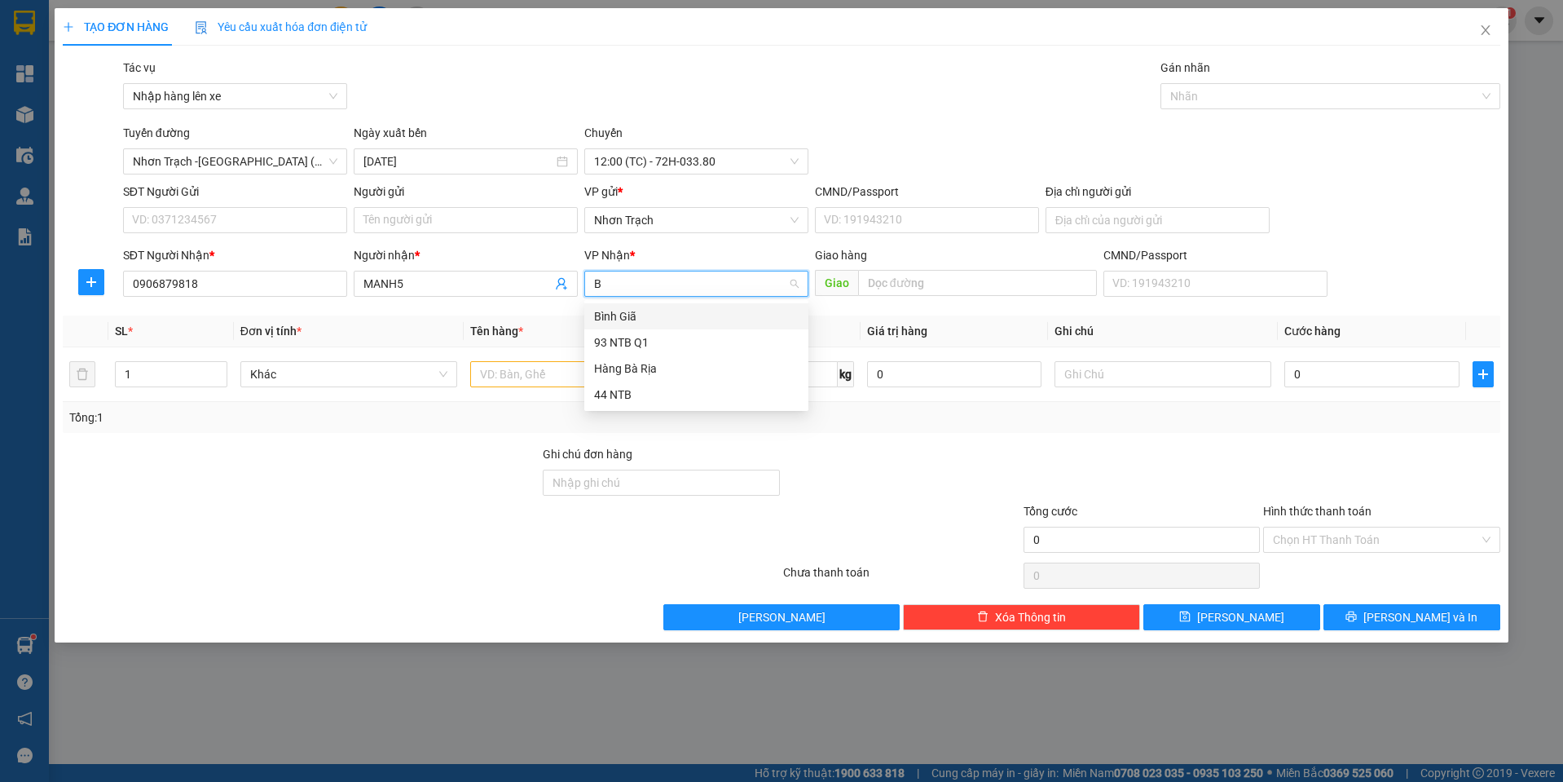
type input "BA"
click at [614, 317] on div "Hàng Bà Rịa" at bounding box center [696, 316] width 205 height 18
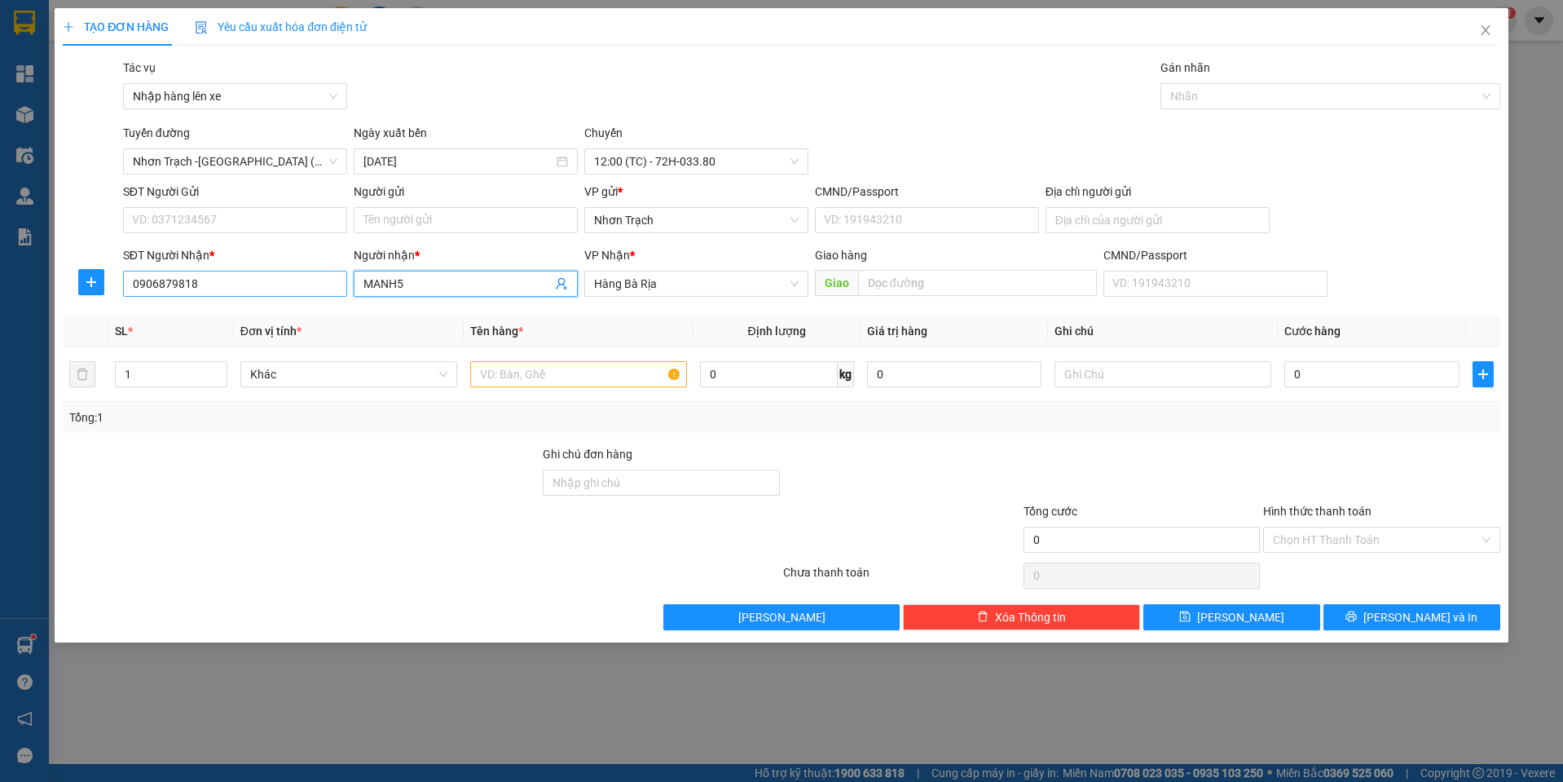
drag, startPoint x: 442, startPoint y: 289, endPoint x: 222, endPoint y: 293, distance: 219.3
click at [222, 293] on div "SĐT Người Nhận * 0906879818 Người nhận * MANH5 MANH5 VP Nhận * Hàng Bà Rịa G…" at bounding box center [812, 274] width 1384 height 57
drag, startPoint x: 416, startPoint y: 280, endPoint x: 230, endPoint y: 280, distance: 185.8
click at [243, 280] on div "SĐT Người Nhận * 0906879818 Người nhận * MANH5 MANH5 VP Nhận * Hàng Bà Rịa G…" at bounding box center [812, 274] width 1384 height 57
type input "MẠNH"
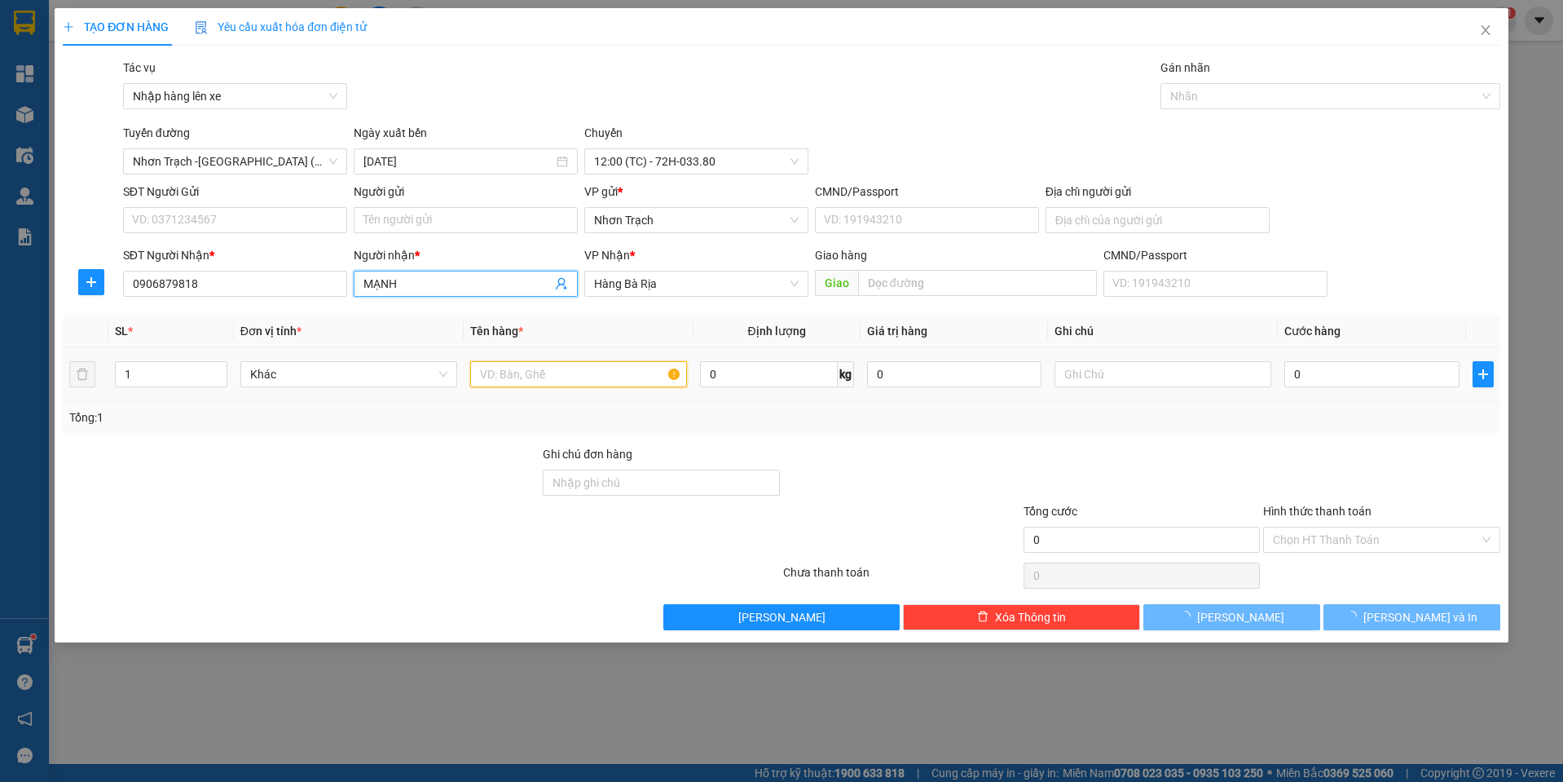
click at [570, 381] on body "Kết quả tìm kiếm ( 2 ) Bộ lọc Mã ĐH Trạng thái Món hàng Tổng cước Chưa cước Nhã…" at bounding box center [781, 391] width 1563 height 782
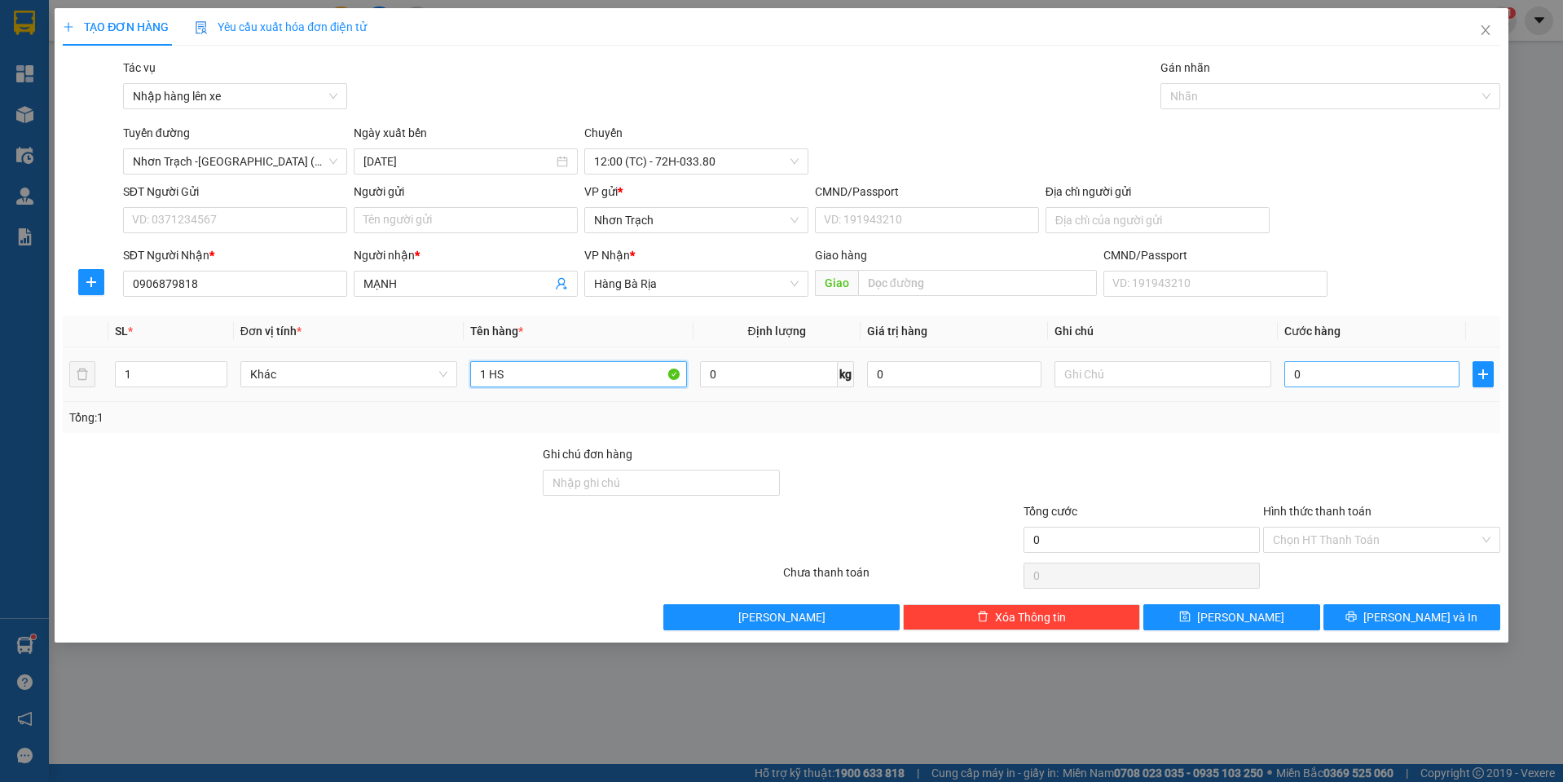
type input "1 HS"
click at [1377, 371] on input "0" at bounding box center [1371, 374] width 175 height 26
type input "3"
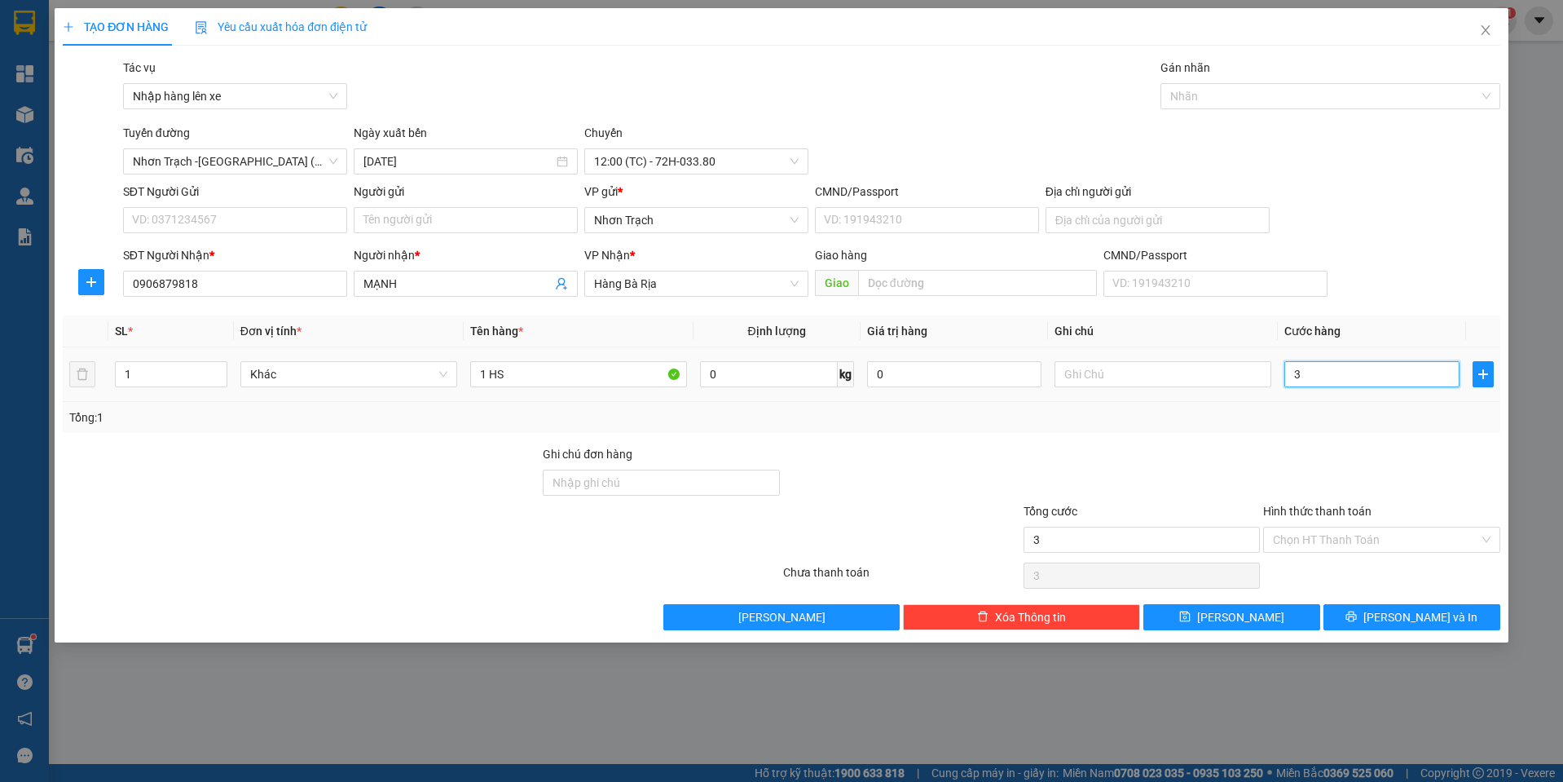
type input "30"
type input "300"
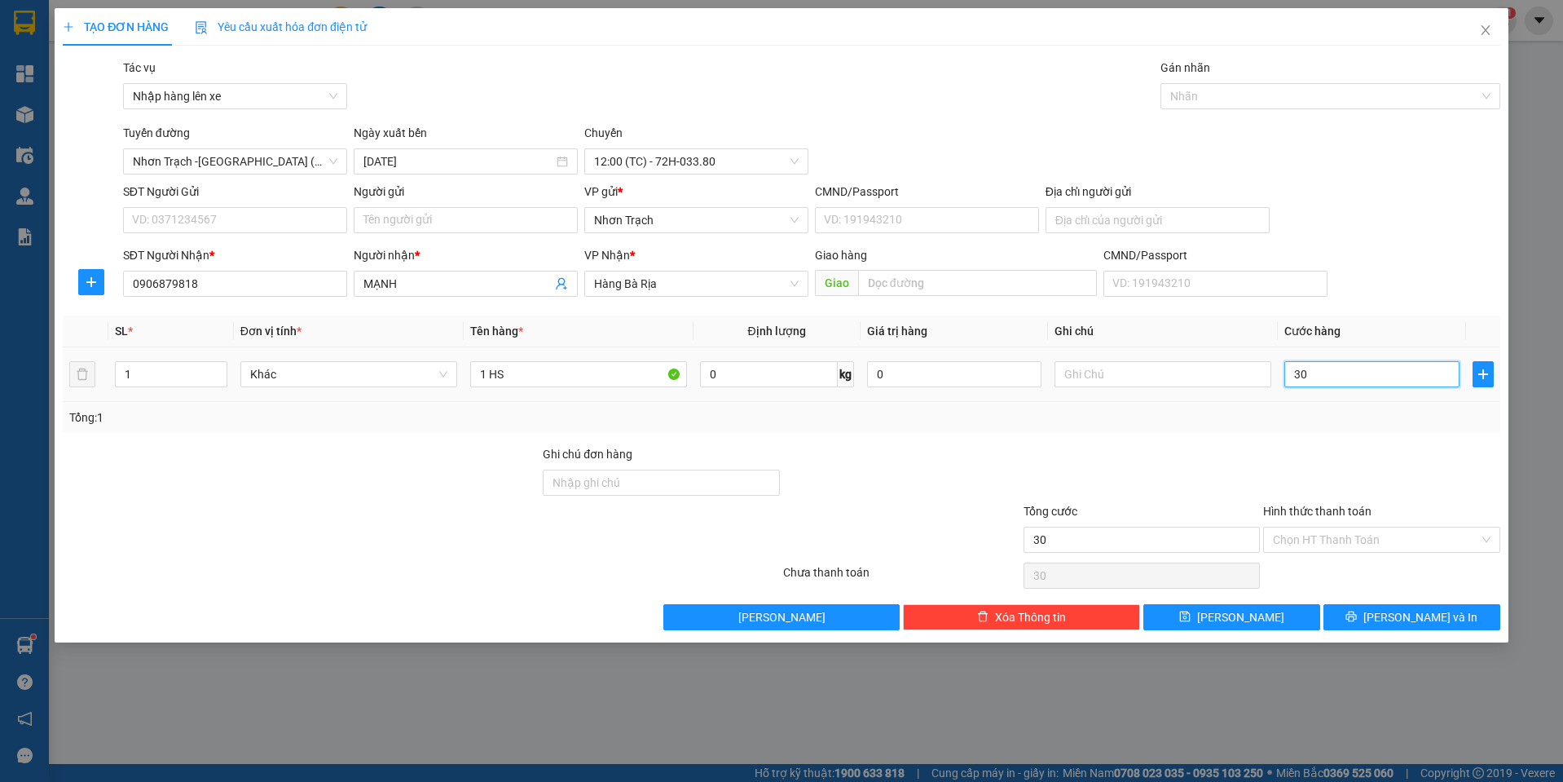
type input "300"
type input "3.000"
type input "30.000"
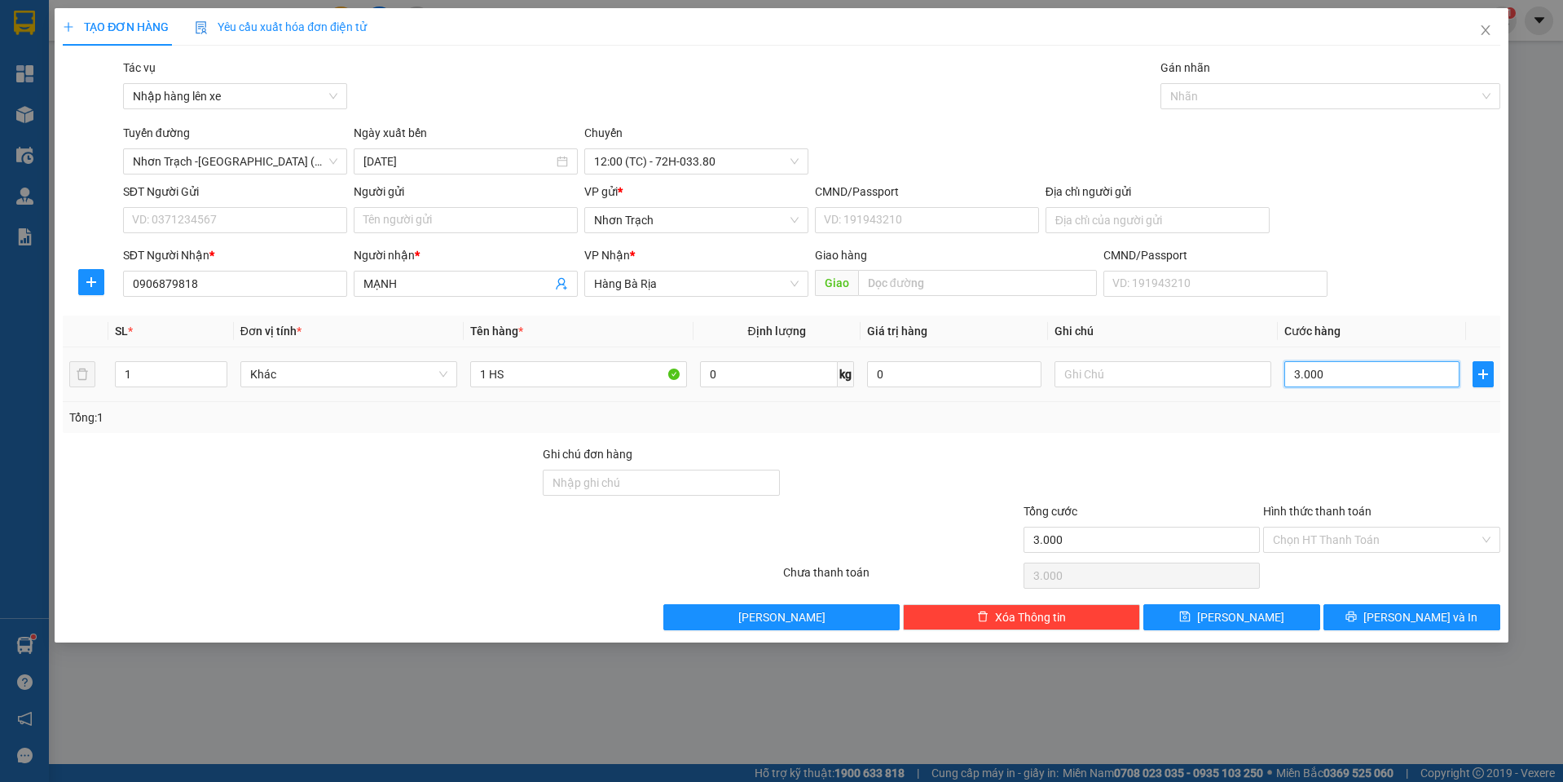
type input "30.000"
click at [1336, 551] on input "Hình thức thanh toán" at bounding box center [1376, 539] width 206 height 24
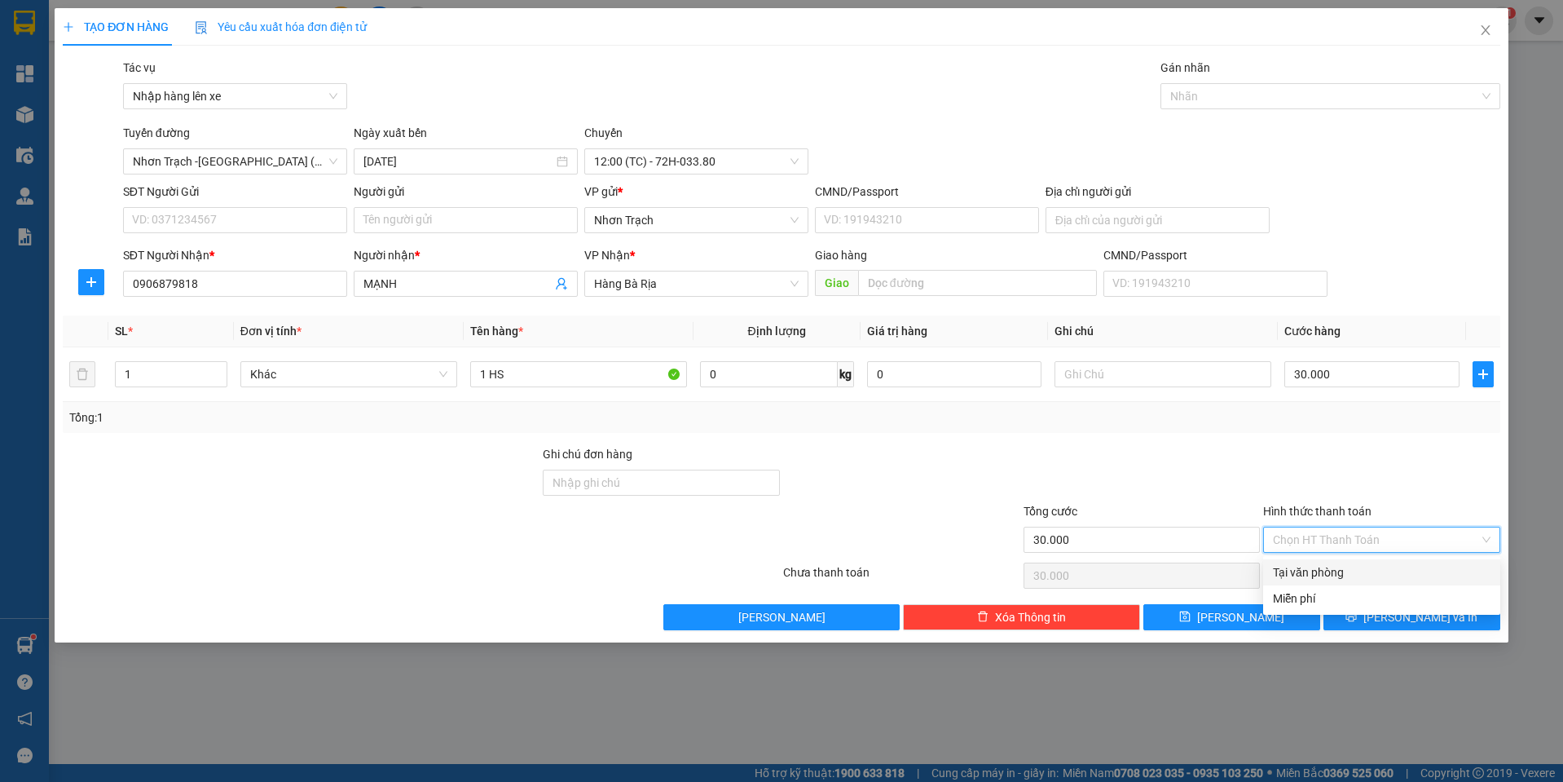
click at [1321, 567] on div "Tại văn phòng" at bounding box center [1382, 572] width 218 height 18
type input "0"
click at [1275, 601] on div "Transit Pickup Surcharge Ids Transit Deliver Surcharge Ids Transit Deliver Surc…" at bounding box center [782, 344] width 1438 height 571
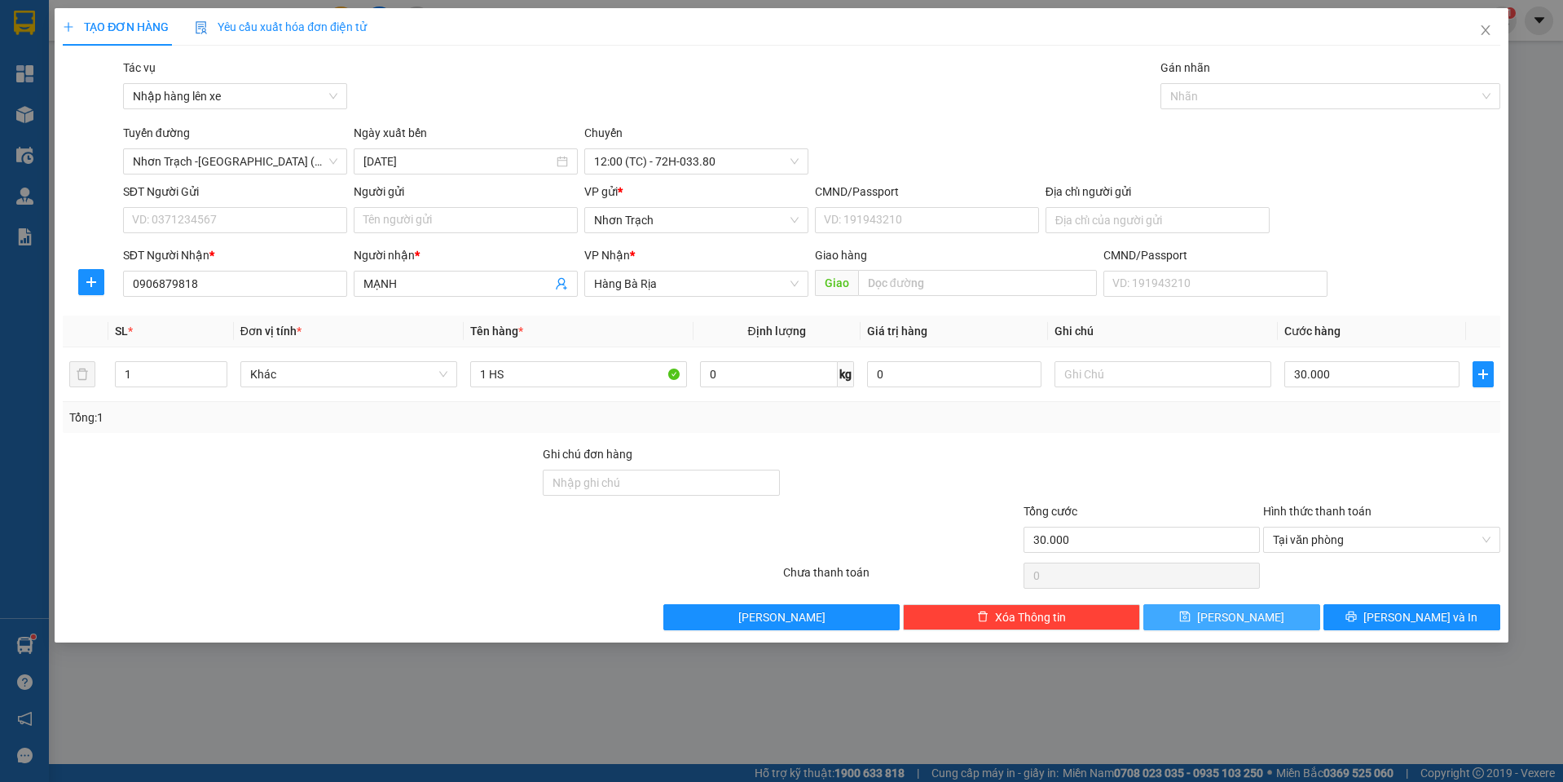
click at [1274, 608] on button "[PERSON_NAME]" at bounding box center [1231, 617] width 177 height 26
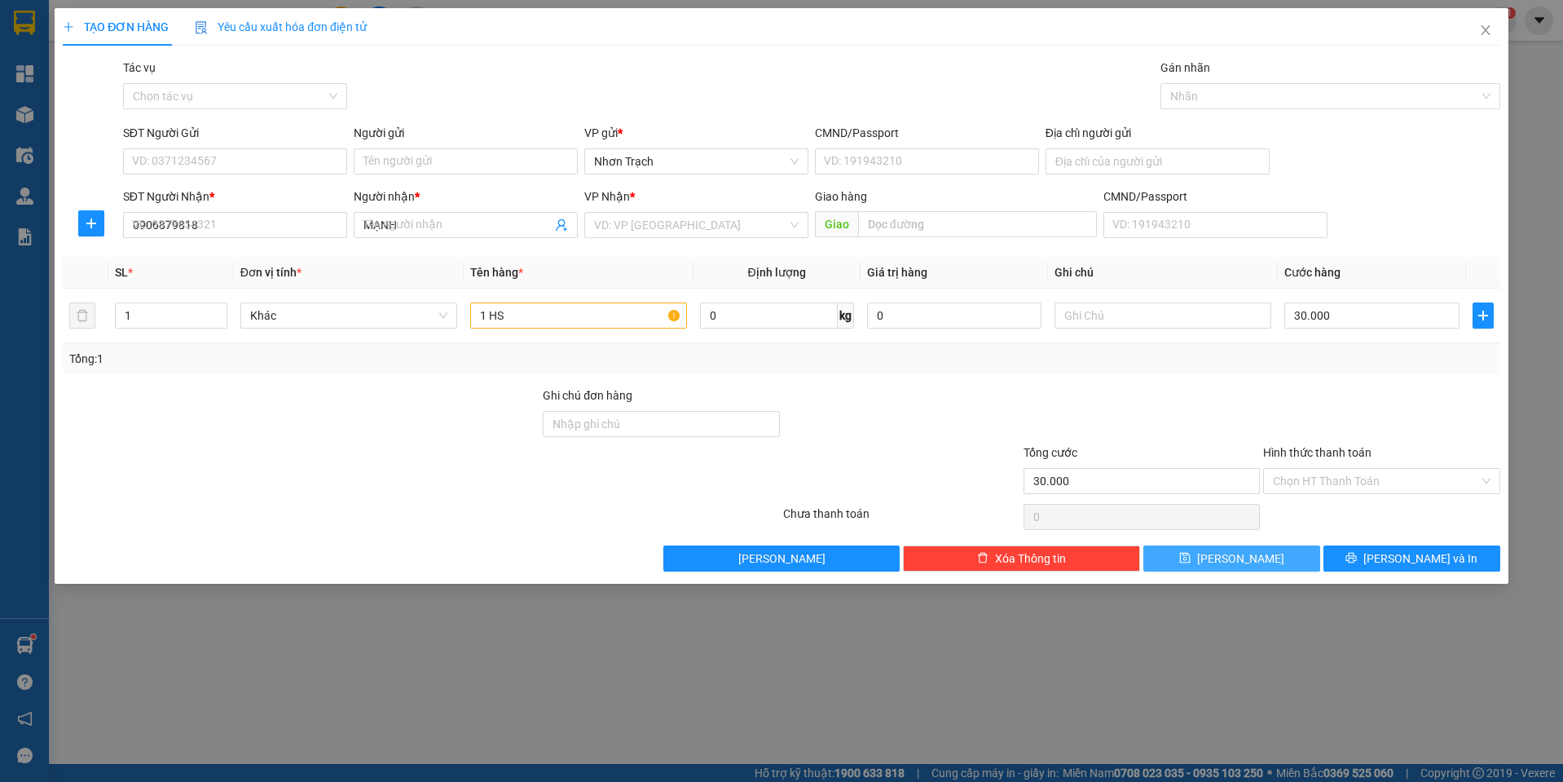
type input "0"
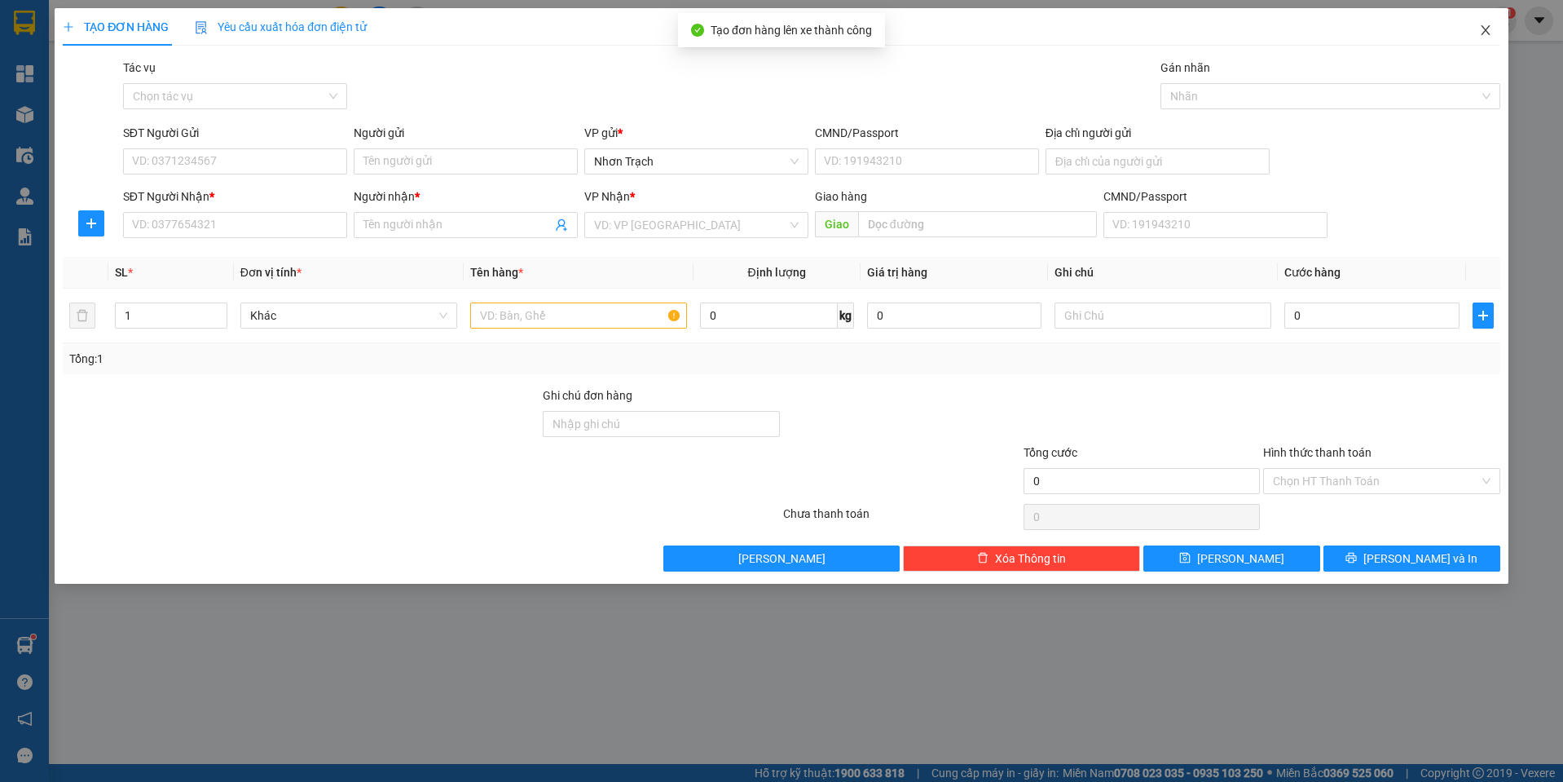
click at [1487, 27] on icon "close" at bounding box center [1485, 30] width 13 height 13
